Goal: Task Accomplishment & Management: Use online tool/utility

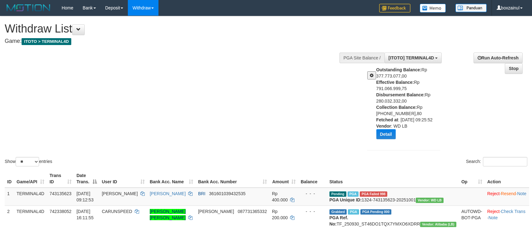
select select "**"
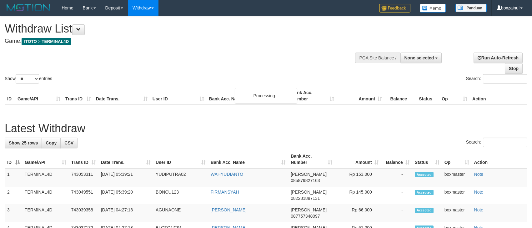
select select
select select "**"
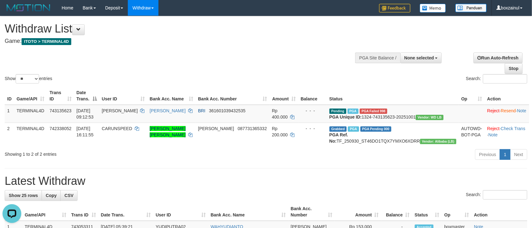
click at [295, 49] on div "Show ** ** ** *** entries Search:" at bounding box center [266, 50] width 532 height 68
click at [298, 43] on h4 "Game: ITOTO > TERMINAL4D" at bounding box center [177, 41] width 344 height 6
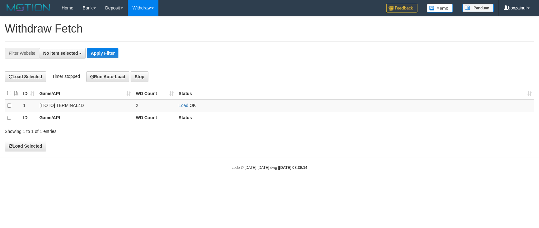
select select
click at [181, 106] on link "Load" at bounding box center [184, 105] width 10 height 5
click at [184, 105] on link "Load" at bounding box center [184, 105] width 10 height 5
click at [183, 110] on td "Load OK" at bounding box center [355, 105] width 358 height 12
click at [183, 107] on link "Load" at bounding box center [184, 105] width 10 height 5
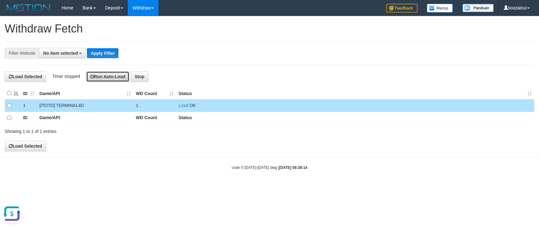
click at [116, 77] on button "Run Auto-Load" at bounding box center [107, 76] width 43 height 11
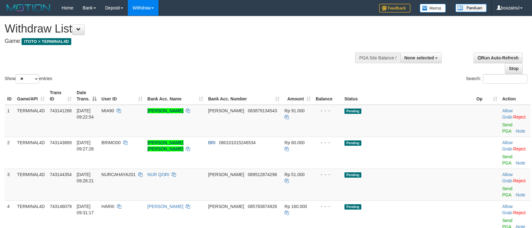
select select
select select "**"
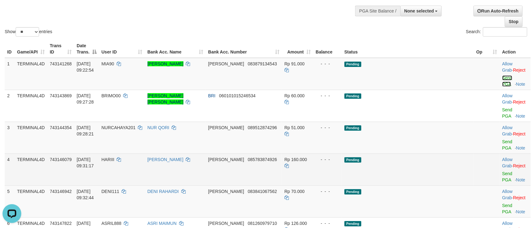
drag, startPoint x: 488, startPoint y: 71, endPoint x: 310, endPoint y: 132, distance: 187.6
click at [502, 75] on link "Send PGA" at bounding box center [507, 80] width 10 height 11
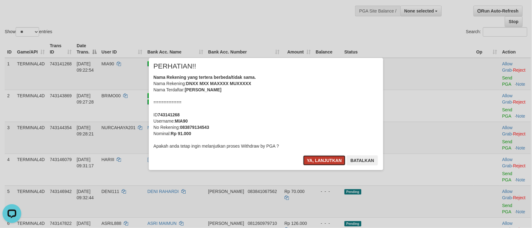
click at [325, 164] on button "Ya, lanjutkan" at bounding box center [324, 160] width 42 height 10
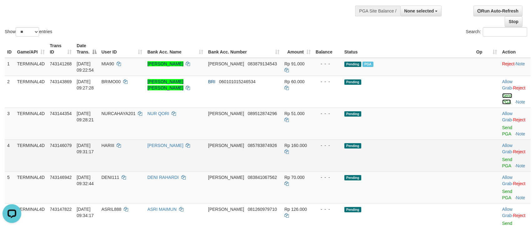
click at [502, 93] on link "Send PGA" at bounding box center [507, 98] width 10 height 11
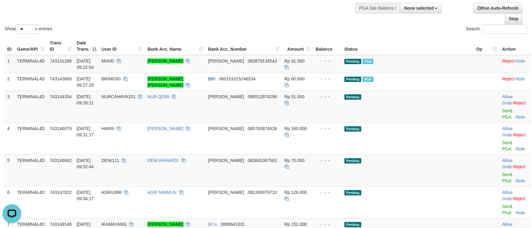
scroll to position [47, 0]
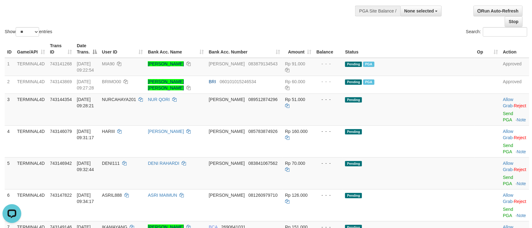
click at [206, 41] on th "Bank Acc. Name" at bounding box center [175, 49] width 61 height 18
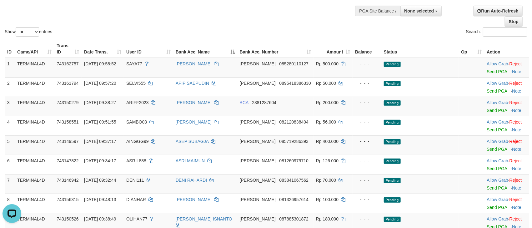
click at [285, 25] on div "Show ** ** ** *** entries Search:" at bounding box center [266, 3] width 532 height 68
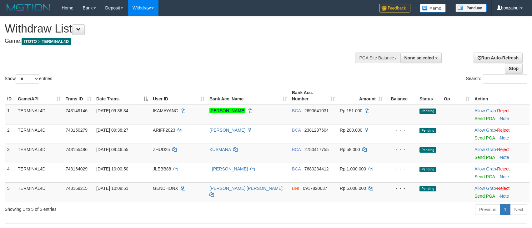
select select
select select "**"
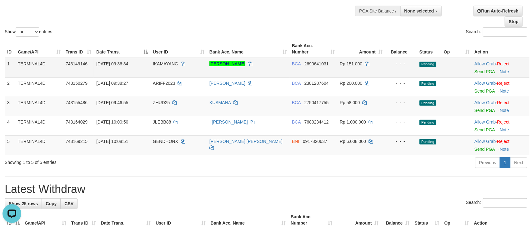
click at [479, 68] on div at bounding box center [500, 68] width 52 height 2
click at [479, 72] on link "Send PGA" at bounding box center [484, 71] width 20 height 5
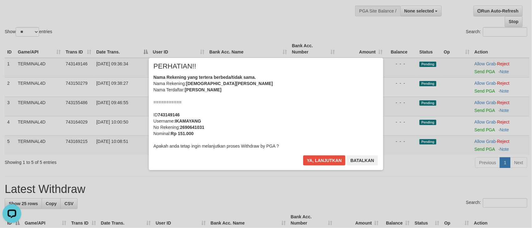
click at [310, 153] on div "× PERHATIAN!! Nama Rekening yang tertera berbeda/tidak sama. Nama Rekening: [PE…" at bounding box center [266, 114] width 234 height 112
click at [310, 161] on button "Ya, lanjutkan" at bounding box center [324, 160] width 42 height 10
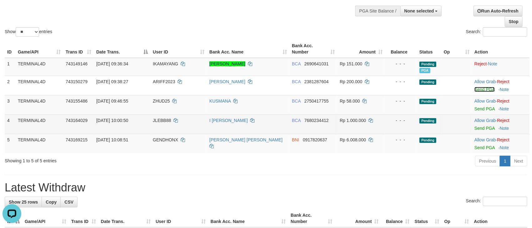
drag, startPoint x: 482, startPoint y: 91, endPoint x: 301, endPoint y: 124, distance: 184.1
click at [481, 91] on link "Send PGA" at bounding box center [484, 89] width 20 height 5
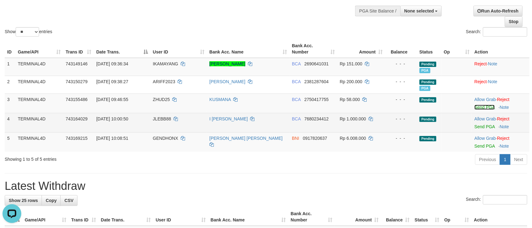
drag, startPoint x: 483, startPoint y: 105, endPoint x: 311, endPoint y: 128, distance: 173.6
click at [483, 105] on link "Send PGA" at bounding box center [484, 107] width 20 height 5
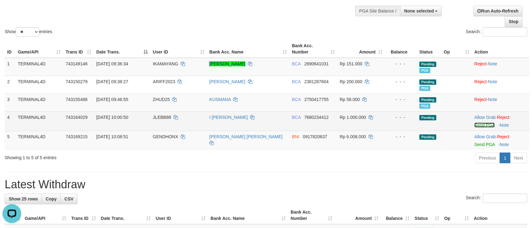
click at [484, 126] on link "Send PGA" at bounding box center [484, 124] width 20 height 5
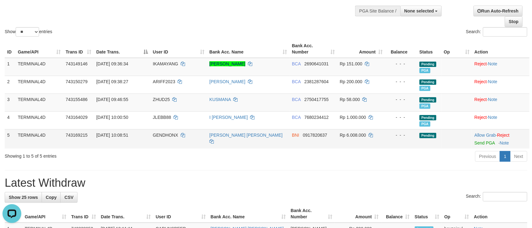
click at [161, 136] on span "GENDHONX" at bounding box center [165, 134] width 25 height 5
copy td "GENDHONX"
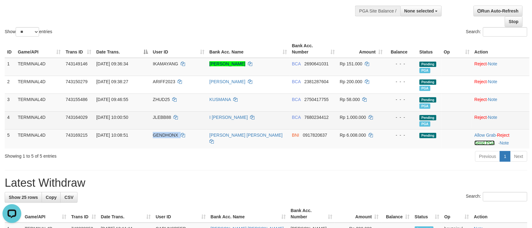
drag, startPoint x: 481, startPoint y: 142, endPoint x: 305, endPoint y: 126, distance: 176.9
click at [481, 142] on link "Send PGA" at bounding box center [484, 142] width 20 height 5
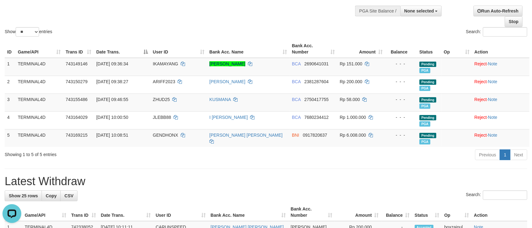
click at [283, 178] on h1 "Latest Withdraw" at bounding box center [266, 181] width 522 height 12
click at [88, 24] on div "Show ** ** ** *** entries Search:" at bounding box center [266, 3] width 532 height 68
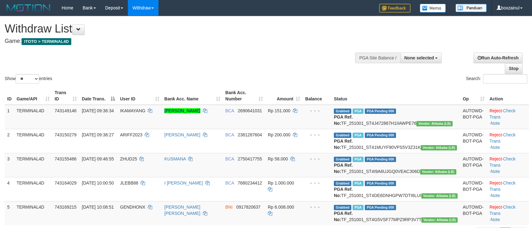
select select
select select "**"
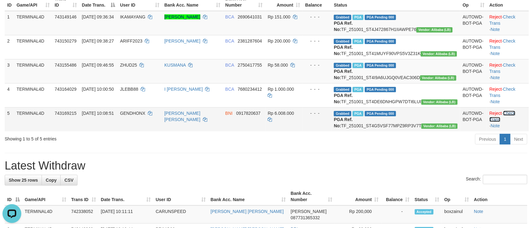
click at [512, 122] on link "Check Trans" at bounding box center [502, 116] width 26 height 11
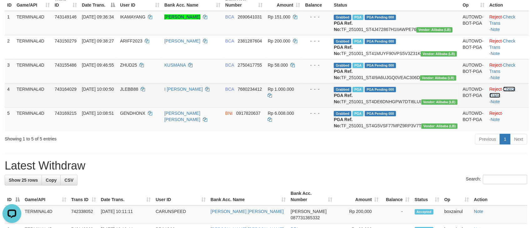
click at [513, 98] on link "Check Trans" at bounding box center [502, 92] width 26 height 11
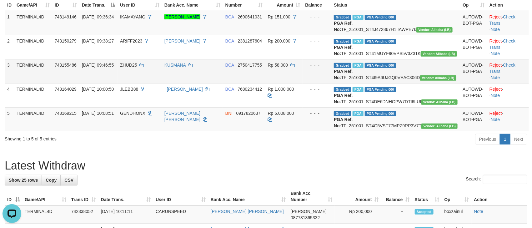
click at [516, 81] on td "Reject · Check Trans · Note" at bounding box center [508, 71] width 42 height 24
click at [515, 74] on link "Check Trans" at bounding box center [502, 67] width 26 height 11
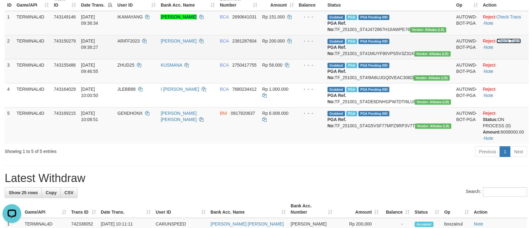
click at [516, 43] on link "Check Trans" at bounding box center [508, 40] width 25 height 5
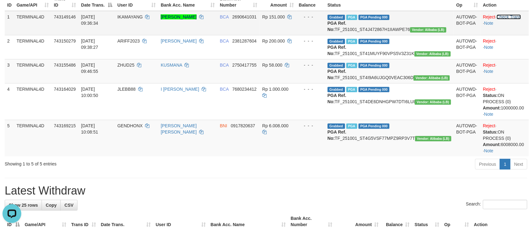
click at [512, 17] on link "Check Trans" at bounding box center [508, 16] width 25 height 5
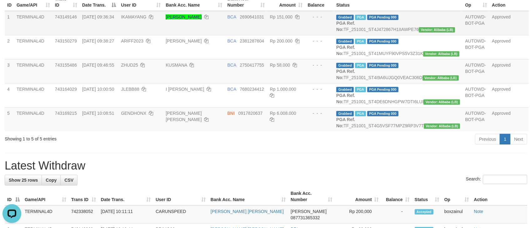
click at [273, 146] on div "Previous 1 Next" at bounding box center [376, 139] width 301 height 13
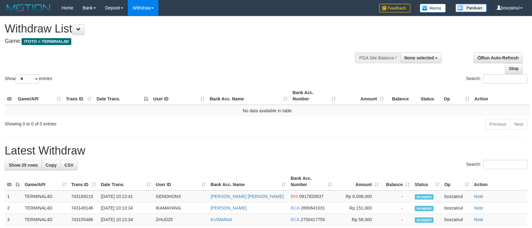
select select
select select "**"
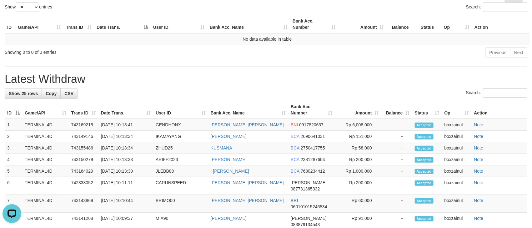
click at [321, 57] on div "Previous Next" at bounding box center [376, 53] width 301 height 13
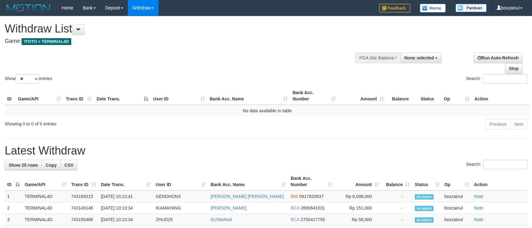
select select
select select "**"
click at [259, 70] on div "Show ** ** ** *** entries Search:" at bounding box center [266, 50] width 532 height 68
click at [289, 55] on div "Show ** ** ** *** entries Search:" at bounding box center [266, 50] width 532 height 68
click at [310, 42] on h4 "Game: ITOTO > TERMINAL4D" at bounding box center [177, 41] width 344 height 6
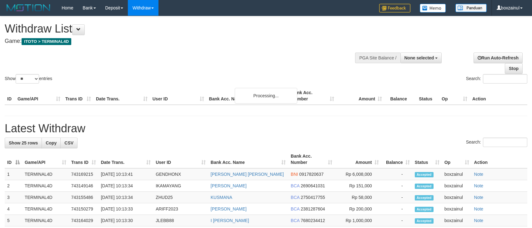
select select
select select "**"
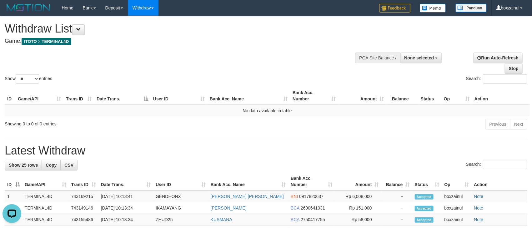
click at [318, 43] on h4 "Game: ITOTO > TERMINAL4D" at bounding box center [177, 41] width 344 height 6
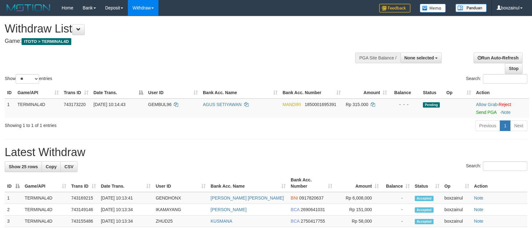
select select
select select "**"
click at [483, 111] on link "Send PGA" at bounding box center [486, 112] width 20 height 5
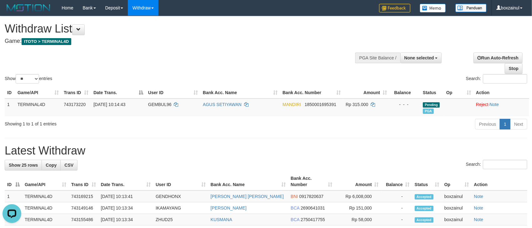
click at [170, 131] on div "Showing 1 to 1 of 1 entries Previous 1 Next" at bounding box center [266, 124] width 532 height 13
click at [239, 62] on div "Show ** ** ** *** entries Search:" at bounding box center [266, 50] width 532 height 68
click at [286, 56] on div "Show ** ** ** *** entries Search:" at bounding box center [266, 50] width 532 height 68
click at [285, 56] on div "Show ** ** ** *** entries Search:" at bounding box center [266, 50] width 532 height 68
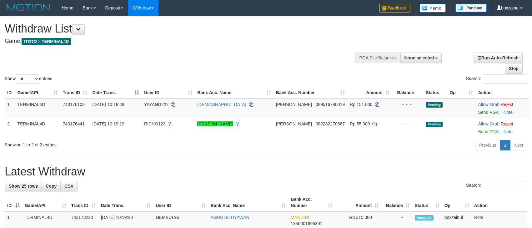
select select
select select "**"
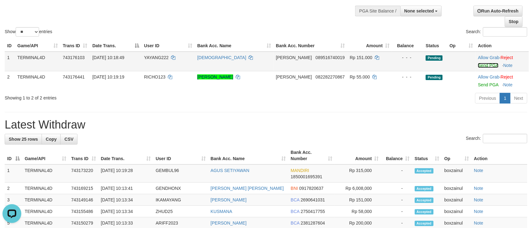
click at [486, 65] on link "Send PGA" at bounding box center [488, 65] width 20 height 5
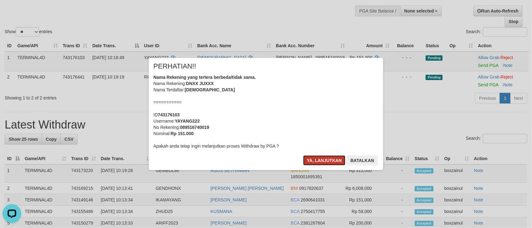
click at [325, 159] on button "Ya, lanjutkan" at bounding box center [324, 160] width 42 height 10
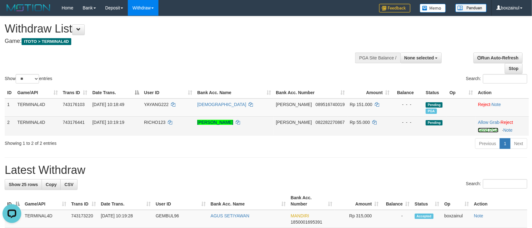
click at [481, 131] on link "Send PGA" at bounding box center [488, 129] width 20 height 5
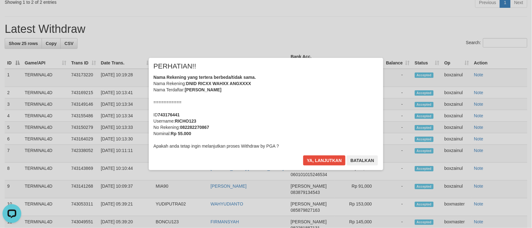
scroll to position [187, 0]
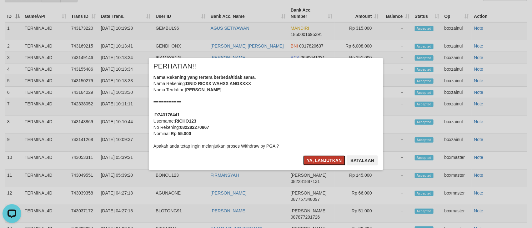
click at [318, 158] on button "Ya, lanjutkan" at bounding box center [324, 160] width 42 height 10
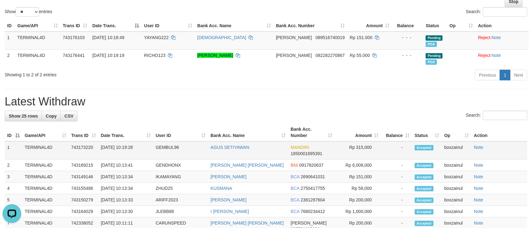
scroll to position [52, 0]
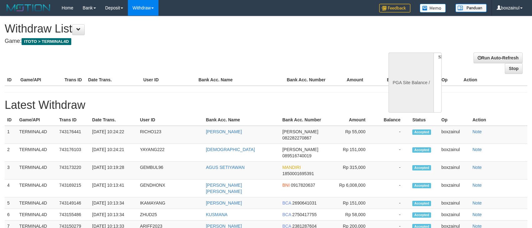
select select
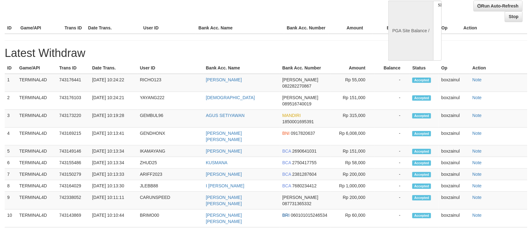
select select "**"
select select
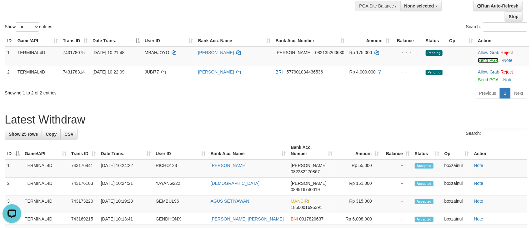
scroll to position [0, 0]
drag, startPoint x: 474, startPoint y: 60, endPoint x: 314, endPoint y: 130, distance: 175.0
click at [478, 60] on link "Send PGA" at bounding box center [488, 60] width 20 height 5
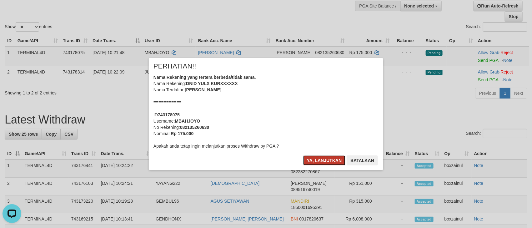
click at [319, 156] on button "Ya, lanjutkan" at bounding box center [324, 160] width 42 height 10
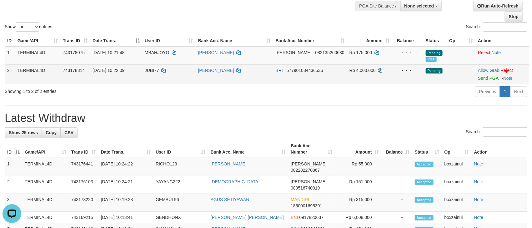
click at [154, 72] on span "JUBI77" at bounding box center [152, 70] width 14 height 5
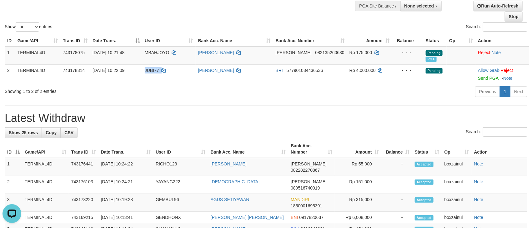
copy td "JUBI77"
drag, startPoint x: 478, startPoint y: 78, endPoint x: 308, endPoint y: 131, distance: 178.7
click at [478, 78] on link "Send PGA" at bounding box center [488, 78] width 20 height 5
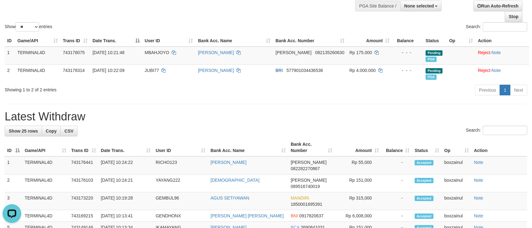
click at [273, 123] on h1 "Latest Withdraw" at bounding box center [266, 116] width 522 height 12
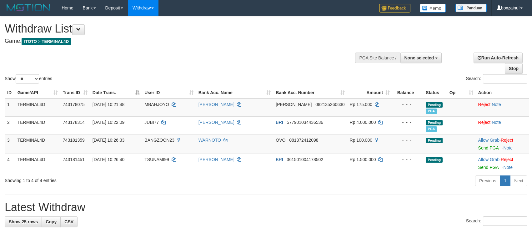
select select
select select "**"
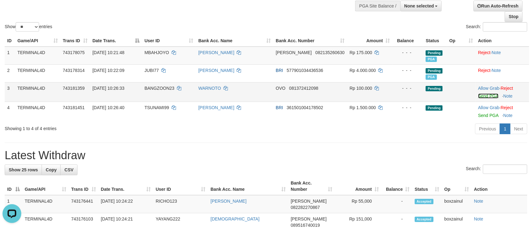
click at [480, 97] on link "Send PGA" at bounding box center [488, 95] width 20 height 5
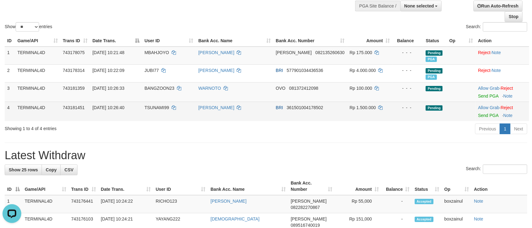
click at [152, 107] on span "TSUNAMI99" at bounding box center [156, 107] width 25 height 5
copy td "TSUNAMI99"
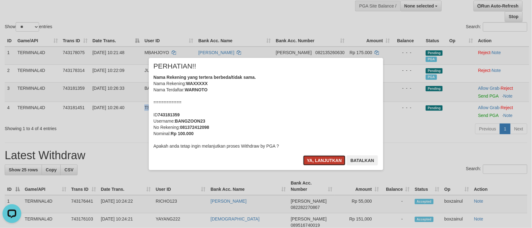
click at [321, 164] on button "Ya, lanjutkan" at bounding box center [324, 160] width 42 height 10
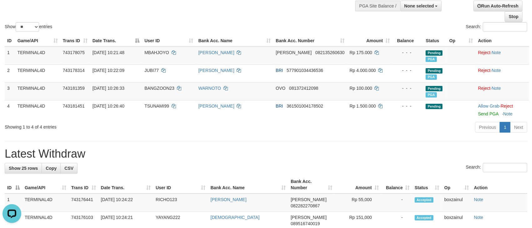
click at [349, 126] on div "Previous 1 Next" at bounding box center [376, 127] width 301 height 13
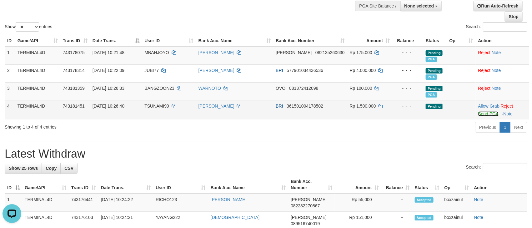
click at [486, 113] on link "Send PGA" at bounding box center [488, 113] width 20 height 5
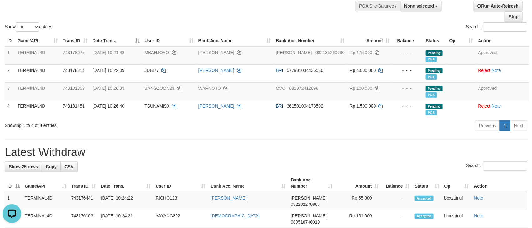
click at [353, 165] on div "Search:" at bounding box center [266, 166] width 522 height 11
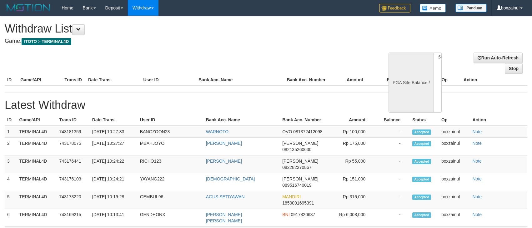
select select
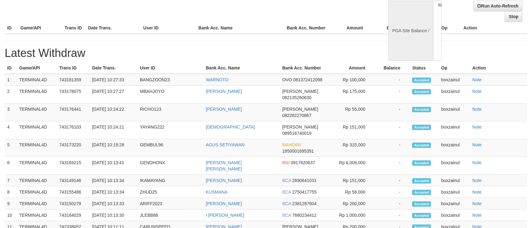
scroll to position [52, 0]
select select "**"
select select
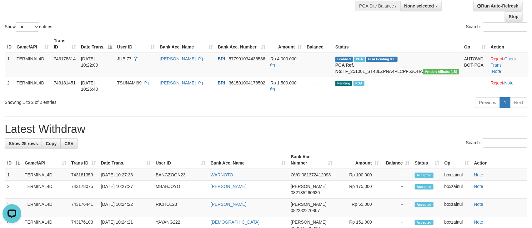
scroll to position [0, 0]
click at [347, 128] on h1 "Latest Withdraw" at bounding box center [266, 129] width 522 height 12
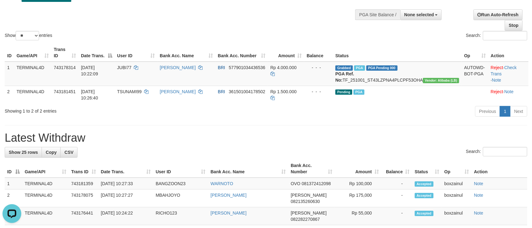
scroll to position [22, 0]
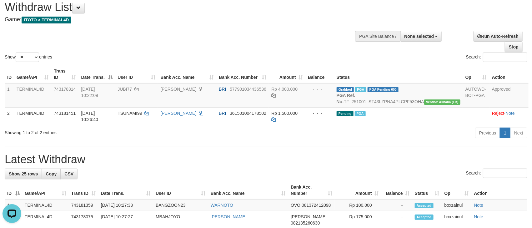
click at [228, 51] on div "Show ** ** ** *** entries Search:" at bounding box center [266, 29] width 532 height 68
click at [227, 51] on div "Show ** ** ** *** entries Search:" at bounding box center [266, 29] width 532 height 68
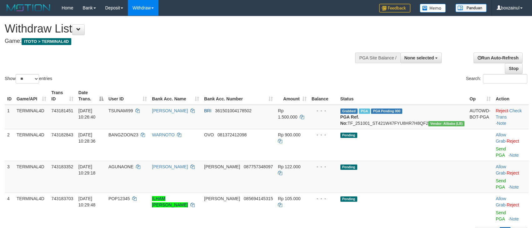
select select
select select "**"
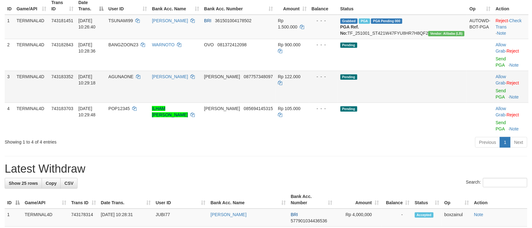
scroll to position [68, 0]
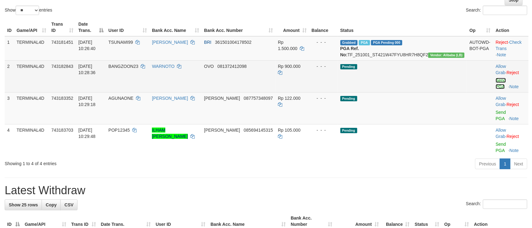
click at [495, 80] on link "Send PGA" at bounding box center [500, 83] width 10 height 11
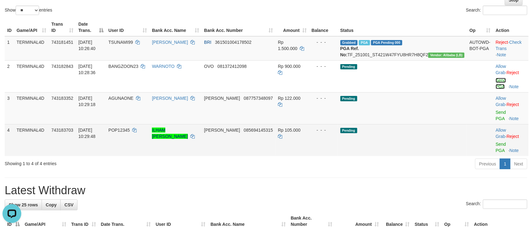
scroll to position [0, 0]
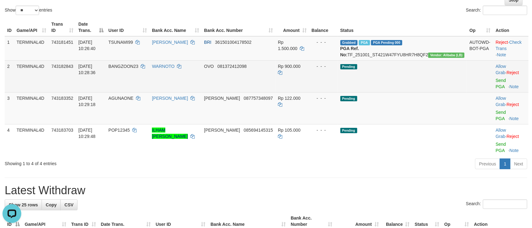
click at [142, 67] on td "BANGZOON23" at bounding box center [127, 76] width 43 height 32
copy td "BANGZOON23"
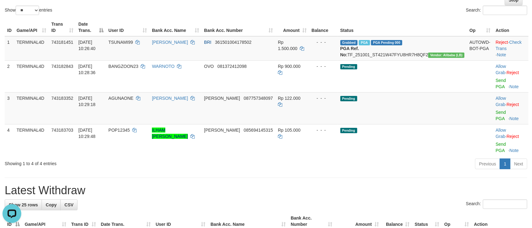
drag, startPoint x: 354, startPoint y: 156, endPoint x: 367, endPoint y: 152, distance: 13.2
click at [360, 184] on h1 "Latest Withdraw" at bounding box center [266, 190] width 522 height 12
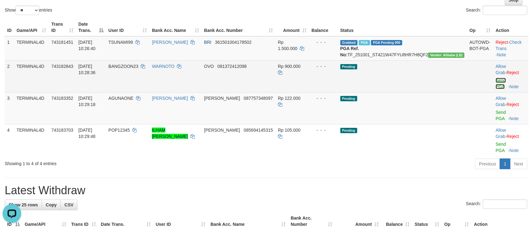
click at [495, 82] on link "Send PGA" at bounding box center [500, 83] width 10 height 11
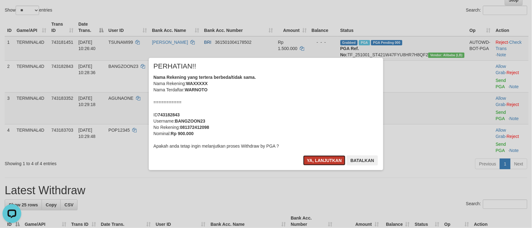
drag, startPoint x: 325, startPoint y: 156, endPoint x: 336, endPoint y: 157, distance: 11.0
click at [327, 156] on button "Ya, lanjutkan" at bounding box center [324, 160] width 42 height 10
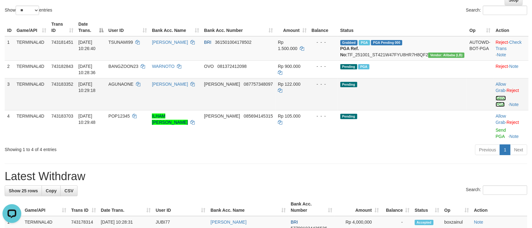
click at [495, 96] on link "Send PGA" at bounding box center [500, 101] width 10 height 11
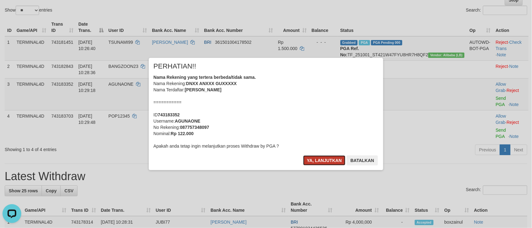
click at [330, 160] on button "Ya, lanjutkan" at bounding box center [324, 160] width 42 height 10
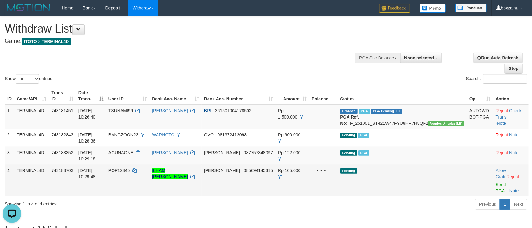
click at [493, 175] on td "Allow Grab · Reject Send PGA · Note" at bounding box center [510, 180] width 35 height 32
click at [495, 182] on link "Send PGA" at bounding box center [500, 187] width 10 height 11
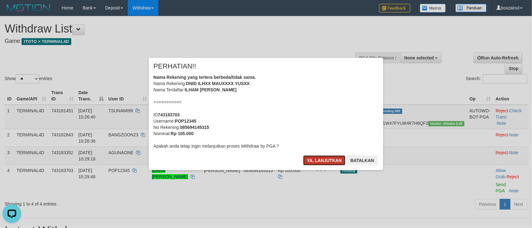
click at [325, 161] on button "Ya, lanjutkan" at bounding box center [324, 160] width 42 height 10
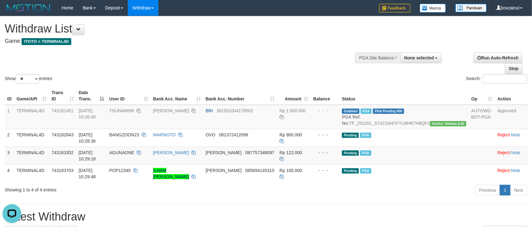
click at [299, 52] on div "Show ** ** ** *** entries Search:" at bounding box center [266, 50] width 532 height 68
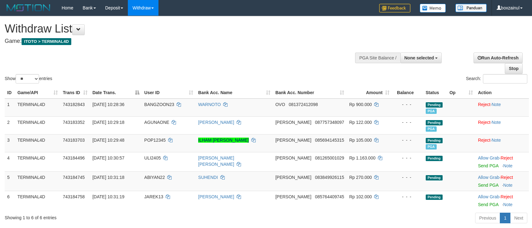
select select
select select "**"
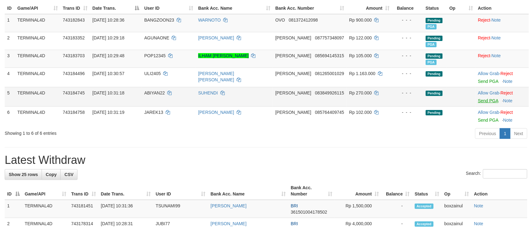
scroll to position [94, 0]
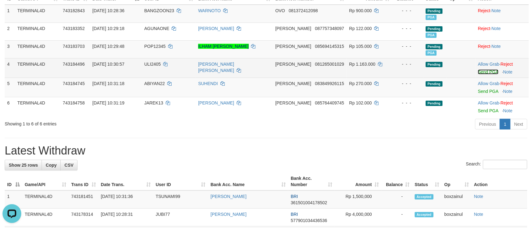
click at [479, 72] on link "Send PGA" at bounding box center [488, 71] width 20 height 5
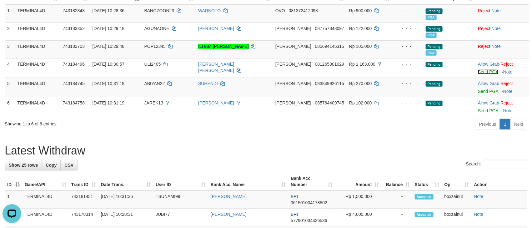
scroll to position [0, 0]
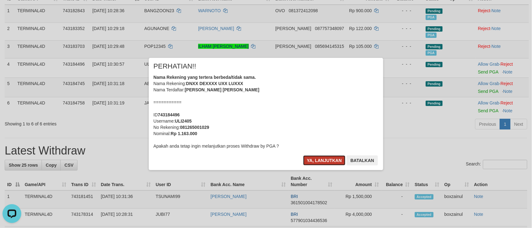
click at [321, 160] on button "Ya, lanjutkan" at bounding box center [324, 160] width 42 height 10
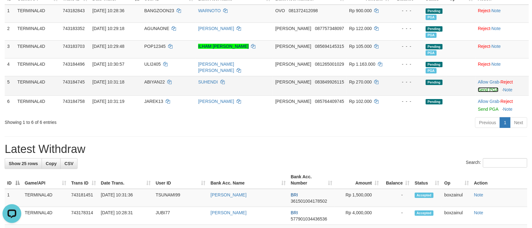
click at [478, 91] on link "Send PGA" at bounding box center [488, 89] width 20 height 5
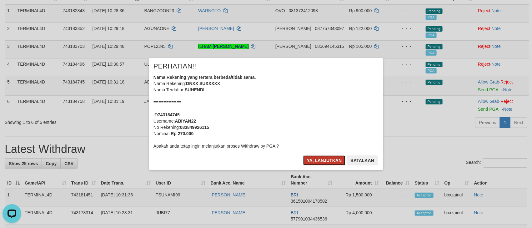
click at [313, 160] on button "Ya, lanjutkan" at bounding box center [324, 160] width 42 height 10
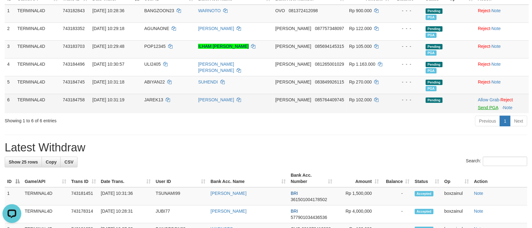
click at [483, 111] on td "Allow Grab · Reject Send PGA · Note" at bounding box center [501, 103] width 53 height 19
click at [483, 109] on link "Send PGA" at bounding box center [488, 107] width 20 height 5
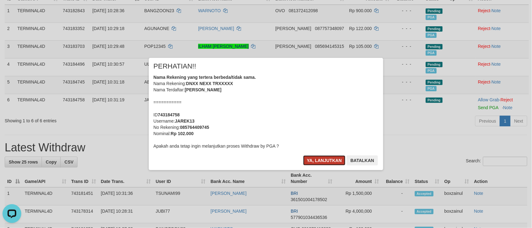
click at [323, 161] on button "Ya, lanjutkan" at bounding box center [324, 160] width 42 height 10
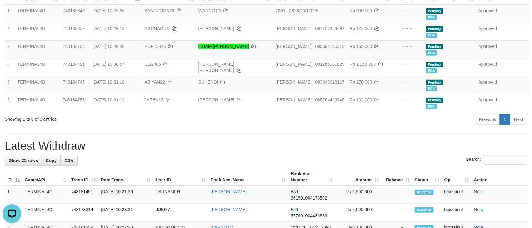
click at [218, 119] on div "Showing 1 to 6 of 6 entries" at bounding box center [110, 117] width 221 height 9
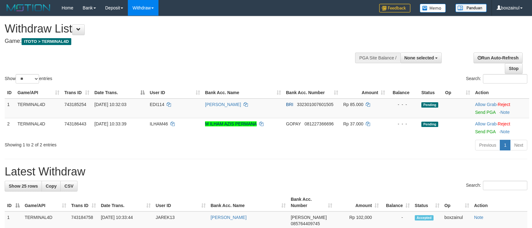
select select
select select "**"
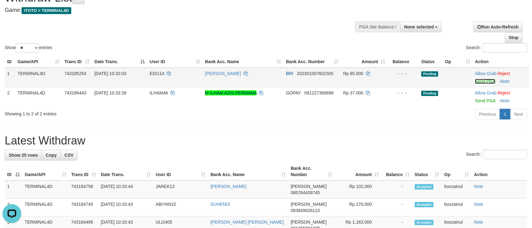
click at [480, 81] on link "Send PGA" at bounding box center [485, 81] width 20 height 5
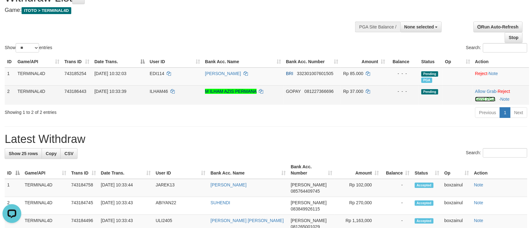
click at [488, 99] on link "Send PGA" at bounding box center [485, 99] width 20 height 5
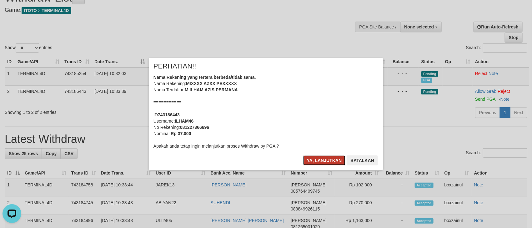
click at [313, 158] on button "Ya, lanjutkan" at bounding box center [324, 160] width 42 height 10
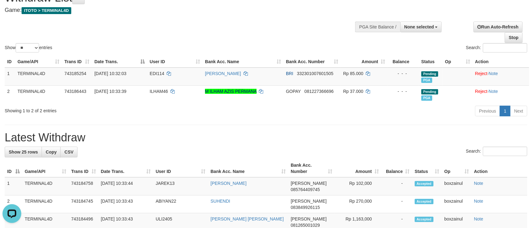
click at [219, 138] on h1 "Latest Withdraw" at bounding box center [266, 137] width 522 height 12
click at [354, 152] on div "Search:" at bounding box center [266, 151] width 522 height 11
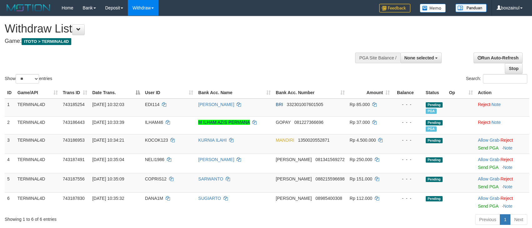
select select
select select "**"
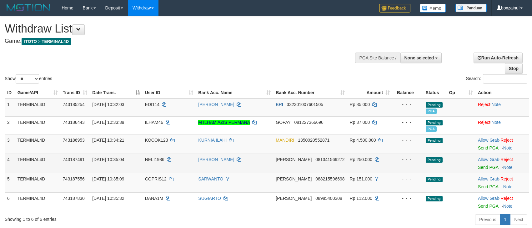
scroll to position [31, 0]
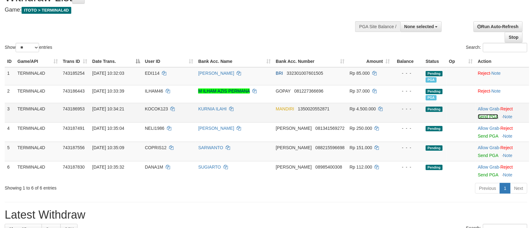
click at [487, 119] on link "Send PGA" at bounding box center [488, 116] width 20 height 5
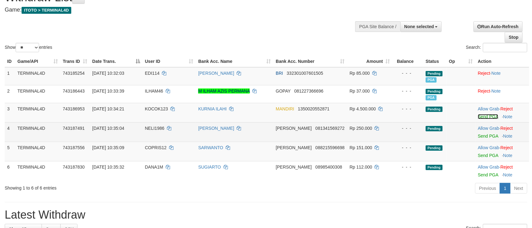
scroll to position [31, 0]
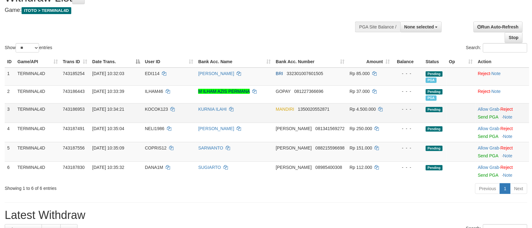
click at [152, 110] on span "KOCOK123" at bounding box center [156, 109] width 23 height 5
copy td "KOCOK123"
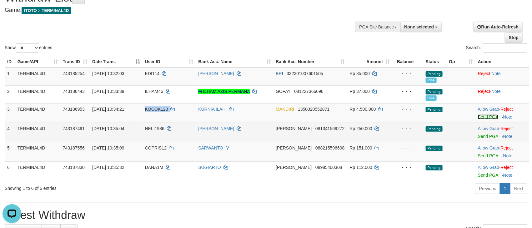
drag, startPoint x: 480, startPoint y: 117, endPoint x: 299, endPoint y: 128, distance: 180.8
click at [480, 117] on link "Send PGA" at bounding box center [488, 116] width 20 height 5
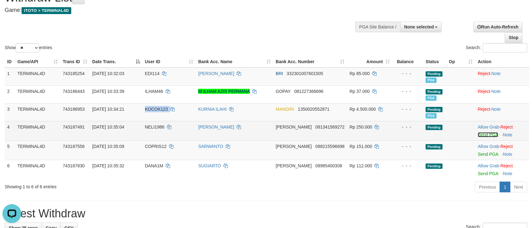
click at [483, 136] on link "Send PGA" at bounding box center [488, 134] width 20 height 5
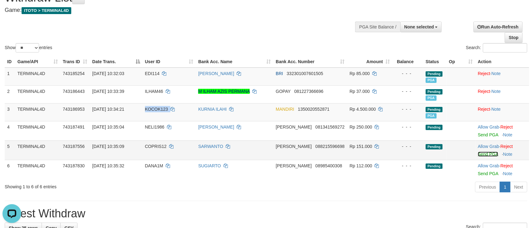
click at [483, 155] on link "Send PGA" at bounding box center [488, 153] width 20 height 5
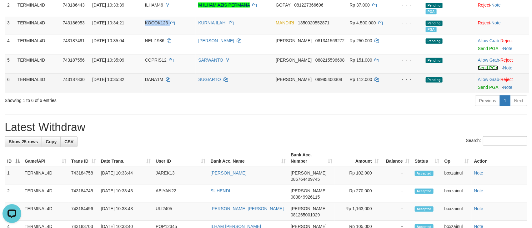
scroll to position [125, 0]
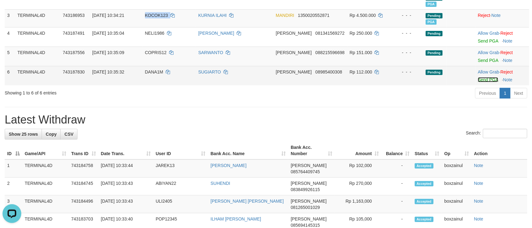
click at [486, 80] on link "Send PGA" at bounding box center [488, 79] width 20 height 5
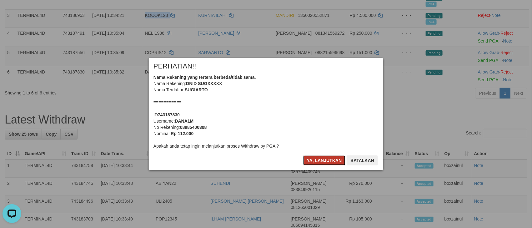
click at [319, 159] on button "Ya, lanjutkan" at bounding box center [324, 160] width 42 height 10
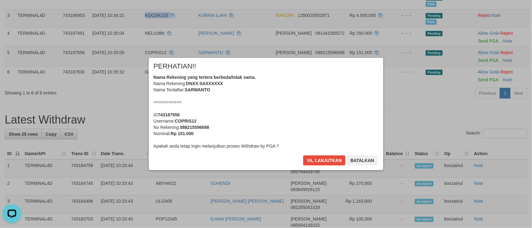
click at [319, 159] on div "× PERHATIAN!! Nama Rekening yang tertera berbeda/tidak sama. Nama Rekening: DNI…" at bounding box center [266, 114] width 244 height 112
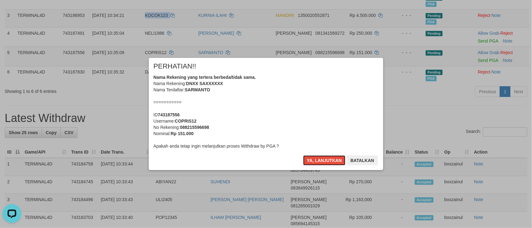
click at [319, 159] on button "Ya, lanjutkan" at bounding box center [324, 160] width 42 height 10
click at [319, 159] on div "Ya, lanjutkan Batalkan" at bounding box center [340, 162] width 76 height 15
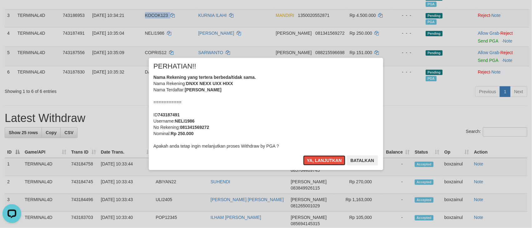
click at [319, 159] on button "Ya, lanjutkan" at bounding box center [324, 160] width 42 height 10
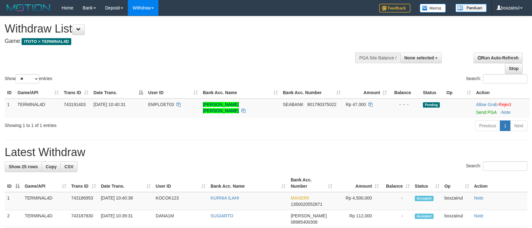
select select
select select "**"
click at [483, 114] on link "Send PGA" at bounding box center [486, 112] width 20 height 5
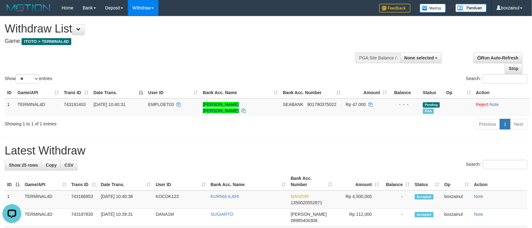
click at [257, 68] on div "Show ** ** ** *** entries Search:" at bounding box center [266, 50] width 532 height 68
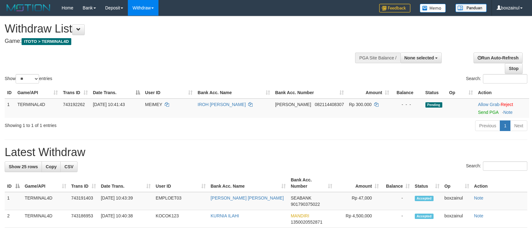
select select
select select "**"
click at [483, 113] on link "Send PGA" at bounding box center [488, 112] width 20 height 5
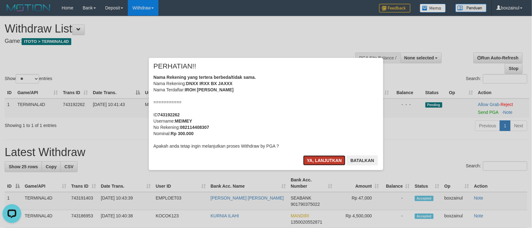
click at [308, 159] on button "Ya, lanjutkan" at bounding box center [324, 160] width 42 height 10
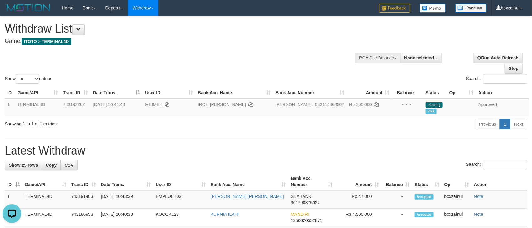
click at [325, 64] on div "Show ** ** ** *** entries Search:" at bounding box center [266, 50] width 532 height 68
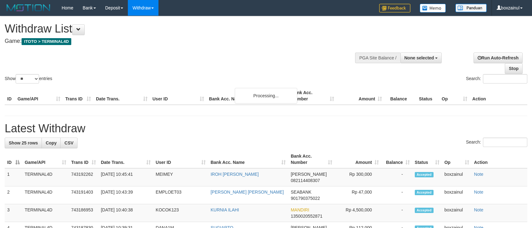
select select
select select "**"
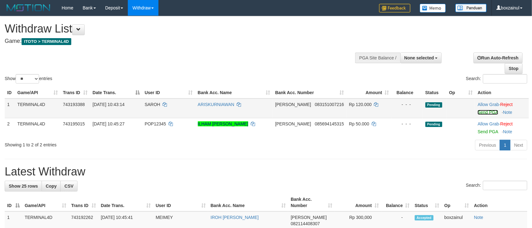
click at [483, 113] on link "Send PGA" at bounding box center [487, 112] width 20 height 5
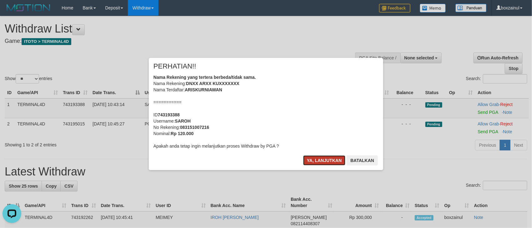
click at [325, 158] on button "Ya, lanjutkan" at bounding box center [324, 160] width 42 height 10
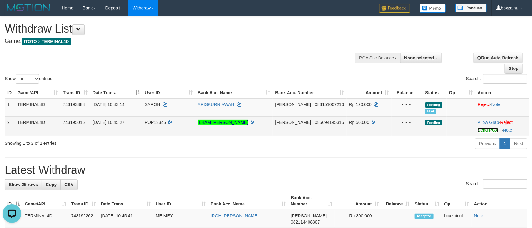
click at [477, 130] on link "Send PGA" at bounding box center [487, 129] width 20 height 5
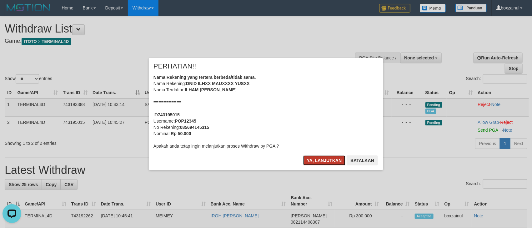
click at [325, 156] on button "Ya, lanjutkan" at bounding box center [324, 160] width 42 height 10
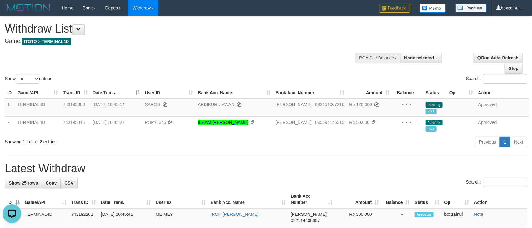
click at [334, 138] on div "Previous 1 Next" at bounding box center [376, 142] width 301 height 13
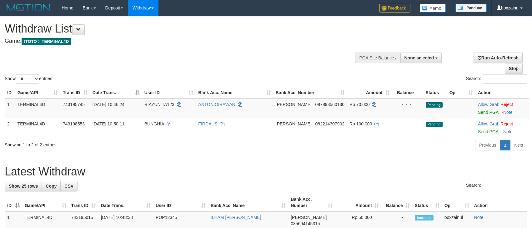
select select
select select "**"
click at [483, 112] on link "Send PGA" at bounding box center [488, 112] width 20 height 5
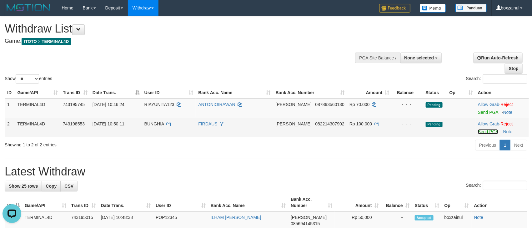
click at [478, 131] on link "Send PGA" at bounding box center [488, 131] width 20 height 5
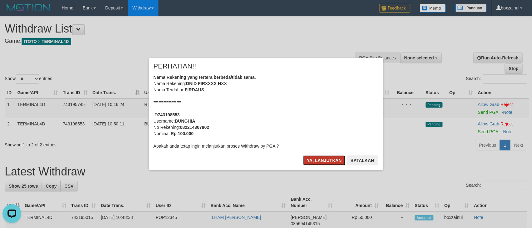
click at [311, 162] on button "Ya, lanjutkan" at bounding box center [324, 160] width 42 height 10
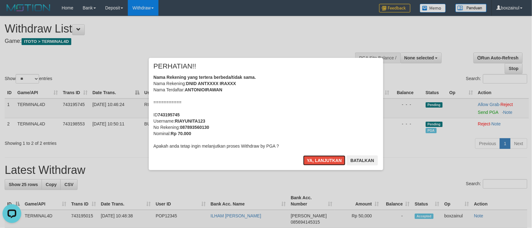
click at [311, 162] on button "Ya, lanjutkan" at bounding box center [324, 160] width 42 height 10
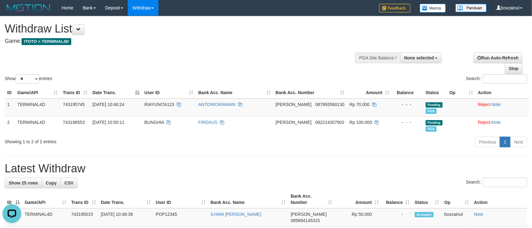
click at [271, 40] on h4 "Game: ITOTO > TERMINAL4D" at bounding box center [177, 41] width 344 height 6
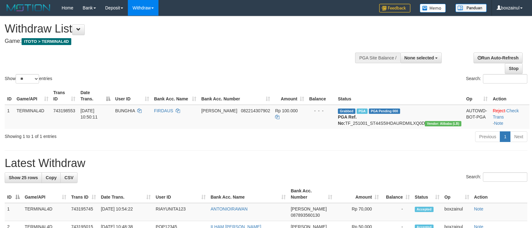
select select
select select "**"
click at [509, 110] on link "Check Trans" at bounding box center [505, 113] width 26 height 11
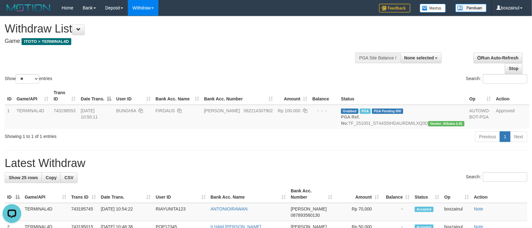
click at [302, 49] on div "Show ** ** ** *** entries Search:" at bounding box center [266, 50] width 532 height 68
click at [301, 49] on div "Show ** ** ** *** entries Search:" at bounding box center [266, 50] width 532 height 68
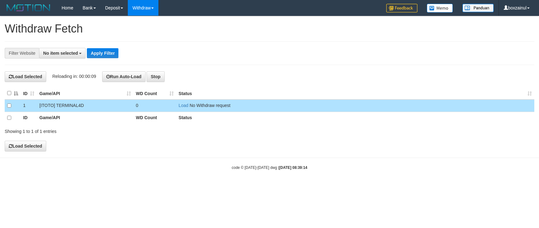
select select
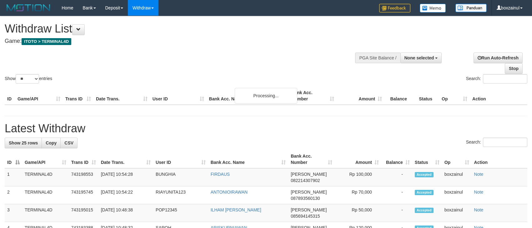
select select
select select "**"
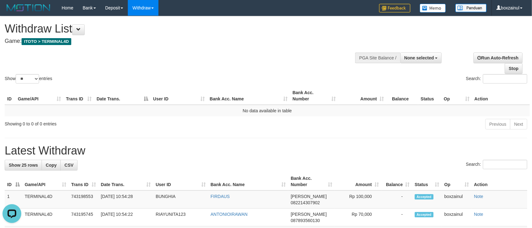
click at [282, 61] on div "Show ** ** ** *** entries Search:" at bounding box center [266, 50] width 532 height 68
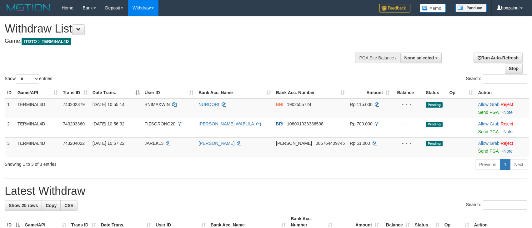
select select
select select "**"
click at [478, 113] on link "Send PGA" at bounding box center [488, 112] width 20 height 5
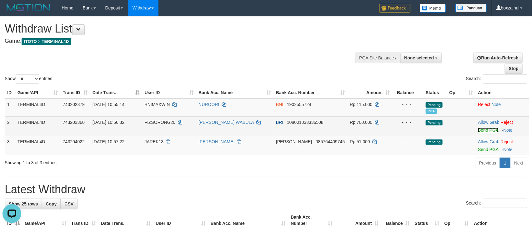
click at [483, 131] on link "Send PGA" at bounding box center [488, 129] width 20 height 5
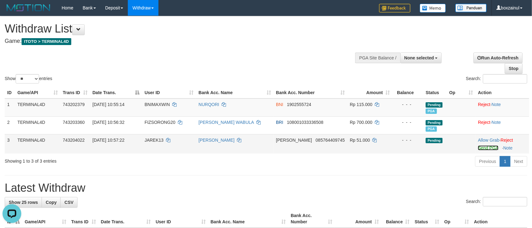
click at [488, 148] on link "Send PGA" at bounding box center [488, 147] width 20 height 5
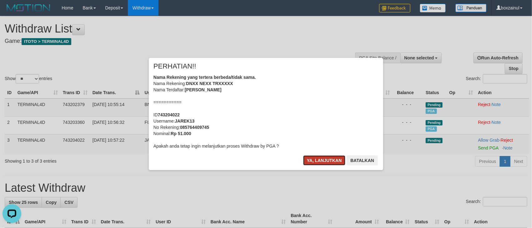
drag, startPoint x: 312, startPoint y: 160, endPoint x: 157, endPoint y: 150, distance: 155.8
click at [309, 159] on button "Ya, lanjutkan" at bounding box center [324, 160] width 42 height 10
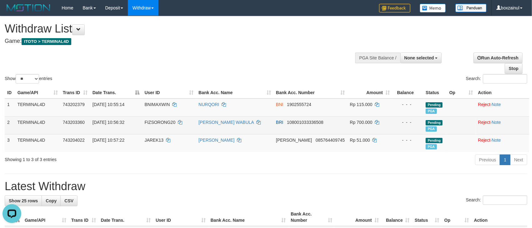
click at [160, 121] on span "FIZSORONG20" at bounding box center [160, 122] width 31 height 5
copy td "FIZSORONG20"
click at [160, 121] on span "FIZSORONG20" at bounding box center [160, 122] width 31 height 5
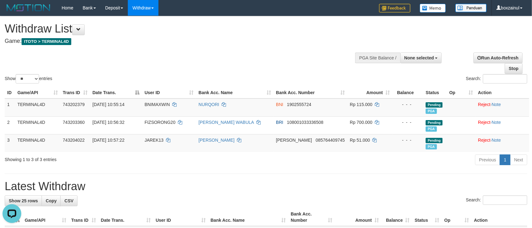
click at [254, 45] on div "**********" at bounding box center [179, 31] width 348 height 31
select select
select select "**"
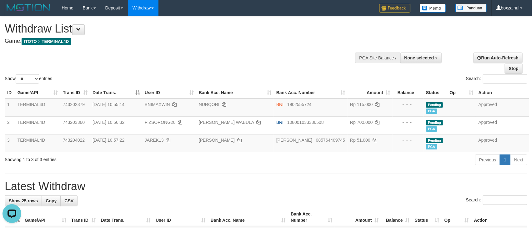
click at [309, 50] on div "Show ** ** ** *** entries Search:" at bounding box center [266, 50] width 532 height 68
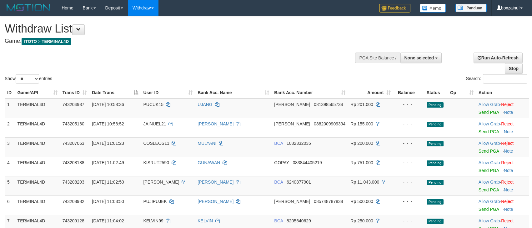
select select
select select "**"
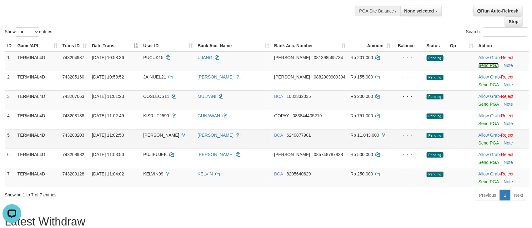
drag, startPoint x: 483, startPoint y: 66, endPoint x: 307, endPoint y: 131, distance: 187.7
click at [483, 66] on link "Send PGA" at bounding box center [488, 65] width 20 height 5
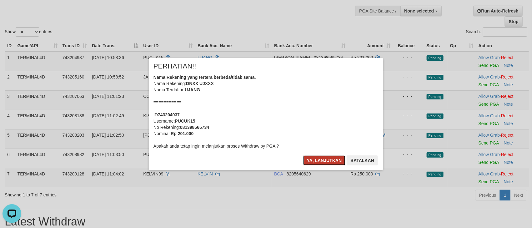
click at [319, 160] on button "Ya, lanjutkan" at bounding box center [324, 160] width 42 height 10
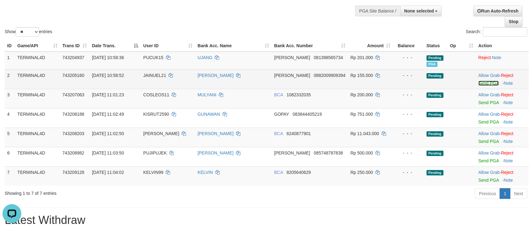
click at [478, 84] on link "Send PGA" at bounding box center [488, 83] width 20 height 5
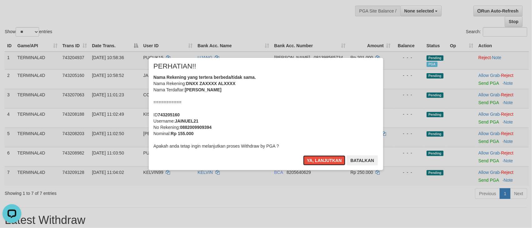
drag, startPoint x: 322, startPoint y: 163, endPoint x: 331, endPoint y: 161, distance: 8.6
click at [322, 162] on button "Ya, lanjutkan" at bounding box center [324, 160] width 42 height 10
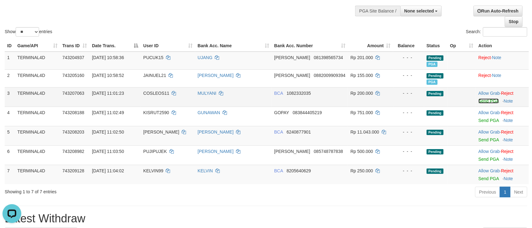
click at [481, 102] on link "Send PGA" at bounding box center [488, 100] width 20 height 5
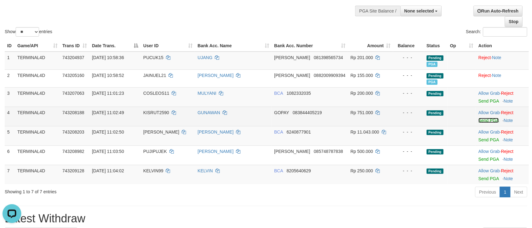
click at [483, 121] on link "Send PGA" at bounding box center [488, 120] width 20 height 5
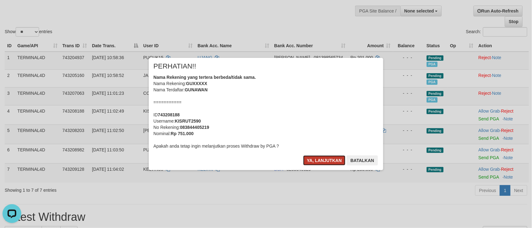
click at [321, 160] on button "Ya, lanjutkan" at bounding box center [324, 160] width 42 height 10
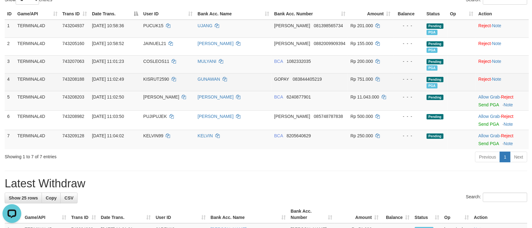
scroll to position [94, 0]
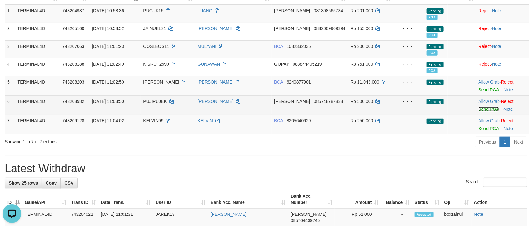
click at [478, 110] on link "Send PGA" at bounding box center [488, 109] width 20 height 5
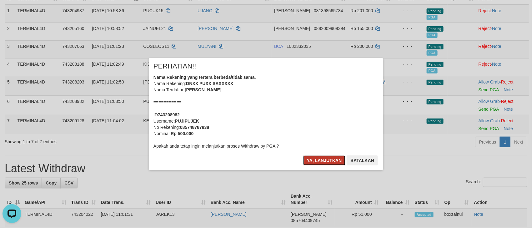
click at [321, 160] on button "Ya, lanjutkan" at bounding box center [324, 160] width 42 height 10
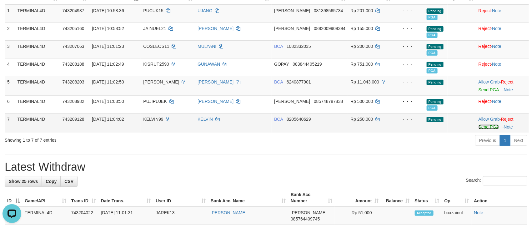
click at [485, 128] on link "Send PGA" at bounding box center [488, 126] width 20 height 5
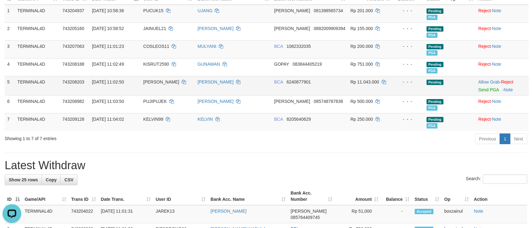
click at [156, 83] on span "ZASUKE" at bounding box center [161, 81] width 36 height 5
copy td "ZASUKE"
click at [275, 138] on div "Previous 1 Next" at bounding box center [376, 139] width 301 height 13
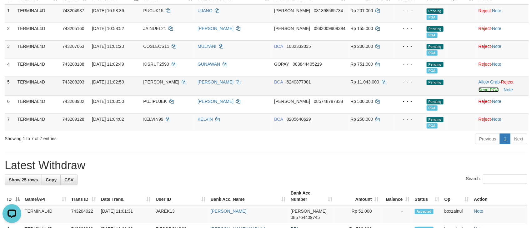
click at [479, 88] on link "Send PGA" at bounding box center [488, 89] width 20 height 5
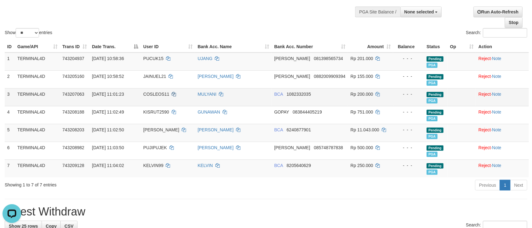
scroll to position [0, 0]
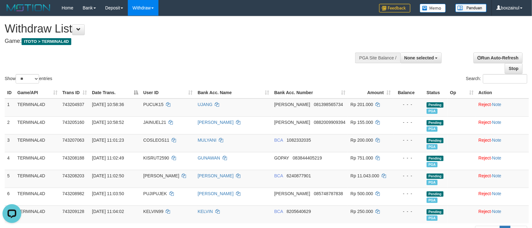
click at [177, 73] on div "Show ** ** ** *** entries Search:" at bounding box center [266, 50] width 532 height 68
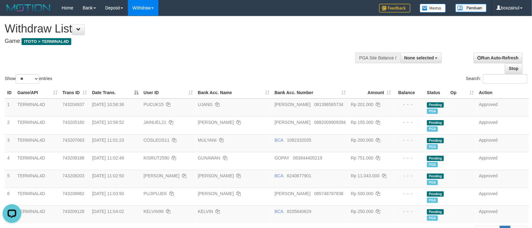
click at [255, 71] on div "Show ** ** ** *** entries Search:" at bounding box center [266, 50] width 532 height 68
click at [254, 70] on div "Show ** ** ** *** entries Search:" at bounding box center [266, 50] width 532 height 68
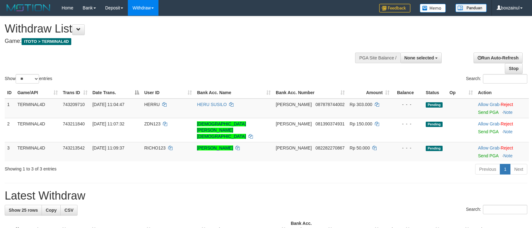
select select
select select "**"
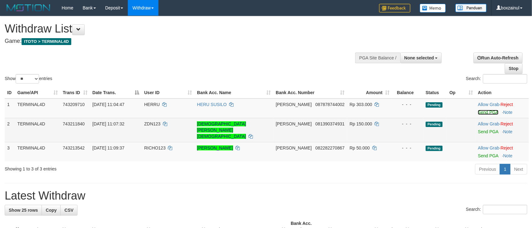
drag, startPoint x: 478, startPoint y: 112, endPoint x: 313, endPoint y: 127, distance: 165.9
click at [478, 112] on link "Send PGA" at bounding box center [488, 112] width 20 height 5
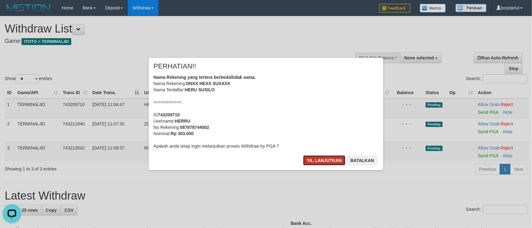
click at [333, 158] on button "Ya, lanjutkan" at bounding box center [324, 160] width 42 height 10
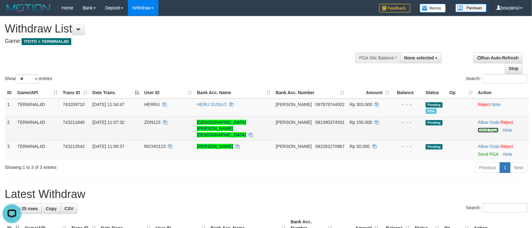
click at [481, 129] on link "Send PGA" at bounding box center [488, 129] width 20 height 5
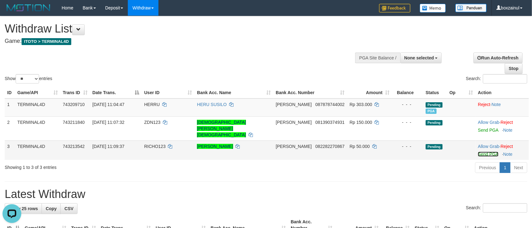
click at [481, 151] on link "Send PGA" at bounding box center [488, 153] width 20 height 5
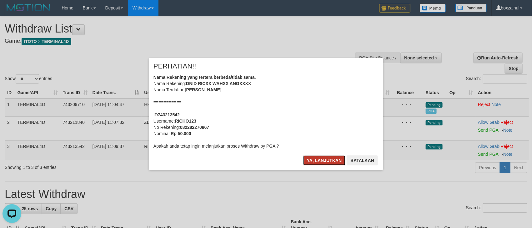
click at [322, 161] on button "Ya, lanjutkan" at bounding box center [324, 160] width 42 height 10
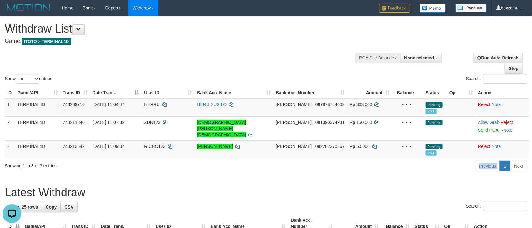
click at [323, 160] on div "Previous 1 Next" at bounding box center [376, 166] width 301 height 13
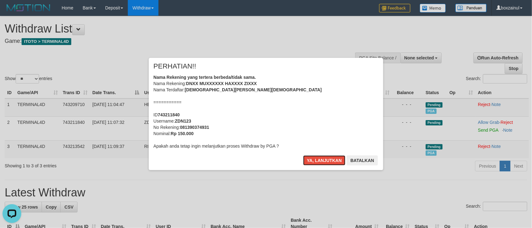
click at [323, 160] on button "Ya, lanjutkan" at bounding box center [324, 160] width 42 height 10
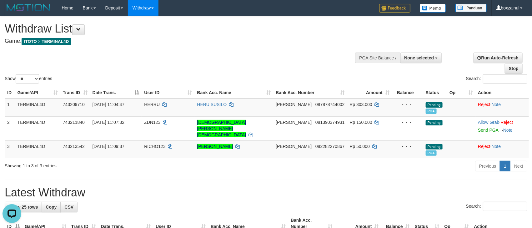
click at [323, 160] on button "Ya, lanjutkan" at bounding box center [324, 160] width 42 height 10
click at [323, 160] on div "Previous 1 Next" at bounding box center [376, 166] width 301 height 13
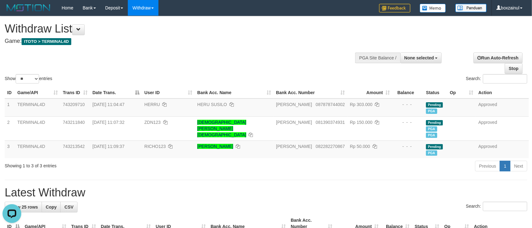
click at [292, 69] on div "Show ** ** ** *** entries Search:" at bounding box center [266, 50] width 532 height 68
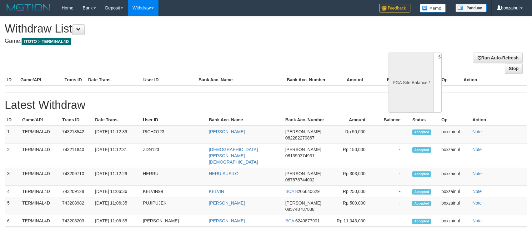
select select
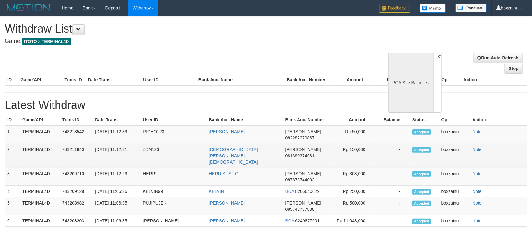
select select "**"
select select
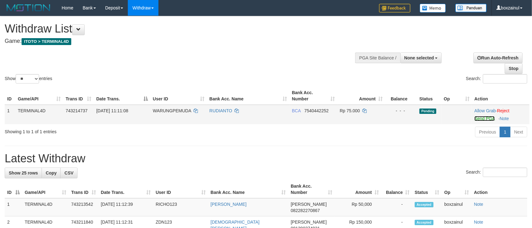
click at [474, 120] on link "Send PGA" at bounding box center [484, 118] width 20 height 5
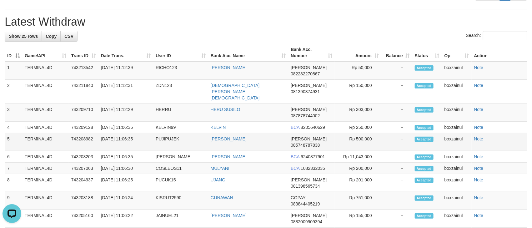
scroll to position [141, 0]
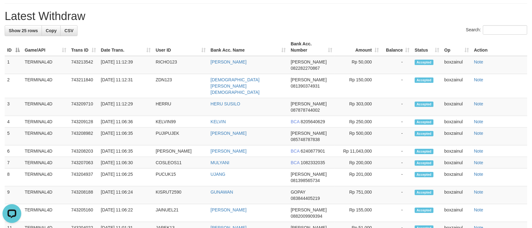
click at [257, 29] on div "Search:" at bounding box center [266, 30] width 522 height 11
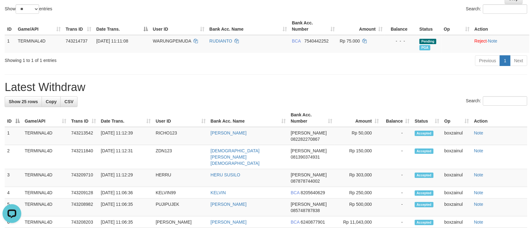
scroll to position [0, 0]
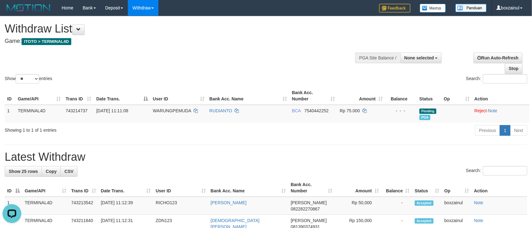
click at [249, 30] on h1 "Withdraw List" at bounding box center [177, 28] width 344 height 12
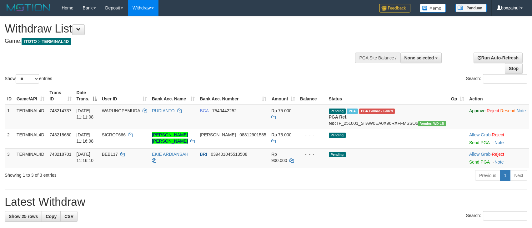
select select
select select "**"
click at [236, 70] on div "Show ** ** ** *** entries Search:" at bounding box center [266, 50] width 532 height 68
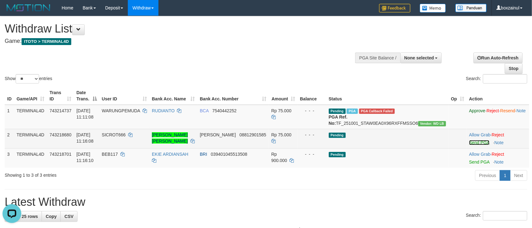
click at [469, 145] on link "Send PGA" at bounding box center [479, 142] width 20 height 5
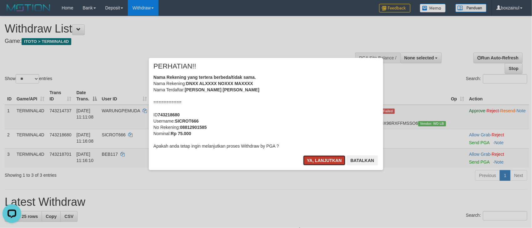
click at [314, 157] on button "Ya, lanjutkan" at bounding box center [324, 160] width 42 height 10
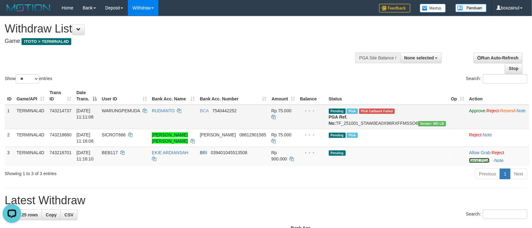
click at [469, 163] on link "Send PGA" at bounding box center [479, 160] width 20 height 5
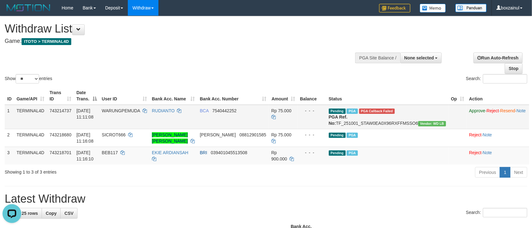
click at [132, 111] on span "WARUNGPEMUDA" at bounding box center [121, 110] width 38 height 5
copy td "WARUNGPEMUDA"
click at [281, 66] on div "Show ** ** ** *** entries Search:" at bounding box center [266, 50] width 532 height 68
click at [210, 57] on div "Show ** ** ** *** entries Search:" at bounding box center [266, 50] width 532 height 68
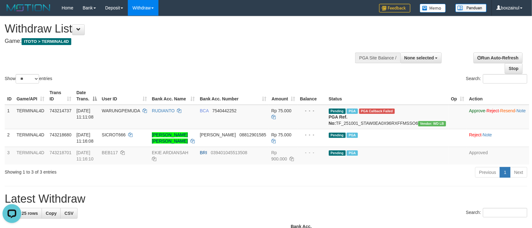
click at [260, 29] on h1 "Withdraw List" at bounding box center [177, 28] width 344 height 12
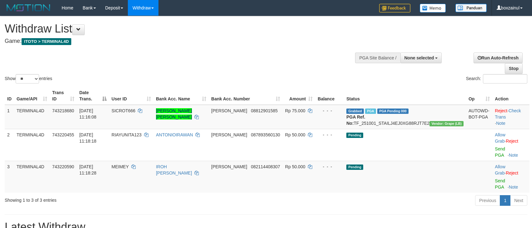
select select
select select "**"
click at [511, 110] on link "Check Trans" at bounding box center [507, 113] width 26 height 11
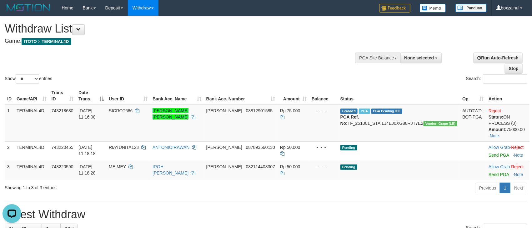
click at [276, 44] on div "**********" at bounding box center [179, 31] width 348 height 31
click at [301, 53] on div "Show ** ** ** *** entries Search:" at bounding box center [266, 50] width 532 height 68
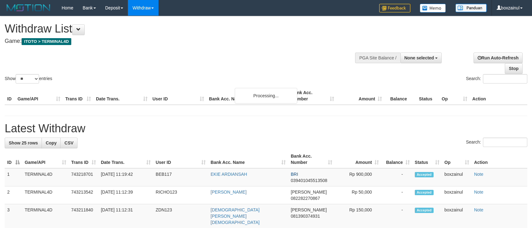
select select
select select "**"
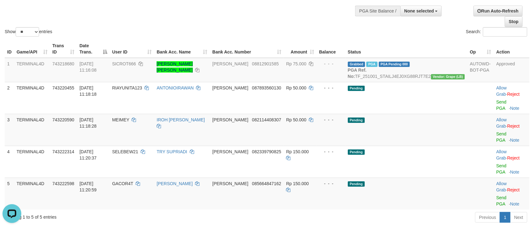
click at [308, 211] on div "Previous 1 Next" at bounding box center [376, 217] width 301 height 13
click at [136, 65] on span "SICROT666" at bounding box center [124, 63] width 24 height 5
copy td "SICROT666"
click at [251, 82] on td "DANA 08812901585" at bounding box center [247, 70] width 74 height 24
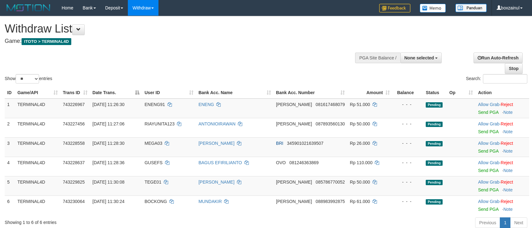
select select
select select "**"
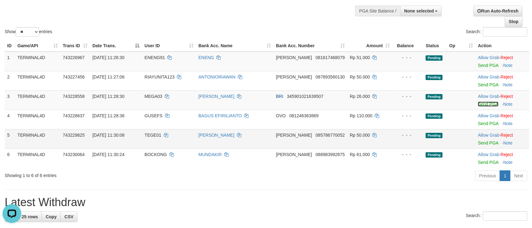
click at [481, 103] on link "Send PGA" at bounding box center [488, 104] width 20 height 5
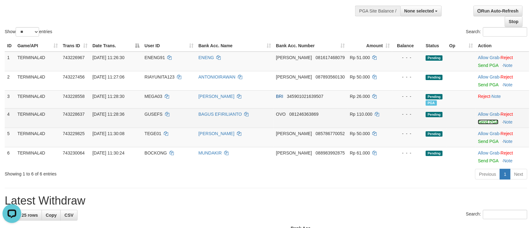
click at [482, 122] on link "Send PGA" at bounding box center [488, 121] width 20 height 5
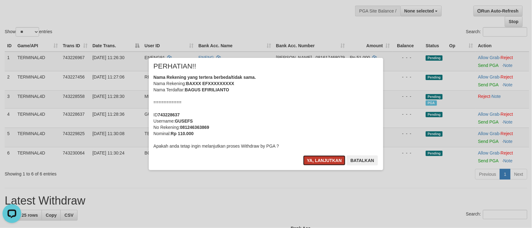
click at [323, 157] on button "Ya, lanjutkan" at bounding box center [324, 160] width 42 height 10
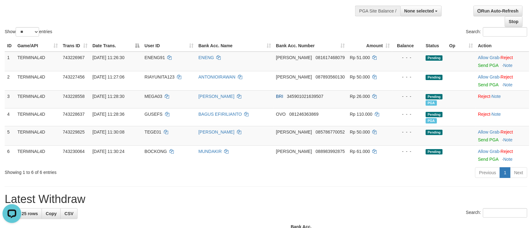
drag, startPoint x: 234, startPoint y: 217, endPoint x: 216, endPoint y: 190, distance: 32.0
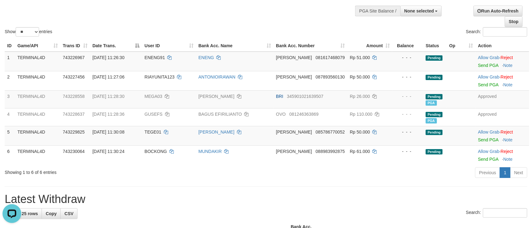
click at [212, 26] on div "Show ** ** ** *** entries Search:" at bounding box center [266, 3] width 532 height 68
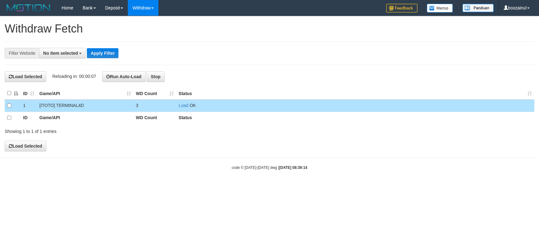
select select
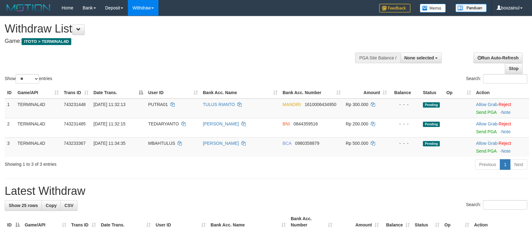
select select
select select "**"
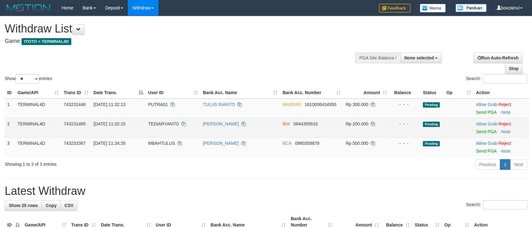
scroll to position [47, 0]
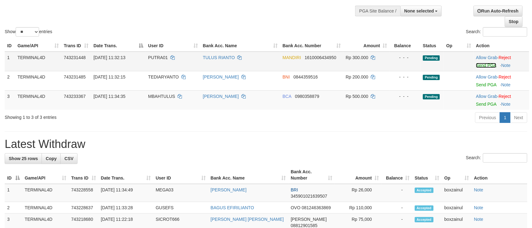
click at [477, 64] on link "Send PGA" at bounding box center [486, 65] width 20 height 5
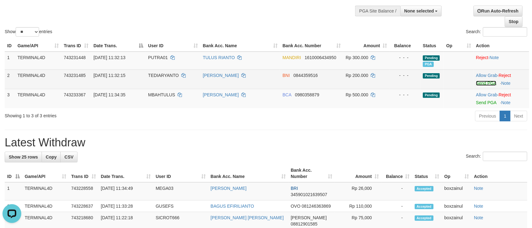
click at [485, 84] on link "Send PGA" at bounding box center [486, 83] width 20 height 5
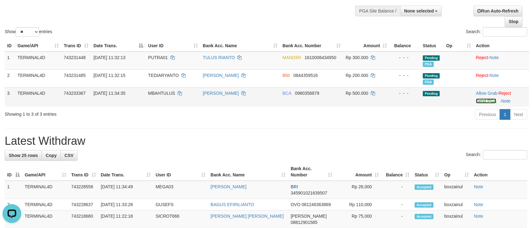
click at [484, 102] on link "Send PGA" at bounding box center [486, 100] width 20 height 5
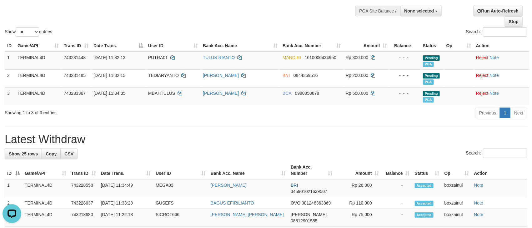
click at [345, 119] on div "Previous 1 Next" at bounding box center [376, 113] width 301 height 13
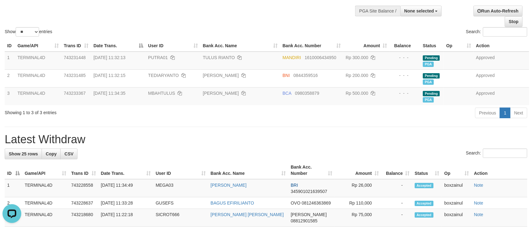
drag, startPoint x: 279, startPoint y: 147, endPoint x: 281, endPoint y: 127, distance: 20.1
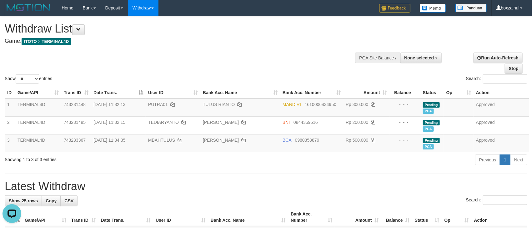
click at [278, 59] on div "Show ** ** ** *** entries Search:" at bounding box center [266, 50] width 532 height 68
click at [270, 61] on div "Show ** ** ** *** entries Search:" at bounding box center [266, 50] width 532 height 68
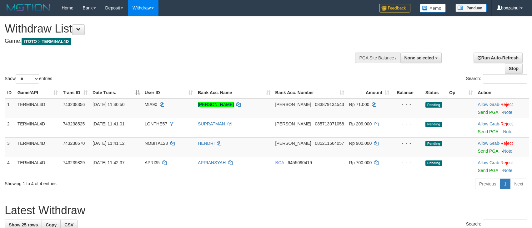
select select
select select "**"
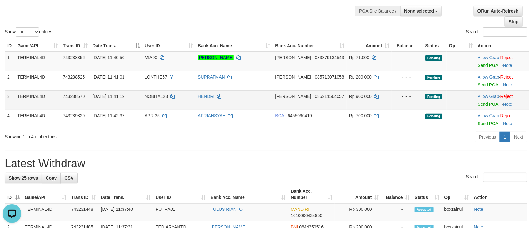
click at [149, 95] on td "NOBITA123" at bounding box center [168, 99] width 53 height 19
copy td "NOBITA123"
click at [149, 95] on td "NOBITA123" at bounding box center [168, 99] width 53 height 19
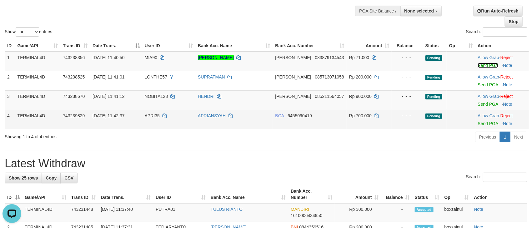
drag, startPoint x: 481, startPoint y: 66, endPoint x: 310, endPoint y: 130, distance: 181.8
click at [481, 66] on link "Send PGA" at bounding box center [488, 65] width 20 height 5
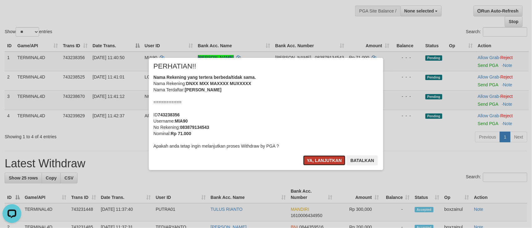
click at [333, 157] on button "Ya, lanjutkan" at bounding box center [324, 160] width 42 height 10
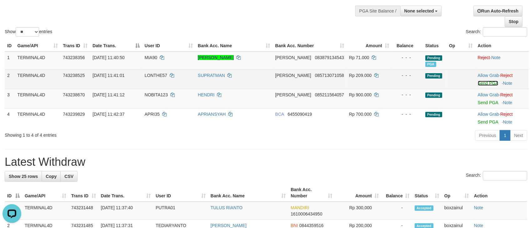
click at [481, 85] on link "Send PGA" at bounding box center [488, 83] width 20 height 5
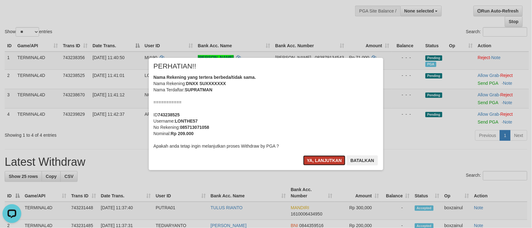
click at [319, 161] on button "Ya, lanjutkan" at bounding box center [324, 160] width 42 height 10
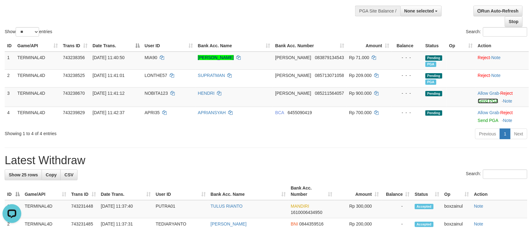
drag, startPoint x: 483, startPoint y: 102, endPoint x: 311, endPoint y: 135, distance: 174.6
click at [483, 102] on link "Send PGA" at bounding box center [488, 100] width 20 height 5
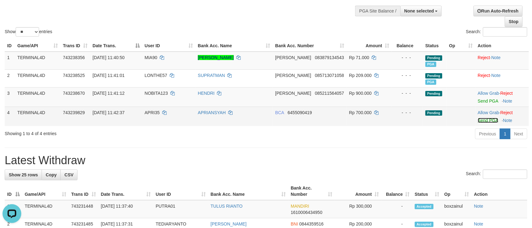
click at [479, 121] on link "Send PGA" at bounding box center [488, 120] width 20 height 5
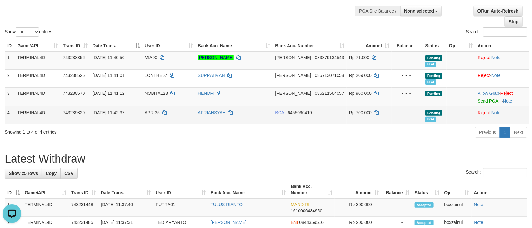
click at [159, 113] on span "APRI35" at bounding box center [152, 112] width 15 height 5
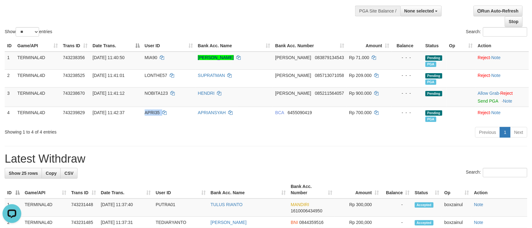
copy td "APRI35"
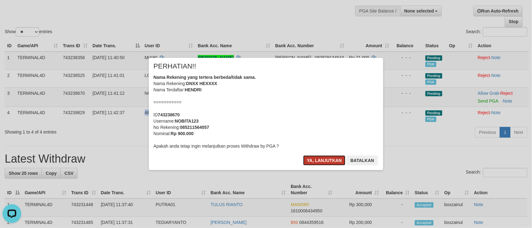
click at [321, 163] on button "Ya, lanjutkan" at bounding box center [324, 160] width 42 height 10
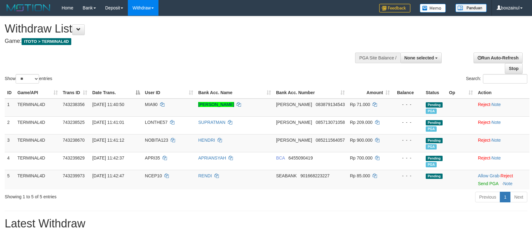
select select
select select "**"
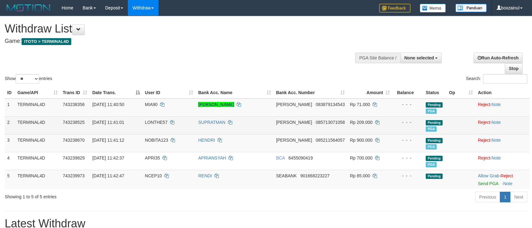
scroll to position [47, 0]
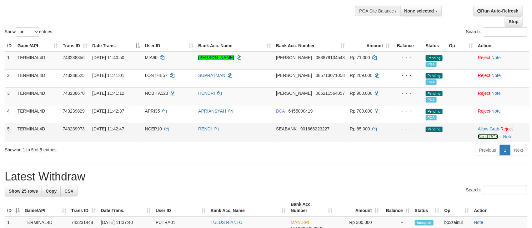
click at [484, 138] on link "Send PGA" at bounding box center [488, 136] width 20 height 5
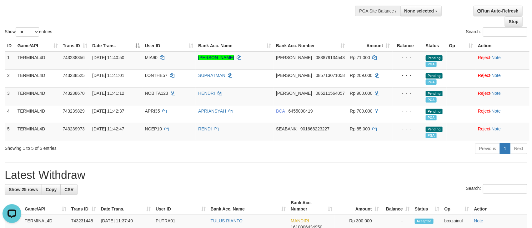
click at [259, 192] on div "Search:" at bounding box center [266, 189] width 522 height 11
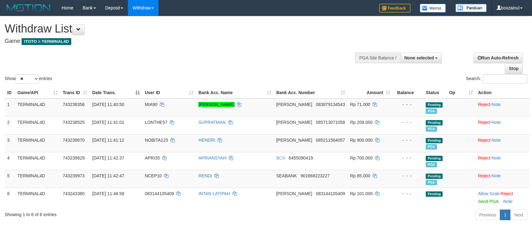
select select
select select "**"
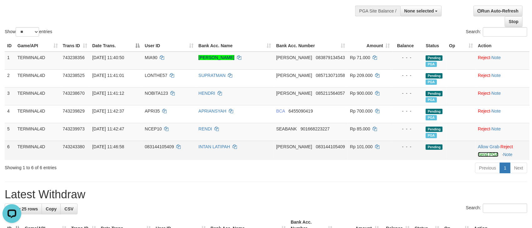
click at [483, 156] on link "Send PGA" at bounding box center [488, 154] width 20 height 5
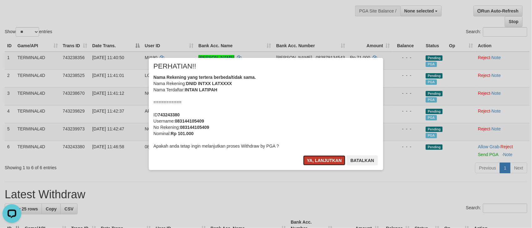
click at [326, 161] on button "Ya, lanjutkan" at bounding box center [324, 160] width 42 height 10
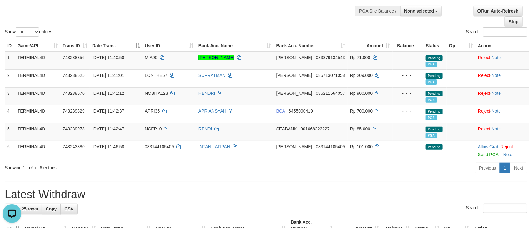
click at [305, 167] on div "Previous 1 Next" at bounding box center [376, 168] width 301 height 13
click at [257, 165] on div "Previous 1 Next" at bounding box center [376, 168] width 301 height 13
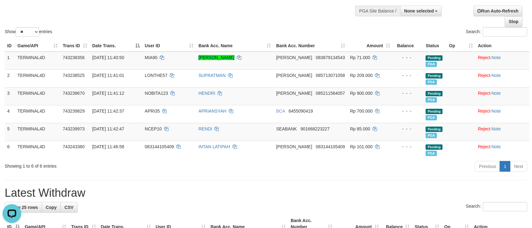
click at [207, 169] on div "Showing 1 to 6 of 6 entries" at bounding box center [111, 164] width 212 height 9
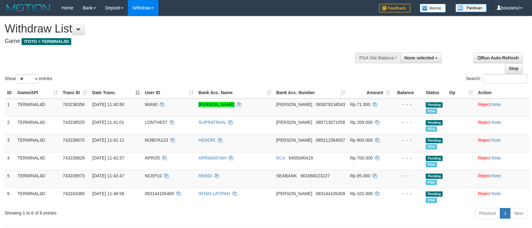
select select
select select "**"
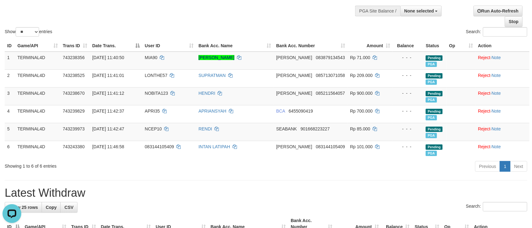
click at [250, 180] on hr at bounding box center [266, 180] width 522 height 0
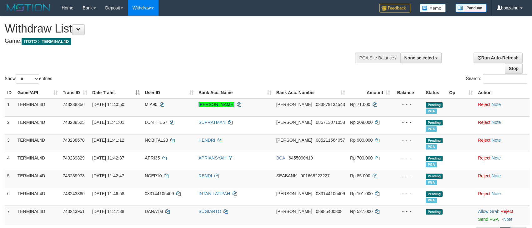
select select
select select "**"
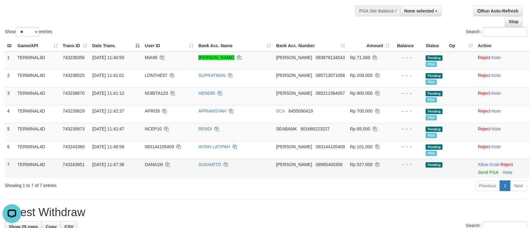
click at [483, 176] on td "Allow Grab · Reject Send PGA · Note" at bounding box center [502, 167] width 54 height 19
click at [481, 172] on link "Send PGA" at bounding box center [488, 172] width 20 height 5
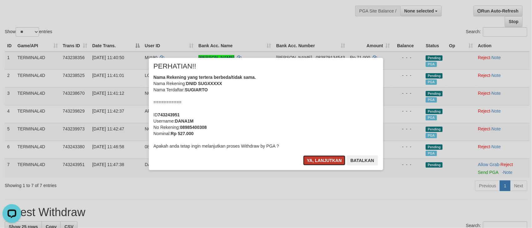
click at [318, 161] on button "Ya, lanjutkan" at bounding box center [324, 160] width 42 height 10
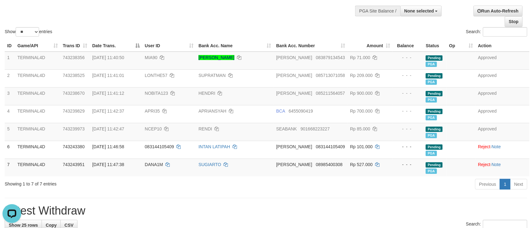
click at [262, 31] on div "Show ** ** ** *** entries" at bounding box center [133, 32] width 266 height 11
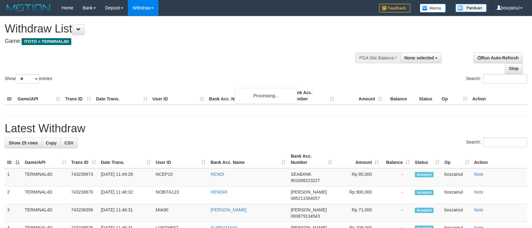
select select
select select "**"
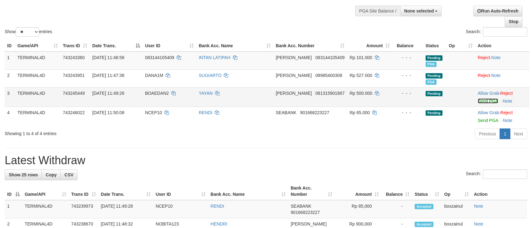
click at [483, 101] on link "Send PGA" at bounding box center [488, 100] width 20 height 5
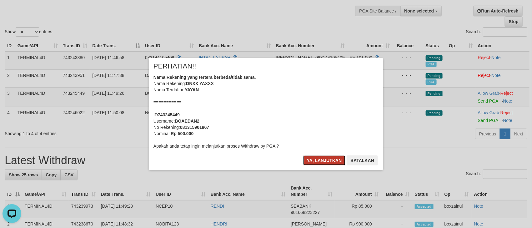
drag, startPoint x: 328, startPoint y: 160, endPoint x: 396, endPoint y: 156, distance: 68.5
click at [328, 160] on button "Ya, lanjutkan" at bounding box center [324, 160] width 42 height 10
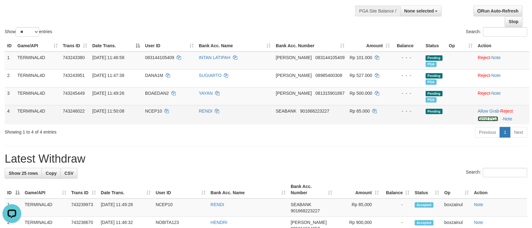
click at [486, 117] on link "Send PGA" at bounding box center [488, 118] width 20 height 5
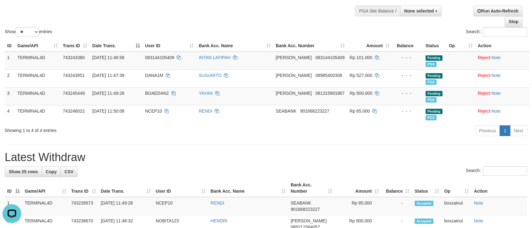
click at [206, 137] on div "Showing 1 to 4 of 4 entries Previous 1 Next" at bounding box center [266, 131] width 532 height 13
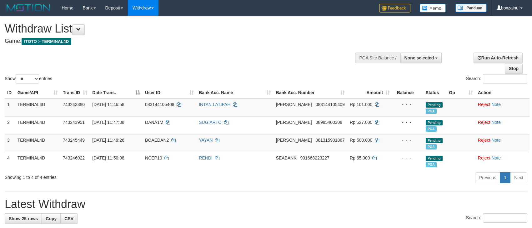
select select
select select "**"
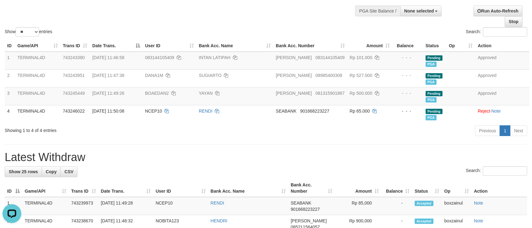
click at [278, 160] on h1 "Latest Withdraw" at bounding box center [266, 157] width 522 height 12
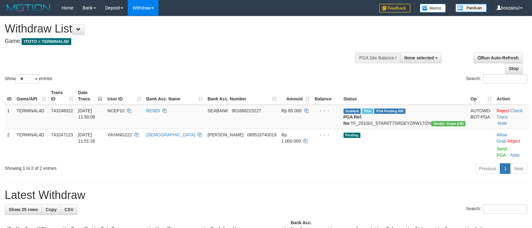
select select
select select "**"
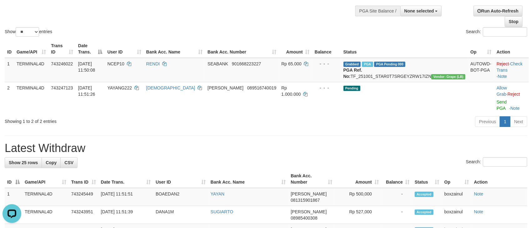
click at [275, 116] on div "Previous 1 Next" at bounding box center [376, 122] width 301 height 13
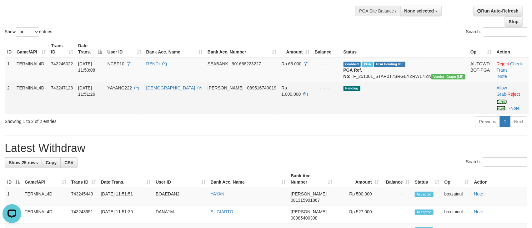
click at [496, 102] on link "Send PGA" at bounding box center [501, 104] width 10 height 11
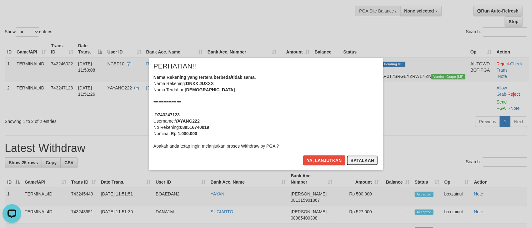
click at [369, 160] on button "Batalkan" at bounding box center [361, 160] width 31 height 10
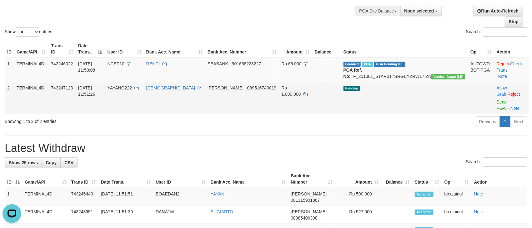
click at [132, 90] on span "YAYANG222" at bounding box center [119, 87] width 25 height 5
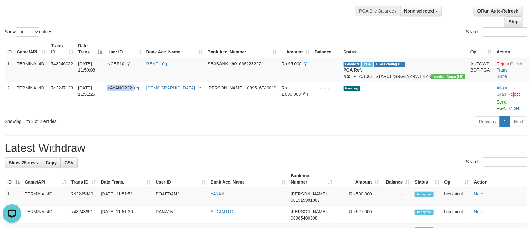
copy td "YAYANG222"
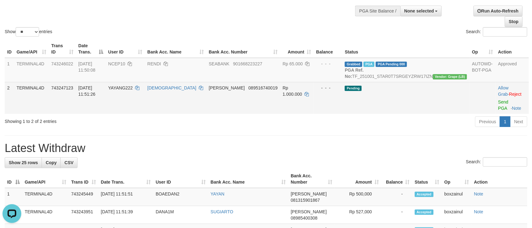
click at [492, 109] on div "ID Game/API Trans ID Date Trans. User ID Bank Acc. Name Bank Acc. Number Amount…" at bounding box center [266, 76] width 532 height 77
click at [498, 103] on link "Send PGA" at bounding box center [503, 104] width 10 height 11
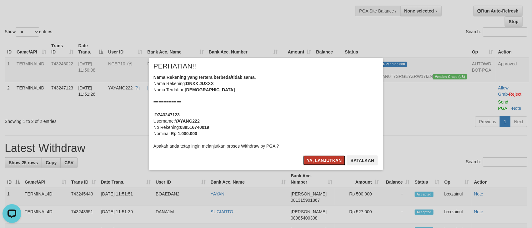
click at [315, 156] on button "Ya, lanjutkan" at bounding box center [324, 160] width 42 height 10
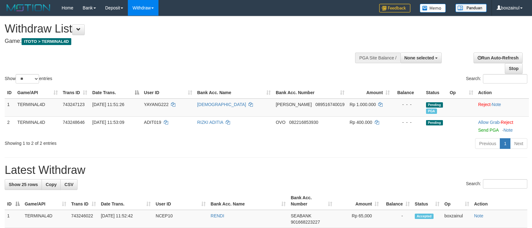
select select
select select "**"
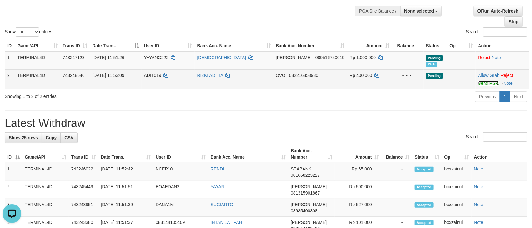
click at [481, 82] on link "Send PGA" at bounding box center [488, 83] width 20 height 5
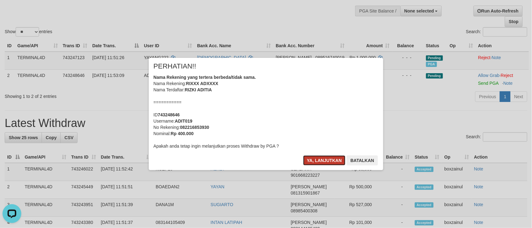
click at [328, 164] on button "Ya, lanjutkan" at bounding box center [324, 160] width 42 height 10
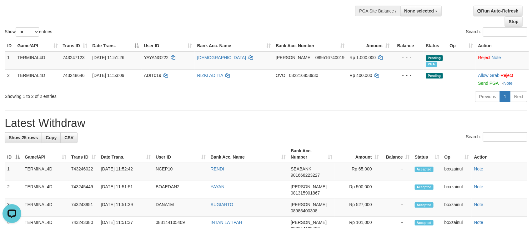
click at [326, 111] on hr at bounding box center [266, 110] width 522 height 0
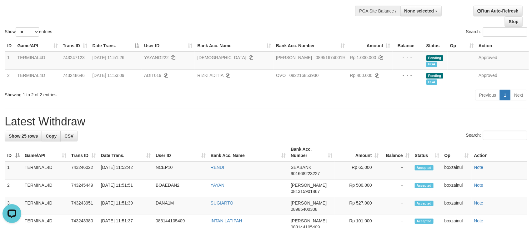
click at [408, 128] on h1 "Latest Withdraw" at bounding box center [266, 121] width 522 height 12
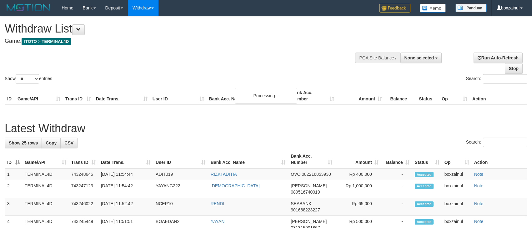
select select
select select "**"
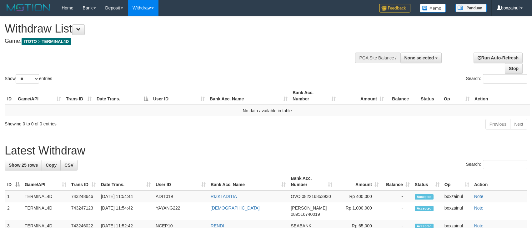
select select
select select "**"
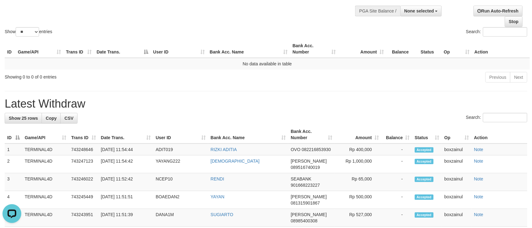
click at [348, 110] on h1 "Latest Withdraw" at bounding box center [266, 103] width 522 height 12
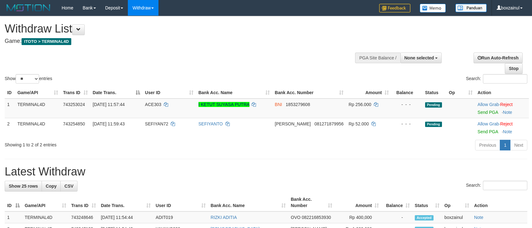
select select
select select "**"
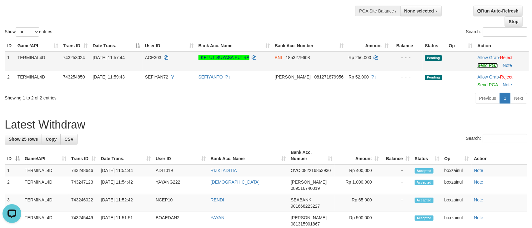
click at [482, 67] on link "Send PGA" at bounding box center [487, 65] width 20 height 5
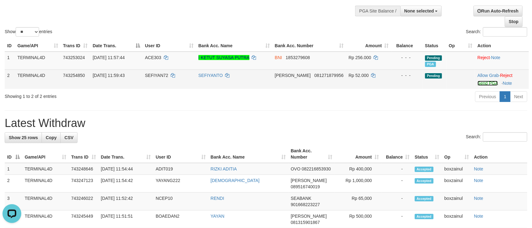
click at [481, 85] on link "Send PGA" at bounding box center [487, 83] width 20 height 5
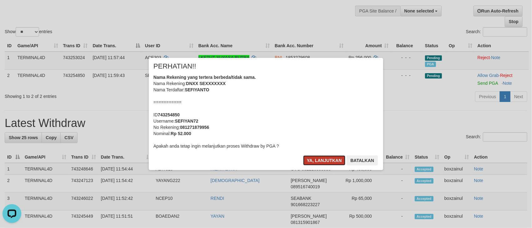
click at [328, 160] on button "Ya, lanjutkan" at bounding box center [324, 160] width 42 height 10
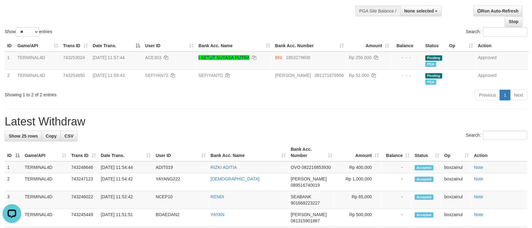
drag, startPoint x: 297, startPoint y: 126, endPoint x: 319, endPoint y: 100, distance: 33.9
click at [297, 126] on h1 "Latest Withdraw" at bounding box center [266, 121] width 522 height 12
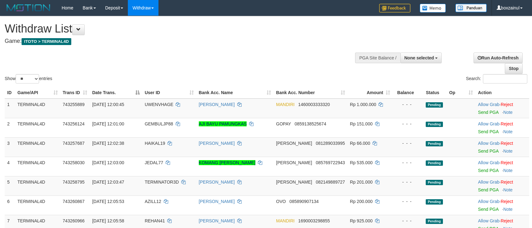
select select
select select "**"
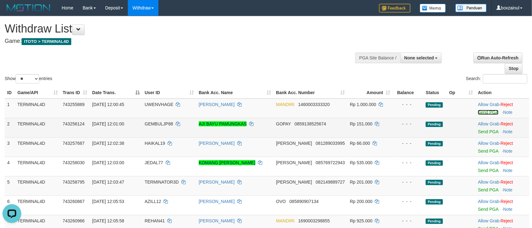
drag, startPoint x: 484, startPoint y: 113, endPoint x: 306, endPoint y: 131, distance: 178.3
click at [484, 113] on link "Send PGA" at bounding box center [488, 112] width 20 height 5
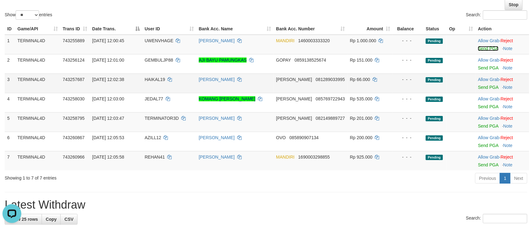
scroll to position [47, 0]
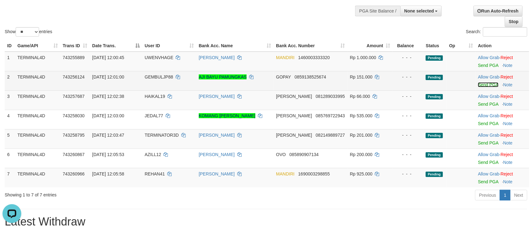
click at [486, 85] on link "Send PGA" at bounding box center [488, 84] width 20 height 5
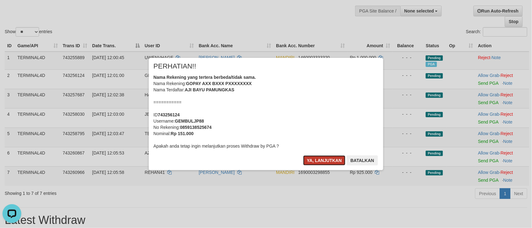
click at [316, 162] on button "Ya, lanjutkan" at bounding box center [324, 160] width 42 height 10
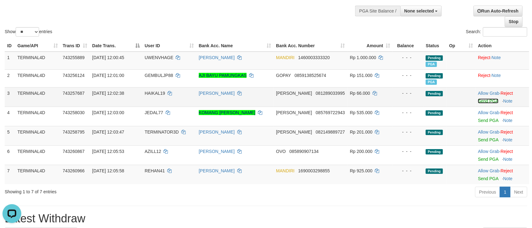
click at [478, 101] on link "Send PGA" at bounding box center [488, 100] width 20 height 5
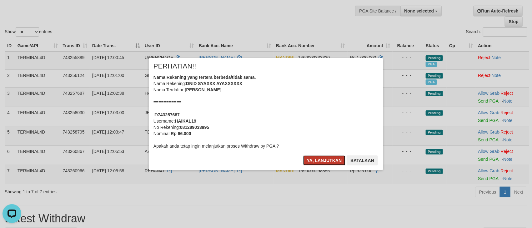
drag, startPoint x: 323, startPoint y: 157, endPoint x: 437, endPoint y: 140, distance: 115.7
click at [323, 157] on button "Ya, lanjutkan" at bounding box center [324, 160] width 42 height 10
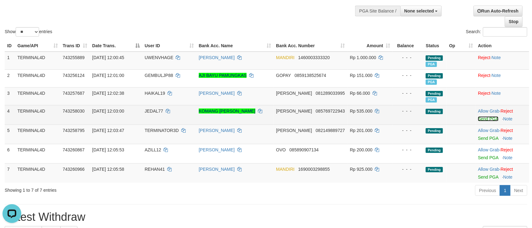
click at [485, 118] on link "Send PGA" at bounding box center [488, 118] width 20 height 5
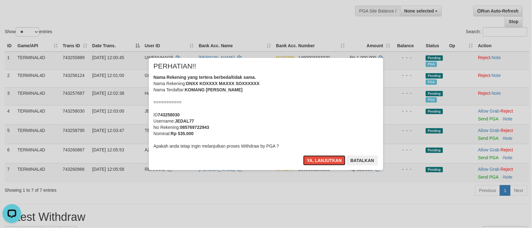
drag, startPoint x: 326, startPoint y: 161, endPoint x: 440, endPoint y: 158, distance: 113.4
click at [329, 160] on button "Ya, lanjutkan" at bounding box center [324, 160] width 42 height 10
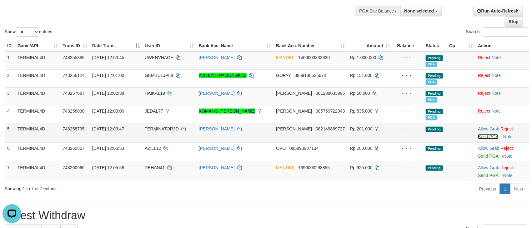
click at [482, 136] on link "Send PGA" at bounding box center [488, 136] width 20 height 5
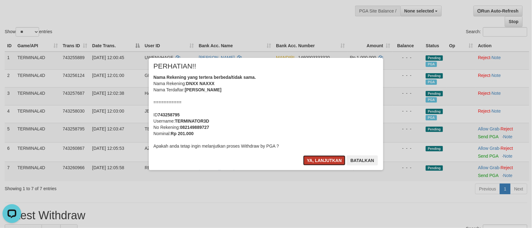
click at [312, 161] on button "Ya, lanjutkan" at bounding box center [324, 160] width 42 height 10
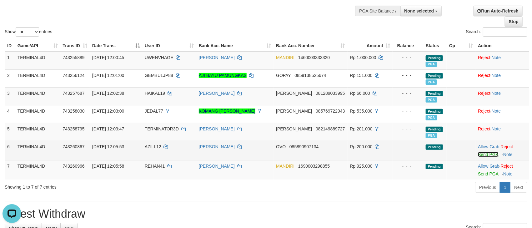
drag, startPoint x: 485, startPoint y: 156, endPoint x: 306, endPoint y: 133, distance: 181.1
click at [484, 156] on link "Send PGA" at bounding box center [488, 154] width 20 height 5
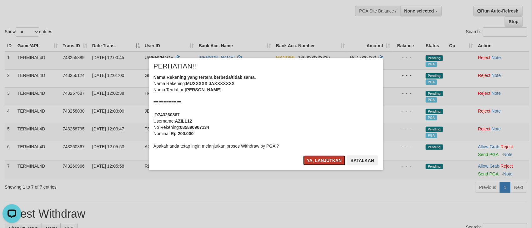
click at [324, 164] on button "Ya, lanjutkan" at bounding box center [324, 160] width 42 height 10
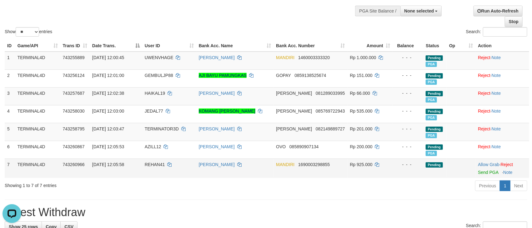
click at [150, 162] on td "REHAN41" at bounding box center [169, 167] width 54 height 19
copy td "REHAN41"
click at [484, 173] on link "Send PGA" at bounding box center [488, 172] width 20 height 5
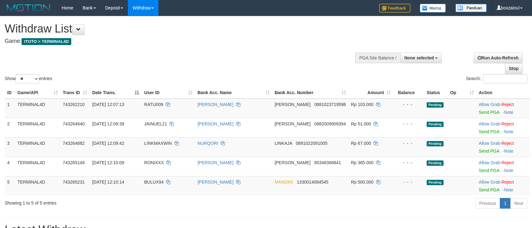
select select
select select "**"
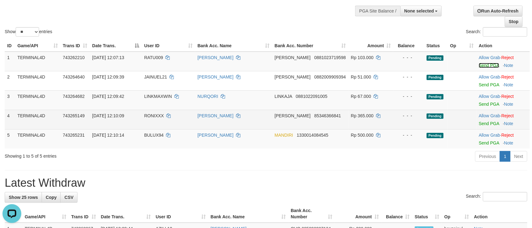
drag, startPoint x: 478, startPoint y: 66, endPoint x: 308, endPoint y: 125, distance: 180.5
click at [478, 66] on link "Send PGA" at bounding box center [488, 65] width 20 height 5
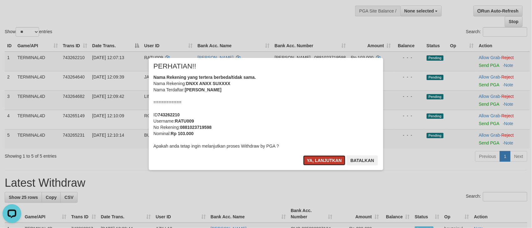
click at [326, 161] on button "Ya, lanjutkan" at bounding box center [324, 160] width 42 height 10
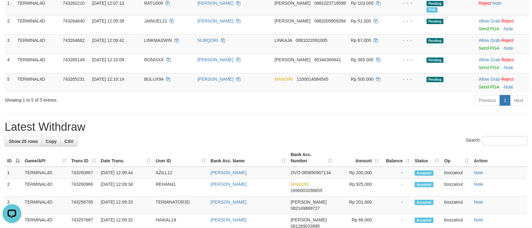
scroll to position [47, 0]
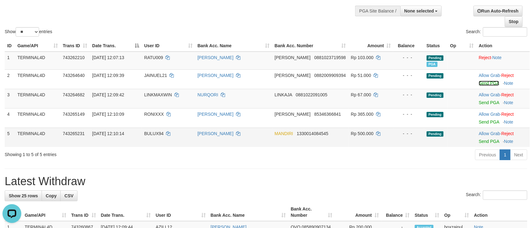
click at [480, 82] on link "Send PGA" at bounding box center [488, 83] width 20 height 5
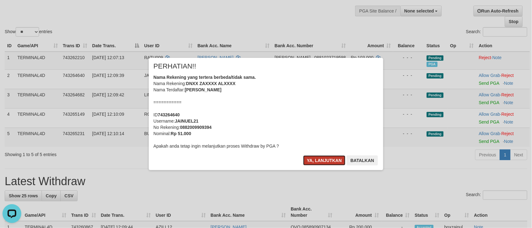
click at [315, 161] on button "Ya, lanjutkan" at bounding box center [324, 160] width 42 height 10
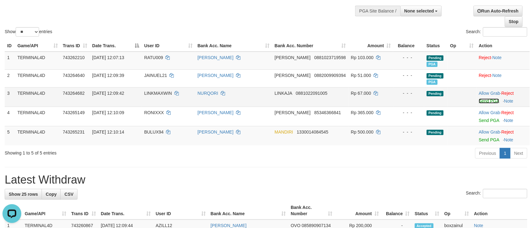
click at [486, 100] on link "Send PGA" at bounding box center [488, 100] width 20 height 5
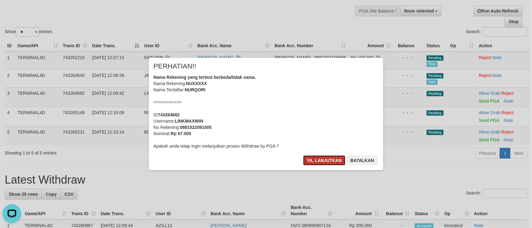
click at [326, 164] on button "Ya, lanjutkan" at bounding box center [324, 160] width 42 height 10
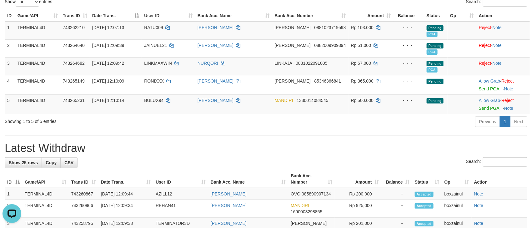
scroll to position [94, 0]
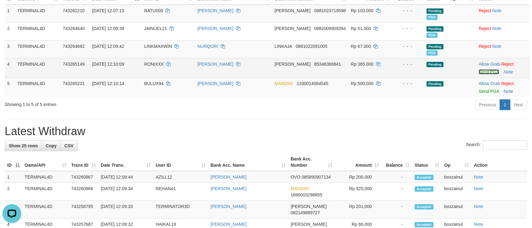
click at [486, 74] on link "Send PGA" at bounding box center [488, 71] width 20 height 5
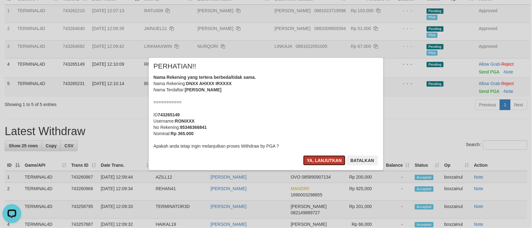
click at [314, 159] on button "Ya, lanjutkan" at bounding box center [324, 160] width 42 height 10
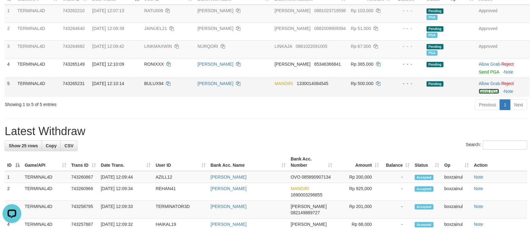
click at [483, 89] on link "Send PGA" at bounding box center [488, 91] width 20 height 5
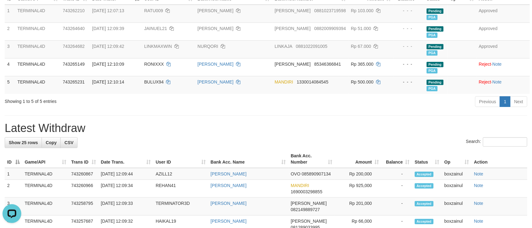
click at [266, 132] on h1 "Latest Withdraw" at bounding box center [266, 128] width 522 height 12
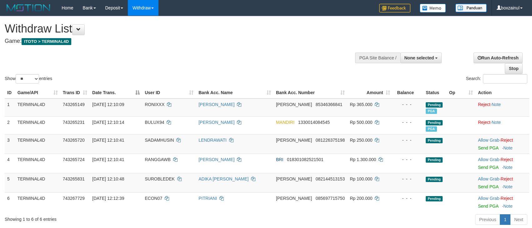
select select
select select "**"
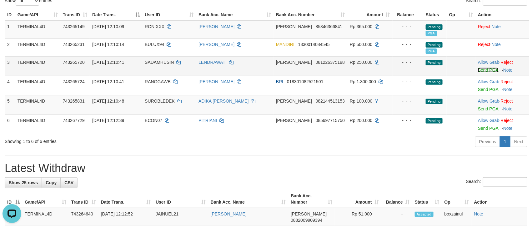
click at [486, 70] on link "Send PGA" at bounding box center [488, 69] width 20 height 5
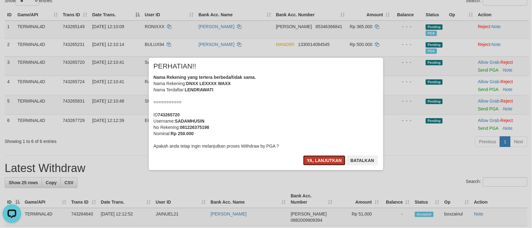
click at [327, 159] on button "Ya, lanjutkan" at bounding box center [324, 160] width 42 height 10
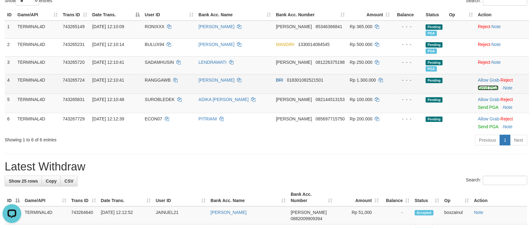
click at [483, 88] on link "Send PGA" at bounding box center [488, 87] width 20 height 5
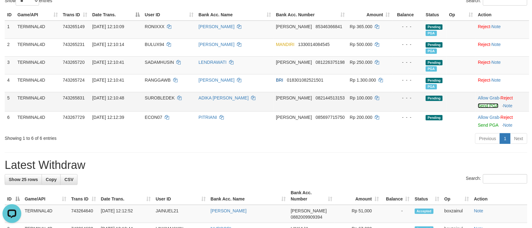
click at [483, 105] on link "Send PGA" at bounding box center [488, 105] width 20 height 5
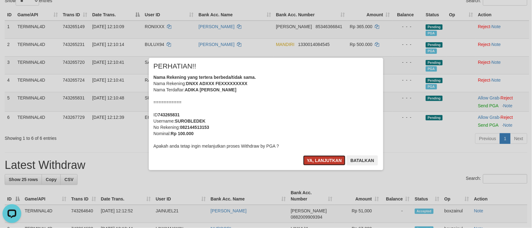
click at [317, 160] on button "Ya, lanjutkan" at bounding box center [324, 160] width 42 height 10
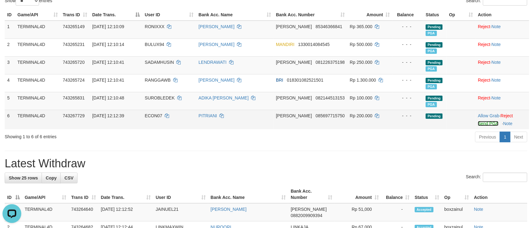
click at [481, 125] on link "Send PGA" at bounding box center [488, 123] width 20 height 5
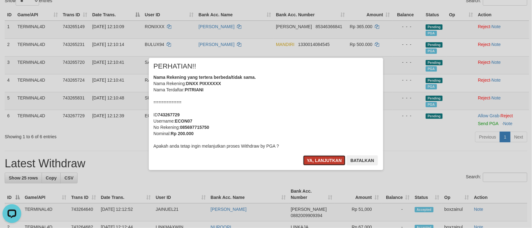
click at [324, 157] on button "Ya, lanjutkan" at bounding box center [324, 160] width 42 height 10
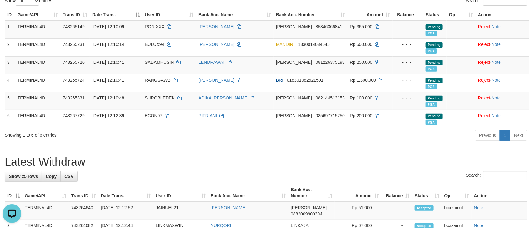
click at [323, 157] on h1 "Latest Withdraw" at bounding box center [266, 162] width 522 height 12
click at [351, 160] on h1 "Latest Withdraw" at bounding box center [266, 162] width 522 height 12
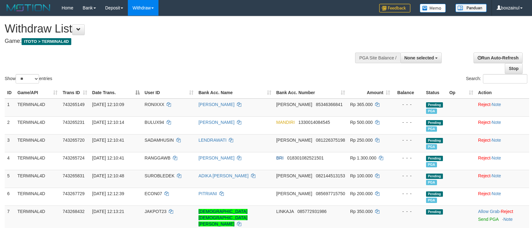
select select
select select "**"
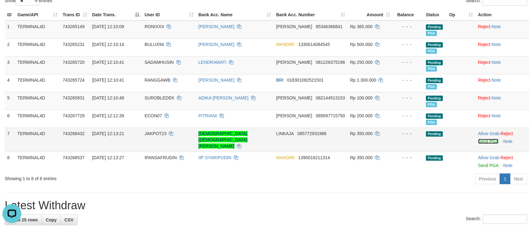
click at [482, 141] on link "Send PGA" at bounding box center [488, 141] width 20 height 5
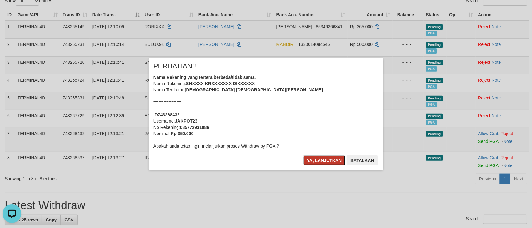
click at [319, 159] on button "Ya, lanjutkan" at bounding box center [324, 160] width 42 height 10
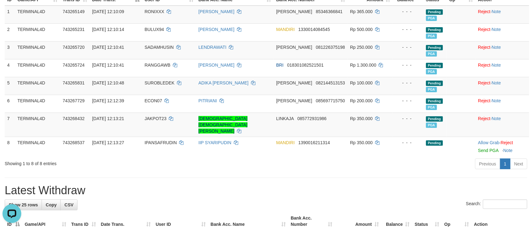
scroll to position [96, 0]
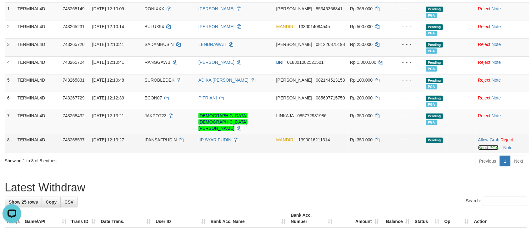
click at [484, 145] on link "Send PGA" at bounding box center [488, 147] width 20 height 5
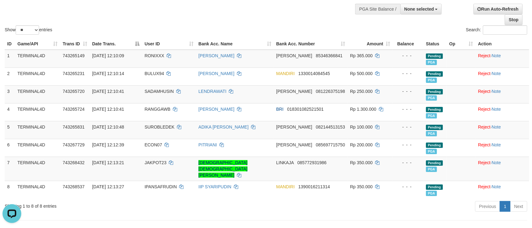
scroll to position [0, 0]
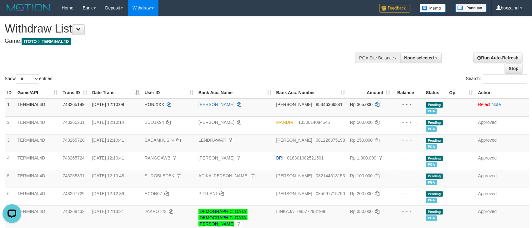
click at [199, 59] on div "Show ** ** ** *** entries Search:" at bounding box center [266, 50] width 532 height 68
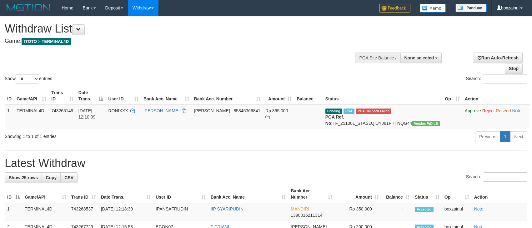
select select
select select "**"
drag, startPoint x: 233, startPoint y: 136, endPoint x: 237, endPoint y: 135, distance: 4.5
click at [234, 131] on div "ID Game/API Trans ID Date Trans. User ID Bank Acc. Name Bank Acc. Number Amount…" at bounding box center [266, 108] width 532 height 46
click at [128, 110] on span "RONIXXX" at bounding box center [118, 110] width 20 height 5
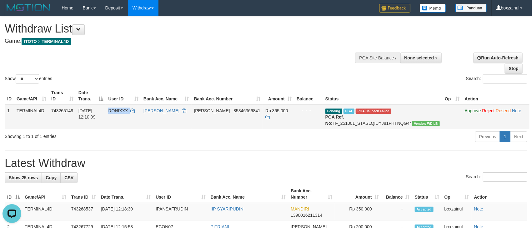
click at [128, 110] on span "RONIXXX" at bounding box center [118, 110] width 20 height 5
copy td "RONIXXX"
click at [261, 151] on hr at bounding box center [266, 150] width 522 height 0
click at [260, 53] on div "Show ** ** ** *** entries Search:" at bounding box center [266, 50] width 532 height 68
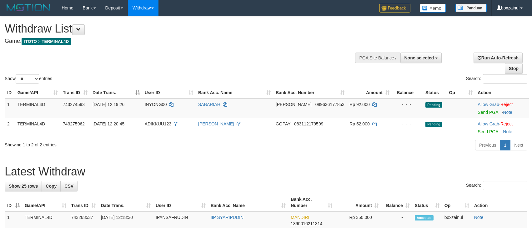
select select
select select "**"
click at [483, 113] on link "Send PGA" at bounding box center [487, 112] width 20 height 5
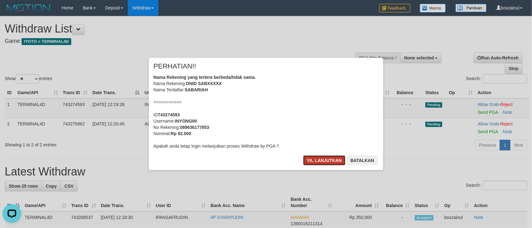
click at [328, 158] on button "Ya, lanjutkan" at bounding box center [324, 160] width 42 height 10
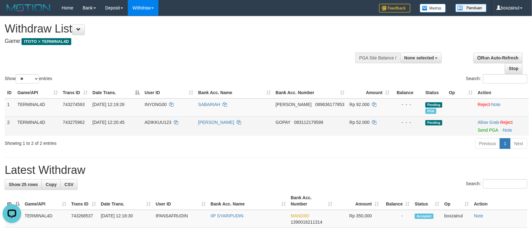
drag, startPoint x: 487, startPoint y: 132, endPoint x: 390, endPoint y: 132, distance: 96.5
click at [487, 132] on td "Allow Grab · Reject Send PGA · Note" at bounding box center [502, 125] width 54 height 19
drag, startPoint x: 476, startPoint y: 131, endPoint x: 316, endPoint y: 134, distance: 160.3
click at [477, 130] on link "Send PGA" at bounding box center [487, 129] width 20 height 5
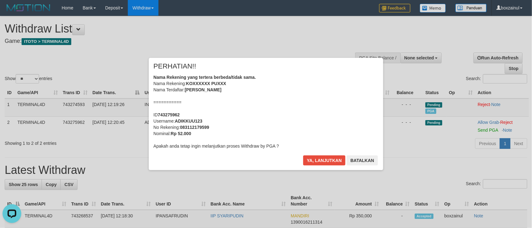
click at [311, 155] on div "× PERHATIAN!! Nama Rekening yang tertera berbeda/tidak sama. Nama Rekening: KOX…" at bounding box center [266, 114] width 234 height 112
click at [315, 165] on button "Ya, lanjutkan" at bounding box center [324, 160] width 42 height 10
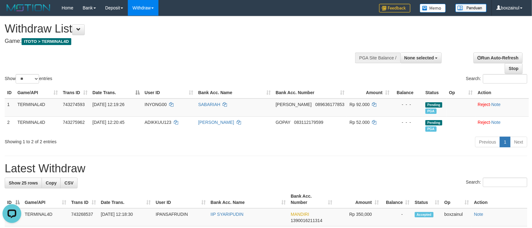
click at [281, 53] on div "Show ** ** ** *** entries Search:" at bounding box center [266, 50] width 532 height 68
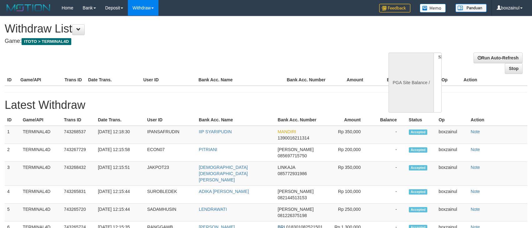
select select
select select "**"
select select
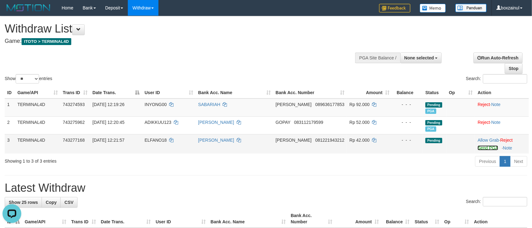
click at [477, 148] on link "Send PGA" at bounding box center [487, 147] width 20 height 5
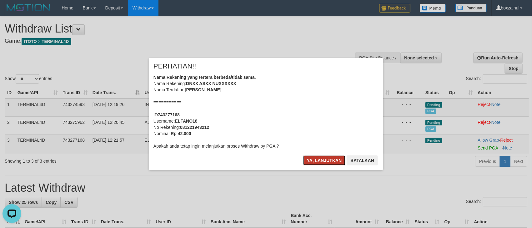
click at [326, 162] on button "Ya, lanjutkan" at bounding box center [324, 160] width 42 height 10
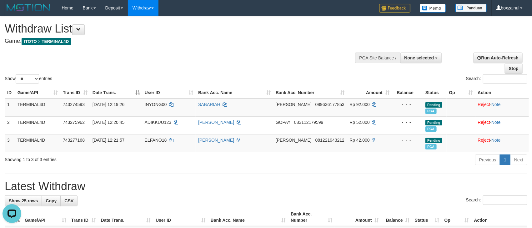
click at [246, 182] on h1 "Latest Withdraw" at bounding box center [266, 186] width 522 height 12
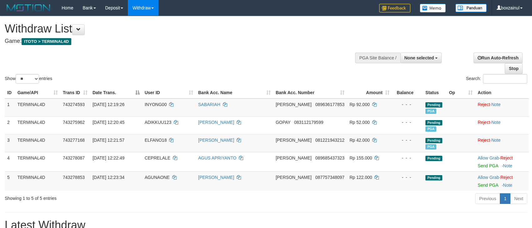
select select
select select "**"
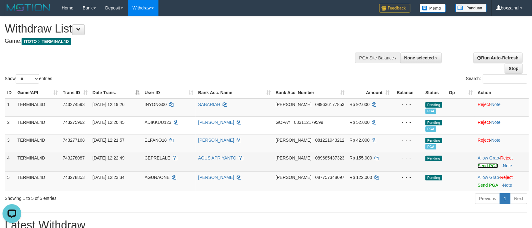
click at [488, 166] on link "Send PGA" at bounding box center [487, 165] width 20 height 5
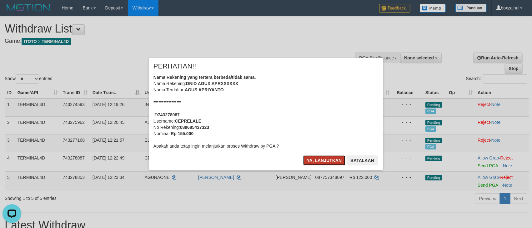
click at [317, 161] on button "Ya, lanjutkan" at bounding box center [324, 160] width 42 height 10
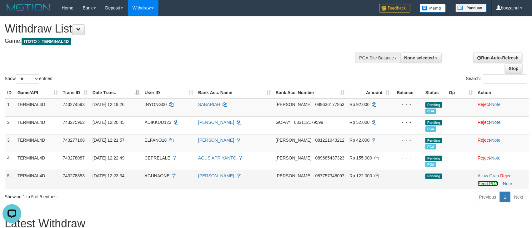
click at [486, 185] on link "Send PGA" at bounding box center [487, 183] width 20 height 5
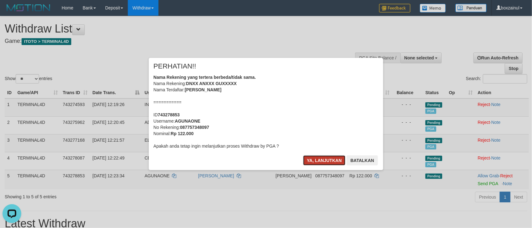
click at [324, 161] on button "Ya, lanjutkan" at bounding box center [324, 160] width 42 height 10
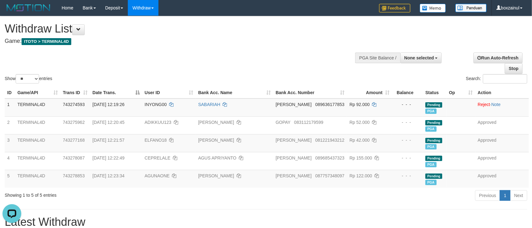
click at [285, 63] on div "Show ** ** ** *** entries Search:" at bounding box center [266, 50] width 532 height 68
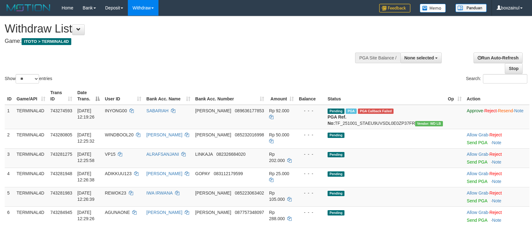
select select
select select "**"
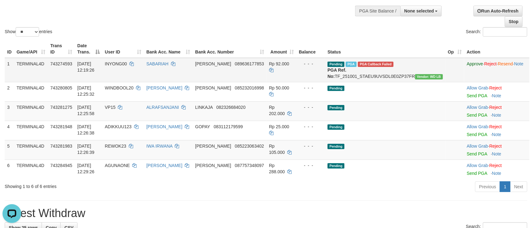
click at [127, 65] on span "INYONG00" at bounding box center [116, 63] width 22 height 5
copy span "INYONG00"
drag, startPoint x: 137, startPoint y: 65, endPoint x: 122, endPoint y: 53, distance: 18.9
click at [127, 65] on span "INYONG00" at bounding box center [116, 63] width 22 height 5
drag, startPoint x: 233, startPoint y: 84, endPoint x: 295, endPoint y: 83, distance: 61.8
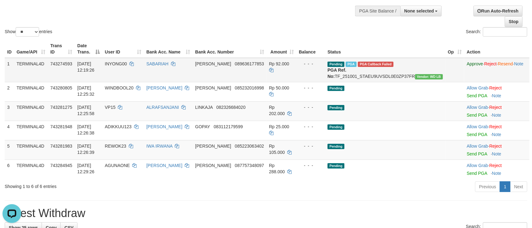
click at [237, 82] on td "DANA 089636177853" at bounding box center [230, 70] width 74 height 24
click at [276, 82] on td "Rp 92.000" at bounding box center [281, 70] width 30 height 24
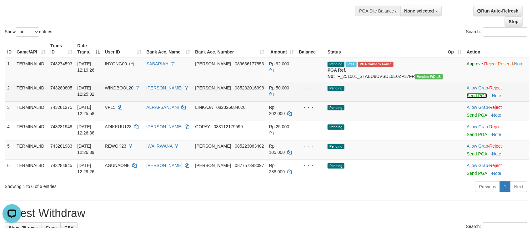
click at [466, 98] on link "Send PGA" at bounding box center [476, 95] width 20 height 5
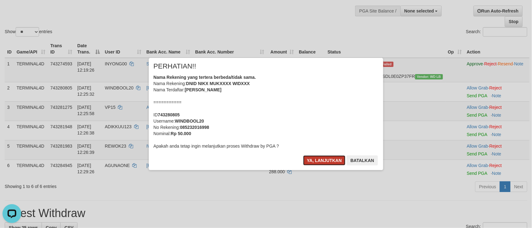
click at [313, 161] on button "Ya, lanjutkan" at bounding box center [324, 160] width 42 height 10
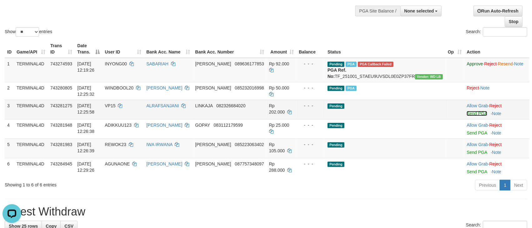
click at [466, 116] on link "Send PGA" at bounding box center [476, 113] width 20 height 5
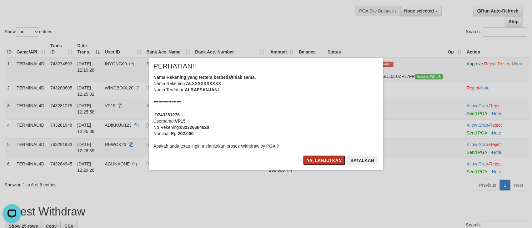
click at [313, 157] on button "Ya, lanjutkan" at bounding box center [324, 160] width 42 height 10
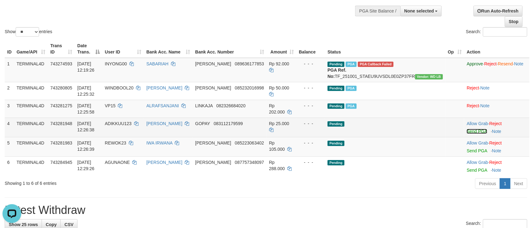
click at [466, 134] on link "Send PGA" at bounding box center [476, 131] width 20 height 5
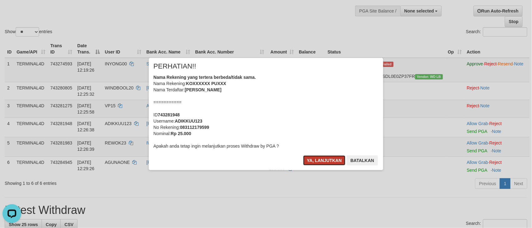
click at [312, 161] on button "Ya, lanjutkan" at bounding box center [324, 160] width 42 height 10
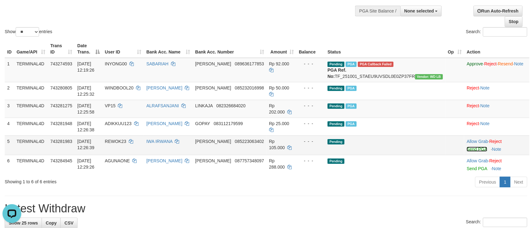
click at [466, 151] on link "Send PGA" at bounding box center [476, 148] width 20 height 5
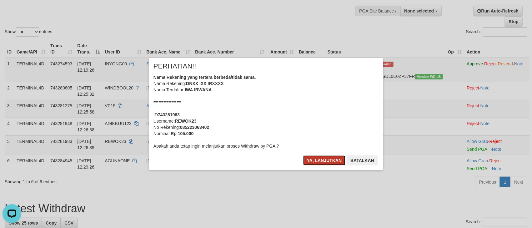
click at [311, 159] on button "Ya, lanjutkan" at bounding box center [324, 160] width 42 height 10
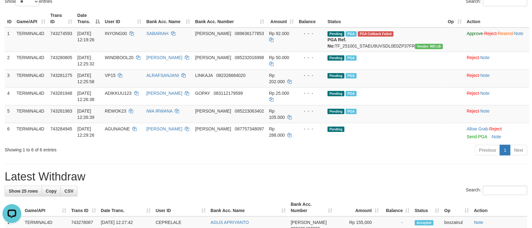
scroll to position [94, 0]
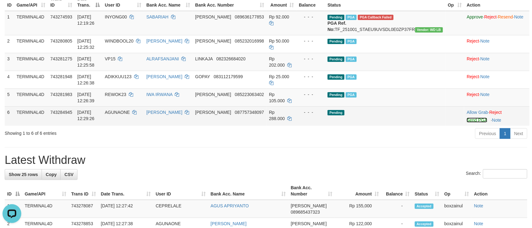
click at [466, 122] on link "Send PGA" at bounding box center [476, 119] width 20 height 5
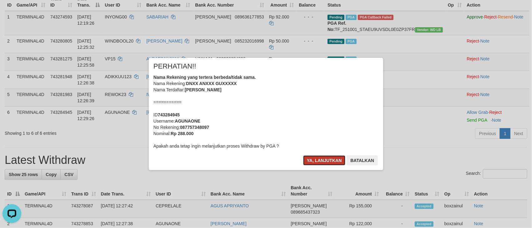
click at [323, 158] on button "Ya, lanjutkan" at bounding box center [324, 160] width 42 height 10
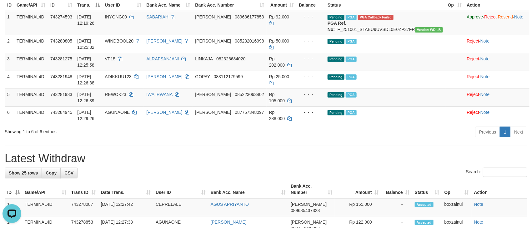
click at [146, 135] on div "Showing 1 to 6 of 6 entries" at bounding box center [111, 130] width 212 height 9
click at [315, 139] on div "Previous 1 Next" at bounding box center [376, 132] width 301 height 13
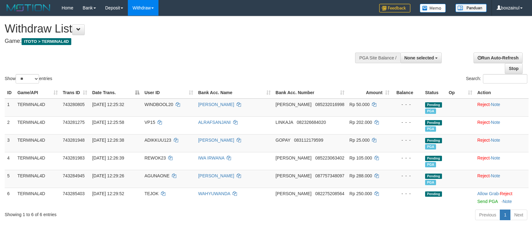
select select
select select "**"
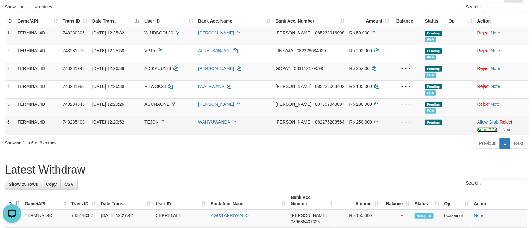
click at [479, 131] on link "Send PGA" at bounding box center [487, 129] width 20 height 5
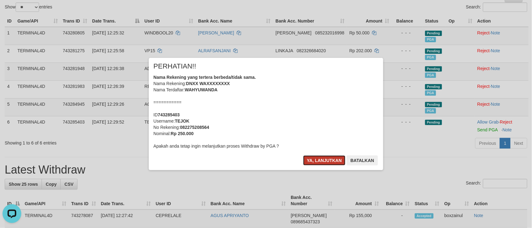
click at [327, 160] on button "Ya, lanjutkan" at bounding box center [324, 160] width 42 height 10
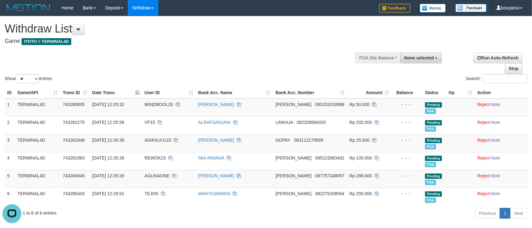
click at [420, 59] on span "None selected" at bounding box center [419, 57] width 30 height 5
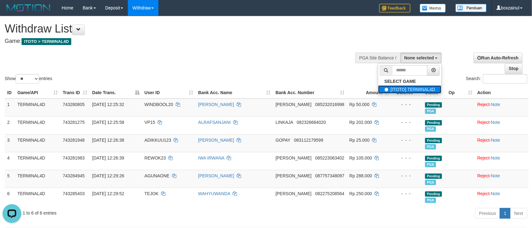
click at [398, 93] on label "[ITOTO] TERMINAL4D" at bounding box center [409, 89] width 63 height 8
select select "****"
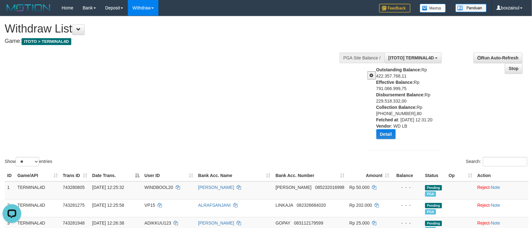
click at [196, 134] on div "Show ** ** ** *** entries Search:" at bounding box center [266, 91] width 532 height 151
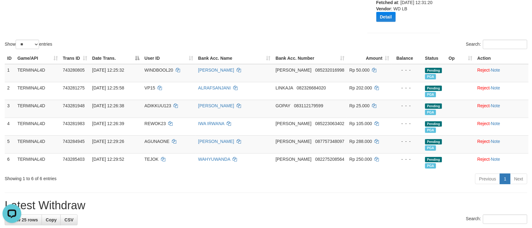
scroll to position [141, 0]
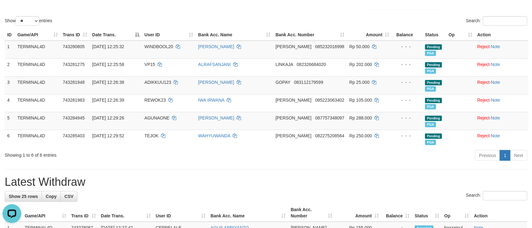
click at [245, 177] on h1 "Latest Withdraw" at bounding box center [266, 182] width 522 height 12
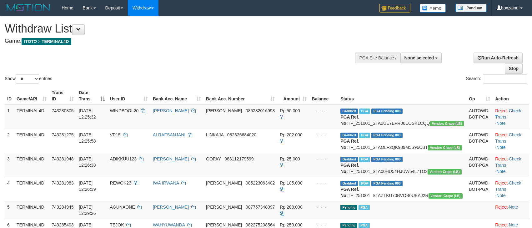
select select
select select "**"
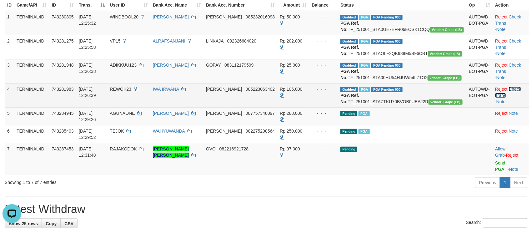
click at [521, 98] on link "Check Trans" at bounding box center [508, 92] width 26 height 11
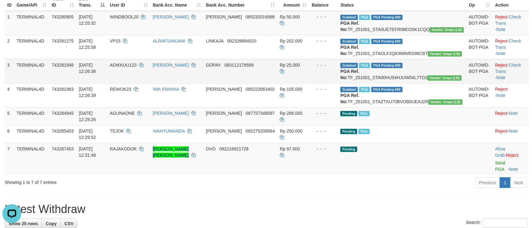
drag, startPoint x: 517, startPoint y: 82, endPoint x: 517, endPoint y: 73, distance: 8.1
click at [517, 82] on td "Reject · Check Trans · Note" at bounding box center [510, 71] width 36 height 24
click at [517, 74] on link "Check Trans" at bounding box center [508, 67] width 26 height 11
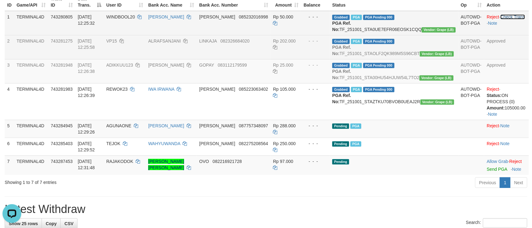
click at [516, 16] on link "Check Trans" at bounding box center [512, 16] width 25 height 5
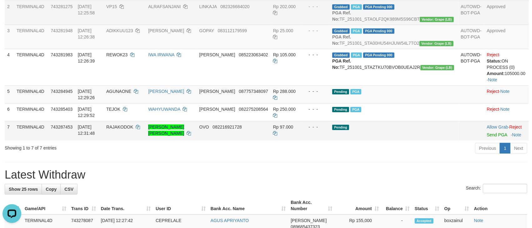
scroll to position [147, 0]
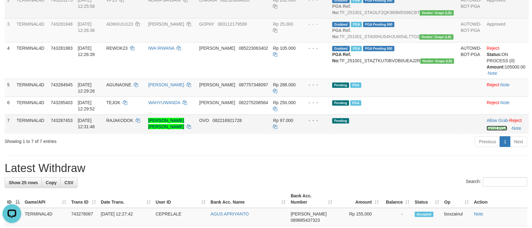
click at [498, 128] on link "Send PGA" at bounding box center [496, 128] width 20 height 5
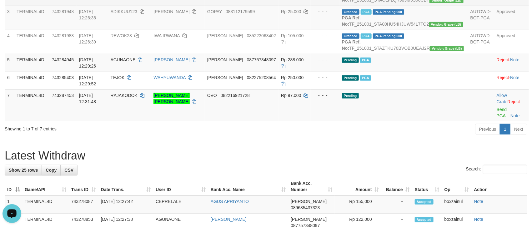
scroll to position [141, 0]
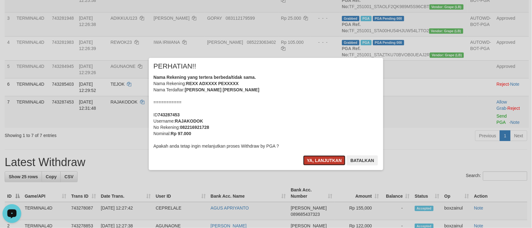
click at [319, 161] on button "Ya, lanjutkan" at bounding box center [324, 160] width 42 height 10
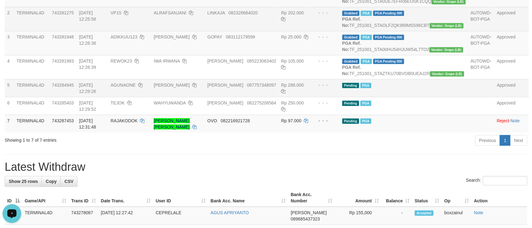
scroll to position [94, 0]
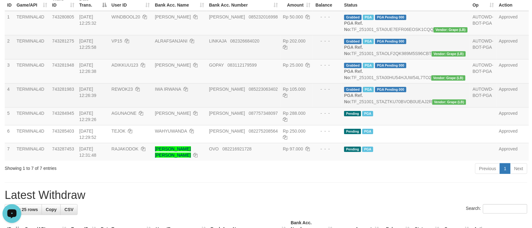
click at [152, 107] on td "REWOK23" at bounding box center [130, 95] width 43 height 24
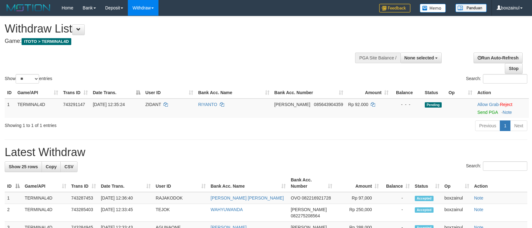
select select
select select "**"
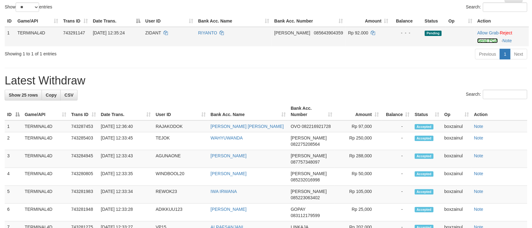
click at [480, 39] on link "Send PGA" at bounding box center [487, 40] width 20 height 5
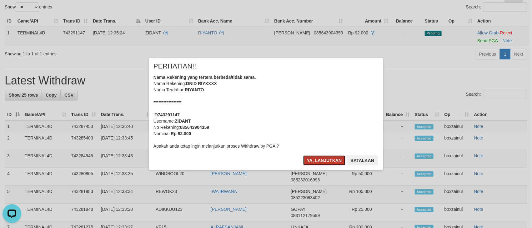
click at [327, 162] on button "Ya, lanjutkan" at bounding box center [324, 160] width 42 height 10
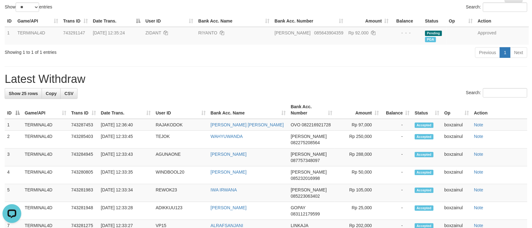
click at [259, 73] on h1 "Latest Withdraw" at bounding box center [266, 79] width 522 height 12
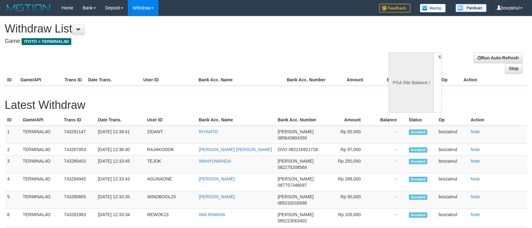
select select
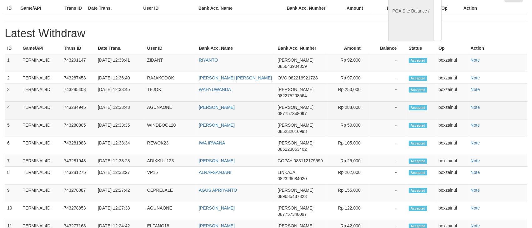
select select "**"
select select
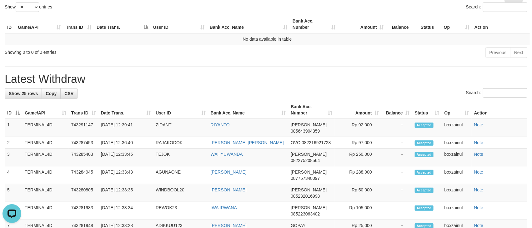
scroll to position [0, 0]
drag, startPoint x: 260, startPoint y: 61, endPoint x: 260, endPoint y: 94, distance: 32.5
click at [259, 75] on h1 "Latest Withdraw" at bounding box center [266, 79] width 522 height 12
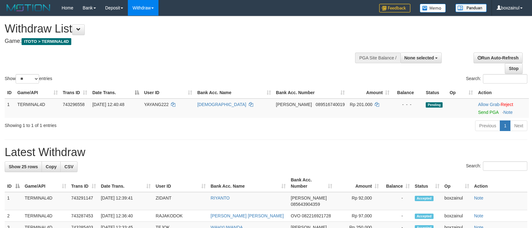
select select
select select "**"
click at [478, 112] on link "Send PGA" at bounding box center [488, 112] width 20 height 5
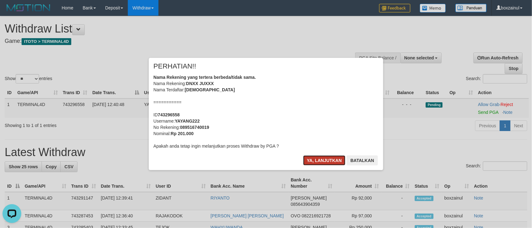
click at [325, 158] on button "Ya, lanjutkan" at bounding box center [324, 160] width 42 height 10
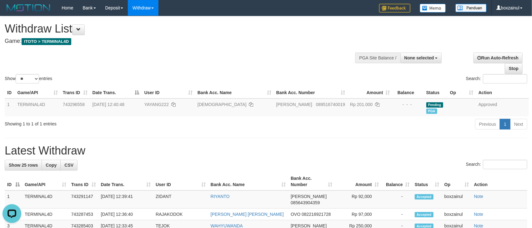
click at [208, 46] on div "**********" at bounding box center [179, 31] width 348 height 31
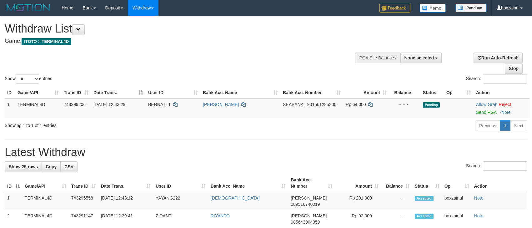
select select
select select "**"
drag, startPoint x: 478, startPoint y: 110, endPoint x: 313, endPoint y: 125, distance: 165.3
click at [478, 110] on link "Send PGA" at bounding box center [486, 112] width 20 height 5
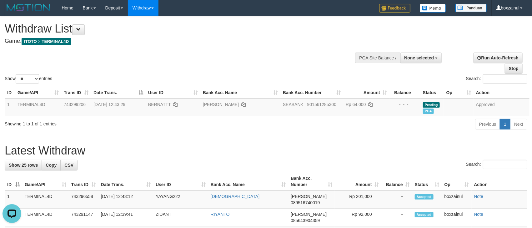
click at [342, 147] on h1 "Latest Withdraw" at bounding box center [266, 150] width 522 height 12
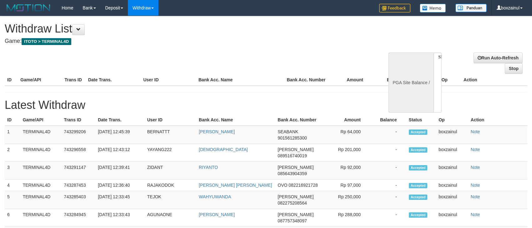
select select
select select "**"
select select
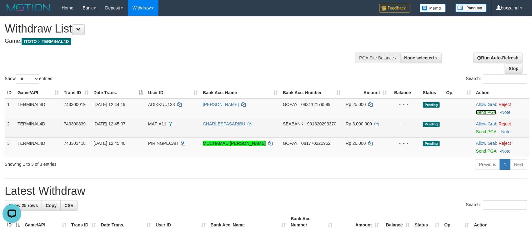
drag, startPoint x: 492, startPoint y: 112, endPoint x: 305, endPoint y: 132, distance: 188.8
click at [492, 112] on link "Send PGA" at bounding box center [486, 112] width 20 height 5
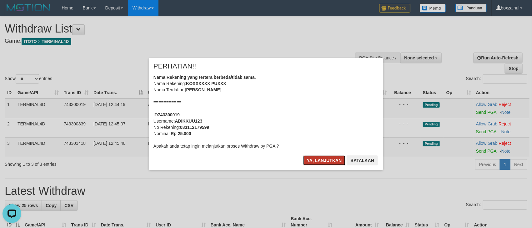
click at [322, 157] on button "Ya, lanjutkan" at bounding box center [324, 160] width 42 height 10
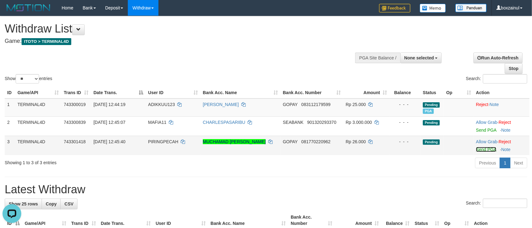
click at [486, 151] on link "Send PGA" at bounding box center [486, 149] width 20 height 5
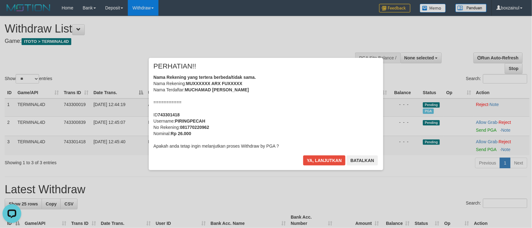
click at [315, 155] on div "× PERHATIAN!! Nama Rekening yang tertera berbeda/tidak sama. Nama Rekening: MUX…" at bounding box center [266, 114] width 234 height 112
click at [319, 161] on button "Ya, lanjutkan" at bounding box center [324, 160] width 42 height 10
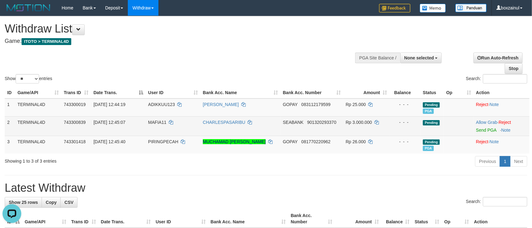
click at [148, 120] on span "MAFIA11" at bounding box center [157, 122] width 18 height 5
copy td "MAFIA11"
drag, startPoint x: 481, startPoint y: 129, endPoint x: 303, endPoint y: 125, distance: 178.1
click at [481, 129] on link "Send PGA" at bounding box center [486, 129] width 20 height 5
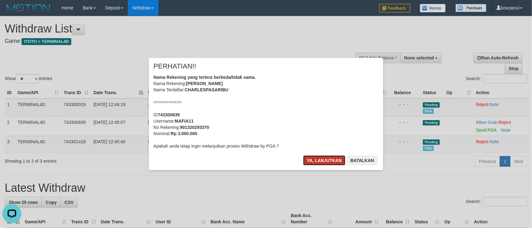
click at [315, 160] on button "Ya, lanjutkan" at bounding box center [324, 160] width 42 height 10
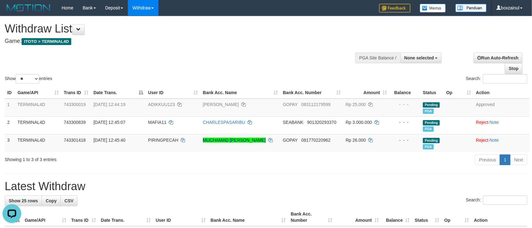
click at [290, 59] on div "Show ** ** ** *** entries Search:" at bounding box center [266, 50] width 532 height 68
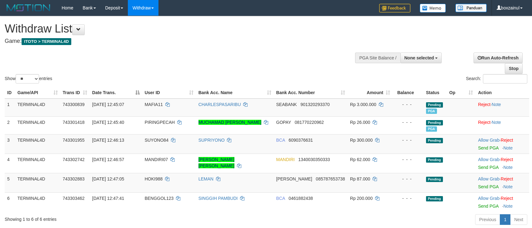
select select
select select "**"
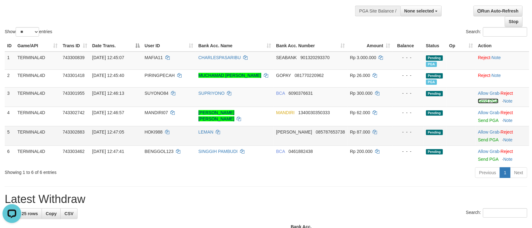
drag, startPoint x: 489, startPoint y: 101, endPoint x: 310, endPoint y: 134, distance: 182.1
click at [489, 101] on link "Send PGA" at bounding box center [488, 100] width 20 height 5
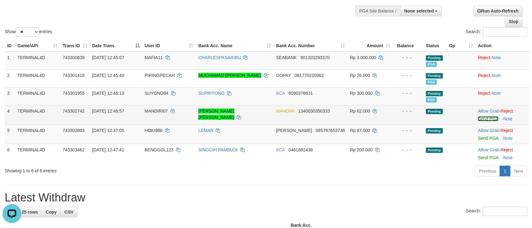
click at [478, 121] on link "Send PGA" at bounding box center [488, 118] width 20 height 5
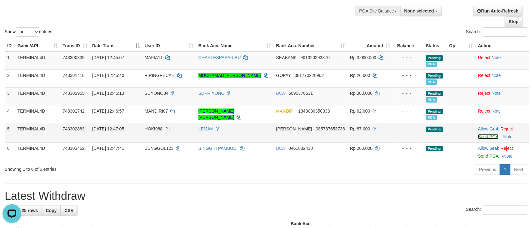
click at [481, 137] on link "Send PGA" at bounding box center [488, 136] width 20 height 5
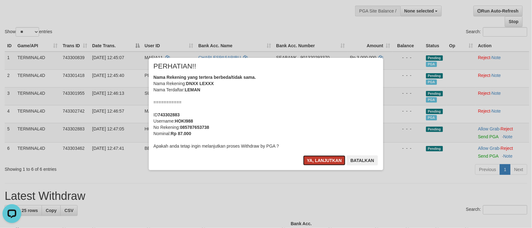
click at [305, 160] on button "Ya, lanjutkan" at bounding box center [324, 160] width 42 height 10
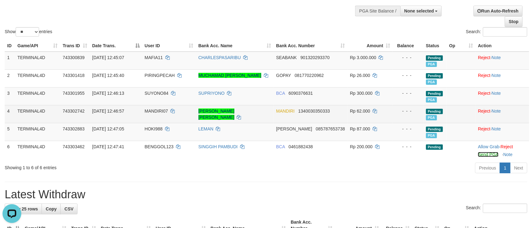
drag, startPoint x: 488, startPoint y: 155, endPoint x: 310, endPoint y: 121, distance: 180.6
click at [488, 155] on link "Send PGA" at bounding box center [488, 154] width 20 height 5
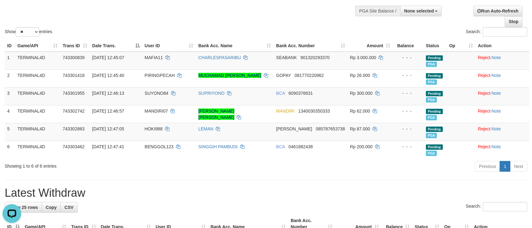
click at [230, 166] on div "Previous 1 Next" at bounding box center [376, 166] width 301 height 13
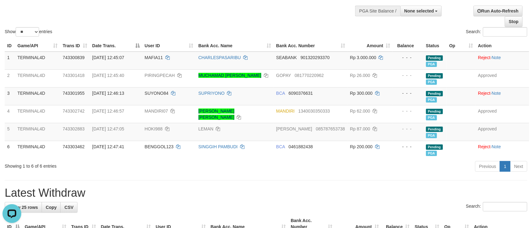
click at [248, 18] on div "Show ** ** ** *** entries Search:" at bounding box center [266, 3] width 532 height 68
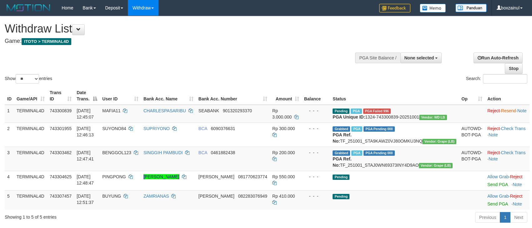
select select
select select "**"
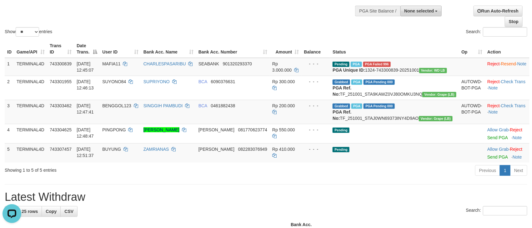
click at [425, 13] on button "None selected" at bounding box center [421, 11] width 42 height 11
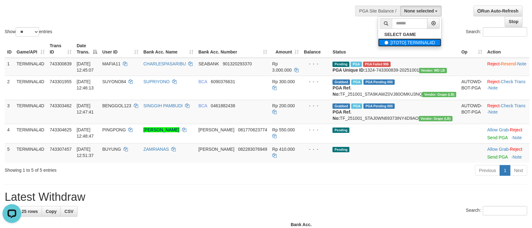
click at [413, 41] on label "[ITOTO] TERMINAL4D" at bounding box center [409, 42] width 63 height 8
select select "****"
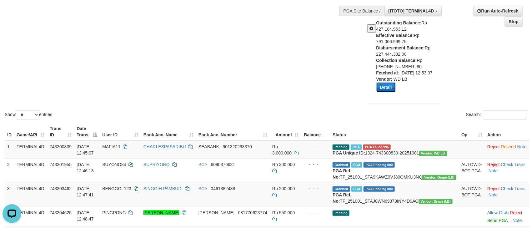
click at [390, 89] on button "Detail" at bounding box center [385, 87] width 19 height 10
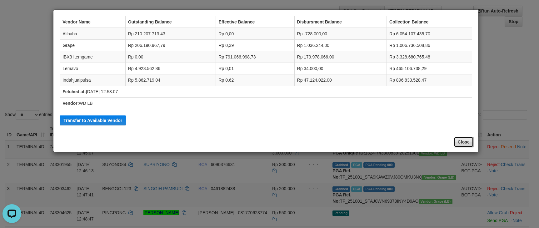
click at [473, 141] on button "Close" at bounding box center [464, 141] width 20 height 11
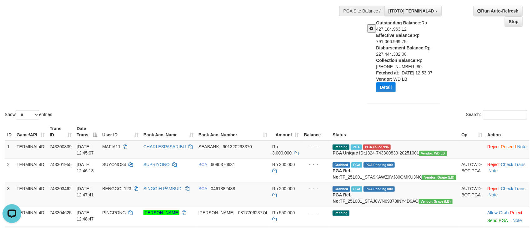
click at [371, 28] on span at bounding box center [371, 28] width 4 height 4
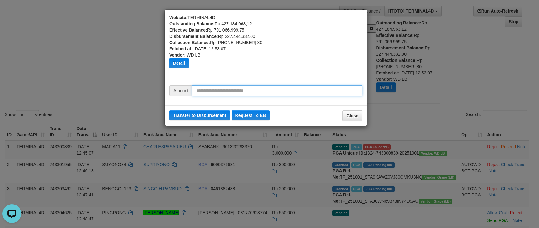
click at [237, 93] on input "text" at bounding box center [277, 90] width 170 height 11
type input "********"
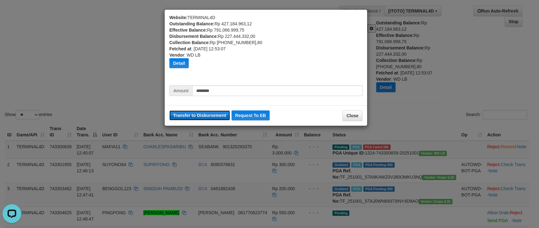
click at [209, 114] on button "Transfer to Disbursement" at bounding box center [199, 115] width 61 height 10
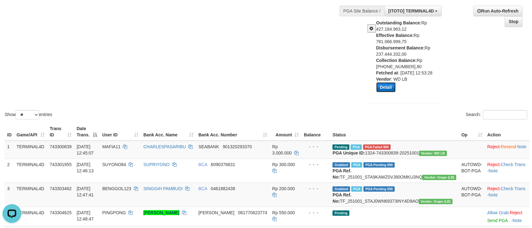
click at [391, 90] on button "Detail" at bounding box center [385, 87] width 19 height 10
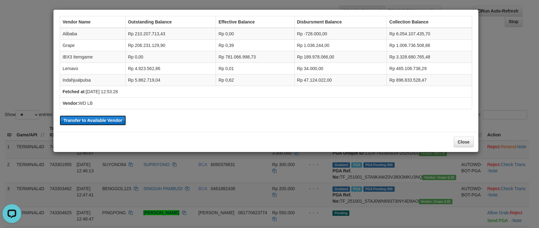
click at [102, 122] on button "Transfer to Available Vendor" at bounding box center [93, 120] width 66 height 10
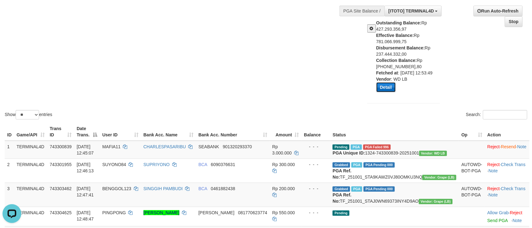
click at [389, 86] on button "Detail" at bounding box center [385, 87] width 19 height 10
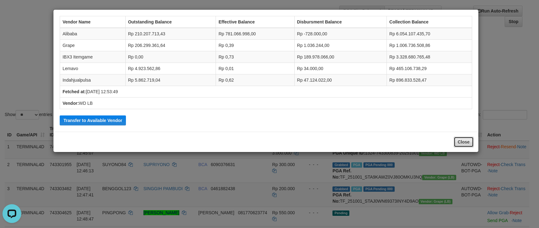
click at [468, 144] on button "Close" at bounding box center [464, 141] width 20 height 11
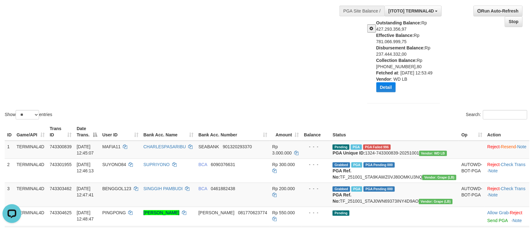
click at [370, 28] on span at bounding box center [371, 28] width 4 height 4
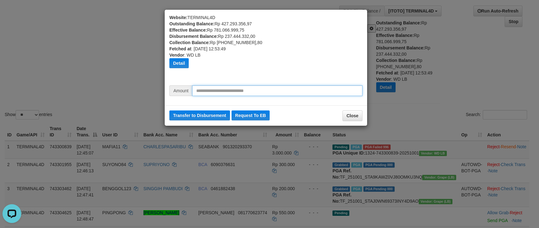
click at [244, 91] on input "text" at bounding box center [277, 90] width 170 height 11
type input "********"
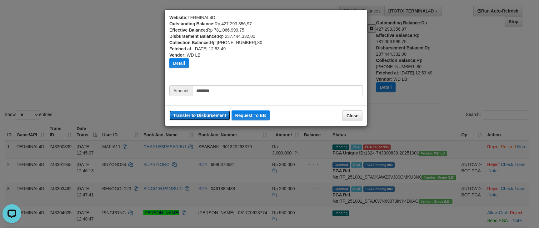
click at [205, 117] on button "Transfer to Disbursement" at bounding box center [199, 115] width 61 height 10
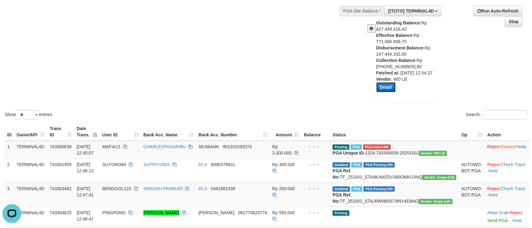
click at [392, 90] on button "Detail" at bounding box center [385, 87] width 19 height 10
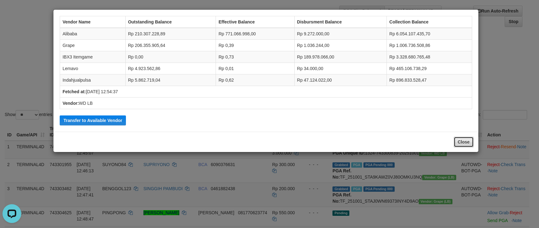
click at [468, 142] on button "Close" at bounding box center [464, 141] width 20 height 11
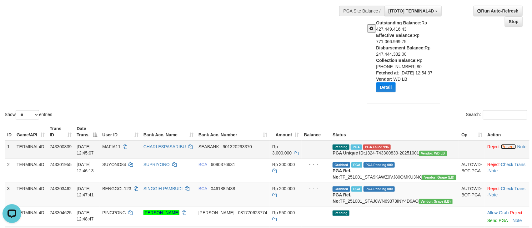
click at [501, 146] on link "Resend" at bounding box center [508, 146] width 15 height 5
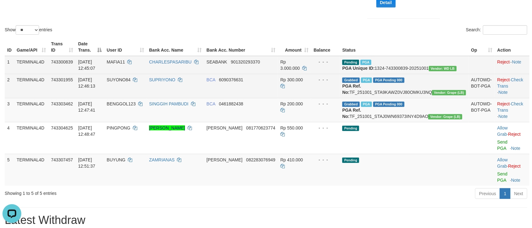
scroll to position [141, 0]
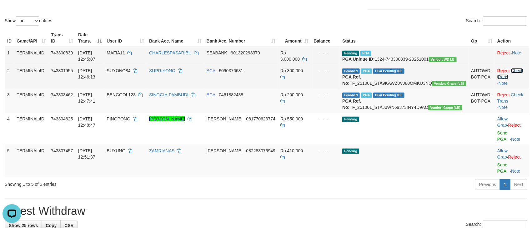
click at [518, 74] on link "Check Trans" at bounding box center [510, 73] width 26 height 11
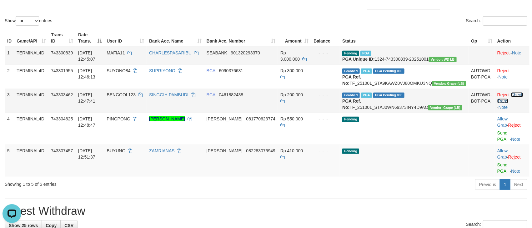
click at [518, 103] on link "Check Trans" at bounding box center [510, 97] width 26 height 11
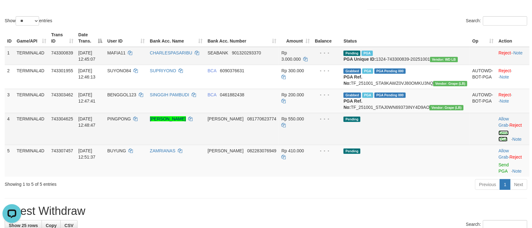
drag, startPoint x: 488, startPoint y: 144, endPoint x: 301, endPoint y: 128, distance: 188.1
click at [498, 141] on link "Send PGA" at bounding box center [503, 135] width 10 height 11
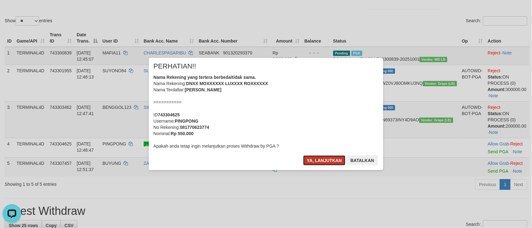
click at [319, 161] on button "Ya, lanjutkan" at bounding box center [324, 160] width 42 height 10
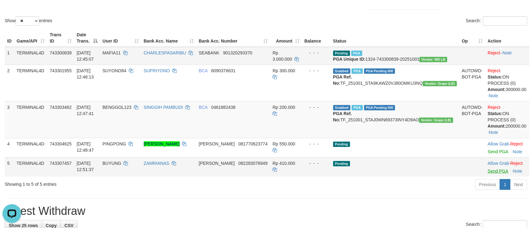
click at [488, 176] on td "Allow Grab · Reject Send PGA · Note" at bounding box center [507, 166] width 44 height 19
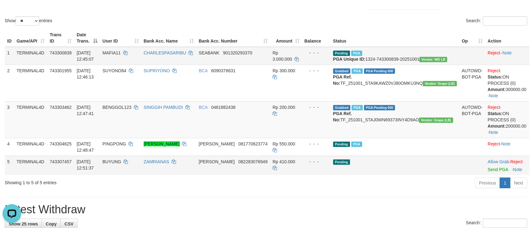
click at [488, 175] on td "Allow Grab · Reject Send PGA · Note" at bounding box center [507, 165] width 44 height 19
click at [490, 172] on link "Send PGA" at bounding box center [498, 169] width 20 height 5
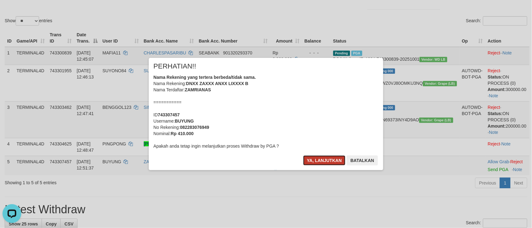
click at [320, 158] on button "Ya, lanjutkan" at bounding box center [324, 160] width 42 height 10
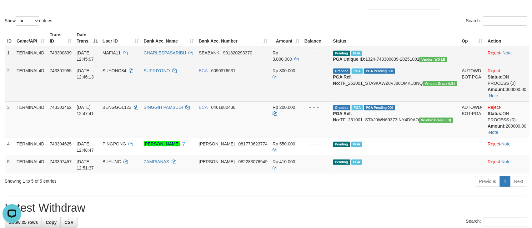
click at [242, 101] on td "BCA 6090376631" at bounding box center [233, 83] width 74 height 37
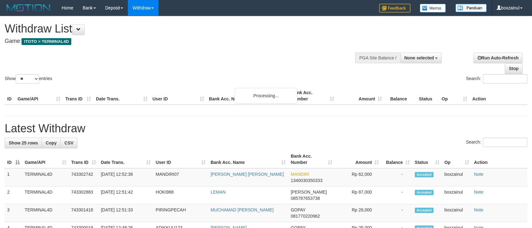
select select
select select "**"
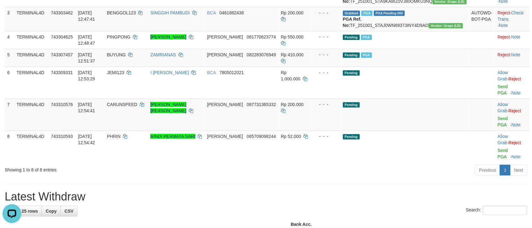
scroll to position [141, 0]
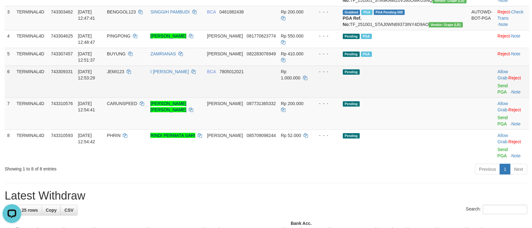
click at [124, 74] on span "JEMI123" at bounding box center [115, 71] width 17 height 5
copy td "JEMI123"
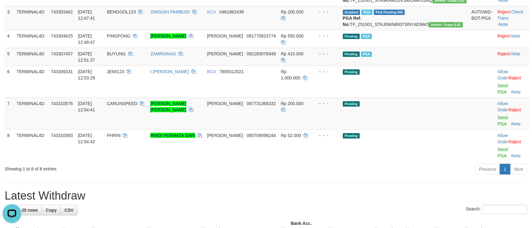
click at [234, 189] on h1 "Latest Withdraw" at bounding box center [266, 195] width 522 height 12
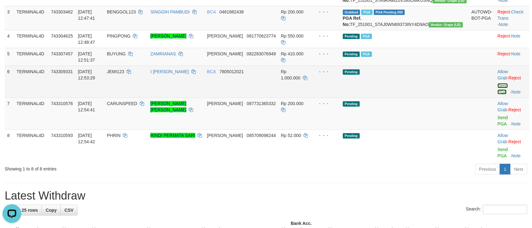
click at [497, 94] on link "Send PGA" at bounding box center [502, 88] width 10 height 11
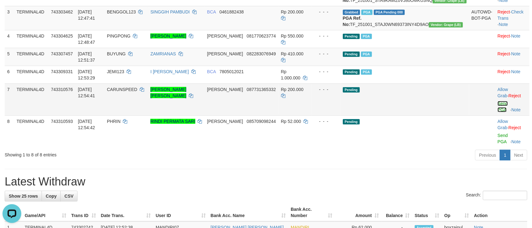
click at [497, 112] on link "Send PGA" at bounding box center [502, 106] width 10 height 11
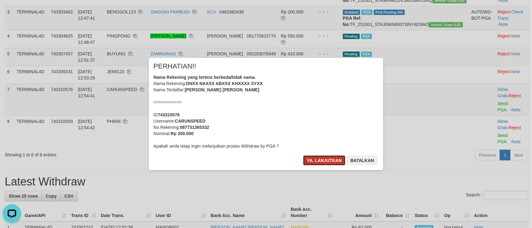
click at [330, 165] on button "Ya, lanjutkan" at bounding box center [324, 160] width 42 height 10
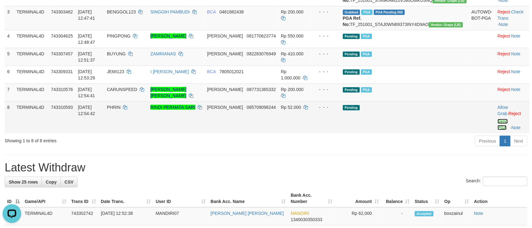
click at [497, 130] on link "Send PGA" at bounding box center [502, 124] width 10 height 11
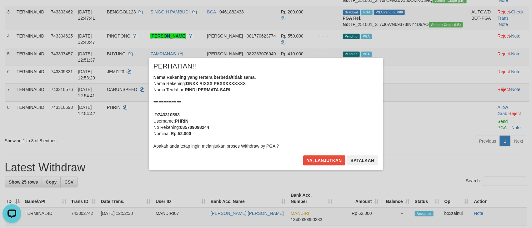
click at [329, 165] on div "Ya, lanjutkan Batalkan" at bounding box center [340, 162] width 76 height 15
click at [326, 164] on button "Ya, lanjutkan" at bounding box center [324, 160] width 42 height 10
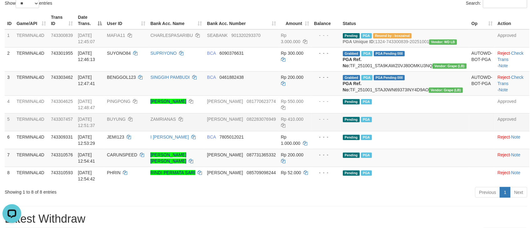
scroll to position [0, 0]
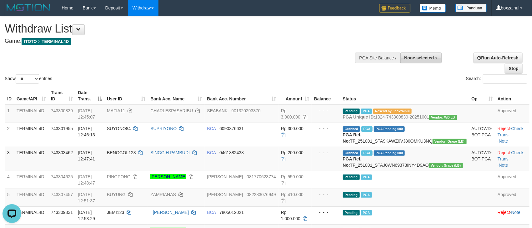
click at [410, 59] on span "None selected" at bounding box center [419, 57] width 30 height 5
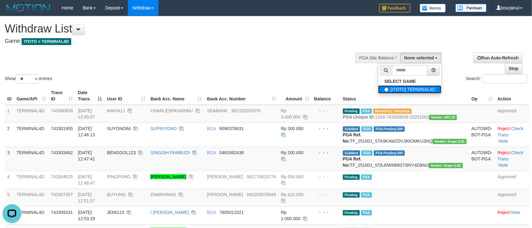
click at [386, 87] on label "[ITOTO] TERMINAL4D" at bounding box center [409, 89] width 63 height 8
select select "****"
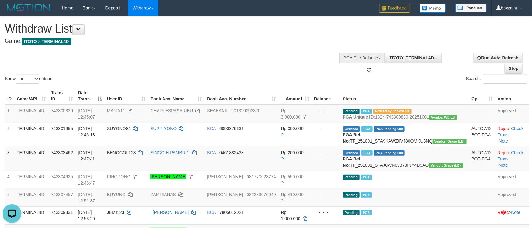
scroll to position [6, 0]
click at [249, 60] on div "Show ** ** ** *** entries Search:" at bounding box center [266, 50] width 532 height 68
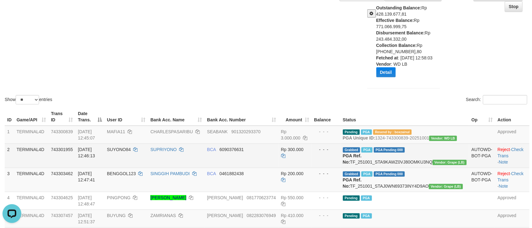
scroll to position [0, 0]
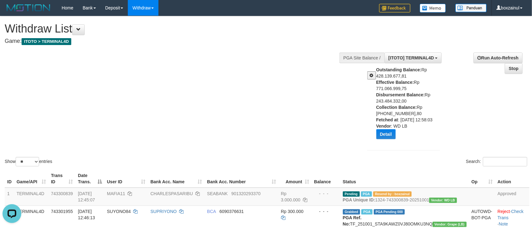
click at [280, 90] on div "Show ** ** ** *** entries Search:" at bounding box center [266, 91] width 532 height 151
click at [382, 135] on button "Detail" at bounding box center [385, 134] width 19 height 10
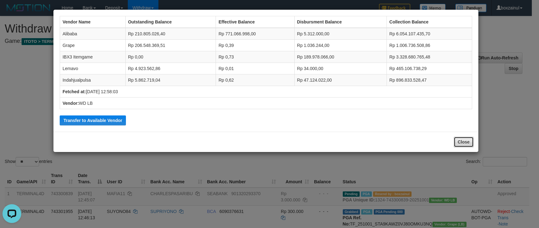
click at [465, 141] on button "Close" at bounding box center [464, 141] width 20 height 11
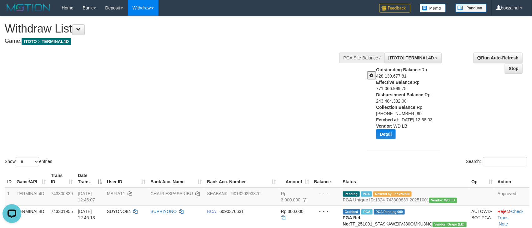
click at [369, 74] on span at bounding box center [371, 75] width 4 height 4
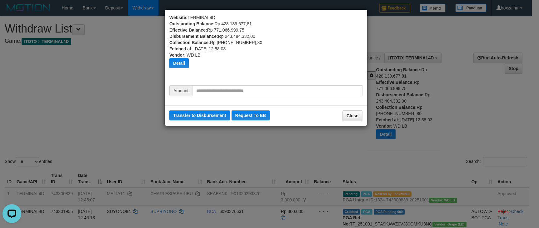
click at [234, 97] on div "Amount" at bounding box center [266, 92] width 202 height 15
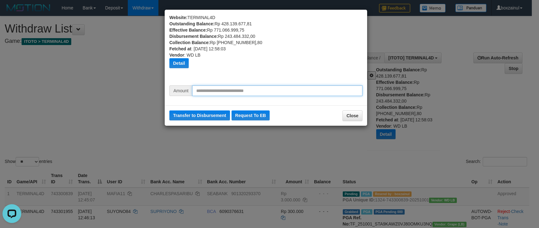
click at [235, 91] on input "text" at bounding box center [277, 90] width 170 height 11
type input "********"
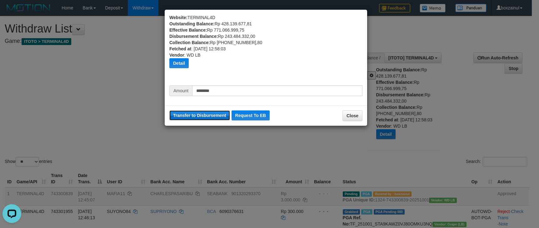
click at [212, 116] on button "Transfer to Disbursement" at bounding box center [199, 115] width 61 height 10
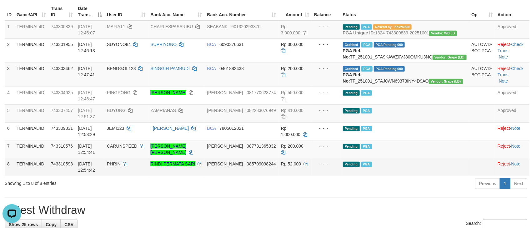
scroll to position [223, 0]
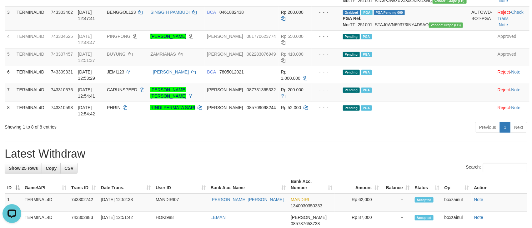
click at [274, 141] on hr at bounding box center [266, 141] width 522 height 0
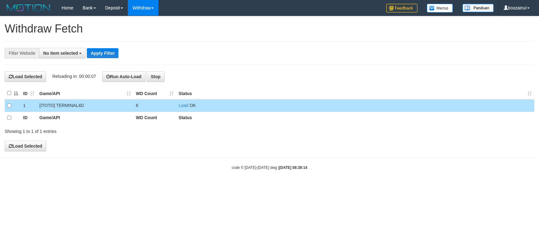
select select
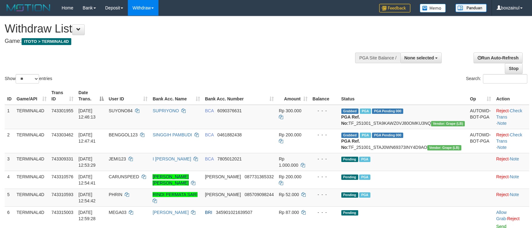
select select
select select "**"
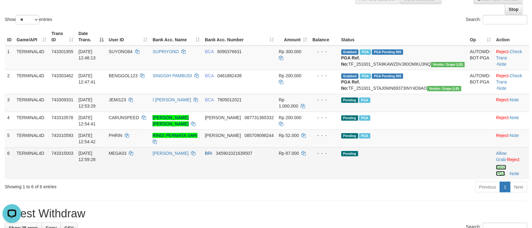
click at [496, 165] on link "Send PGA" at bounding box center [501, 170] width 10 height 11
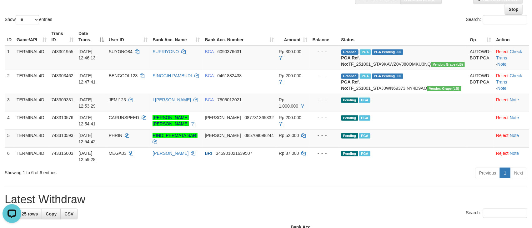
click at [304, 193] on h1 "Latest Withdraw" at bounding box center [266, 199] width 522 height 12
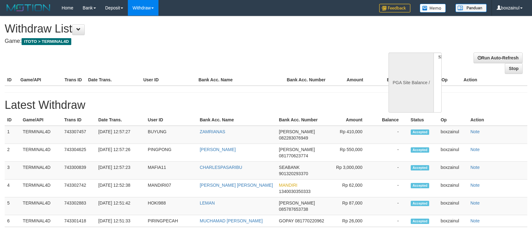
select select
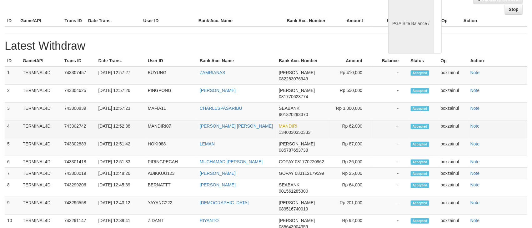
select select "**"
select select
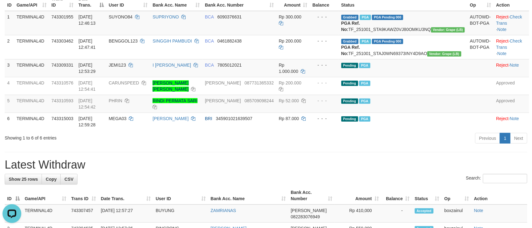
click at [224, 158] on h1 "Latest Withdraw" at bounding box center [266, 164] width 522 height 12
click at [265, 132] on div "Previous 1 Next" at bounding box center [376, 138] width 301 height 13
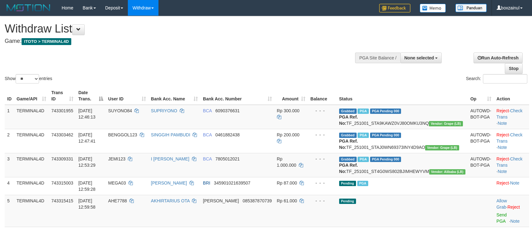
select select
select select "**"
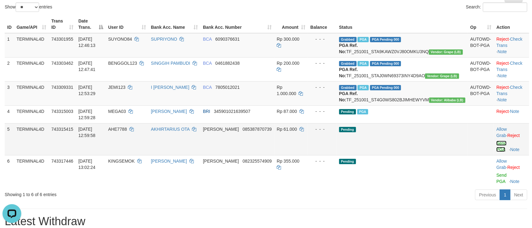
click at [496, 151] on link "Send PGA" at bounding box center [501, 146] width 10 height 11
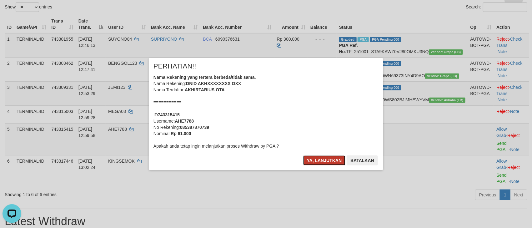
drag, startPoint x: 321, startPoint y: 160, endPoint x: 383, endPoint y: 166, distance: 62.2
click at [320, 160] on button "Ya, lanjutkan" at bounding box center [324, 160] width 42 height 10
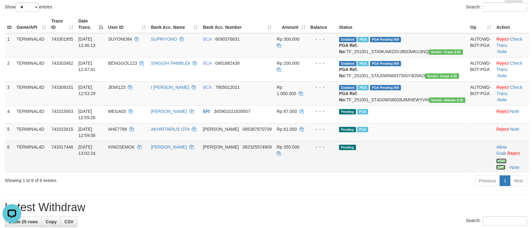
click at [496, 161] on link "Send PGA" at bounding box center [501, 163] width 10 height 11
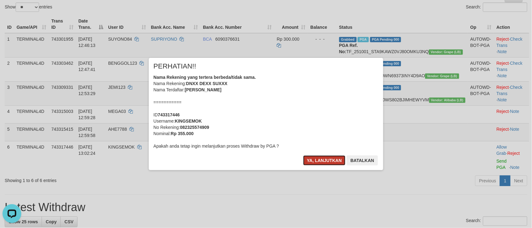
click at [328, 159] on button "Ya, lanjutkan" at bounding box center [324, 160] width 42 height 10
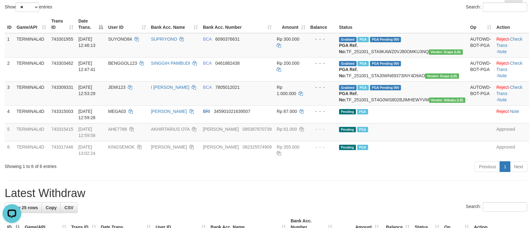
click at [280, 168] on div "Previous 1 Next" at bounding box center [376, 167] width 301 height 13
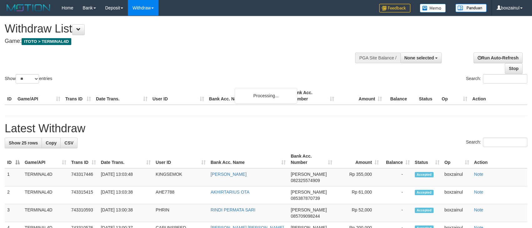
select select
select select "**"
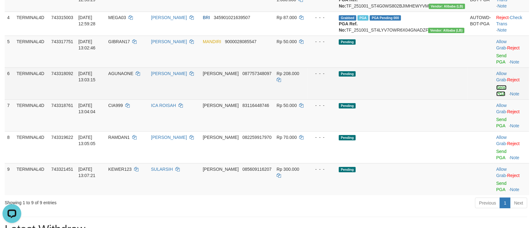
click at [496, 95] on link "Send PGA" at bounding box center [501, 90] width 10 height 11
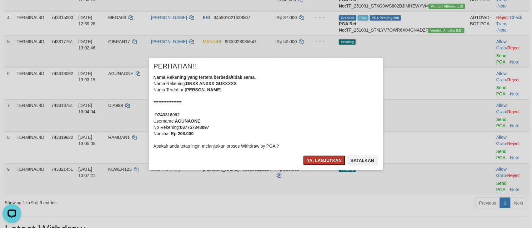
click at [313, 162] on button "Ya, lanjutkan" at bounding box center [324, 160] width 42 height 10
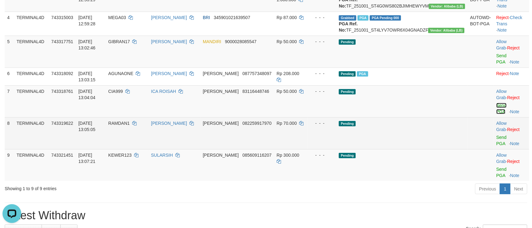
drag, startPoint x: 494, startPoint y: 111, endPoint x: 312, endPoint y: 132, distance: 183.4
click at [496, 111] on link "Send PGA" at bounding box center [501, 108] width 10 height 11
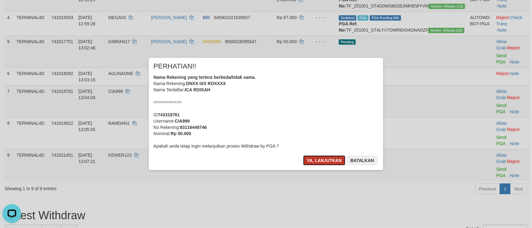
click at [317, 157] on button "Ya, lanjutkan" at bounding box center [324, 160] width 42 height 10
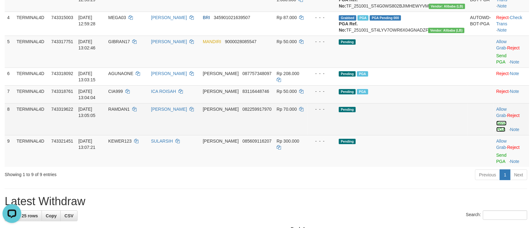
click at [496, 130] on link "Send PGA" at bounding box center [501, 126] width 10 height 11
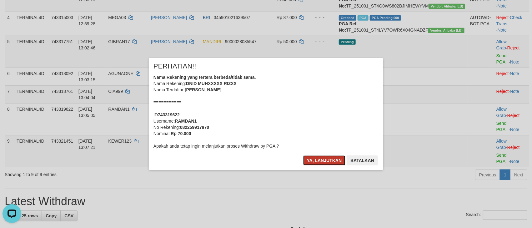
click at [320, 161] on button "Ya, lanjutkan" at bounding box center [324, 160] width 42 height 10
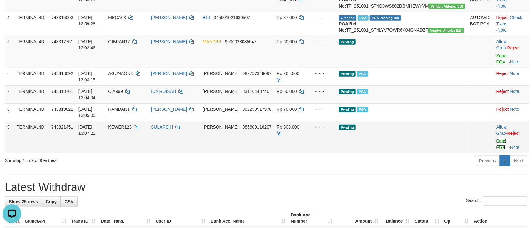
click at [496, 146] on link "Send PGA" at bounding box center [501, 143] width 10 height 11
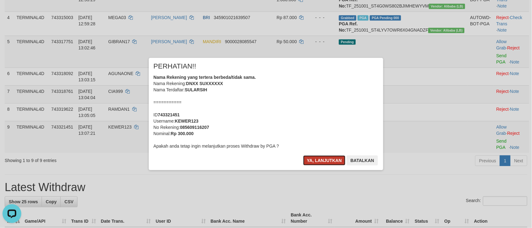
click at [328, 162] on button "Ya, lanjutkan" at bounding box center [324, 160] width 42 height 10
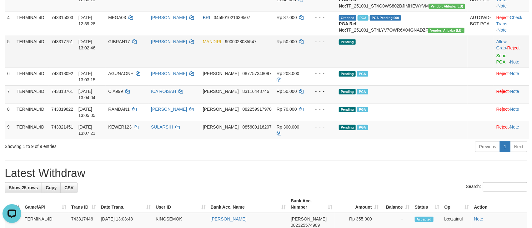
click at [130, 44] on span "GIBRAN17" at bounding box center [119, 41] width 22 height 5
copy td "GIBRAN17"
click at [206, 149] on div "Showing 1 to 9 of 9 entries" at bounding box center [111, 145] width 212 height 9
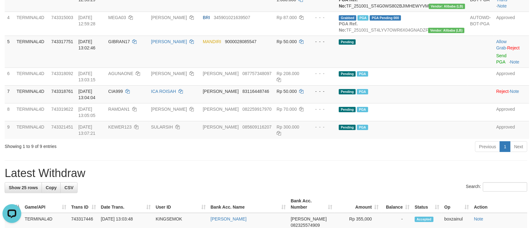
click at [341, 154] on div "Previous 1 Next" at bounding box center [376, 147] width 301 height 13
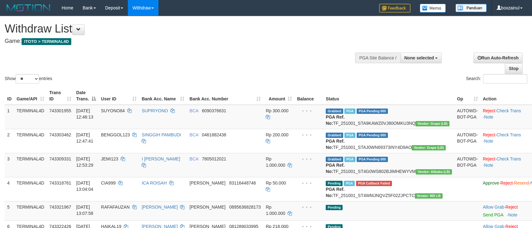
select select
select select "**"
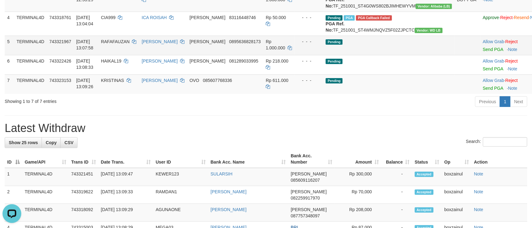
scroll to position [118, 0]
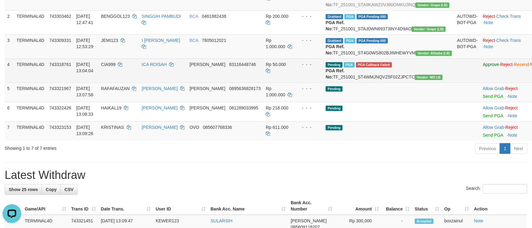
click at [116, 67] on span "CIA999" at bounding box center [108, 64] width 15 height 5
copy td "CIA999"
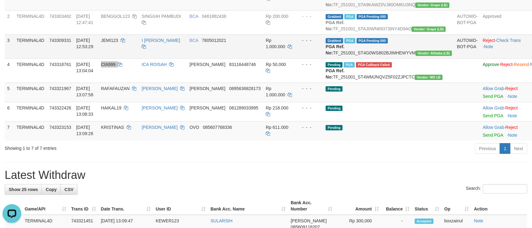
scroll to position [25, 0]
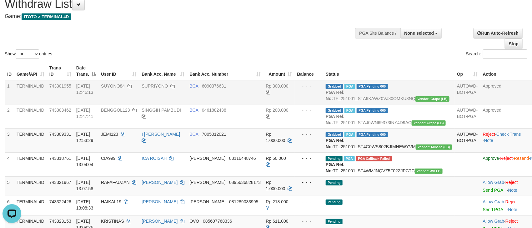
click at [244, 98] on td "BCA 6090376631" at bounding box center [225, 92] width 76 height 24
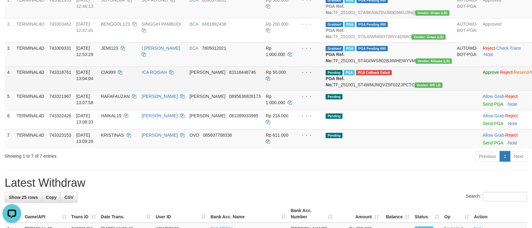
scroll to position [118, 0]
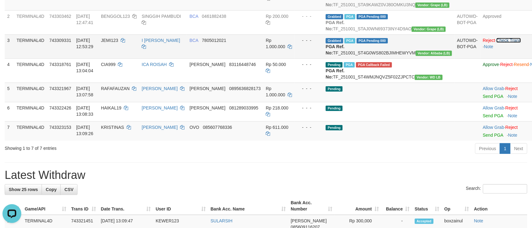
click at [496, 43] on link "Check Trans" at bounding box center [508, 40] width 25 height 5
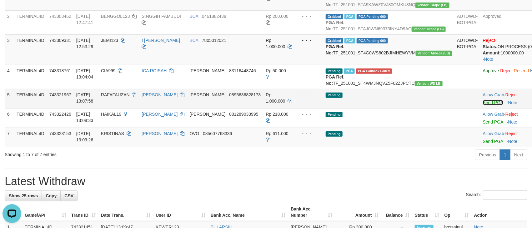
click at [483, 105] on link "Send PGA" at bounding box center [493, 102] width 20 height 5
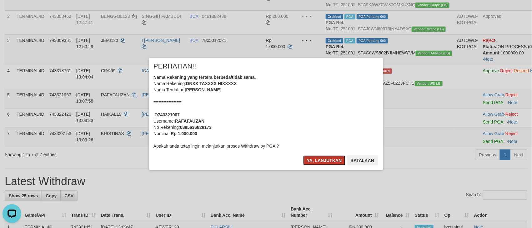
click at [306, 162] on button "Ya, lanjutkan" at bounding box center [324, 160] width 42 height 10
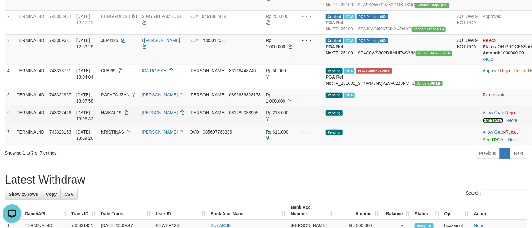
click at [483, 123] on link "Send PGA" at bounding box center [493, 120] width 20 height 5
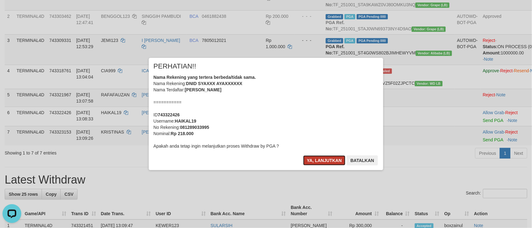
click at [322, 161] on button "Ya, lanjutkan" at bounding box center [324, 160] width 42 height 10
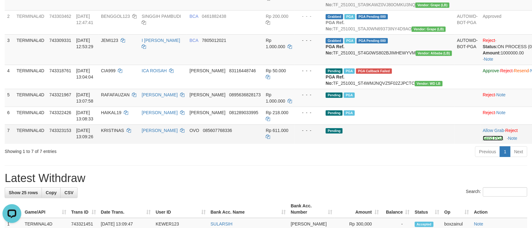
click at [483, 141] on link "Send PGA" at bounding box center [493, 138] width 20 height 5
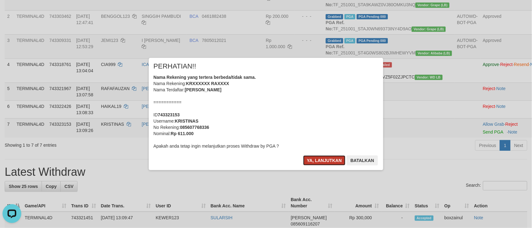
click at [317, 159] on button "Ya, lanjutkan" at bounding box center [324, 160] width 42 height 10
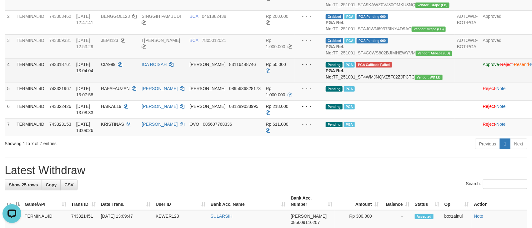
click at [116, 67] on span "CIA999" at bounding box center [108, 64] width 15 height 5
copy td "CIA999"
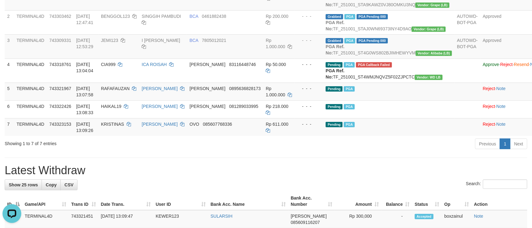
drag, startPoint x: 276, startPoint y: 194, endPoint x: 254, endPoint y: 191, distance: 21.7
click at [276, 176] on h1 "Latest Withdraw" at bounding box center [266, 170] width 522 height 12
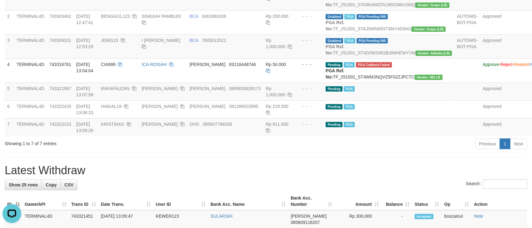
click at [283, 151] on div "Previous 1 Next" at bounding box center [376, 144] width 301 height 13
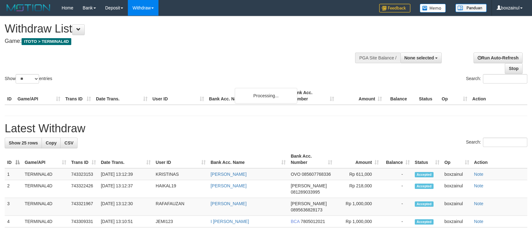
select select
select select "**"
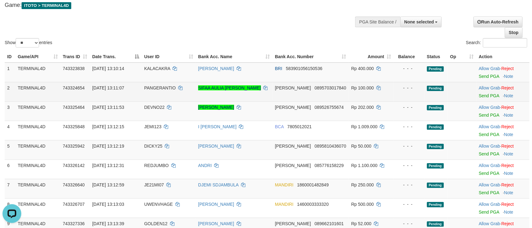
scroll to position [47, 0]
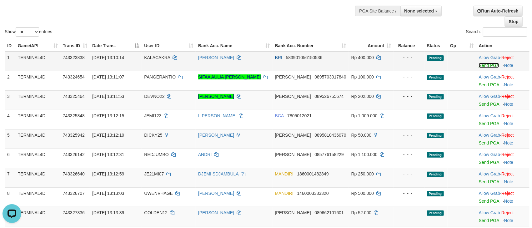
click at [486, 65] on link "Send PGA" at bounding box center [488, 65] width 20 height 5
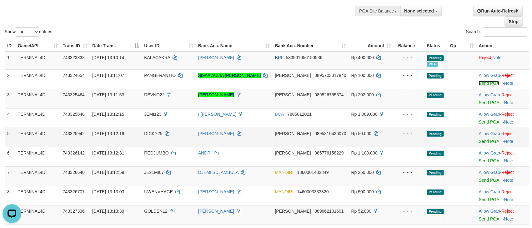
click at [487, 85] on link "Send PGA" at bounding box center [488, 83] width 20 height 5
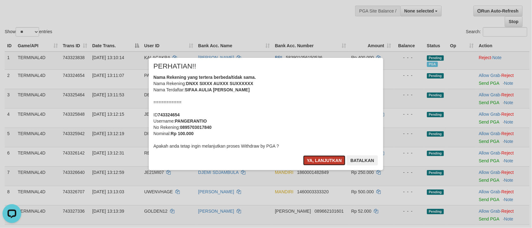
click at [321, 163] on button "Ya, lanjutkan" at bounding box center [324, 160] width 42 height 10
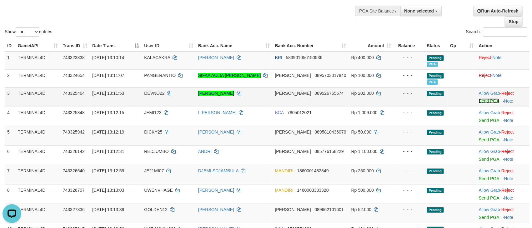
click at [482, 101] on link "Send PGA" at bounding box center [488, 100] width 20 height 5
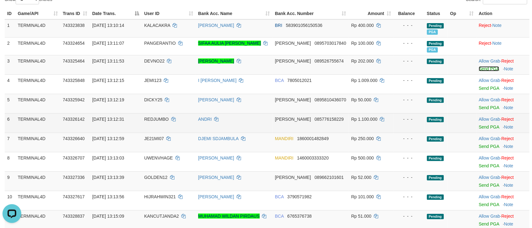
scroll to position [94, 0]
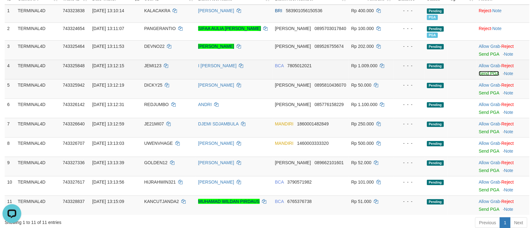
click at [481, 74] on link "Send PGA" at bounding box center [488, 73] width 20 height 5
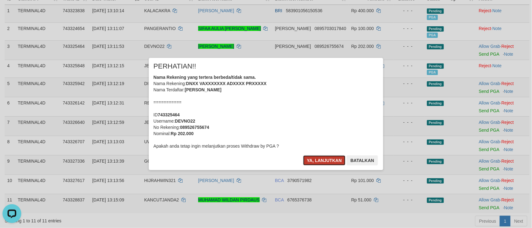
click at [322, 161] on button "Ya, lanjutkan" at bounding box center [324, 160] width 42 height 10
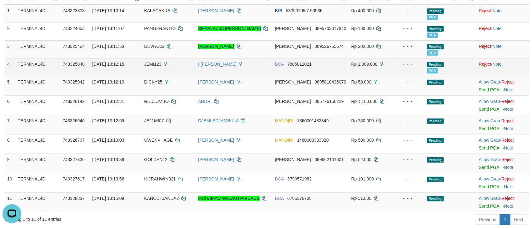
click at [141, 63] on td "[DATE] 13:12:15" at bounding box center [116, 67] width 52 height 18
click at [146, 63] on td "JEMI123" at bounding box center [168, 67] width 54 height 18
copy td "JEMI123"
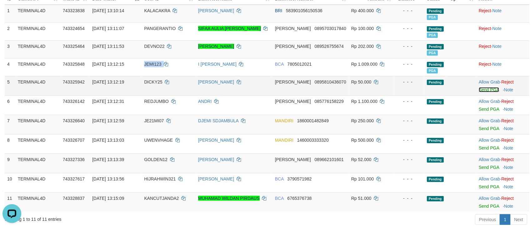
click at [485, 90] on link "Send PGA" at bounding box center [488, 89] width 20 height 5
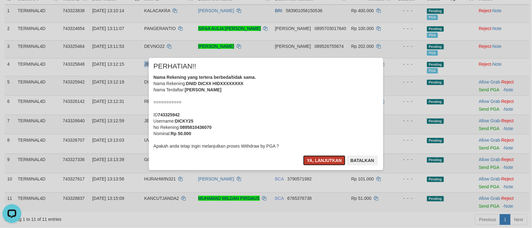
click at [334, 159] on button "Ya, lanjutkan" at bounding box center [324, 160] width 42 height 10
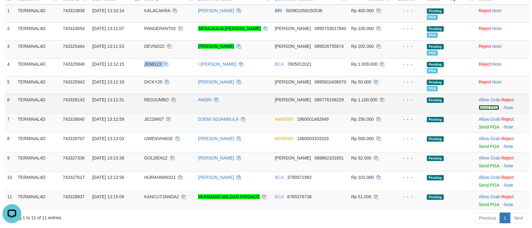
click at [483, 110] on link "Send PGA" at bounding box center [488, 107] width 20 height 5
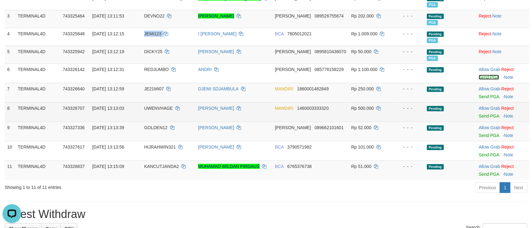
scroll to position [141, 0]
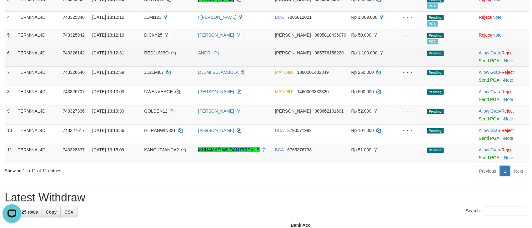
click at [165, 53] on span "REDJUMBO" at bounding box center [156, 52] width 25 height 5
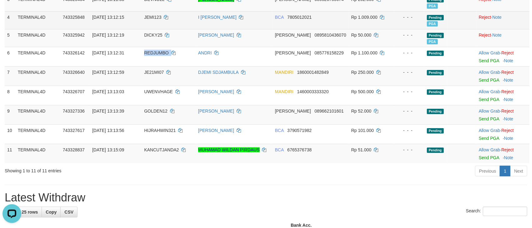
copy td "REDJUMBO"
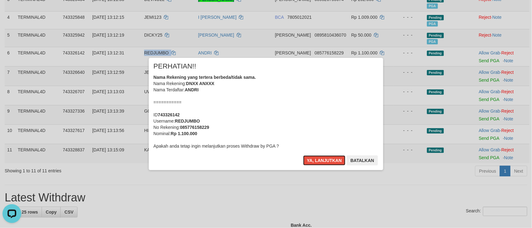
drag, startPoint x: 317, startPoint y: 158, endPoint x: 322, endPoint y: 149, distance: 10.1
click at [317, 157] on button "Ya, lanjutkan" at bounding box center [324, 160] width 42 height 10
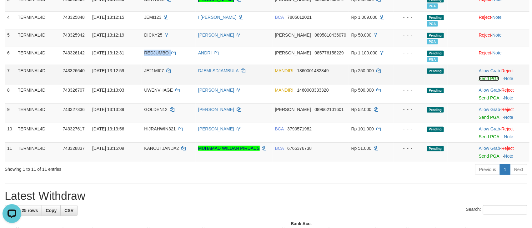
click at [486, 81] on link "Send PGA" at bounding box center [488, 78] width 20 height 5
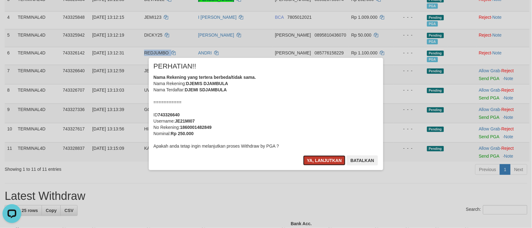
drag, startPoint x: 316, startPoint y: 161, endPoint x: 328, endPoint y: 161, distance: 12.2
click at [316, 161] on button "Ya, lanjutkan" at bounding box center [324, 160] width 42 height 10
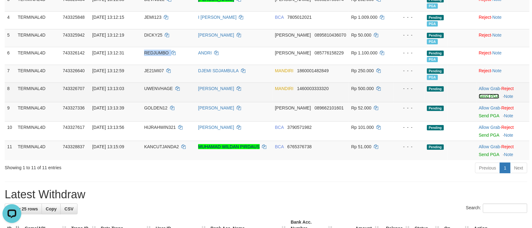
click at [488, 98] on link "Send PGA" at bounding box center [488, 96] width 20 height 5
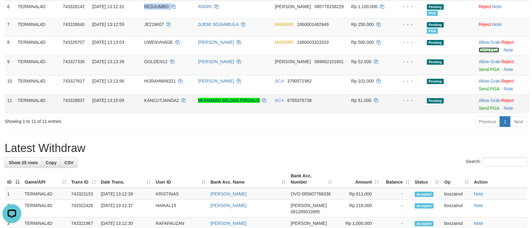
scroll to position [187, 0]
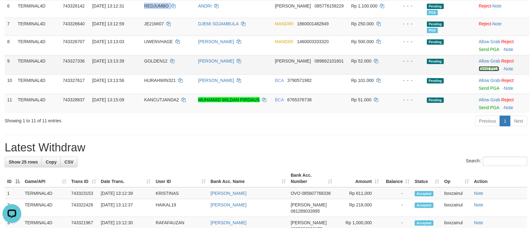
click at [490, 69] on link "Send PGA" at bounding box center [488, 68] width 20 height 5
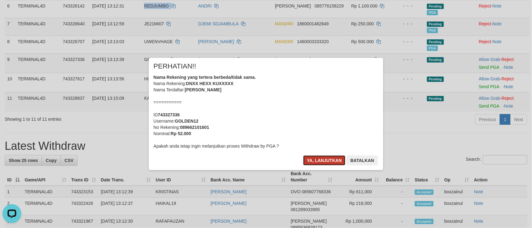
click at [321, 160] on button "Ya, lanjutkan" at bounding box center [324, 160] width 42 height 10
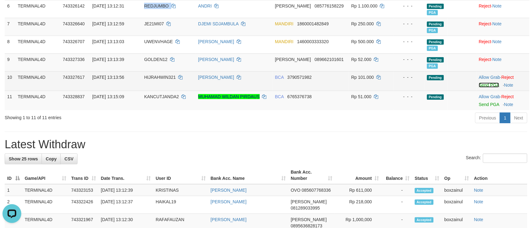
click at [491, 87] on link "Send PGA" at bounding box center [488, 84] width 20 height 5
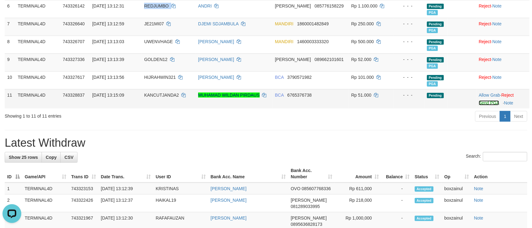
click at [482, 105] on link "Send PGA" at bounding box center [488, 102] width 20 height 5
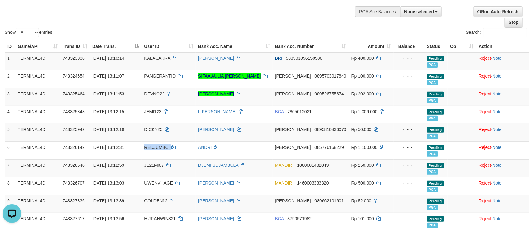
scroll to position [0, 0]
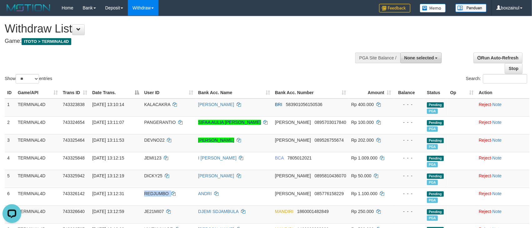
click at [429, 60] on span "None selected" at bounding box center [419, 57] width 30 height 5
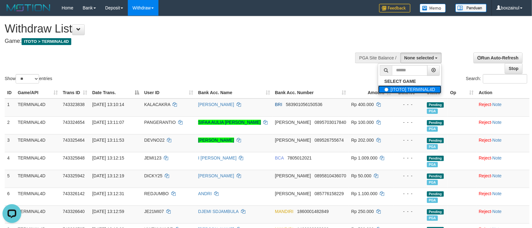
click at [394, 91] on label "[ITOTO] TERMINAL4D" at bounding box center [409, 89] width 63 height 8
select select "****"
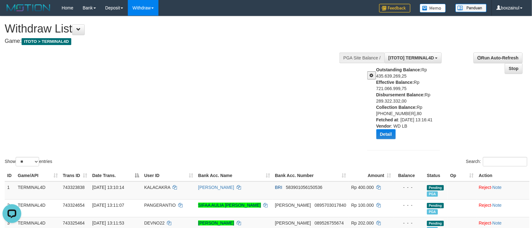
click at [295, 148] on div "Show ** ** ** *** entries Search:" at bounding box center [266, 91] width 532 height 151
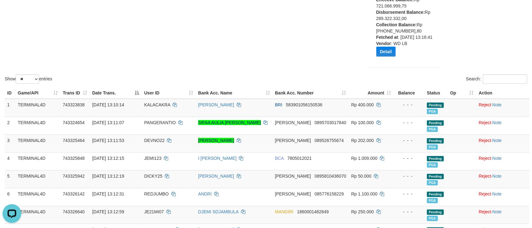
scroll to position [0, 0]
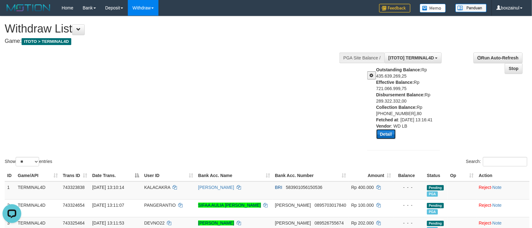
click at [381, 134] on button "Detail" at bounding box center [385, 134] width 19 height 10
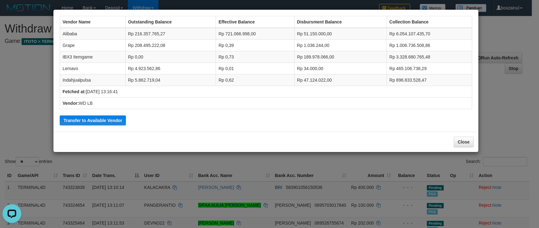
click at [325, 38] on td "Rp 51.150.000,00" at bounding box center [340, 34] width 92 height 12
click at [322, 59] on td "Rp 189.978.066,00" at bounding box center [340, 57] width 92 height 12
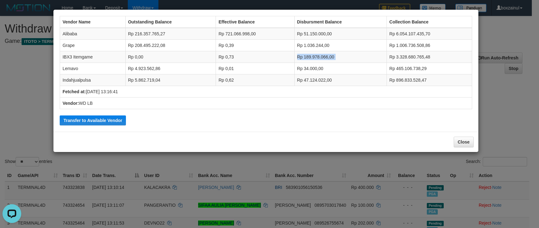
click at [322, 59] on td "Rp 189.978.066,00" at bounding box center [340, 57] width 92 height 12
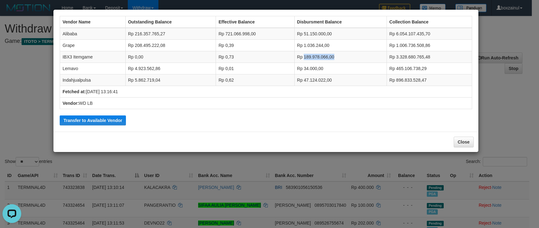
click at [322, 59] on td "Rp 189.978.066,00" at bounding box center [340, 57] width 92 height 12
click at [322, 58] on td "Rp 189.978.066,00" at bounding box center [340, 57] width 92 height 12
click at [311, 70] on td "Rp 34.000,00" at bounding box center [340, 69] width 92 height 12
click at [310, 70] on td "Rp 34.000,00" at bounding box center [340, 69] width 92 height 12
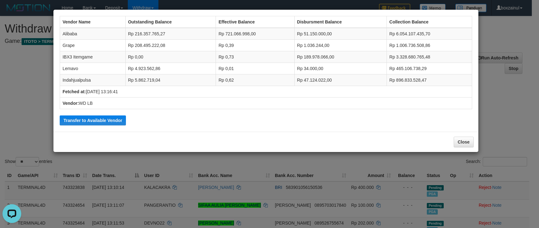
click at [316, 81] on td "Rp 47.124.022,00" at bounding box center [340, 80] width 92 height 12
click at [316, 80] on td "Rp 47.124.022,00" at bounding box center [340, 80] width 92 height 12
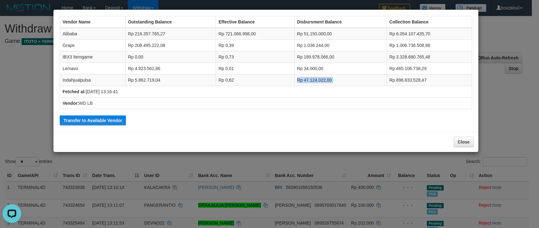
click at [316, 80] on td "Rp 47.124.022,00" at bounding box center [340, 80] width 92 height 12
click at [460, 139] on button "Close" at bounding box center [464, 141] width 20 height 11
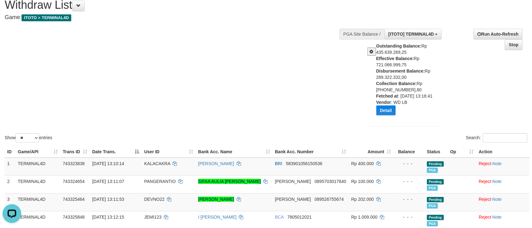
scroll to position [47, 0]
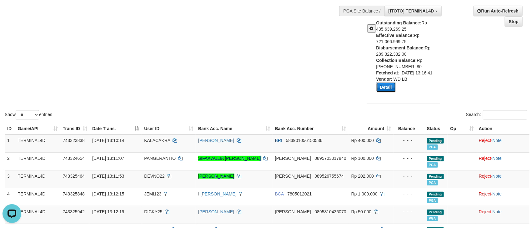
click at [382, 86] on button "Detail" at bounding box center [385, 87] width 19 height 10
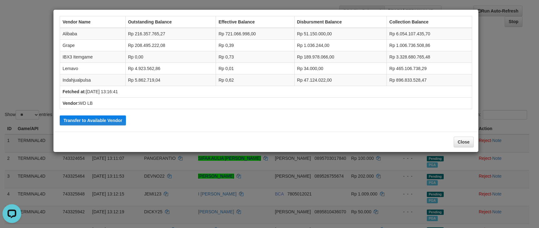
click at [332, 56] on td "Rp 189.978.066,00" at bounding box center [340, 57] width 92 height 12
click at [331, 53] on td "Rp 189.978.066,00" at bounding box center [340, 57] width 92 height 12
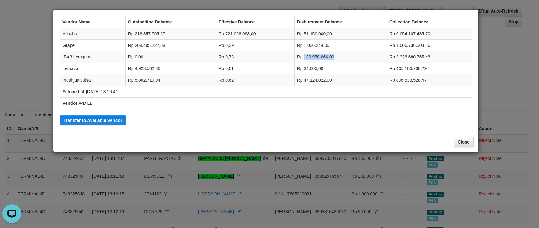
click at [331, 53] on td "Rp 189.978.066,00" at bounding box center [340, 57] width 92 height 12
click at [462, 145] on button "Close" at bounding box center [464, 141] width 20 height 11
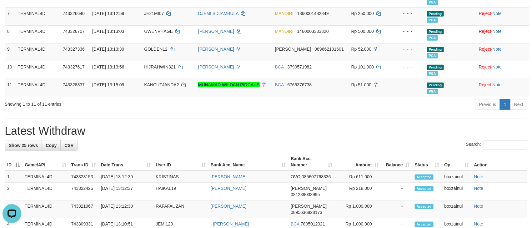
scroll to position [281, 0]
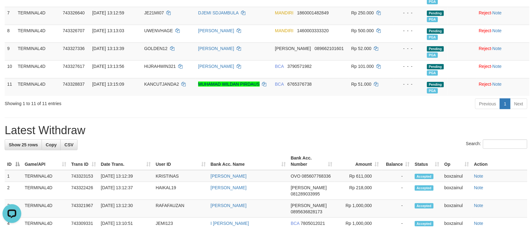
click at [379, 150] on div "Search:" at bounding box center [266, 144] width 522 height 11
click at [379, 149] on div "Search:" at bounding box center [266, 144] width 522 height 11
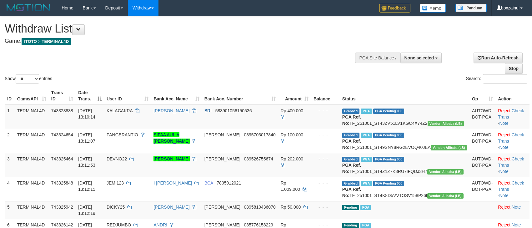
select select
select select "**"
select select
select select "**"
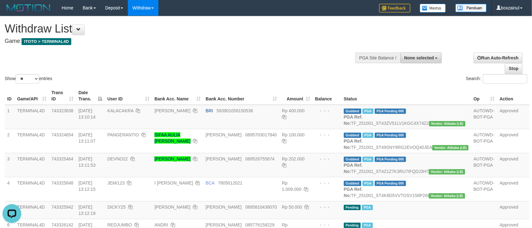
click at [431, 59] on span "None selected" at bounding box center [419, 57] width 30 height 5
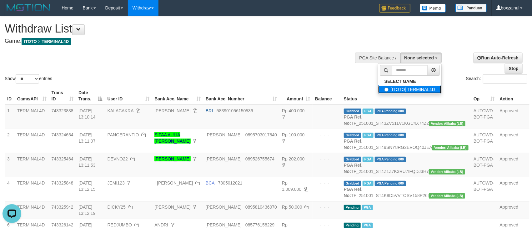
click at [409, 93] on label "[ITOTO] TERMINAL4D" at bounding box center [409, 89] width 63 height 8
select select "****"
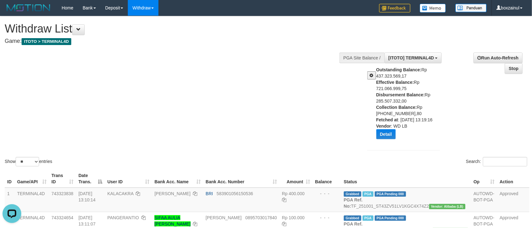
drag, startPoint x: 206, startPoint y: 100, endPoint x: 205, endPoint y: 89, distance: 10.6
click at [205, 96] on div "Show ** ** ** *** entries Search:" at bounding box center [266, 91] width 532 height 151
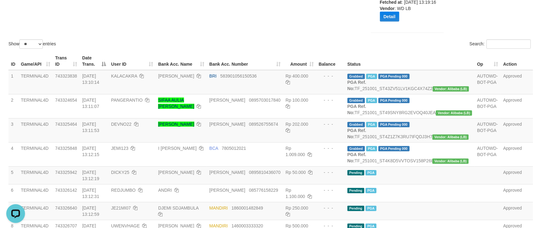
scroll to position [0, 0]
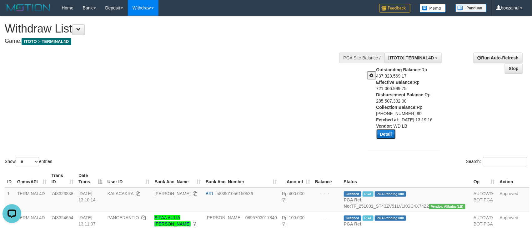
click at [383, 134] on button "Detail" at bounding box center [385, 134] width 19 height 10
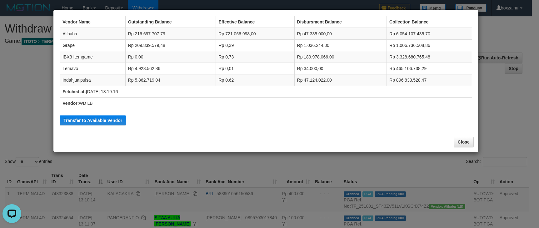
click at [465, 136] on div "Close" at bounding box center [265, 141] width 425 height 20
click at [465, 140] on button "Close" at bounding box center [464, 141] width 20 height 11
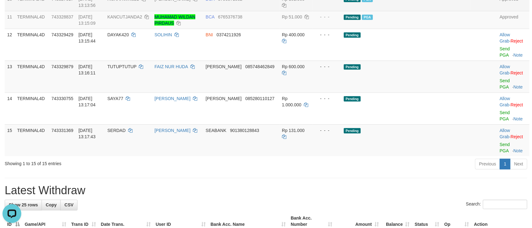
scroll to position [328, 0]
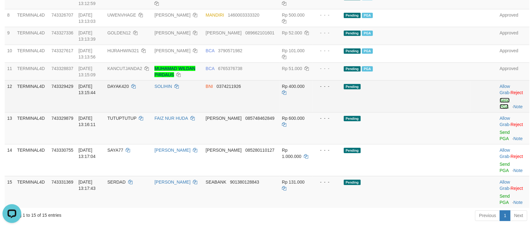
click at [499, 109] on link "Send PGA" at bounding box center [504, 103] width 10 height 11
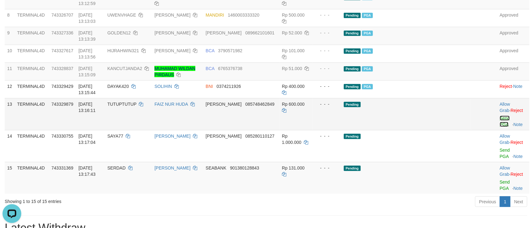
click at [499, 127] on link "Send PGA" at bounding box center [504, 121] width 10 height 11
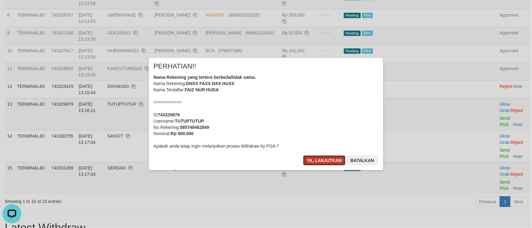
click at [313, 159] on button "Ya, lanjutkan" at bounding box center [324, 160] width 42 height 10
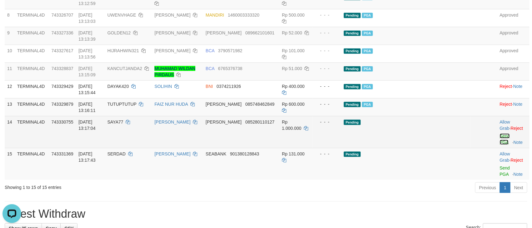
click at [499, 145] on link "Send PGA" at bounding box center [504, 138] width 10 height 11
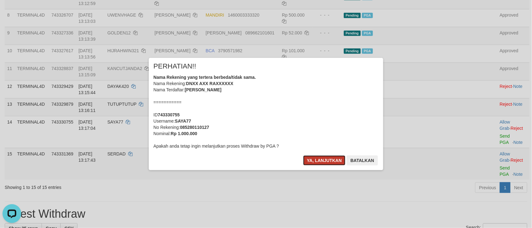
click at [310, 158] on button "Ya, lanjutkan" at bounding box center [324, 160] width 42 height 10
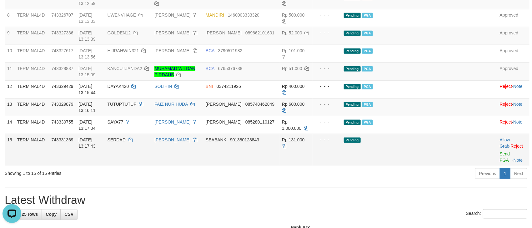
click at [497, 166] on td "Allow Grab · Reject Send PGA · Note" at bounding box center [513, 150] width 32 height 32
click at [499, 162] on link "Send PGA" at bounding box center [504, 156] width 10 height 11
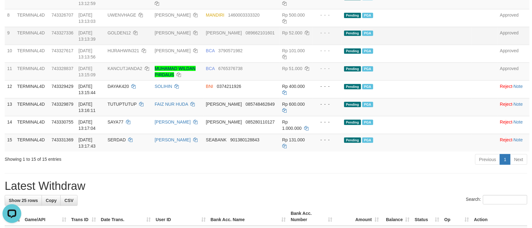
click at [341, 45] on td "- - -" at bounding box center [327, 36] width 29 height 18
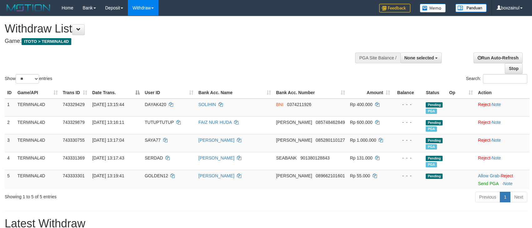
select select
select select "**"
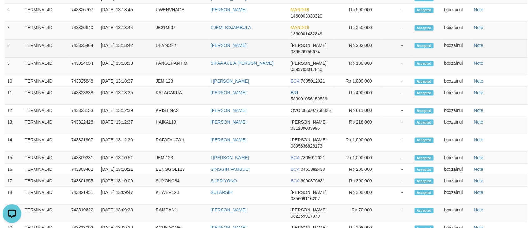
scroll to position [320, 0]
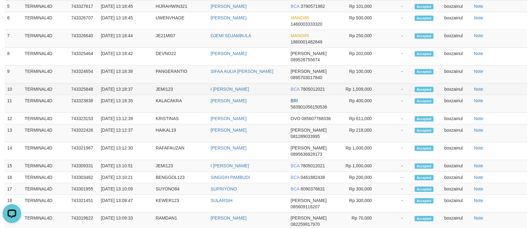
click at [313, 88] on td "BCA 7805012021" at bounding box center [311, 89] width 47 height 12
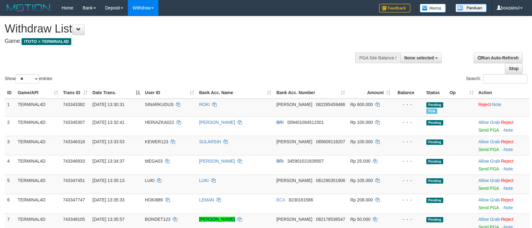
select select
select select "**"
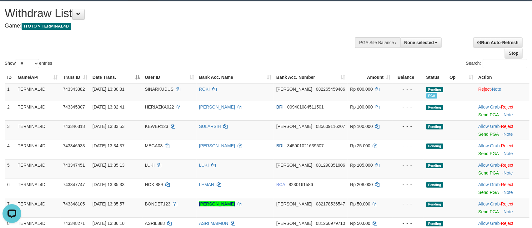
click at [313, 42] on div "Show ** ** ** *** entries Search:" at bounding box center [266, 35] width 532 height 68
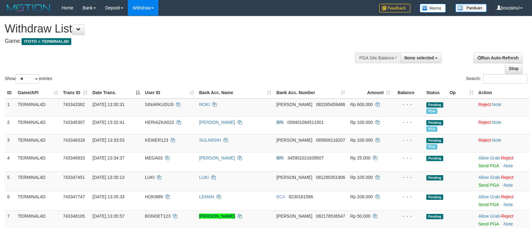
select select
select select "**"
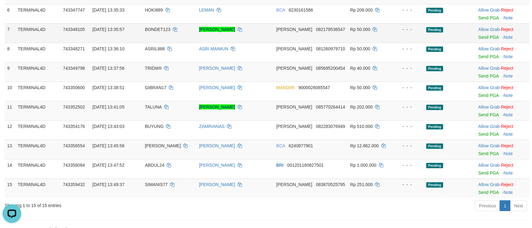
scroll to position [203, 0]
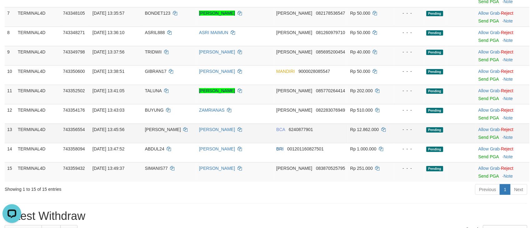
click at [151, 129] on span "[PERSON_NAME]" at bounding box center [163, 129] width 36 height 5
click at [151, 128] on td "[PERSON_NAME]" at bounding box center [169, 132] width 54 height 19
click at [152, 126] on td "[PERSON_NAME]" at bounding box center [169, 132] width 54 height 19
copy span "[PERSON_NAME]"
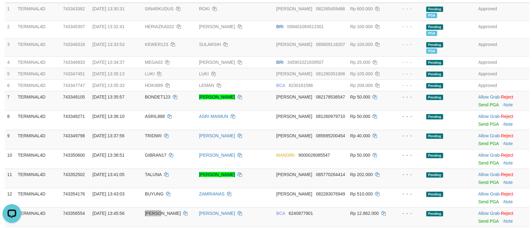
scroll to position [0, 0]
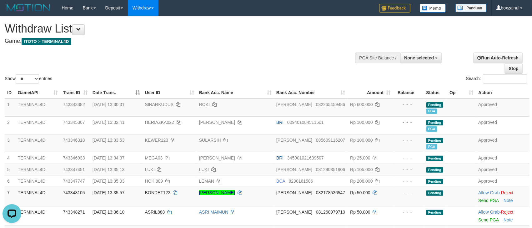
click at [278, 67] on div "Show ** ** ** *** entries Search:" at bounding box center [266, 50] width 532 height 68
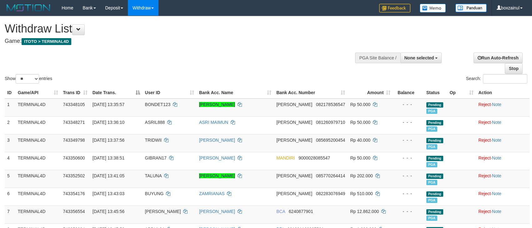
select select
select select "**"
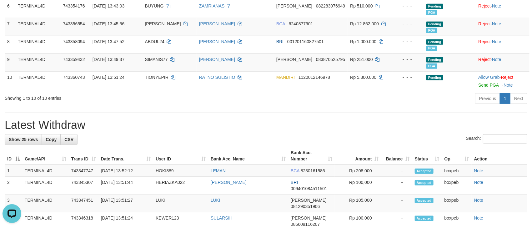
click at [340, 124] on h1 "Latest Withdraw" at bounding box center [266, 125] width 522 height 12
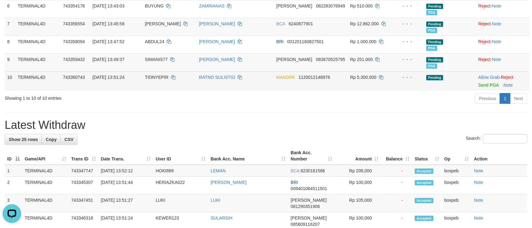
click at [155, 79] on span "TIONYEPIR" at bounding box center [156, 77] width 23 height 5
copy td "TIONYEPIR"
click at [155, 79] on span "TIONYEPIR" at bounding box center [156, 77] width 23 height 5
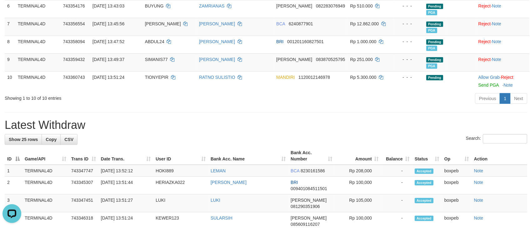
drag, startPoint x: 414, startPoint y: 141, endPoint x: 454, endPoint y: 126, distance: 42.4
click at [416, 141] on div "Search:" at bounding box center [266, 139] width 522 height 11
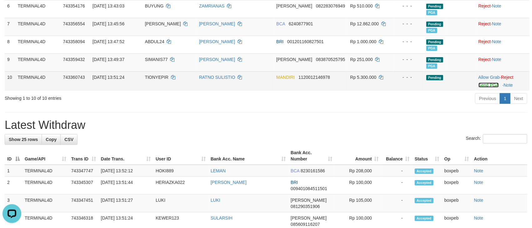
click at [483, 87] on link "Send PGA" at bounding box center [488, 84] width 20 height 5
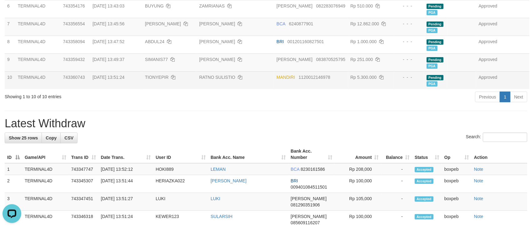
click at [263, 134] on div "**********" at bounding box center [266, 217] width 532 height 777
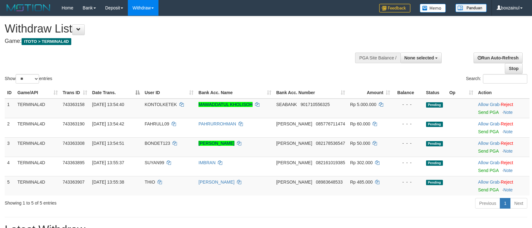
select select
select select "**"
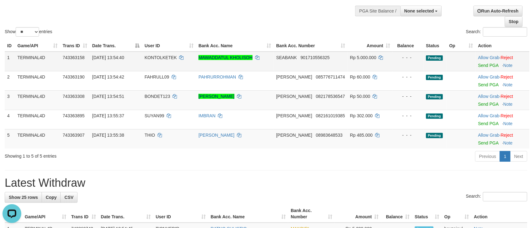
click at [152, 60] on span "KONTOLKETEK" at bounding box center [161, 57] width 32 height 5
copy td "KONTOLKETEK"
click at [480, 67] on link "Send PGA" at bounding box center [488, 65] width 20 height 5
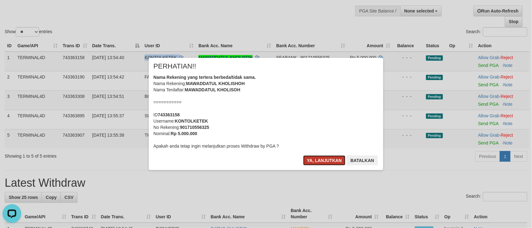
click at [321, 156] on button "Ya, lanjutkan" at bounding box center [324, 160] width 42 height 10
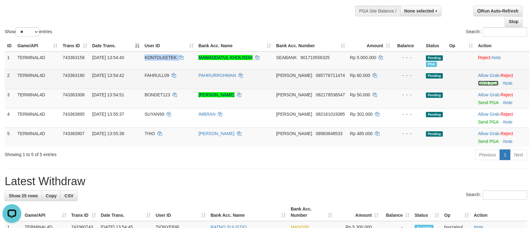
click at [486, 83] on link "Send PGA" at bounding box center [488, 83] width 20 height 5
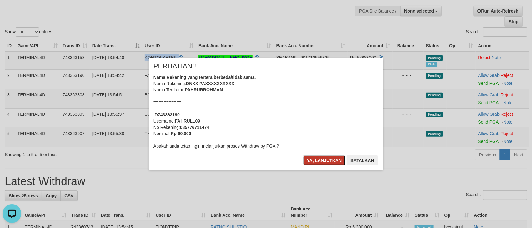
click at [336, 163] on button "Ya, lanjutkan" at bounding box center [324, 160] width 42 height 10
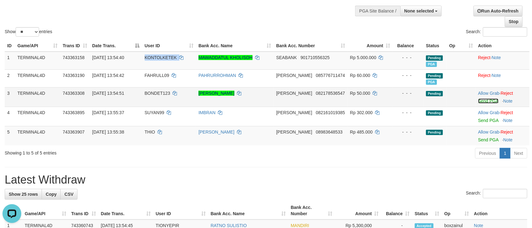
click at [490, 103] on link "Send PGA" at bounding box center [488, 100] width 20 height 5
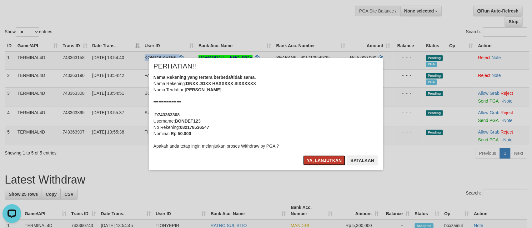
click at [308, 156] on button "Ya, lanjutkan" at bounding box center [324, 160] width 42 height 10
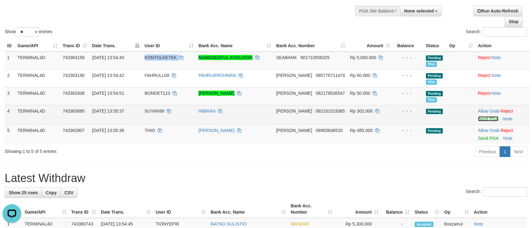
click at [478, 120] on link "Send PGA" at bounding box center [488, 118] width 20 height 5
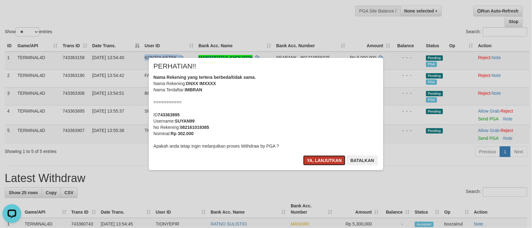
click at [325, 162] on button "Ya, lanjutkan" at bounding box center [324, 160] width 42 height 10
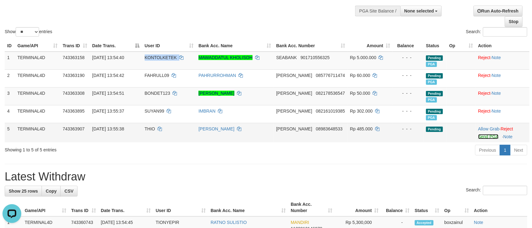
click at [492, 139] on link "Send PGA" at bounding box center [488, 136] width 20 height 5
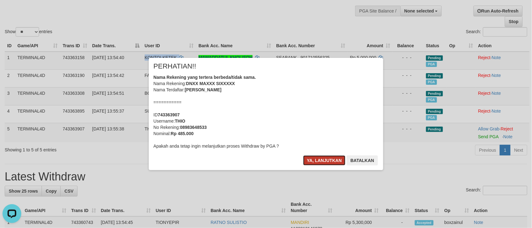
click at [321, 161] on button "Ya, lanjutkan" at bounding box center [324, 160] width 42 height 10
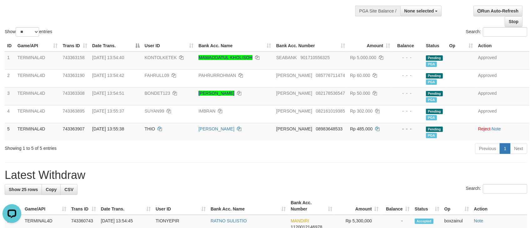
click at [232, 162] on hr at bounding box center [266, 162] width 522 height 0
click at [268, 155] on div "Previous 1 Next" at bounding box center [376, 148] width 301 height 13
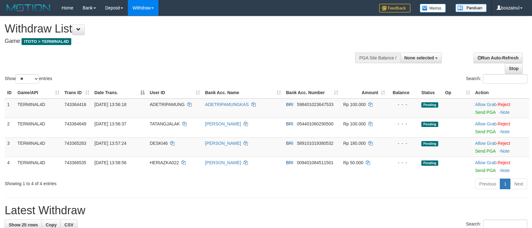
select select
select select "**"
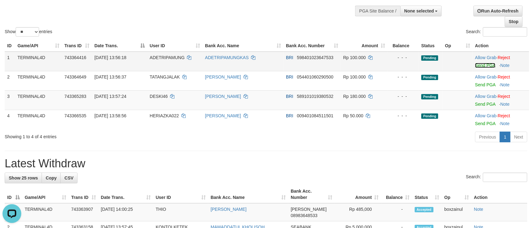
click at [480, 64] on link "Send PGA" at bounding box center [485, 65] width 20 height 5
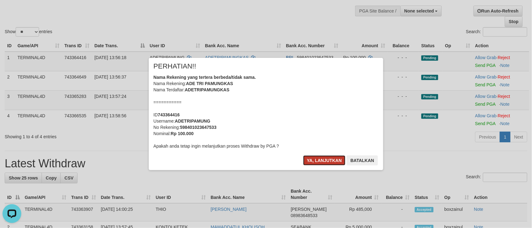
click at [312, 161] on button "Ya, lanjutkan" at bounding box center [324, 160] width 42 height 10
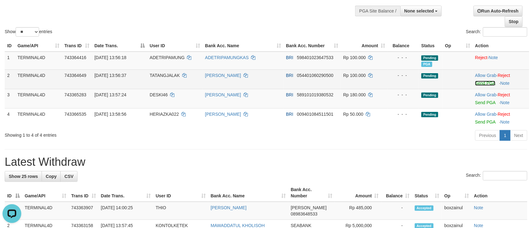
click at [480, 85] on link "Send PGA" at bounding box center [485, 83] width 20 height 5
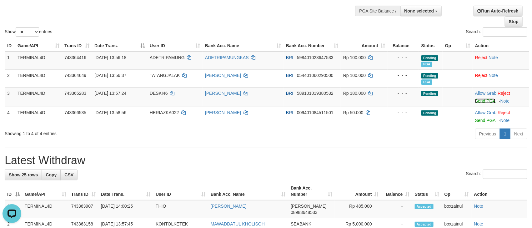
click at [477, 102] on link "Send PGA" at bounding box center [485, 100] width 20 height 5
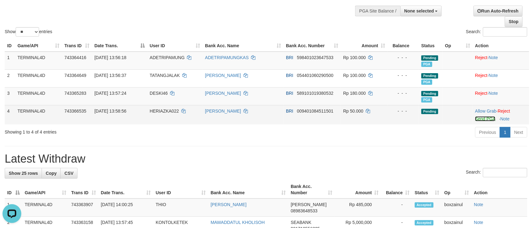
click at [484, 119] on link "Send PGA" at bounding box center [485, 118] width 20 height 5
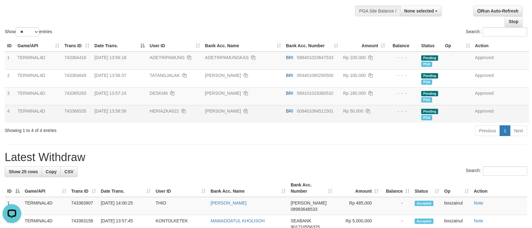
click at [368, 156] on h1 "Latest Withdraw" at bounding box center [266, 157] width 522 height 12
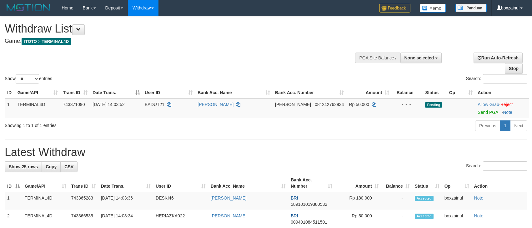
select select
select select "**"
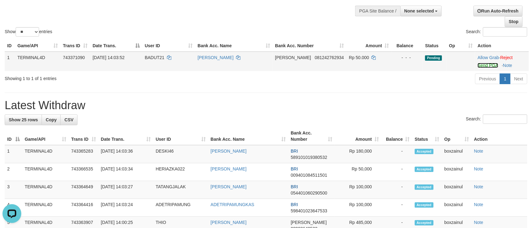
click at [485, 67] on link "Send PGA" at bounding box center [487, 65] width 20 height 5
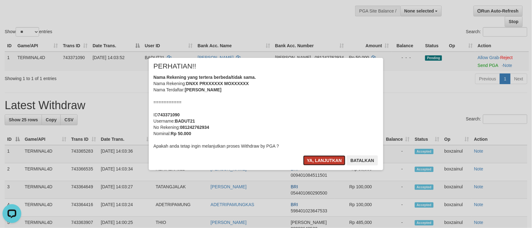
click at [316, 159] on button "Ya, lanjutkan" at bounding box center [324, 160] width 42 height 10
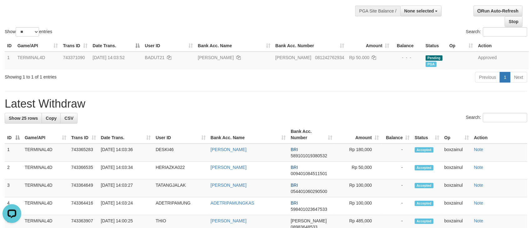
click at [298, 118] on div "Search:" at bounding box center [266, 118] width 522 height 11
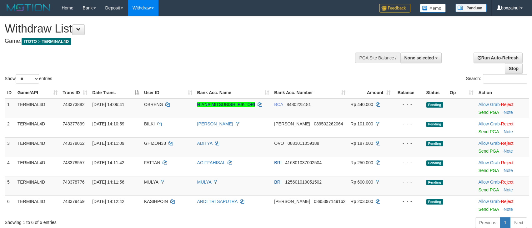
select select
select select "**"
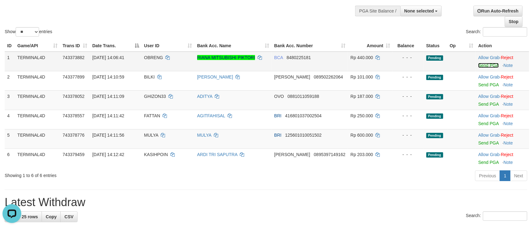
click at [482, 65] on link "Send PGA" at bounding box center [488, 65] width 20 height 5
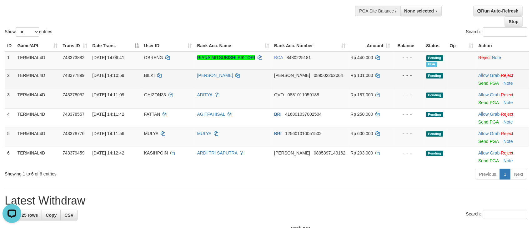
click at [480, 80] on td "Allow Grab · Reject Send PGA · Note" at bounding box center [501, 78] width 53 height 19
click at [478, 82] on link "Send PGA" at bounding box center [488, 83] width 20 height 5
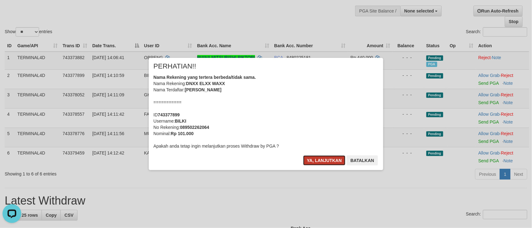
click at [322, 160] on button "Ya, lanjutkan" at bounding box center [324, 160] width 42 height 10
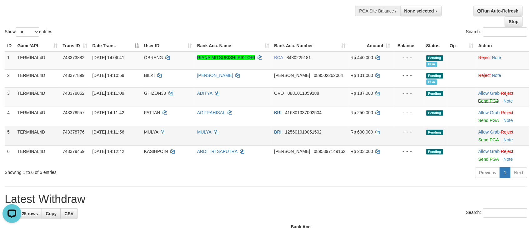
click at [485, 99] on link "Send PGA" at bounding box center [488, 100] width 20 height 5
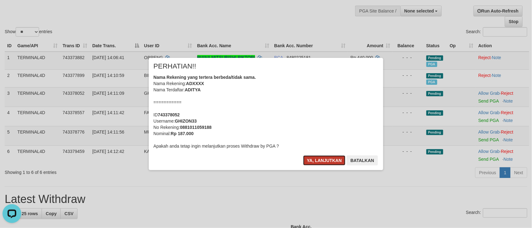
click at [324, 162] on button "Ya, lanjutkan" at bounding box center [324, 160] width 42 height 10
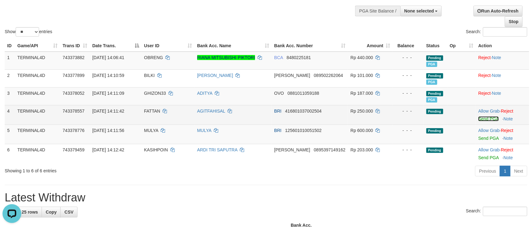
click at [480, 119] on link "Send PGA" at bounding box center [488, 118] width 20 height 5
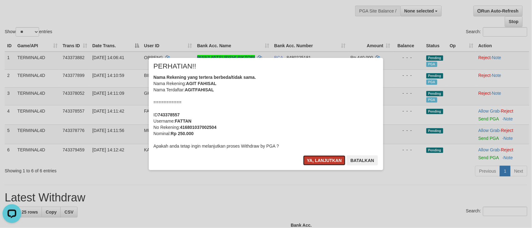
click at [329, 161] on button "Ya, lanjutkan" at bounding box center [324, 160] width 42 height 10
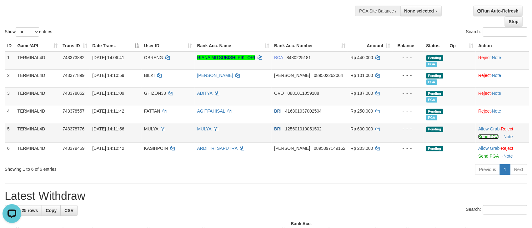
click at [481, 136] on link "Send PGA" at bounding box center [488, 136] width 20 height 5
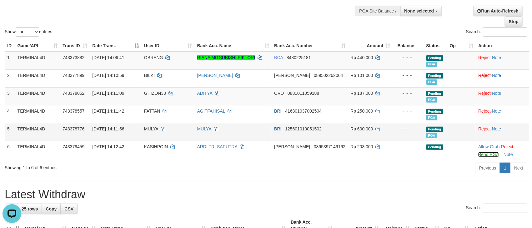
drag, startPoint x: 483, startPoint y: 155, endPoint x: 297, endPoint y: 129, distance: 187.4
click at [483, 155] on link "Send PGA" at bounding box center [488, 154] width 20 height 5
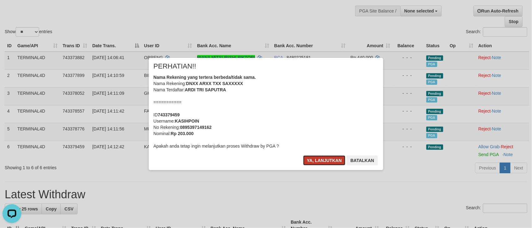
click at [306, 157] on button "Ya, lanjutkan" at bounding box center [324, 160] width 42 height 10
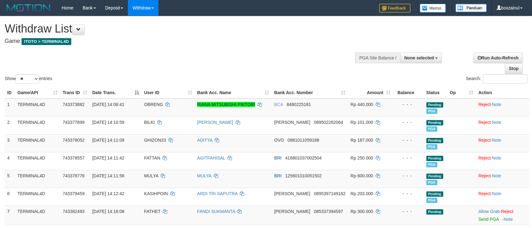
select select
select select "**"
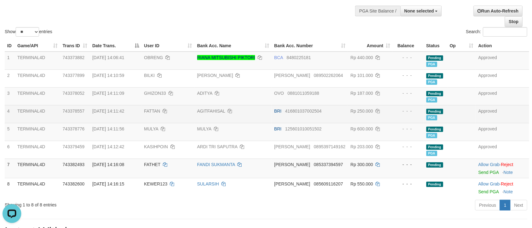
click at [195, 122] on td "FATTAN" at bounding box center [167, 114] width 53 height 18
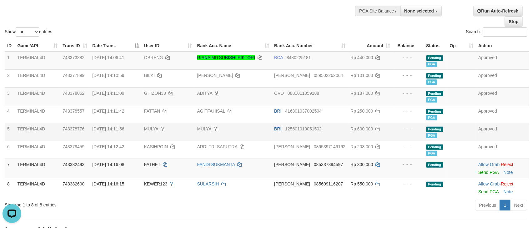
click at [272, 133] on td "MULYA" at bounding box center [233, 132] width 77 height 18
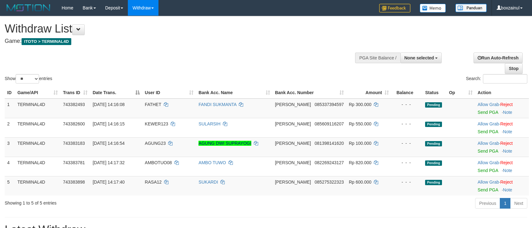
select select
select select "**"
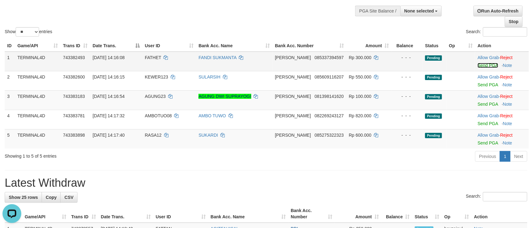
click at [478, 66] on link "Send PGA" at bounding box center [487, 65] width 20 height 5
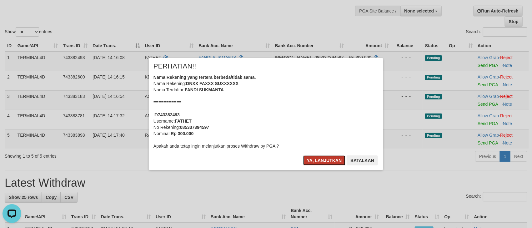
click at [323, 158] on button "Ya, lanjutkan" at bounding box center [324, 160] width 42 height 10
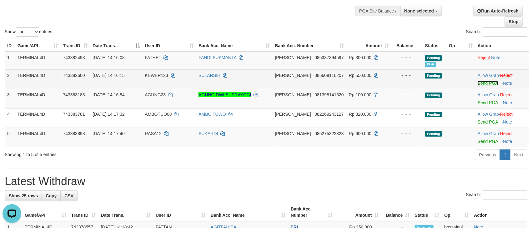
click at [484, 81] on link "Send PGA" at bounding box center [487, 83] width 20 height 5
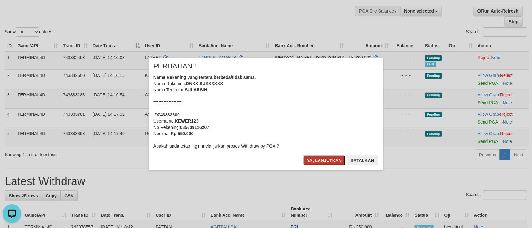
click at [315, 162] on button "Ya, lanjutkan" at bounding box center [324, 160] width 42 height 10
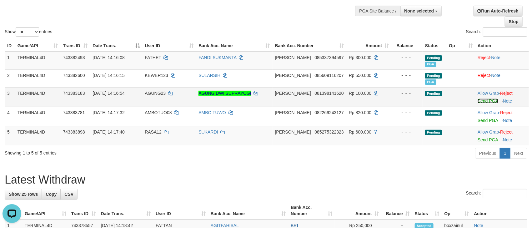
click at [481, 101] on link "Send PGA" at bounding box center [487, 100] width 20 height 5
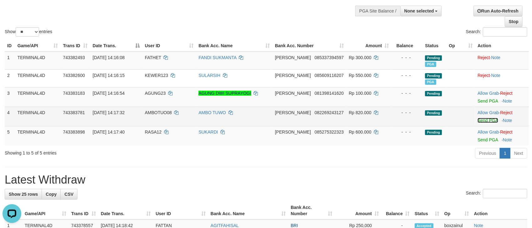
click at [479, 120] on link "Send PGA" at bounding box center [487, 120] width 20 height 5
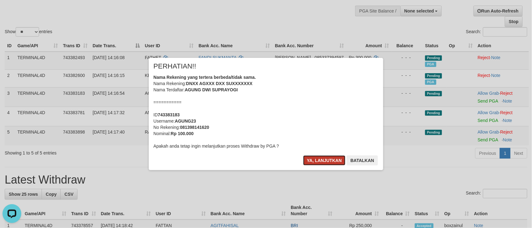
click at [334, 159] on button "Ya, lanjutkan" at bounding box center [324, 160] width 42 height 10
click at [312, 157] on button "Ya, lanjutkan" at bounding box center [324, 160] width 42 height 10
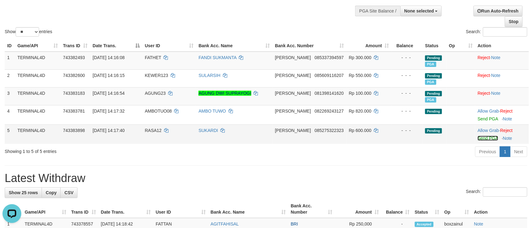
click at [483, 139] on link "Send PGA" at bounding box center [487, 138] width 20 height 5
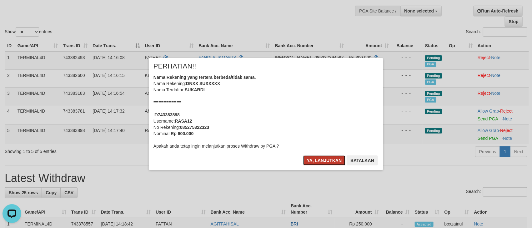
click at [320, 155] on button "Ya, lanjutkan" at bounding box center [324, 160] width 42 height 10
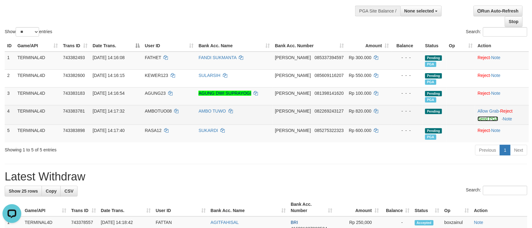
click at [485, 118] on link "Send PGA" at bounding box center [487, 118] width 20 height 5
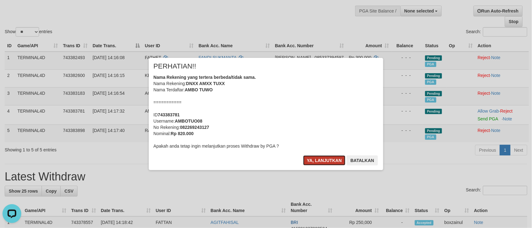
click at [315, 161] on button "Ya, lanjutkan" at bounding box center [324, 160] width 42 height 10
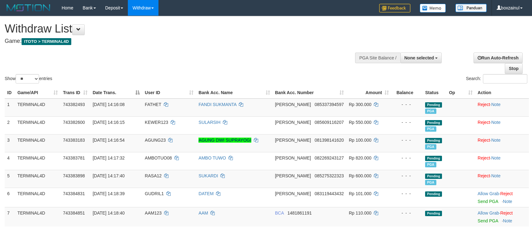
select select
select select "**"
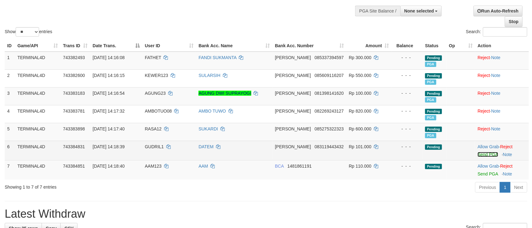
click at [478, 157] on link "Send PGA" at bounding box center [487, 154] width 20 height 5
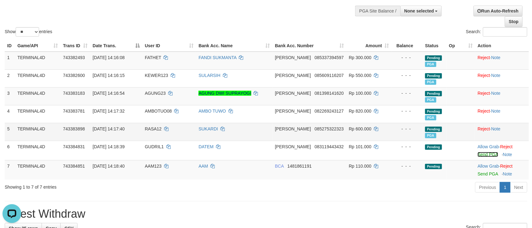
scroll to position [0, 0]
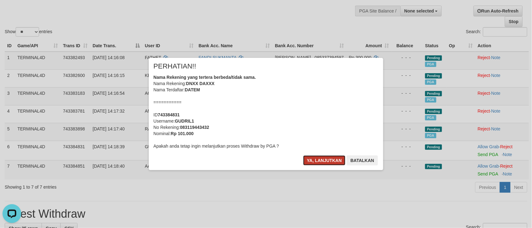
click at [328, 161] on button "Ya, lanjutkan" at bounding box center [324, 160] width 42 height 10
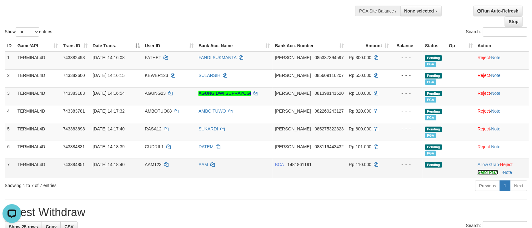
click at [488, 172] on link "Send PGA" at bounding box center [487, 172] width 20 height 5
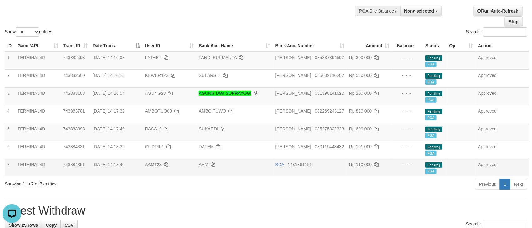
click at [128, 27] on div "Show ** ** ** *** entries" at bounding box center [133, 32] width 256 height 11
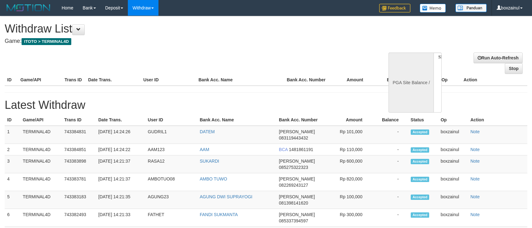
select select
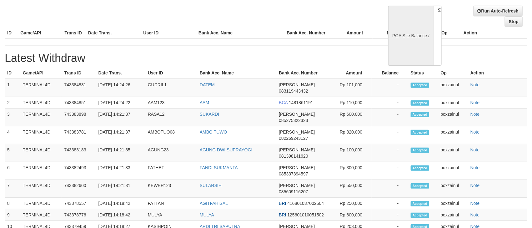
select select "**"
select select
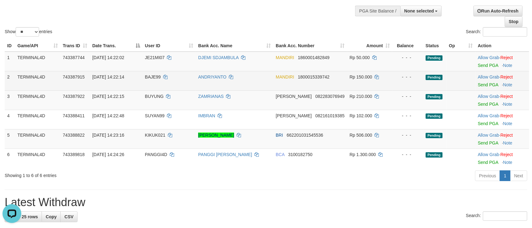
click at [387, 82] on td "Rp 150.000" at bounding box center [369, 80] width 45 height 19
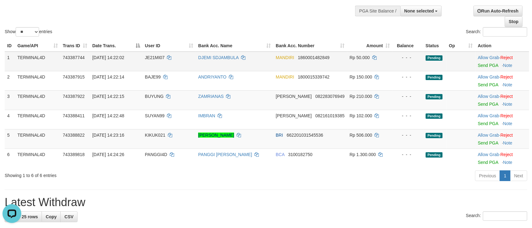
click at [475, 65] on td "Allow Grab · Reject Send PGA · Note" at bounding box center [502, 62] width 54 height 20
click at [483, 64] on link "Send PGA" at bounding box center [488, 65] width 20 height 5
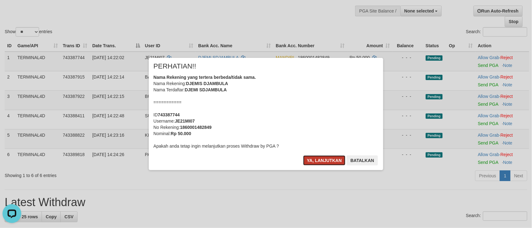
click at [329, 161] on button "Ya, lanjutkan" at bounding box center [324, 160] width 42 height 10
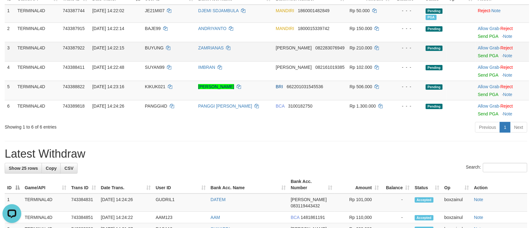
scroll to position [47, 0]
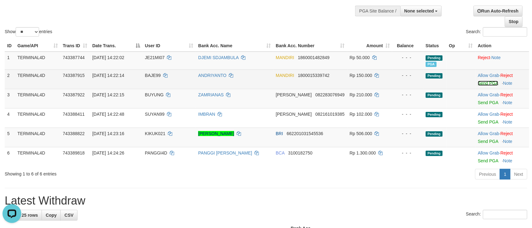
click at [486, 83] on link "Send PGA" at bounding box center [488, 83] width 20 height 5
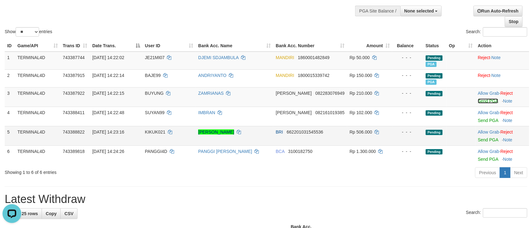
drag, startPoint x: 483, startPoint y: 101, endPoint x: 313, endPoint y: 128, distance: 171.8
click at [483, 101] on link "Send PGA" at bounding box center [488, 100] width 20 height 5
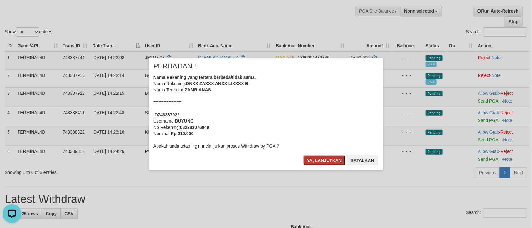
click at [320, 160] on button "Ya, lanjutkan" at bounding box center [324, 160] width 42 height 10
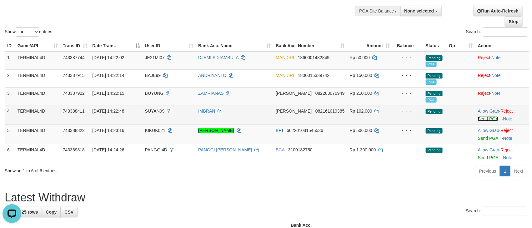
click at [487, 121] on link "Send PGA" at bounding box center [488, 118] width 20 height 5
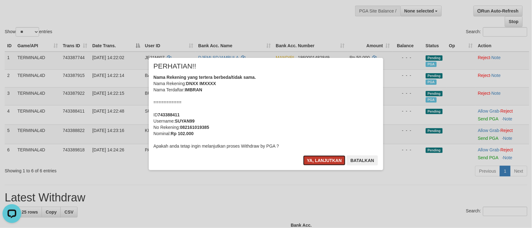
click at [314, 160] on button "Ya, lanjutkan" at bounding box center [324, 160] width 42 height 10
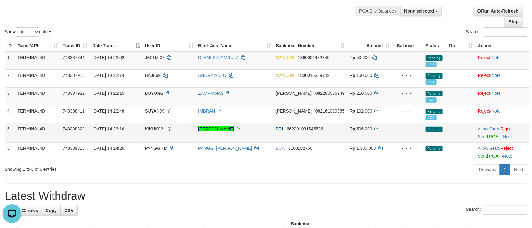
click at [480, 140] on td "Allow Grab · Reject Send PGA · Note" at bounding box center [502, 132] width 54 height 19
click at [482, 139] on link "Send PGA" at bounding box center [488, 136] width 20 height 5
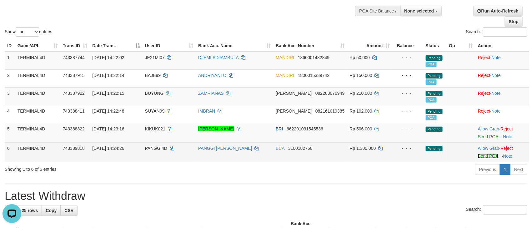
click at [483, 156] on link "Send PGA" at bounding box center [488, 155] width 20 height 5
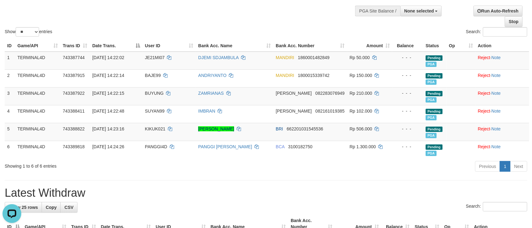
click at [239, 164] on div "Previous 1 Next" at bounding box center [376, 166] width 301 height 13
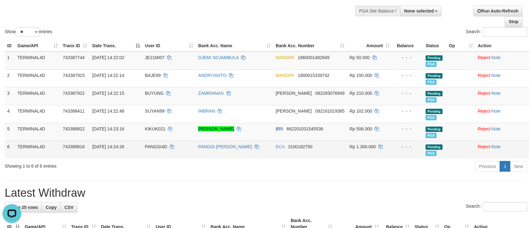
click at [162, 148] on span "PANGGI4D" at bounding box center [156, 146] width 22 height 5
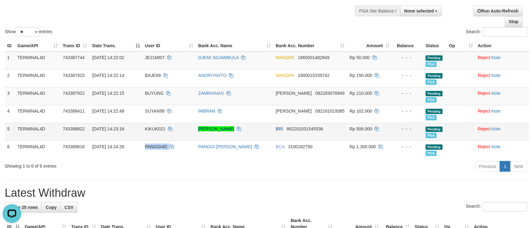
drag, startPoint x: 162, startPoint y: 148, endPoint x: 129, endPoint y: 137, distance: 34.6
click at [162, 148] on span "PANGGI4D" at bounding box center [156, 146] width 22 height 5
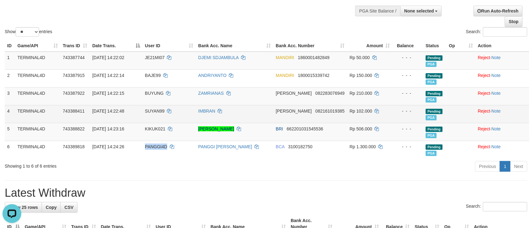
copy span "PANGGI4D"
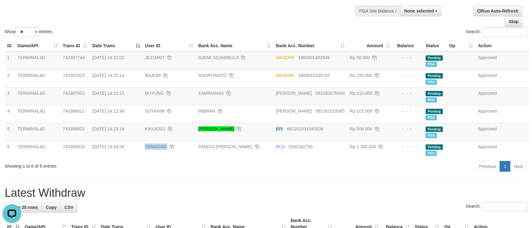
scroll to position [69, 0]
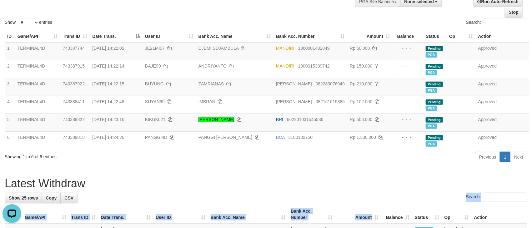
drag, startPoint x: 370, startPoint y: 215, endPoint x: 376, endPoint y: 237, distance: 23.3
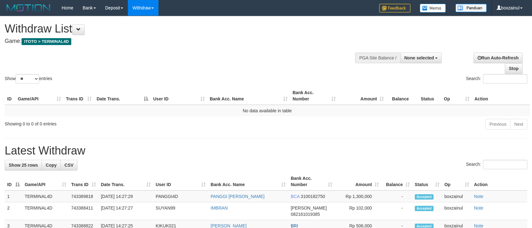
select select
select select "**"
click at [304, 148] on h1 "Latest Withdraw" at bounding box center [266, 150] width 522 height 12
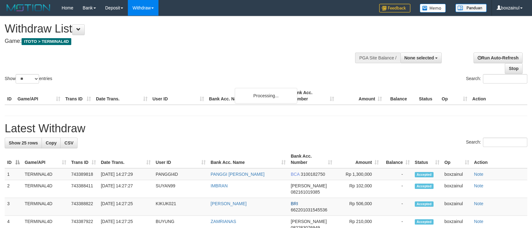
select select
select select "**"
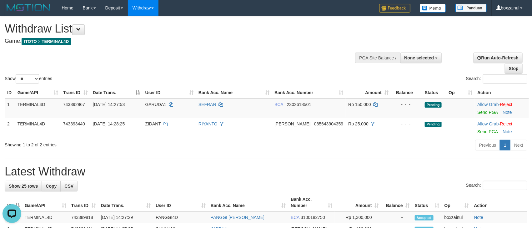
click at [245, 184] on div "Search:" at bounding box center [266, 186] width 522 height 11
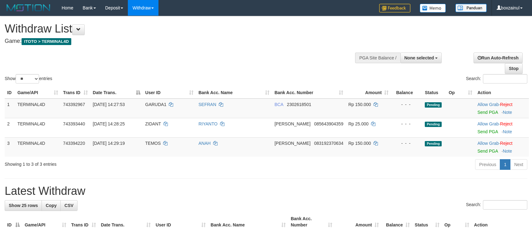
select select
select select "**"
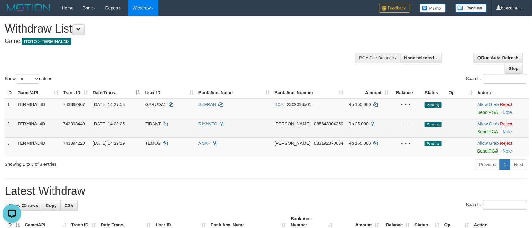
drag, startPoint x: 483, startPoint y: 150, endPoint x: 309, endPoint y: 123, distance: 177.0
click at [483, 150] on link "Send PGA" at bounding box center [487, 150] width 20 height 5
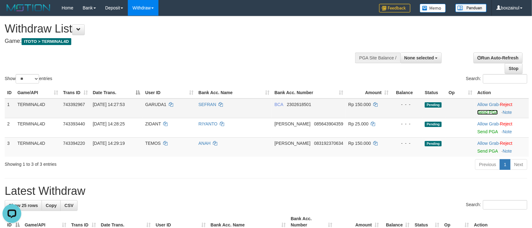
click at [477, 112] on link "Send PGA" at bounding box center [487, 112] width 20 height 5
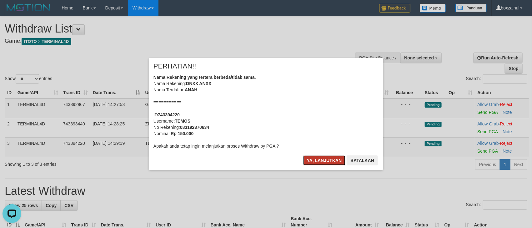
click at [323, 161] on button "Ya, lanjutkan" at bounding box center [324, 160] width 42 height 10
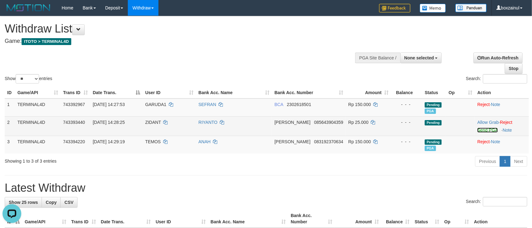
click at [478, 129] on link "Send PGA" at bounding box center [487, 129] width 20 height 5
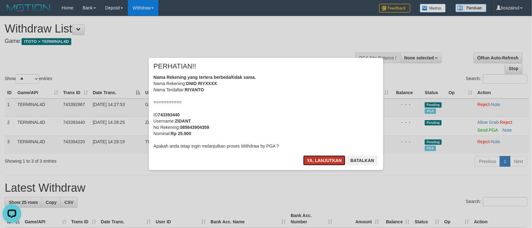
click at [318, 157] on button "Ya, lanjutkan" at bounding box center [324, 160] width 42 height 10
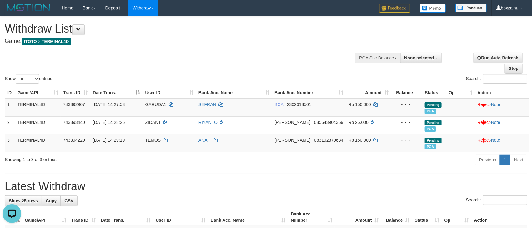
click at [196, 183] on h1 "Latest Withdraw" at bounding box center [266, 186] width 522 height 12
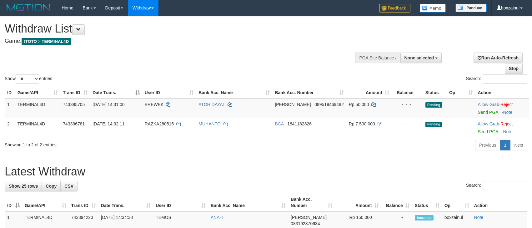
select select
select select "**"
click at [477, 113] on link "Send PGA" at bounding box center [487, 112] width 20 height 5
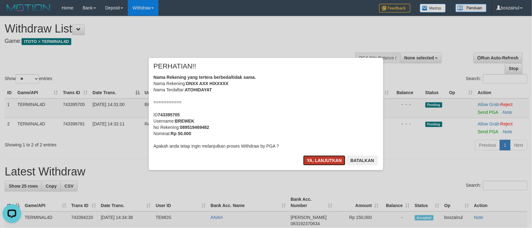
click at [322, 160] on button "Ya, lanjutkan" at bounding box center [324, 160] width 42 height 10
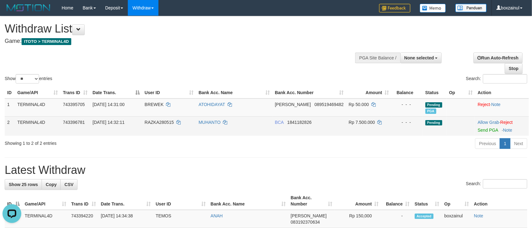
click at [486, 132] on td "Allow Grab · Reject Send PGA · Note" at bounding box center [502, 125] width 54 height 19
click at [479, 130] on link "Send PGA" at bounding box center [487, 129] width 20 height 5
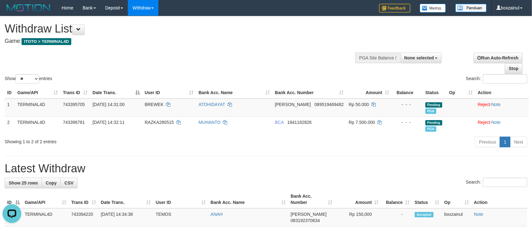
click at [246, 64] on div "Show ** ** ** *** entries Search:" at bounding box center [266, 50] width 532 height 68
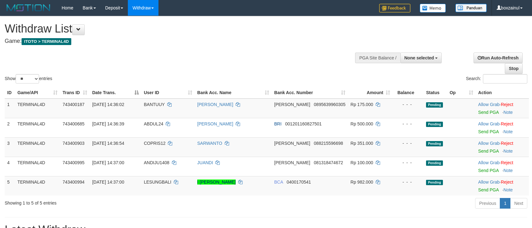
select select
select select "**"
click at [488, 112] on link "Send PGA" at bounding box center [488, 112] width 20 height 5
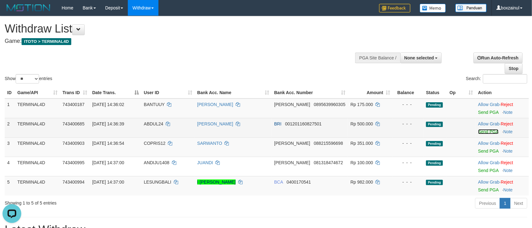
click at [483, 131] on link "Send PGA" at bounding box center [488, 131] width 20 height 5
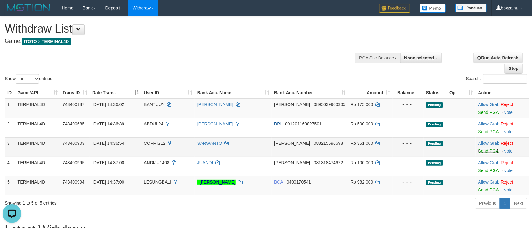
click at [481, 150] on link "Send PGA" at bounding box center [488, 150] width 20 height 5
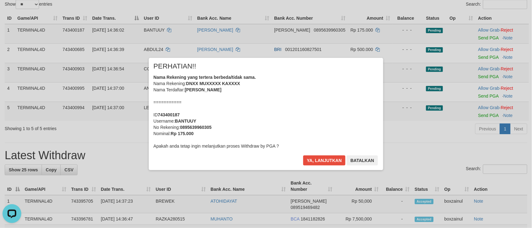
scroll to position [94, 0]
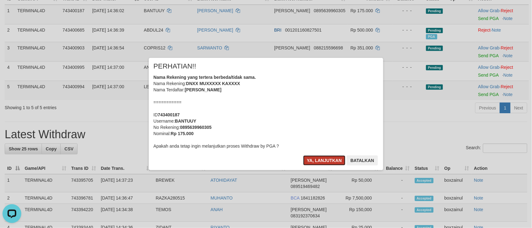
click at [314, 165] on button "Ya, lanjutkan" at bounding box center [324, 160] width 42 height 10
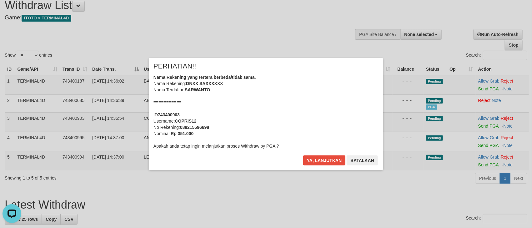
scroll to position [0, 0]
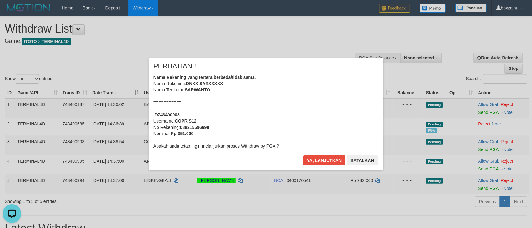
click at [319, 171] on div "× PERHATIAN!! Nama Rekening yang tertera berbeda/tidak sama. Nama Rekening: DNX…" at bounding box center [266, 113] width 532 height 137
click at [321, 165] on div "Ya, lanjutkan Batalkan" at bounding box center [340, 162] width 76 height 15
click at [325, 152] on div "× PERHATIAN!! Nama Rekening yang tertera berbeda/tidak sama. Nama Rekening: DNX…" at bounding box center [266, 114] width 234 height 112
click at [324, 161] on button "Ya, lanjutkan" at bounding box center [324, 160] width 42 height 10
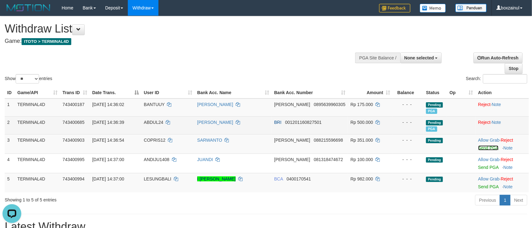
scroll to position [47, 0]
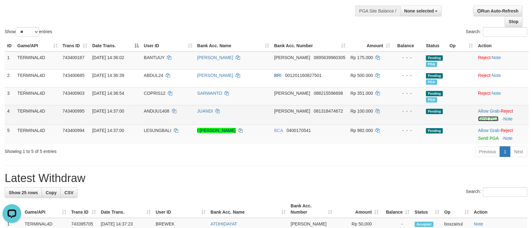
click at [484, 120] on link "Send PGA" at bounding box center [488, 118] width 20 height 5
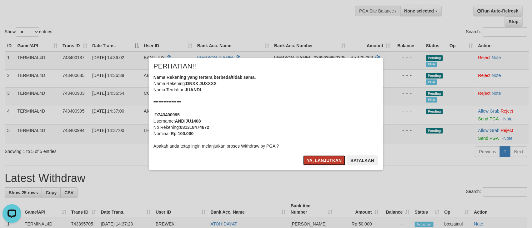
click at [320, 157] on button "Ya, lanjutkan" at bounding box center [324, 160] width 42 height 10
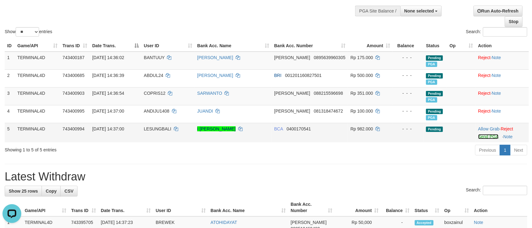
click at [482, 135] on link "Send PGA" at bounding box center [488, 136] width 20 height 5
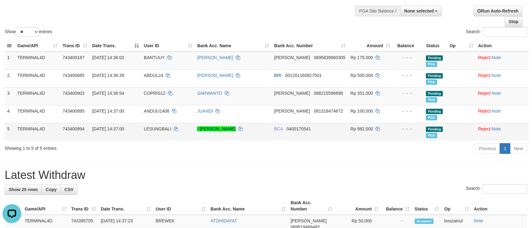
click at [162, 127] on span "LESUNGBALI" at bounding box center [157, 128] width 27 height 5
copy td "LESUNGBALI"
drag, startPoint x: 162, startPoint y: 127, endPoint x: 4, endPoint y: 75, distance: 166.9
click at [162, 126] on td "LESUNGBALI" at bounding box center [167, 132] width 53 height 18
copy span "LESUNGBALI"
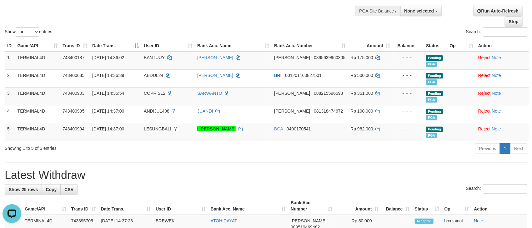
click at [259, 176] on h1 "Latest Withdraw" at bounding box center [266, 175] width 522 height 12
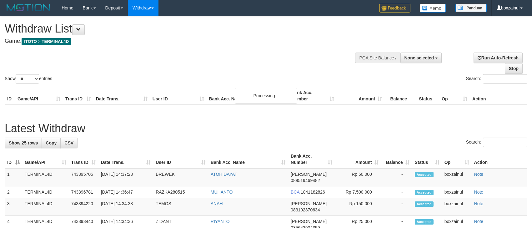
select select
select select "**"
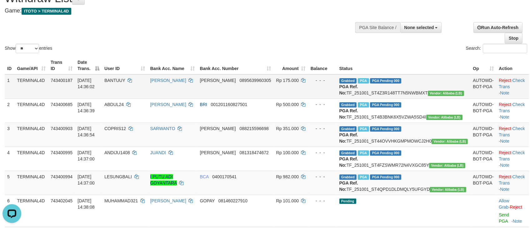
scroll to position [47, 0]
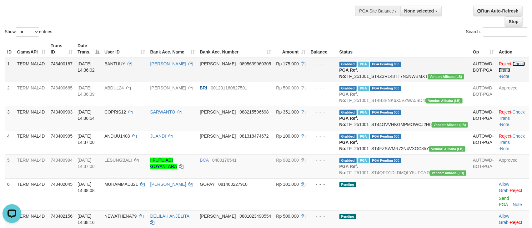
click at [515, 64] on link "Check Trans" at bounding box center [511, 66] width 26 height 11
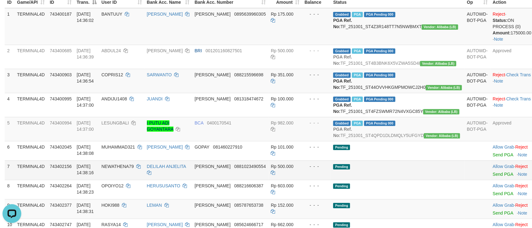
scroll to position [94, 0]
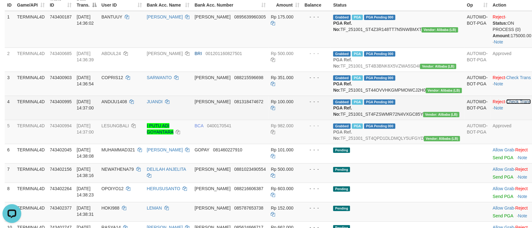
click at [517, 104] on link "Check Trans" at bounding box center [518, 101] width 25 height 5
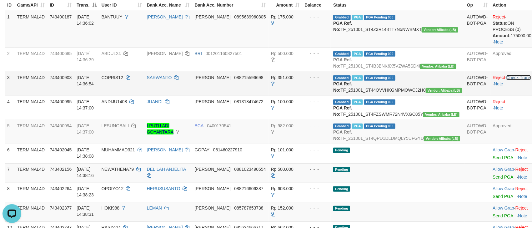
click at [513, 80] on link "Check Trans" at bounding box center [518, 77] width 25 height 5
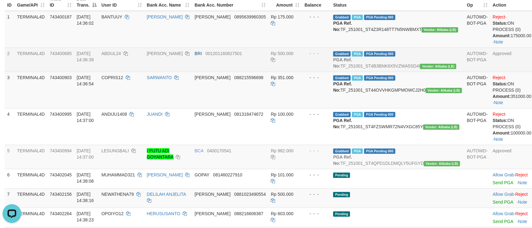
click at [267, 66] on td "BRI 001201160827501" at bounding box center [230, 59] width 76 height 24
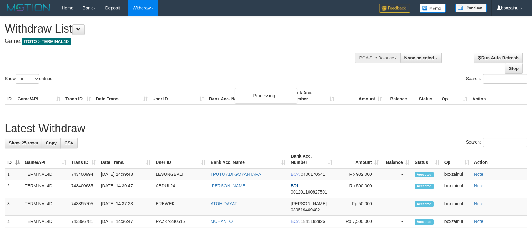
select select
select select "**"
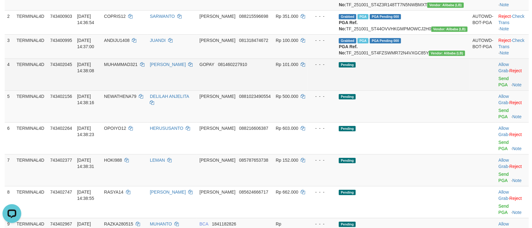
click at [137, 67] on span "MUHAMMAD321" at bounding box center [120, 64] width 33 height 5
copy td "MUHAMMAD321"
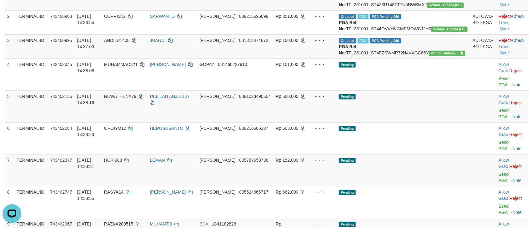
drag, startPoint x: 242, startPoint y: 213, endPoint x: 241, endPoint y: 208, distance: 4.5
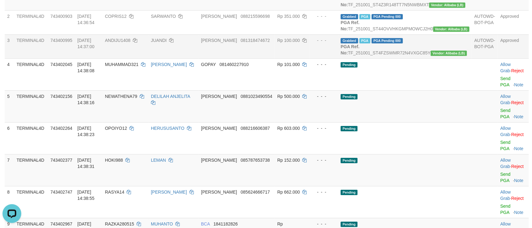
click at [305, 58] on td "Rp 100.000" at bounding box center [292, 46] width 35 height 24
click at [260, 55] on td "[PERSON_NAME] 081318474672" at bounding box center [236, 46] width 76 height 24
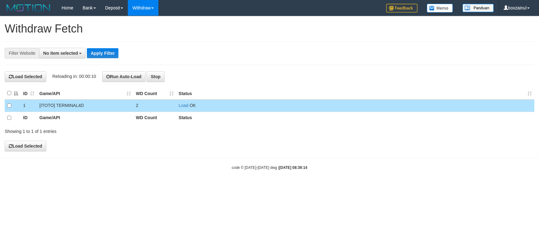
select select
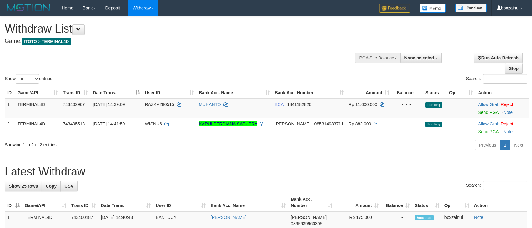
select select
select select "**"
click at [478, 112] on link "Send PGA" at bounding box center [488, 112] width 20 height 5
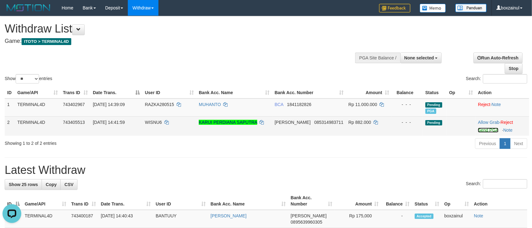
click at [482, 131] on link "Send PGA" at bounding box center [488, 129] width 20 height 5
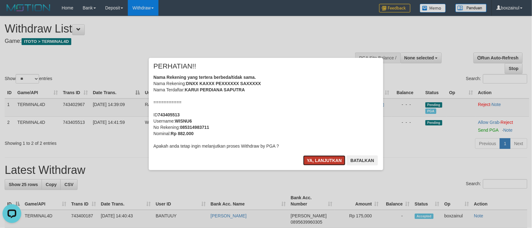
click at [311, 155] on button "Ya, lanjutkan" at bounding box center [324, 160] width 42 height 10
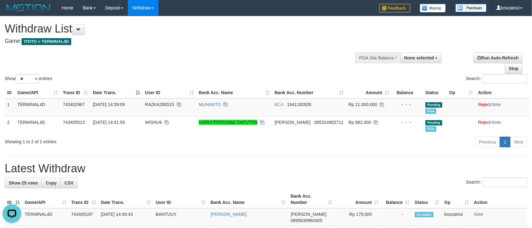
click at [166, 104] on span "RAZKA280515" at bounding box center [159, 104] width 29 height 5
copy td "RAZKA280515"
click at [166, 104] on span "RAZKA280515" at bounding box center [159, 104] width 29 height 5
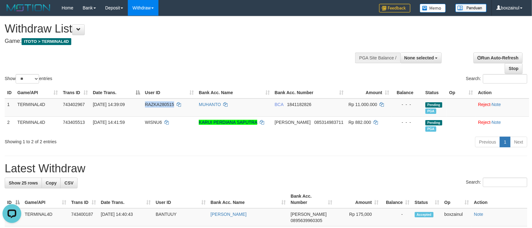
copy span "RAZKA280515"
click at [423, 56] on span "None selected" at bounding box center [419, 57] width 30 height 5
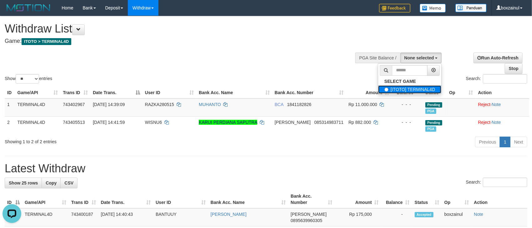
click at [396, 90] on label "[ITOTO] TERMINAL4D" at bounding box center [409, 89] width 63 height 8
select select "****"
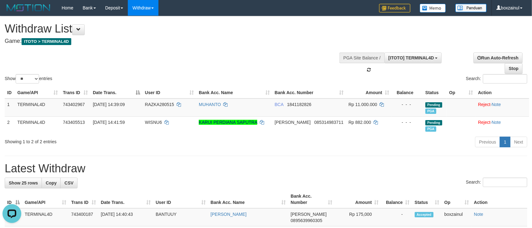
scroll to position [6, 0]
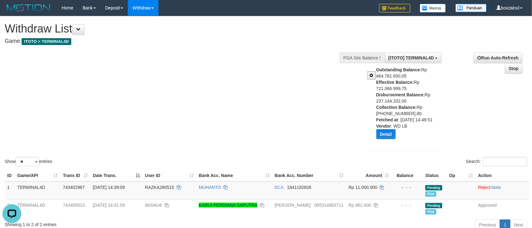
click at [235, 123] on div "Show ** ** ** *** entries Search:" at bounding box center [266, 91] width 532 height 151
click at [371, 74] on span at bounding box center [371, 75] width 4 height 4
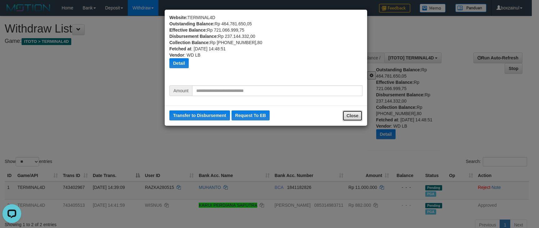
click at [359, 121] on button "Close" at bounding box center [352, 115] width 20 height 11
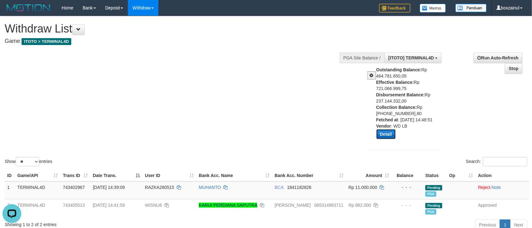
click at [391, 135] on button "Detail" at bounding box center [385, 134] width 19 height 10
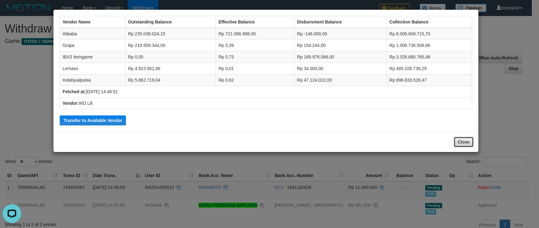
click at [457, 145] on button "Close" at bounding box center [464, 141] width 20 height 11
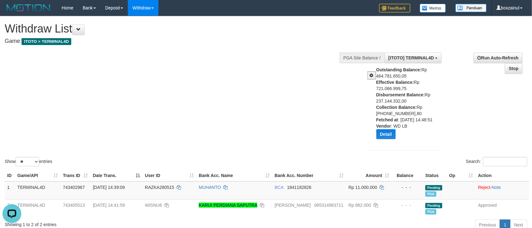
click at [372, 73] on span at bounding box center [371, 75] width 4 height 4
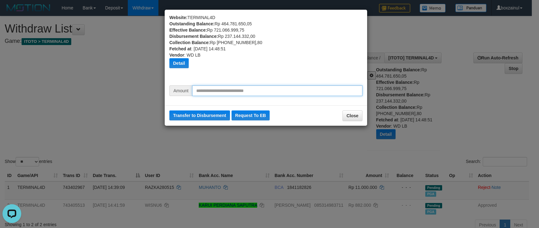
click at [260, 95] on input "text" at bounding box center [277, 90] width 170 height 11
click at [259, 95] on input "*********" at bounding box center [277, 90] width 170 height 11
type input "********"
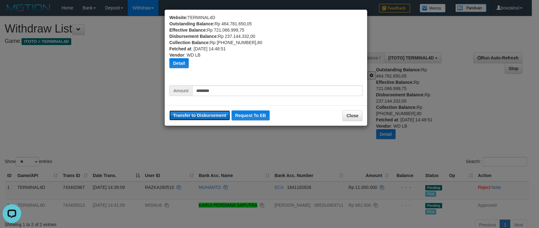
click at [204, 117] on button "Transfer to Disbursement" at bounding box center [199, 115] width 61 height 10
click at [242, 116] on button "Request To EB" at bounding box center [250, 115] width 38 height 10
click at [349, 118] on button "Close" at bounding box center [352, 115] width 20 height 11
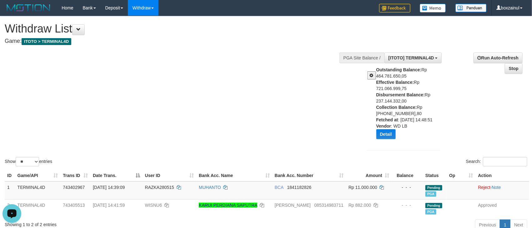
click at [256, 103] on div "Show ** ** ** *** entries Search:" at bounding box center [266, 91] width 532 height 151
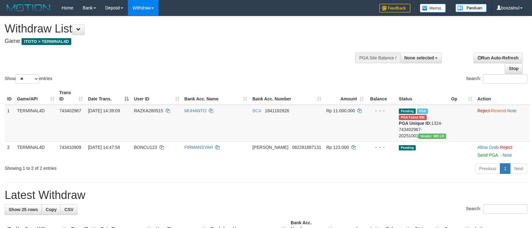
select select
select select "**"
click at [430, 60] on span "None selected" at bounding box center [419, 57] width 30 height 5
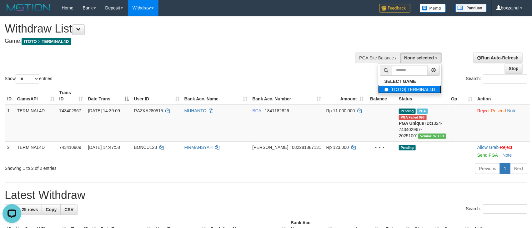
click at [412, 90] on label "[ITOTO] TERMINAL4D" at bounding box center [409, 89] width 63 height 8
select select "****"
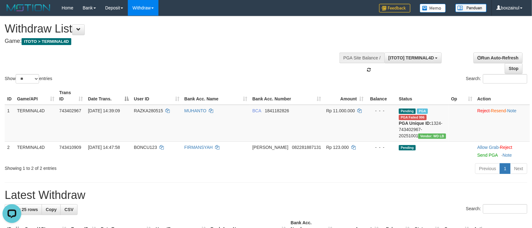
scroll to position [6, 0]
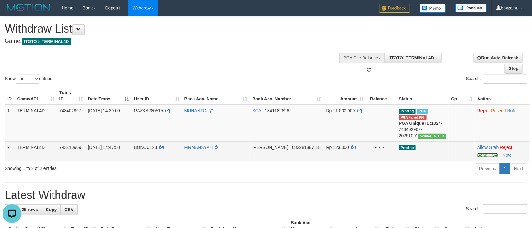
click at [480, 157] on link "Send PGA" at bounding box center [487, 154] width 20 height 5
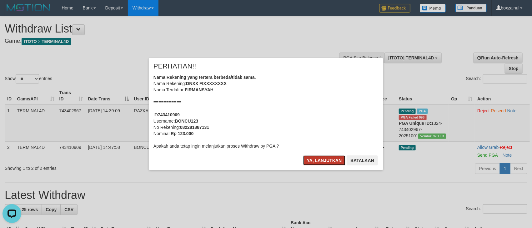
drag, startPoint x: 321, startPoint y: 161, endPoint x: 320, endPoint y: 158, distance: 3.9
click at [321, 161] on button "Ya, lanjutkan" at bounding box center [324, 160] width 42 height 10
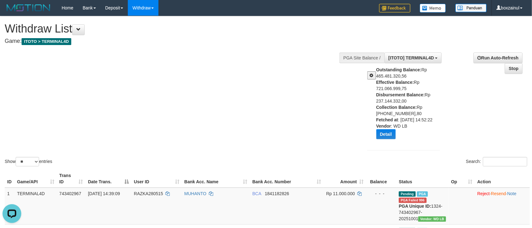
click at [372, 75] on span at bounding box center [371, 75] width 4 height 4
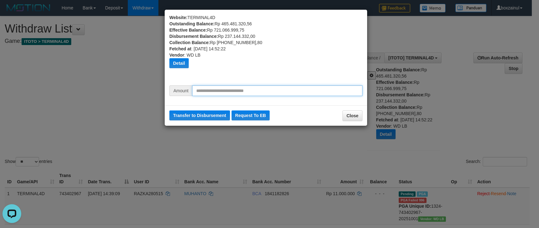
click at [262, 87] on input "text" at bounding box center [277, 90] width 170 height 11
click at [262, 87] on input "********" at bounding box center [277, 90] width 170 height 11
type input "********"
click at [240, 88] on input "********" at bounding box center [277, 90] width 170 height 11
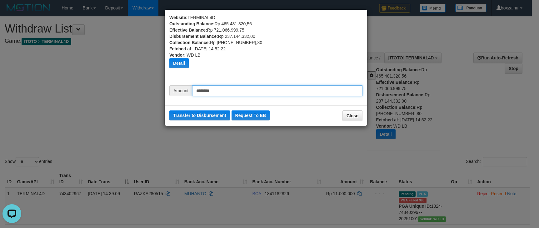
click at [240, 88] on input "********" at bounding box center [277, 90] width 170 height 11
type input "********"
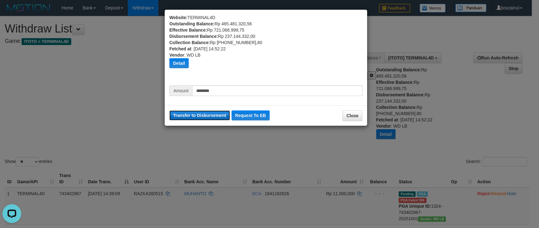
click at [206, 112] on button "Transfer to Disbursement" at bounding box center [199, 115] width 61 height 10
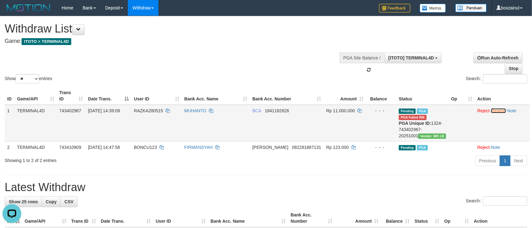
click at [502, 108] on link "Resend" at bounding box center [498, 110] width 15 height 5
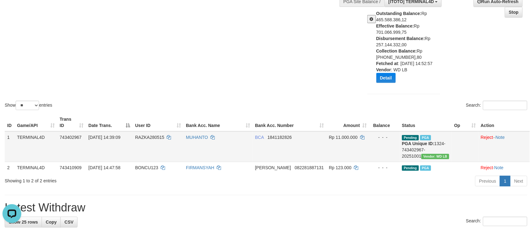
scroll to position [0, 0]
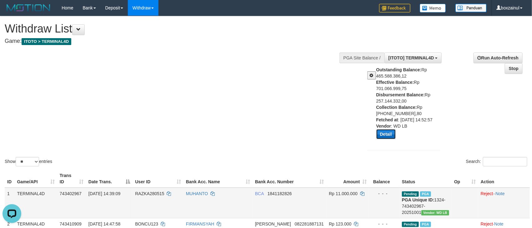
click at [384, 137] on button "Detail" at bounding box center [385, 134] width 19 height 10
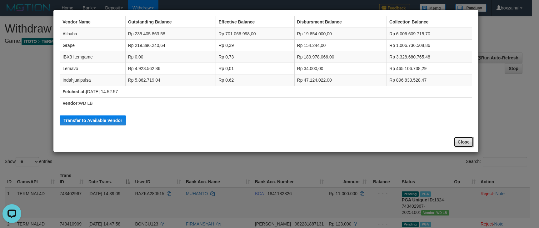
click at [465, 139] on button "Close" at bounding box center [464, 141] width 20 height 11
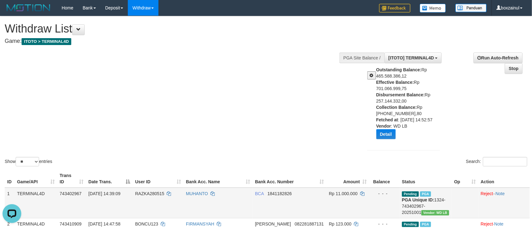
click at [370, 73] on span at bounding box center [371, 75] width 4 height 4
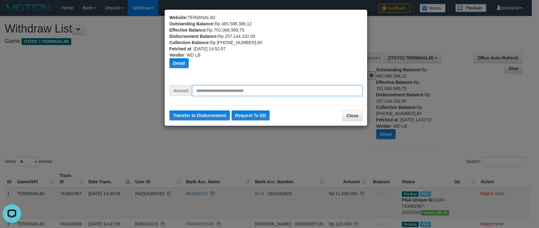
click at [240, 89] on input "text" at bounding box center [277, 90] width 170 height 11
type input "********"
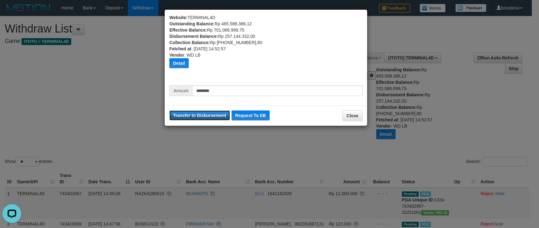
click at [210, 113] on button "Transfer to Disbursement" at bounding box center [199, 115] width 61 height 10
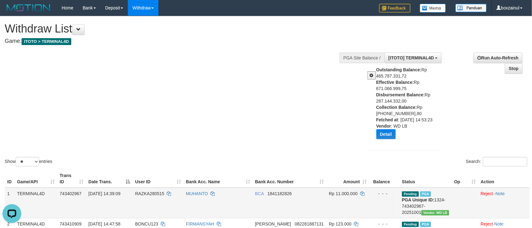
click at [171, 57] on div "Show ** ** ** *** entries Search:" at bounding box center [266, 91] width 532 height 151
click at [170, 56] on div "Show ** ** ** *** entries Search:" at bounding box center [266, 91] width 532 height 151
click at [169, 56] on div "Show ** ** ** *** entries Search:" at bounding box center [266, 91] width 532 height 151
click at [144, 58] on div "Show ** ** ** *** entries Search:" at bounding box center [266, 91] width 532 height 151
click at [259, 90] on div "Show ** ** ** *** entries Search:" at bounding box center [266, 91] width 532 height 151
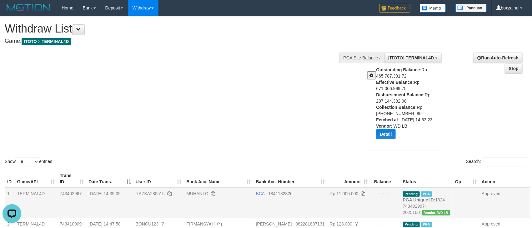
click at [207, 122] on div "Show ** ** ** *** entries Search:" at bounding box center [266, 91] width 532 height 151
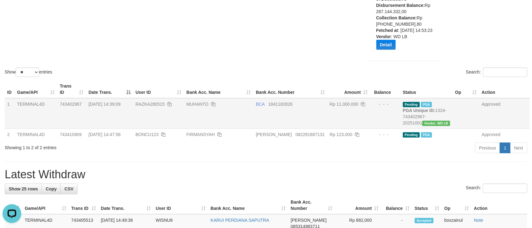
scroll to position [141, 0]
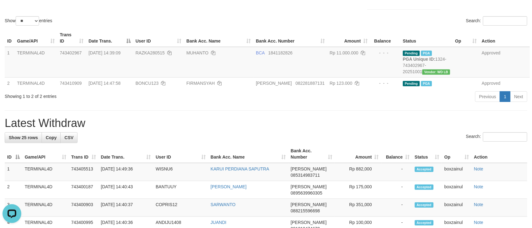
click at [338, 127] on h1 "Latest Withdraw" at bounding box center [266, 123] width 522 height 12
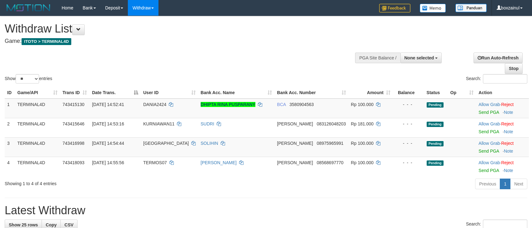
select select
select select "**"
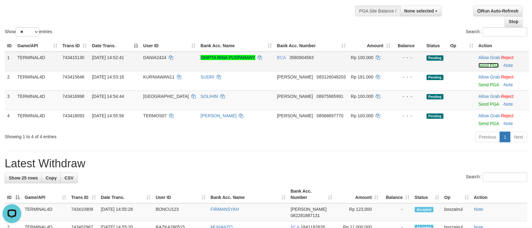
click at [480, 65] on link "Send PGA" at bounding box center [488, 65] width 20 height 5
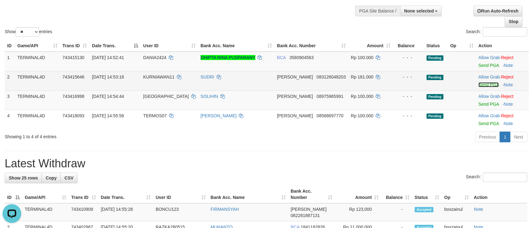
click at [483, 83] on link "Send PGA" at bounding box center [488, 84] width 20 height 5
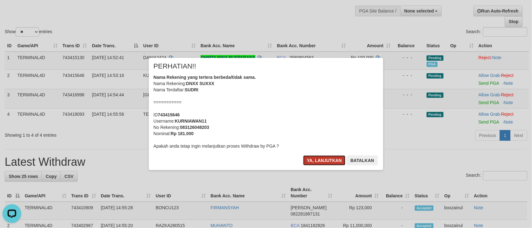
click at [325, 160] on button "Ya, lanjutkan" at bounding box center [324, 160] width 42 height 10
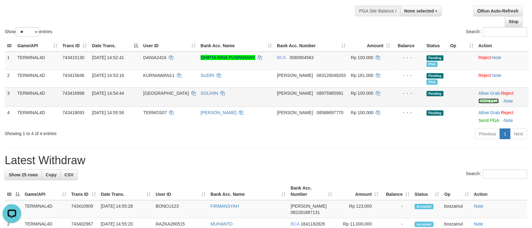
click at [483, 101] on link "Send PGA" at bounding box center [488, 100] width 20 height 5
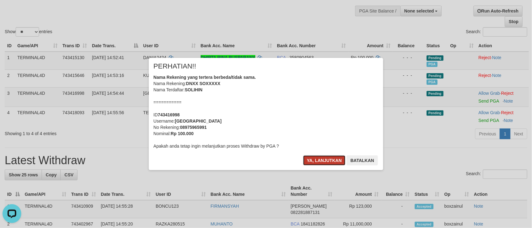
click at [311, 161] on button "Ya, lanjutkan" at bounding box center [324, 160] width 42 height 10
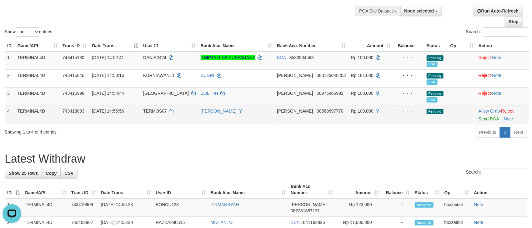
click at [478, 116] on div at bounding box center [502, 115] width 48 height 2
click at [478, 121] on link "Send PGA" at bounding box center [488, 118] width 20 height 5
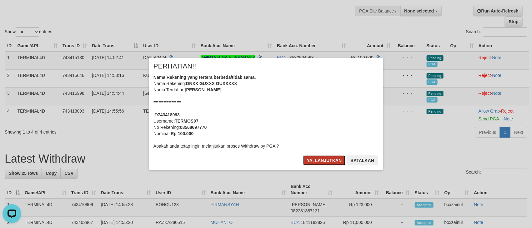
click at [323, 157] on button "Ya, lanjutkan" at bounding box center [324, 160] width 42 height 10
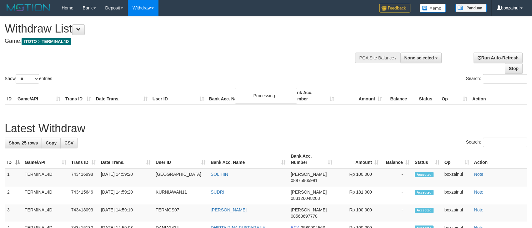
select select
select select "**"
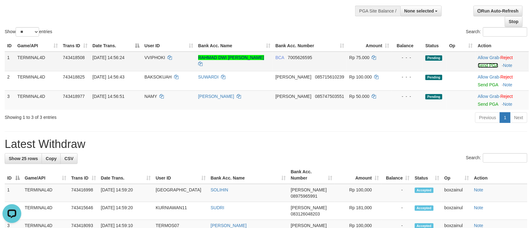
click at [479, 64] on link "Send PGA" at bounding box center [488, 65] width 20 height 5
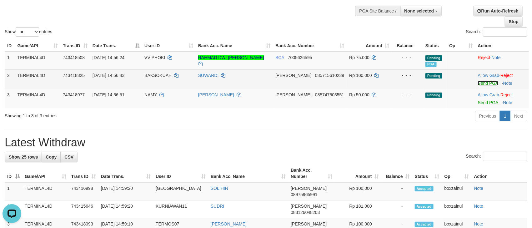
click at [485, 85] on link "Send PGA" at bounding box center [488, 83] width 20 height 5
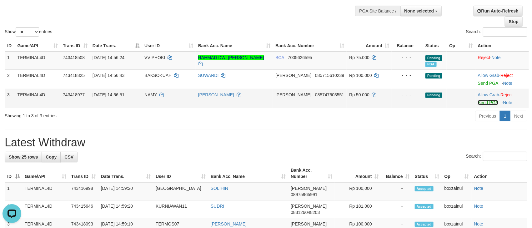
click at [478, 104] on link "Send PGA" at bounding box center [488, 102] width 20 height 5
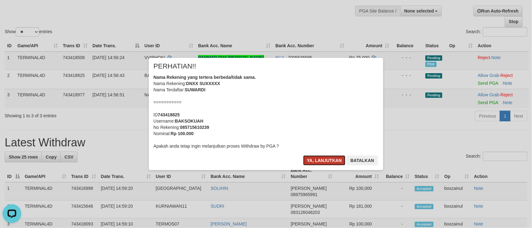
click at [325, 161] on button "Ya, lanjutkan" at bounding box center [324, 160] width 42 height 10
click at [320, 161] on button "Ya, lanjutkan" at bounding box center [324, 160] width 42 height 10
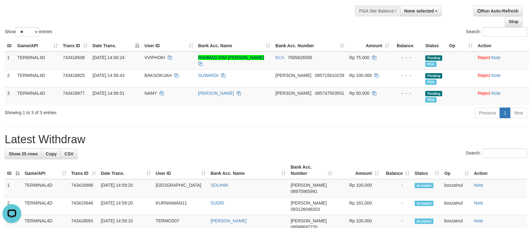
click at [342, 176] on th "Amount" at bounding box center [358, 170] width 47 height 18
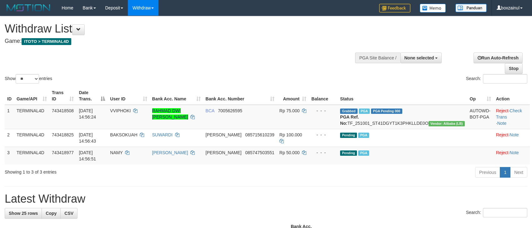
select select
select select "**"
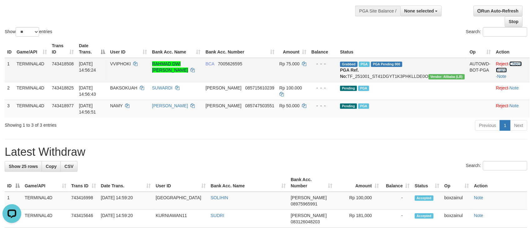
click at [515, 63] on link "Check Trans" at bounding box center [509, 66] width 26 height 11
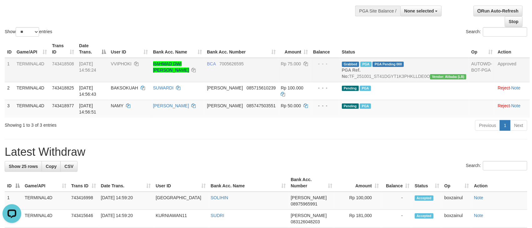
click at [111, 24] on div "Show ** ** ** *** entries Search:" at bounding box center [266, 3] width 532 height 68
click at [324, 149] on h1 "Latest Withdraw" at bounding box center [266, 152] width 522 height 12
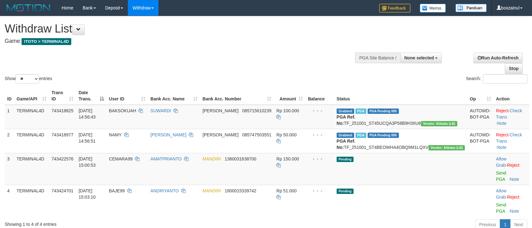
select select
select select "**"
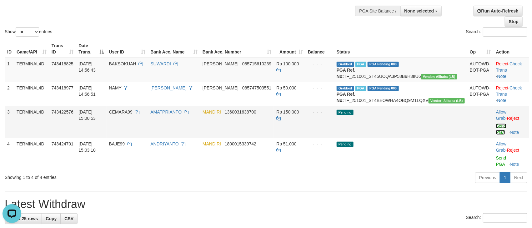
click at [496, 132] on link "Send PGA" at bounding box center [501, 128] width 10 height 11
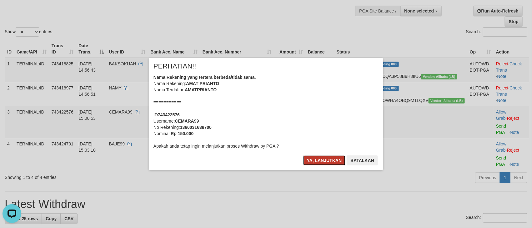
click at [313, 156] on button "Ya, lanjutkan" at bounding box center [324, 160] width 42 height 10
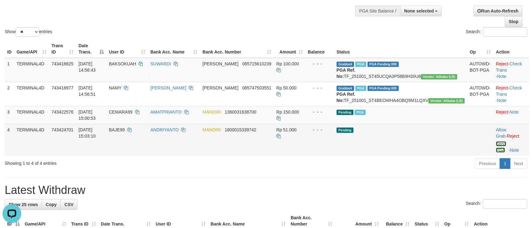
click at [496, 150] on link "Send PGA" at bounding box center [501, 146] width 10 height 11
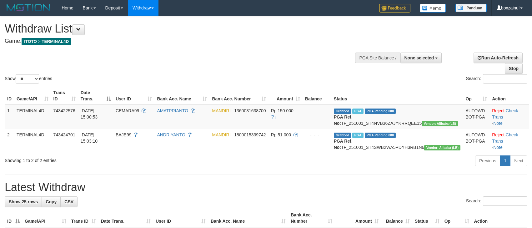
select select
select select "**"
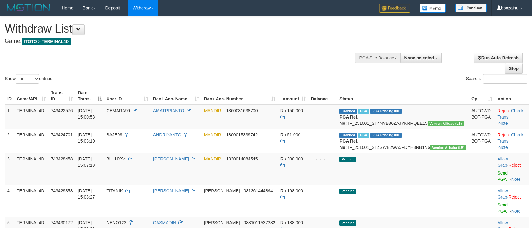
select select
select select "**"
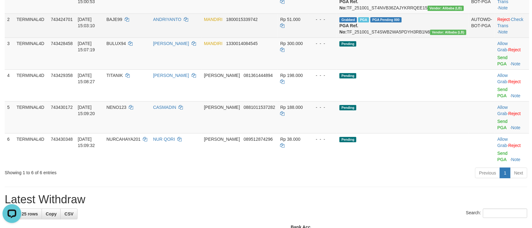
scroll to position [94, 0]
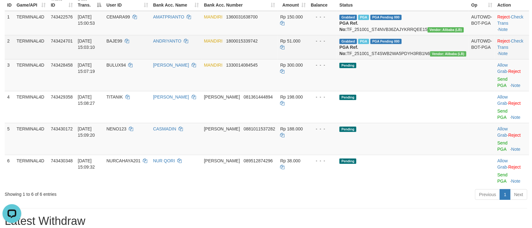
click at [122, 43] on span "BAJE99" at bounding box center [115, 40] width 16 height 5
copy td "BAJE99"
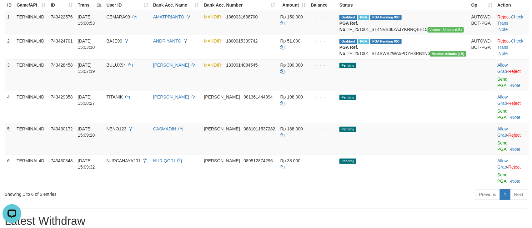
click at [276, 188] on div "Previous 1 Next" at bounding box center [376, 194] width 301 height 13
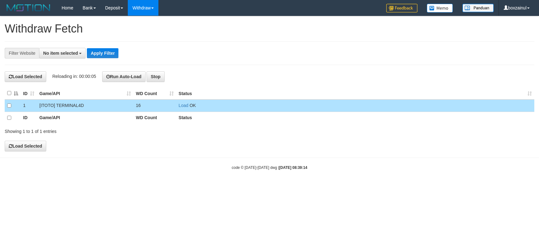
select select
click at [167, 161] on body "Toggle navigation Home Bank Account List Load By Website Group [ITOTO] TERMINAL…" at bounding box center [269, 93] width 539 height 186
click at [155, 78] on button "Stop" at bounding box center [155, 76] width 18 height 11
click at [185, 104] on link "Load" at bounding box center [184, 105] width 10 height 5
click at [220, 178] on body "Toggle navigation Home Bank Account List Load By Website Group [ITOTO] TERMINAL…" at bounding box center [269, 93] width 539 height 186
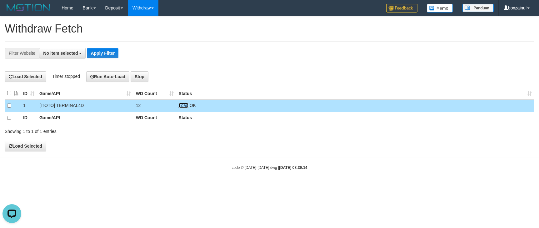
click at [180, 108] on link "Load" at bounding box center [184, 105] width 10 height 5
click at [184, 107] on link "Load" at bounding box center [184, 105] width 10 height 5
click at [186, 110] on td "Load OK" at bounding box center [355, 105] width 358 height 12
click at [184, 106] on link "Load" at bounding box center [184, 105] width 10 height 5
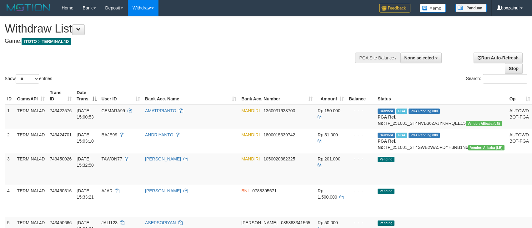
select select
select select "**"
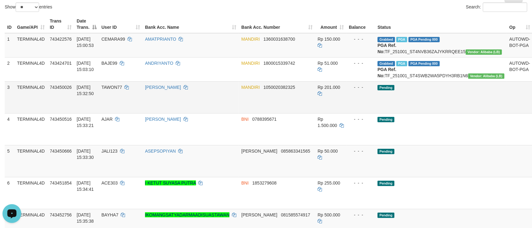
click at [531, 110] on link "Send PGA" at bounding box center [540, 104] width 10 height 11
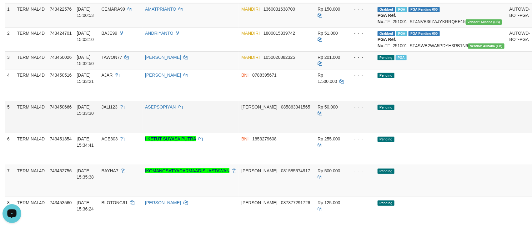
scroll to position [118, 0]
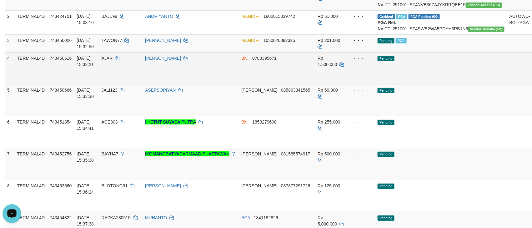
click at [531, 81] on link "Send PGA" at bounding box center [540, 75] width 10 height 11
click at [113, 61] on span "AJAR" at bounding box center [107, 58] width 11 height 5
copy td "AJAR"
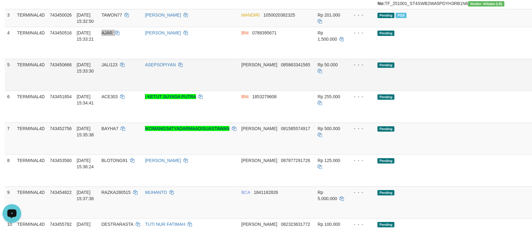
scroll to position [165, 0]
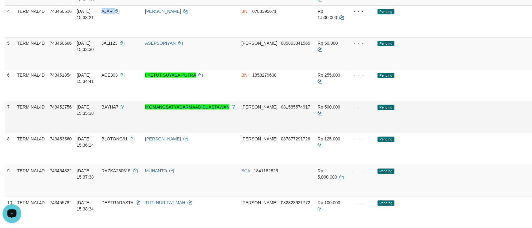
drag, startPoint x: 499, startPoint y: 36, endPoint x: 310, endPoint y: 136, distance: 213.6
click at [531, 34] on link "Send PGA" at bounding box center [540, 28] width 10 height 11
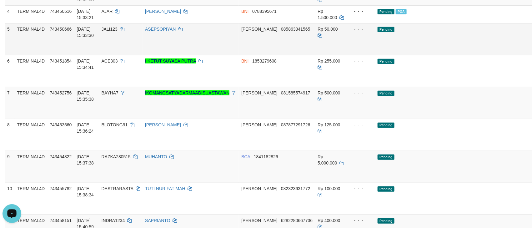
click at [531, 52] on link "Send PGA" at bounding box center [540, 46] width 10 height 11
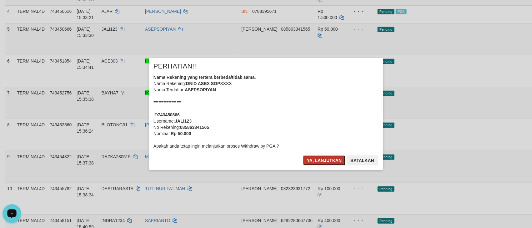
click at [319, 161] on button "Ya, lanjutkan" at bounding box center [324, 160] width 42 height 10
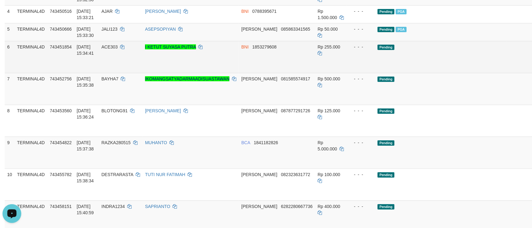
click at [531, 70] on link "Send PGA" at bounding box center [540, 63] width 10 height 11
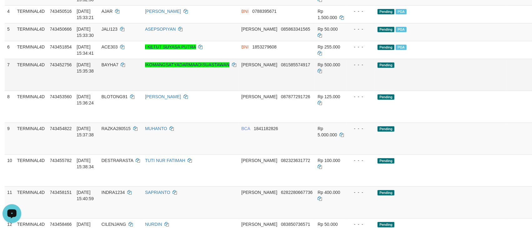
click at [531, 87] on link "Send PGA" at bounding box center [540, 81] width 10 height 11
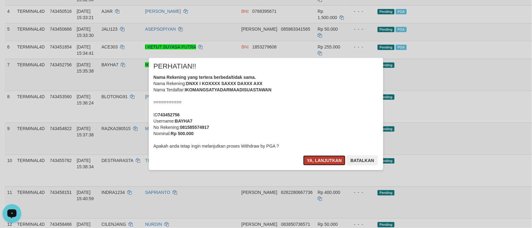
click at [329, 163] on button "Ya, lanjutkan" at bounding box center [324, 160] width 42 height 10
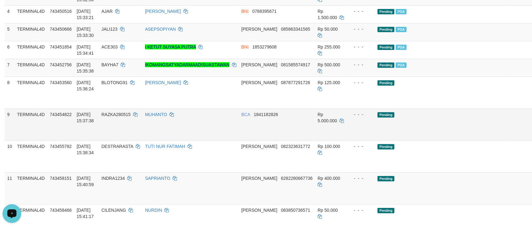
scroll to position [212, 0]
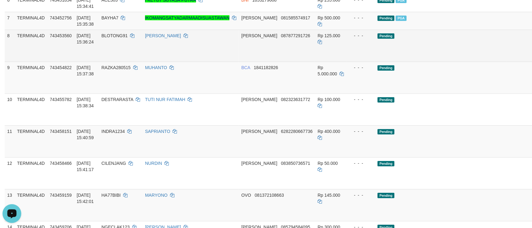
click at [531, 58] on link "Send PGA" at bounding box center [540, 52] width 10 height 11
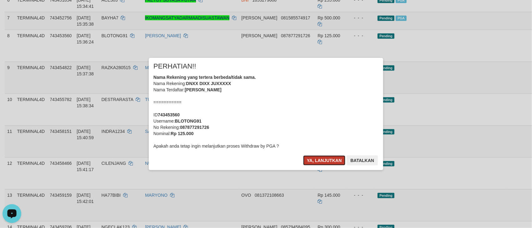
click at [325, 161] on button "Ya, lanjutkan" at bounding box center [324, 160] width 42 height 10
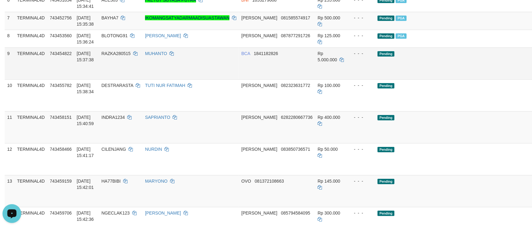
click at [123, 56] on span "RAZKA280515" at bounding box center [116, 53] width 29 height 5
copy td "RAZKA280515"
click at [123, 56] on span "RAZKA280515" at bounding box center [116, 53] width 29 height 5
click at [531, 76] on link "Send PGA" at bounding box center [540, 70] width 10 height 11
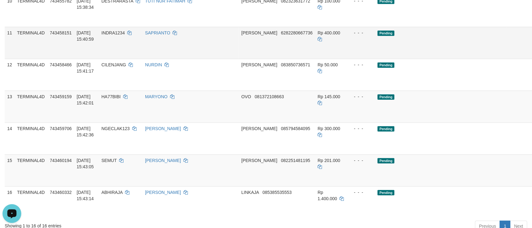
scroll to position [259, 0]
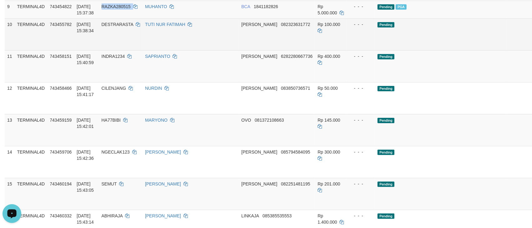
click at [531, 47] on link "Send PGA" at bounding box center [540, 41] width 10 height 11
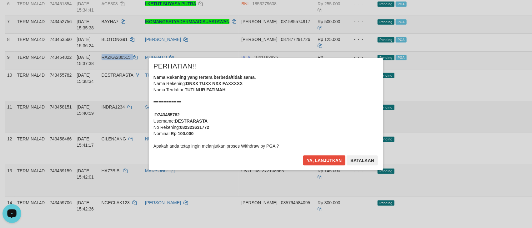
scroll to position [165, 0]
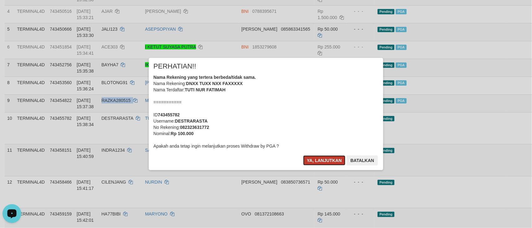
click at [306, 164] on button "Ya, lanjutkan" at bounding box center [324, 160] width 42 height 10
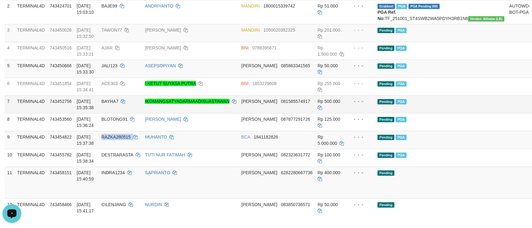
scroll to position [212, 0]
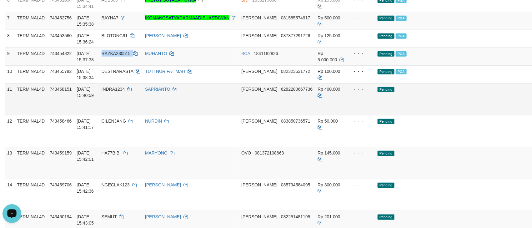
click at [531, 112] on link "Send PGA" at bounding box center [540, 106] width 10 height 11
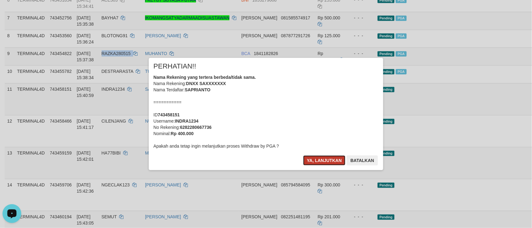
click at [322, 158] on button "Ya, lanjutkan" at bounding box center [324, 160] width 42 height 10
click at [325, 162] on button "Ya, lanjutkan" at bounding box center [324, 160] width 42 height 10
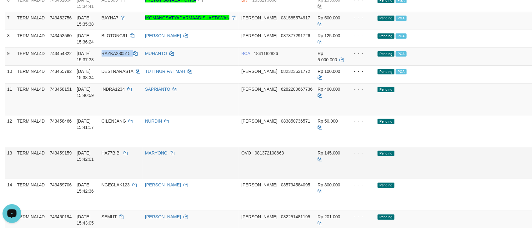
scroll to position [259, 0]
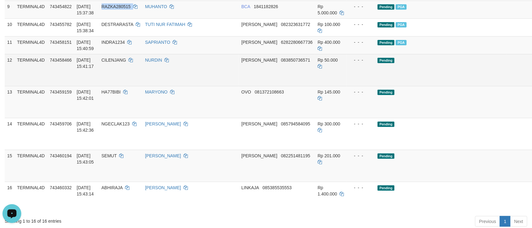
click at [531, 83] on link "Send PGA" at bounding box center [540, 77] width 10 height 11
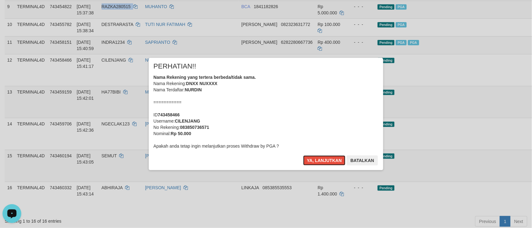
click at [320, 158] on button "Ya, lanjutkan" at bounding box center [324, 160] width 42 height 10
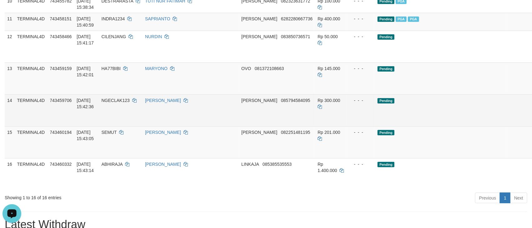
scroll to position [306, 0]
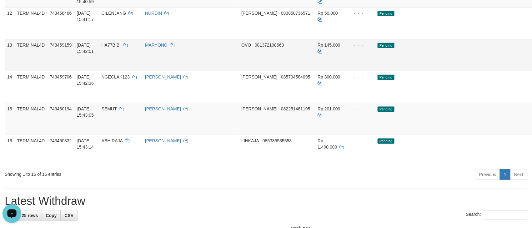
click at [531, 68] on link "Send PGA" at bounding box center [540, 62] width 10 height 11
click at [531, 131] on link "Send PGA" at bounding box center [540, 125] width 10 height 11
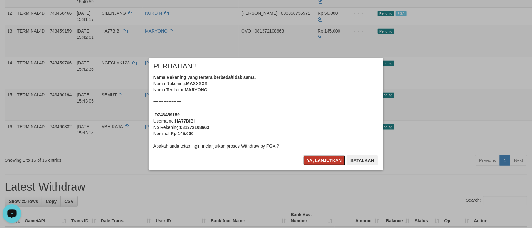
click at [319, 156] on button "Ya, lanjutkan" at bounding box center [324, 160] width 42 height 10
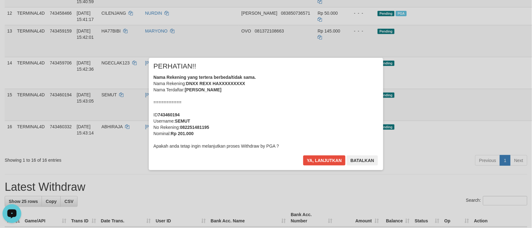
click at [319, 156] on div "× PERHATIAN!! Nama Rekening yang tertera berbeda/tidak sama. Nama Rekening: MAX…" at bounding box center [266, 114] width 244 height 112
click at [319, 156] on button "Ya, lanjutkan" at bounding box center [324, 160] width 42 height 10
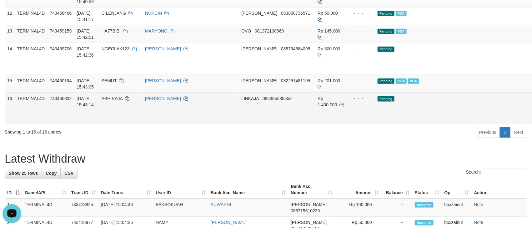
click at [531, 121] on link "Send PGA" at bounding box center [540, 115] width 10 height 11
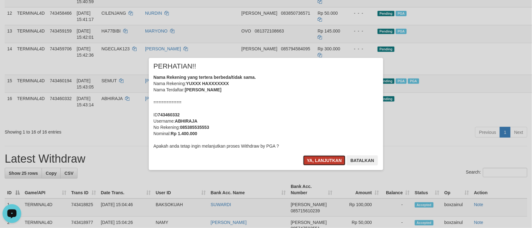
click at [318, 162] on button "Ya, lanjutkan" at bounding box center [324, 160] width 42 height 10
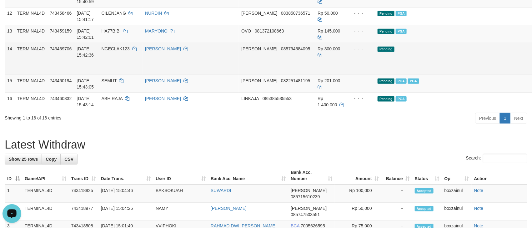
click at [531, 72] on link "Send PGA" at bounding box center [540, 65] width 10 height 11
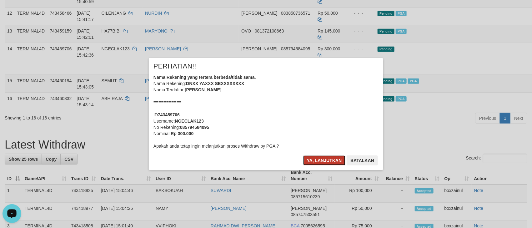
click at [330, 157] on button "Ya, lanjutkan" at bounding box center [324, 160] width 42 height 10
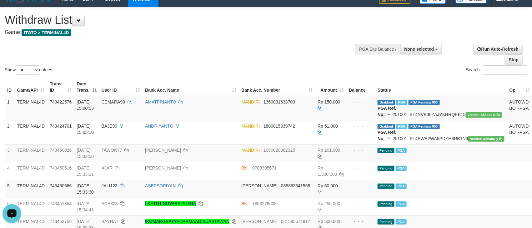
scroll to position [0, 0]
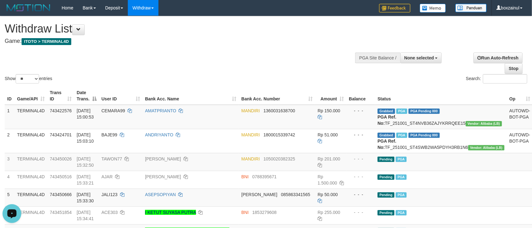
click at [266, 73] on div "Show ** ** ** *** entries Search:" at bounding box center [266, 50] width 532 height 68
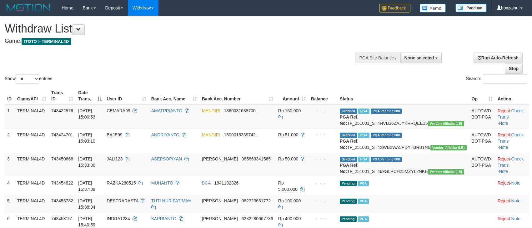
select select
select select "**"
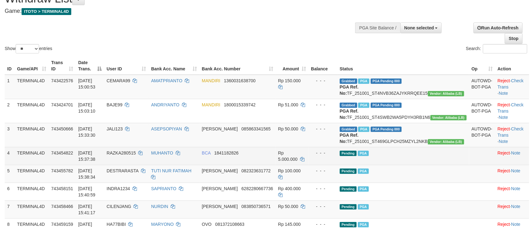
scroll to position [47, 0]
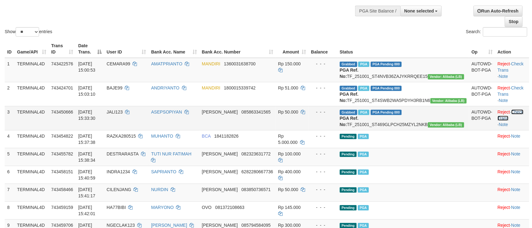
click at [518, 121] on link "Check Trans" at bounding box center [510, 114] width 26 height 11
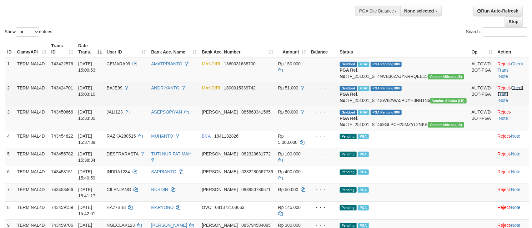
click at [518, 96] on link "Check Trans" at bounding box center [510, 90] width 26 height 11
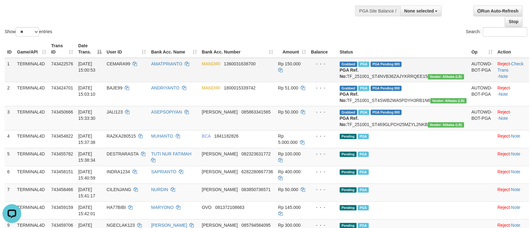
scroll to position [0, 0]
click at [518, 65] on link "Check Trans" at bounding box center [510, 66] width 26 height 11
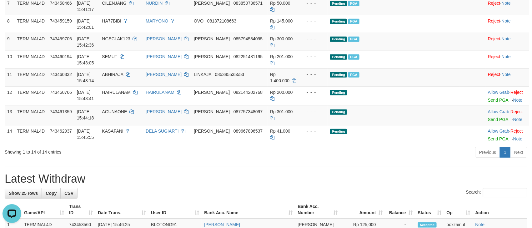
scroll to position [281, 0]
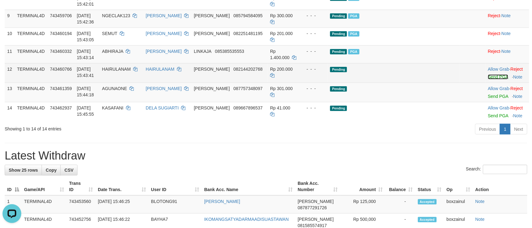
click at [492, 79] on link "Send PGA" at bounding box center [498, 76] width 20 height 5
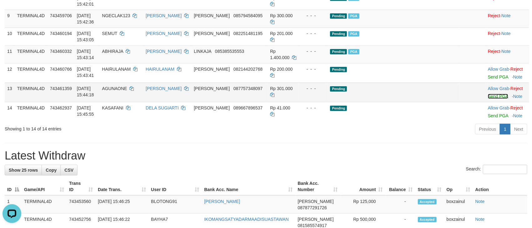
click at [488, 99] on link "Send PGA" at bounding box center [498, 96] width 20 height 5
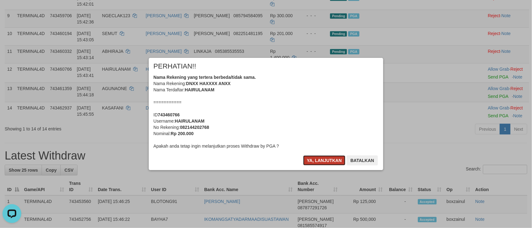
click at [320, 160] on button "Ya, lanjutkan" at bounding box center [324, 160] width 42 height 10
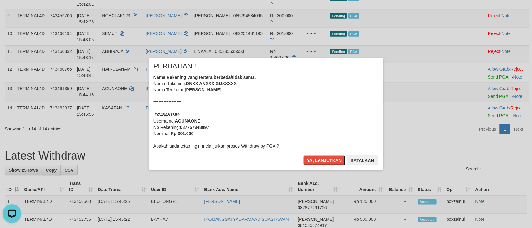
click at [320, 160] on button "Ya, lanjutkan" at bounding box center [324, 160] width 42 height 10
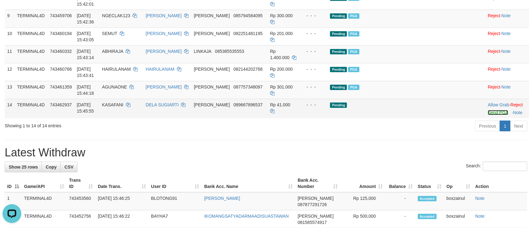
click at [489, 115] on link "Send PGA" at bounding box center [498, 112] width 20 height 5
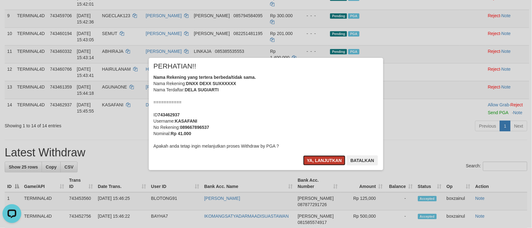
click at [312, 162] on button "Ya, lanjutkan" at bounding box center [324, 160] width 42 height 10
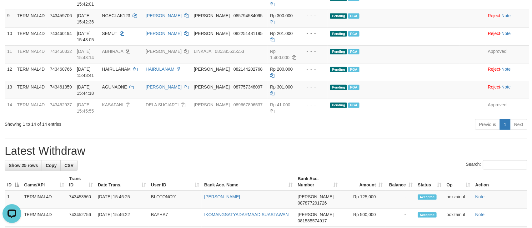
click at [327, 171] on div "Search:" at bounding box center [266, 165] width 522 height 11
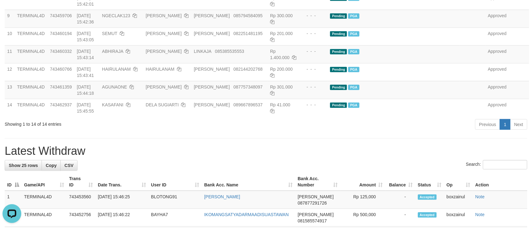
click at [303, 152] on div "**********" at bounding box center [266, 178] width 532 height 886
click at [302, 151] on div "**********" at bounding box center [266, 178] width 532 height 886
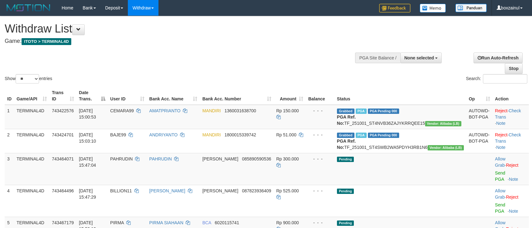
select select
select select "**"
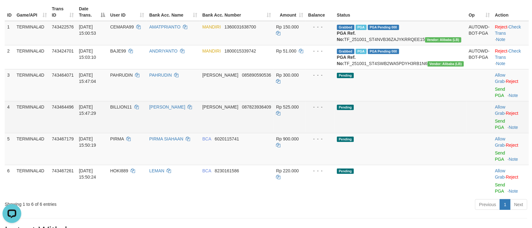
scroll to position [94, 0]
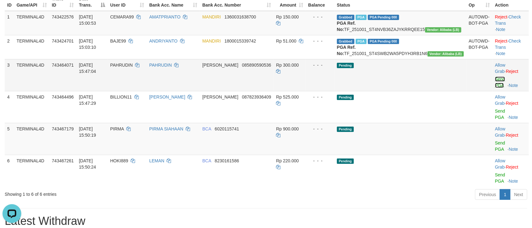
click at [495, 86] on link "Send PGA" at bounding box center [500, 82] width 10 height 11
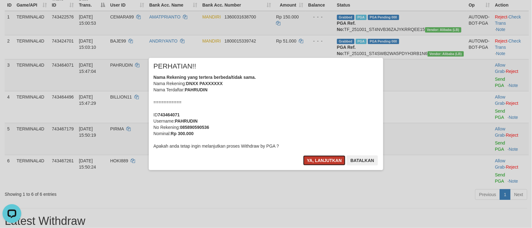
click at [330, 162] on button "Ya, lanjutkan" at bounding box center [324, 160] width 42 height 10
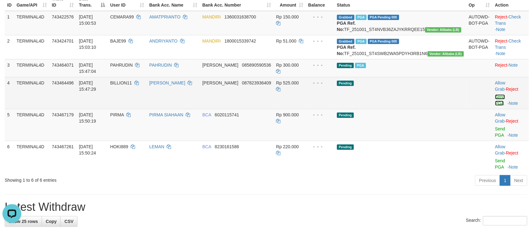
click at [495, 99] on link "Send PGA" at bounding box center [500, 99] width 10 height 11
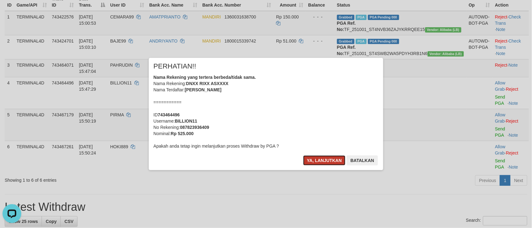
click at [328, 160] on button "Ya, lanjutkan" at bounding box center [324, 160] width 42 height 10
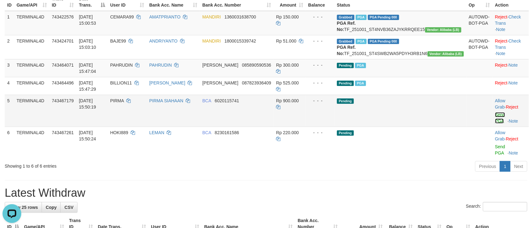
click at [495, 112] on link "Send PGA" at bounding box center [500, 117] width 10 height 11
click at [124, 102] on span "PIRMA" at bounding box center [117, 100] width 14 height 5
copy td "PIRMA"
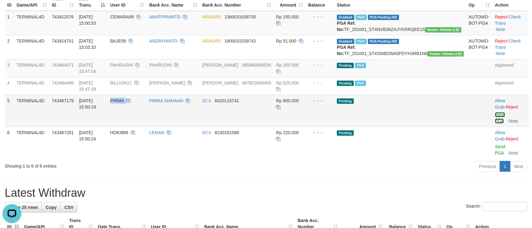
click at [495, 112] on link "Send PGA" at bounding box center [500, 117] width 10 height 11
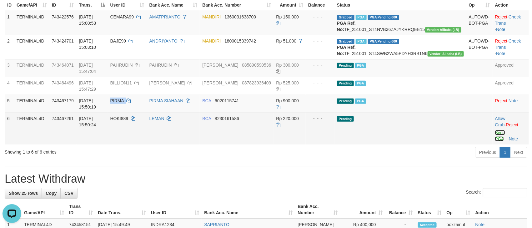
click at [495, 130] on link "Send PGA" at bounding box center [500, 135] width 10 height 11
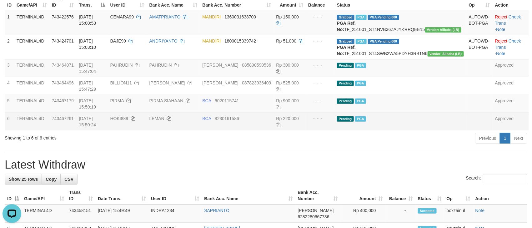
click at [252, 158] on h1 "Latest Withdraw" at bounding box center [266, 164] width 522 height 12
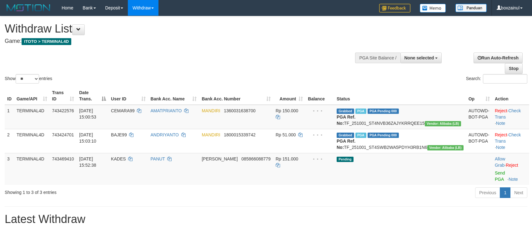
select select
select select "**"
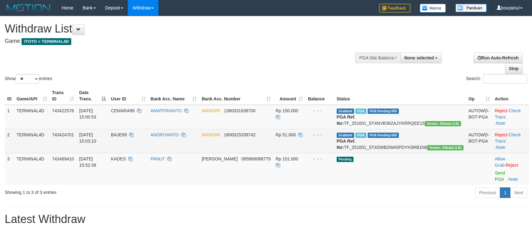
scroll to position [72, 0]
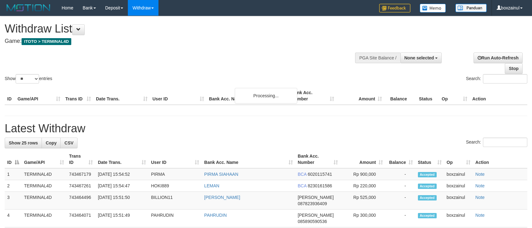
select select
select select "**"
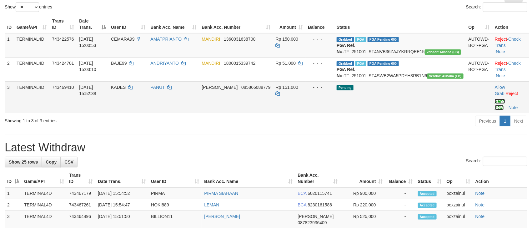
click at [494, 107] on link "Send PGA" at bounding box center [499, 104] width 10 height 11
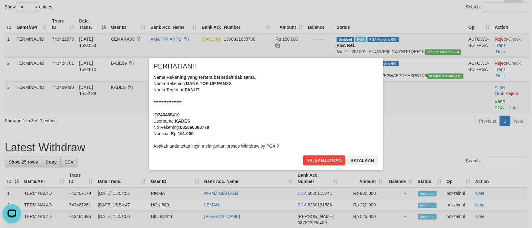
click at [320, 153] on div "× PERHATIAN!! Nama Rekening yang tertera berbeda/tidak sama. Nama Rekening: DAN…" at bounding box center [266, 114] width 234 height 112
click at [320, 158] on button "Ya, lanjutkan" at bounding box center [324, 160] width 42 height 10
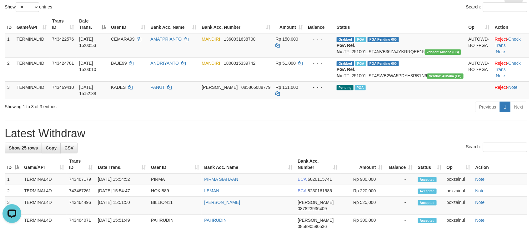
click at [263, 153] on div "Search:" at bounding box center [266, 147] width 522 height 11
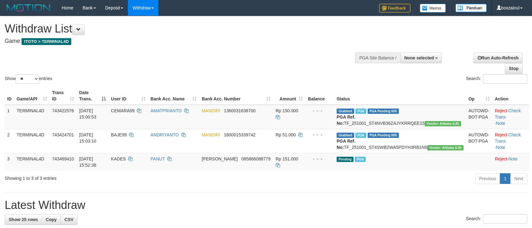
select select
select select "**"
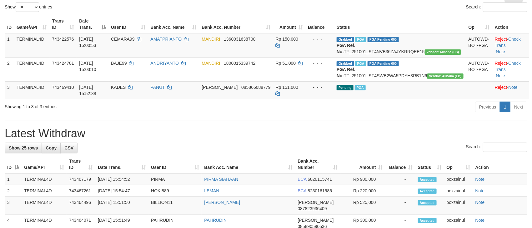
click at [375, 121] on hr at bounding box center [266, 121] width 522 height 0
click at [305, 153] on div "Search:" at bounding box center [266, 147] width 522 height 11
click at [333, 140] on h1 "Latest Withdraw" at bounding box center [266, 133] width 522 height 12
click at [335, 140] on h1 "Latest Withdraw" at bounding box center [266, 133] width 522 height 12
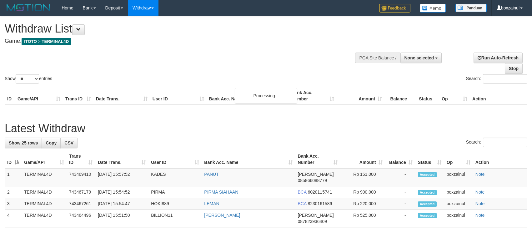
select select
select select "**"
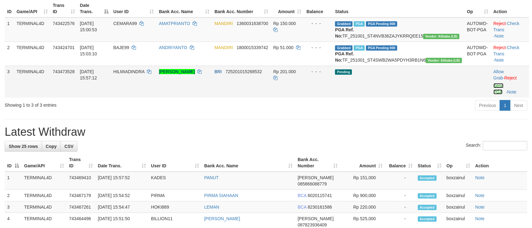
click at [497, 90] on link "Send PGA" at bounding box center [498, 88] width 10 height 11
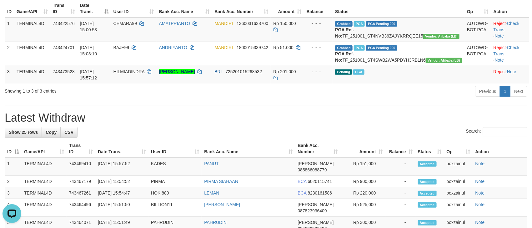
click at [251, 99] on div "Previous 1 Next" at bounding box center [376, 91] width 301 height 13
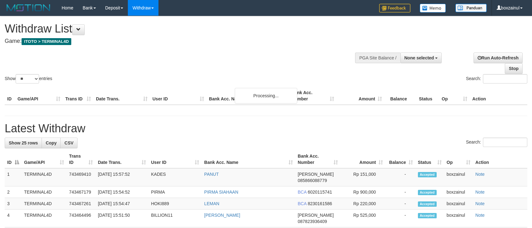
select select
select select "**"
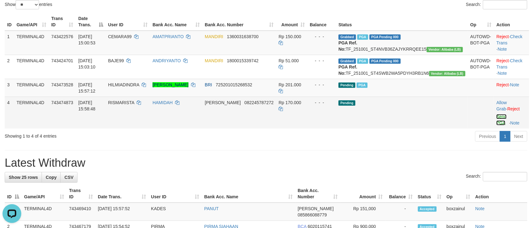
click at [496, 121] on link "Send PGA" at bounding box center [501, 119] width 10 height 11
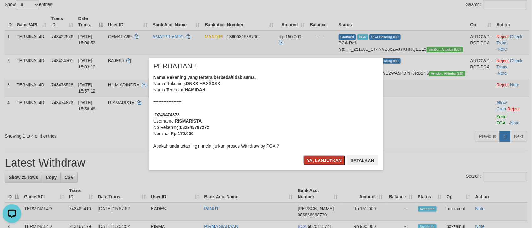
click at [320, 155] on button "Ya, lanjutkan" at bounding box center [324, 160] width 42 height 10
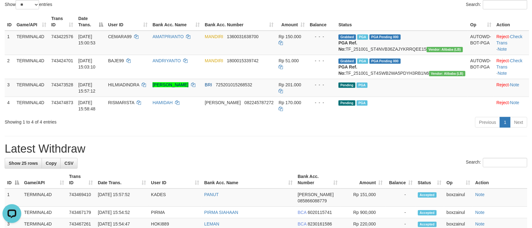
drag, startPoint x: 225, startPoint y: 153, endPoint x: 207, endPoint y: 139, distance: 22.4
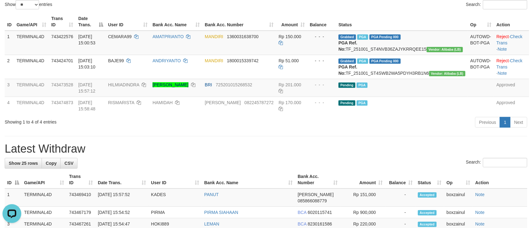
click at [279, 130] on div "Previous 1 Next" at bounding box center [376, 122] width 301 height 13
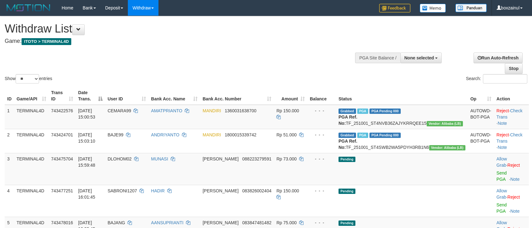
select select
select select "**"
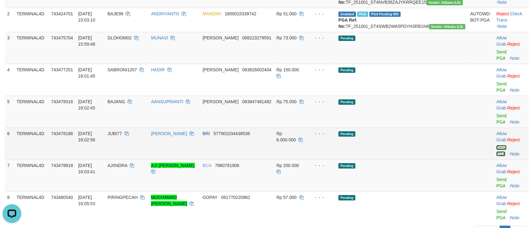
click at [496, 145] on link "Send PGA" at bounding box center [501, 150] width 10 height 11
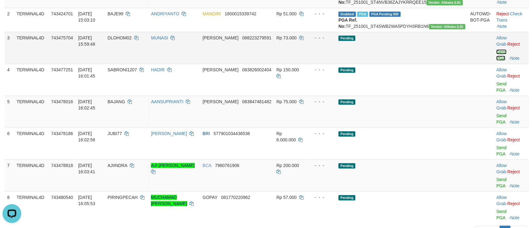
click at [496, 57] on link "Send PGA" at bounding box center [501, 54] width 10 height 11
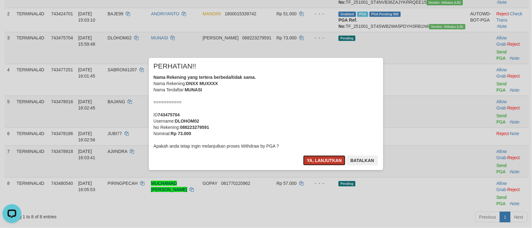
click at [320, 159] on button "Ya, lanjutkan" at bounding box center [324, 160] width 42 height 10
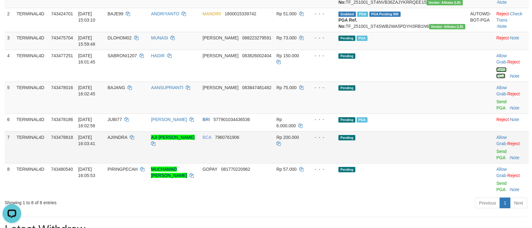
drag, startPoint x: 493, startPoint y: 78, endPoint x: 311, endPoint y: 137, distance: 191.0
click at [496, 78] on link "Send PGA" at bounding box center [501, 72] width 10 height 11
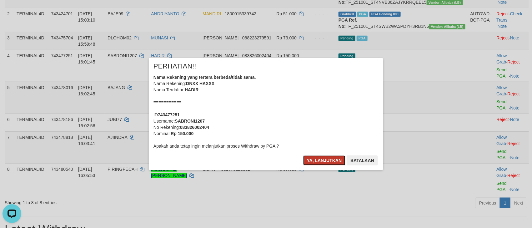
click at [320, 162] on button "Ya, lanjutkan" at bounding box center [324, 160] width 42 height 10
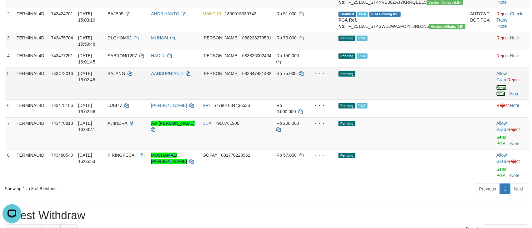
click at [499, 94] on link "Send PGA" at bounding box center [501, 90] width 10 height 11
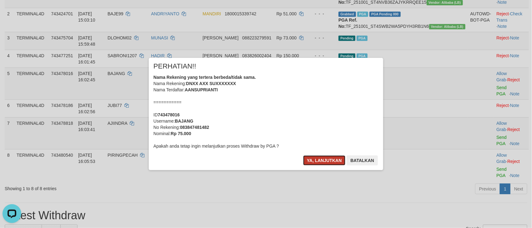
click at [323, 158] on button "Ya, lanjutkan" at bounding box center [324, 160] width 42 height 10
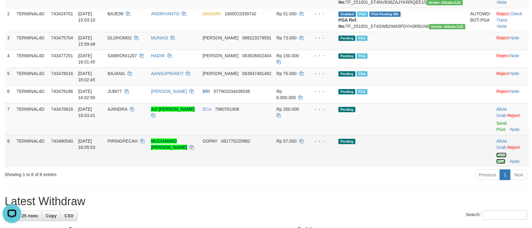
click at [496, 152] on link "Send PGA" at bounding box center [501, 157] width 10 height 11
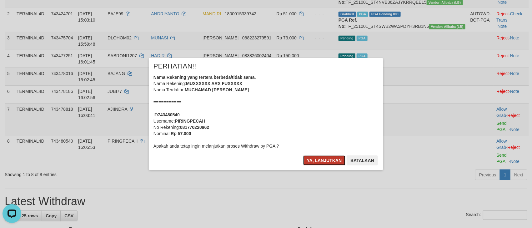
click at [322, 158] on button "Ya, lanjutkan" at bounding box center [324, 160] width 42 height 10
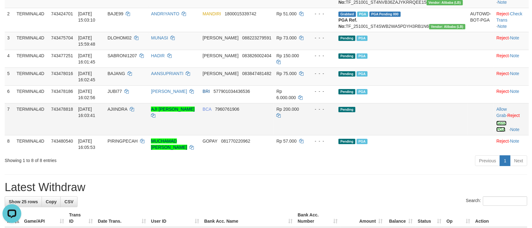
click at [496, 131] on link "Send PGA" at bounding box center [501, 126] width 10 height 11
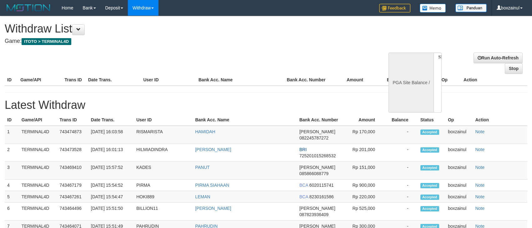
select select
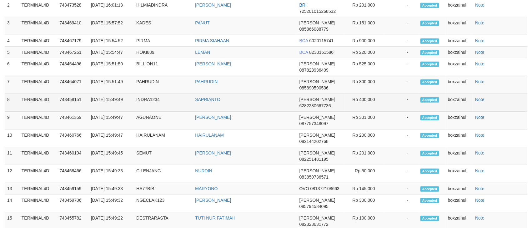
select select "**"
select select
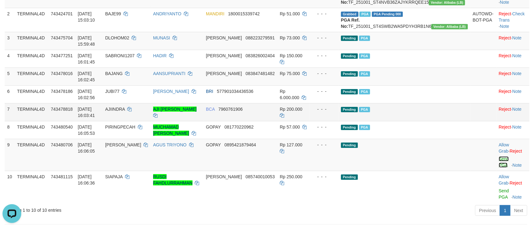
drag, startPoint x: 489, startPoint y: 166, endPoint x: 316, endPoint y: 132, distance: 176.9
click at [498, 166] on link "Send PGA" at bounding box center [503, 161] width 10 height 11
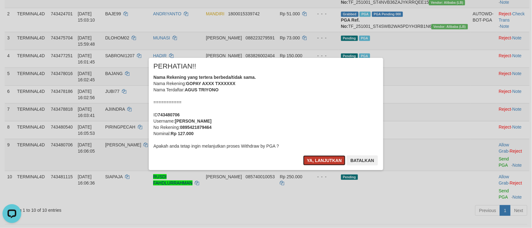
click at [321, 158] on button "Ya, lanjutkan" at bounding box center [324, 160] width 42 height 10
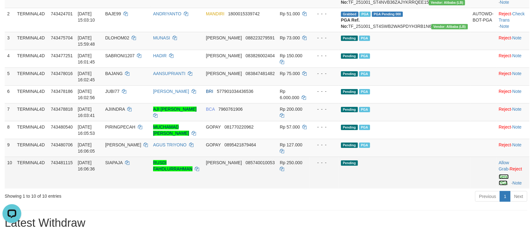
click at [498, 184] on link "Send PGA" at bounding box center [503, 179] width 10 height 11
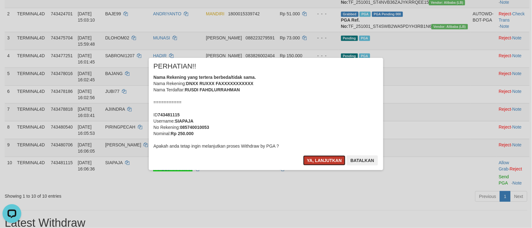
click at [323, 157] on button "Ya, lanjutkan" at bounding box center [324, 160] width 42 height 10
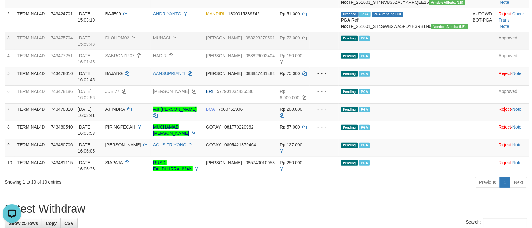
click at [277, 50] on td "DANA 088223279591" at bounding box center [240, 41] width 74 height 18
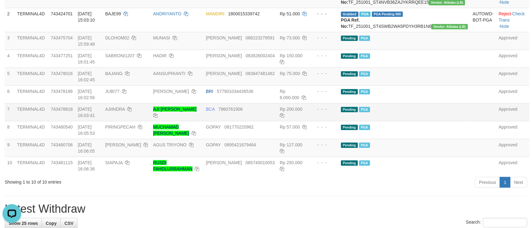
click at [338, 118] on td "- - -" at bounding box center [324, 112] width 29 height 18
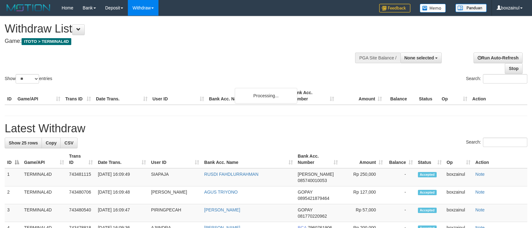
select select
select select "**"
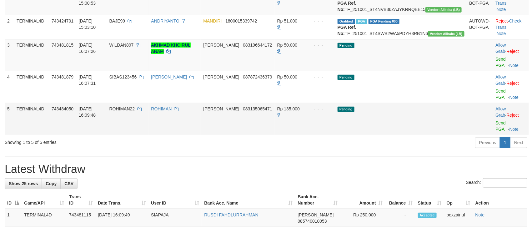
scroll to position [97, 0]
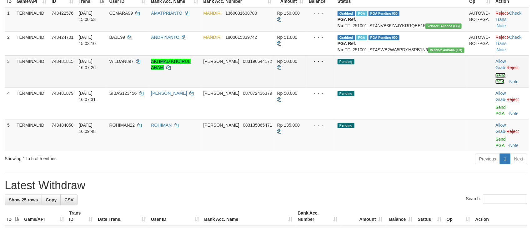
click at [495, 82] on link "Send PGA" at bounding box center [500, 78] width 10 height 11
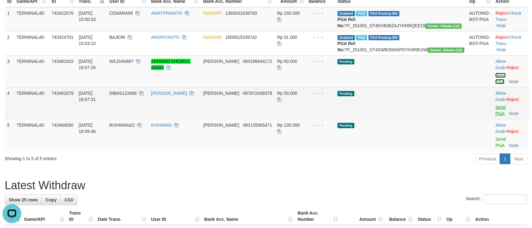
scroll to position [0, 0]
click at [497, 105] on link "Send PGA" at bounding box center [500, 110] width 10 height 11
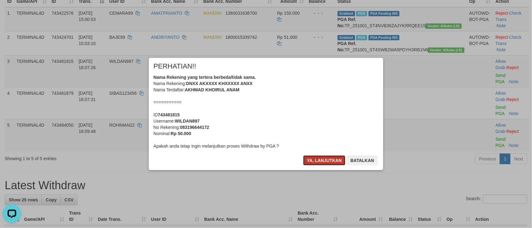
click at [308, 160] on button "Ya, lanjutkan" at bounding box center [324, 160] width 42 height 10
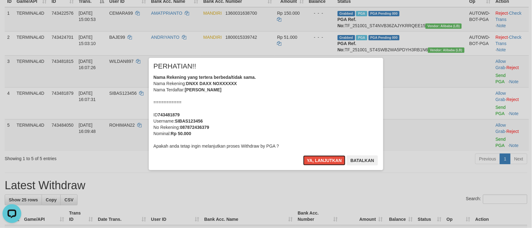
click at [308, 160] on button "Ya, lanjutkan" at bounding box center [324, 160] width 42 height 10
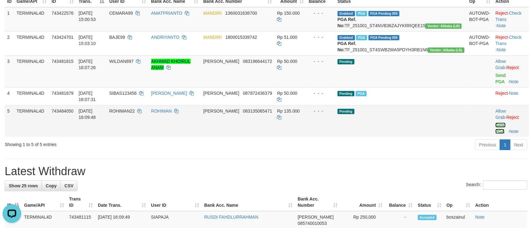
click at [495, 122] on link "Send PGA" at bounding box center [500, 127] width 10 height 11
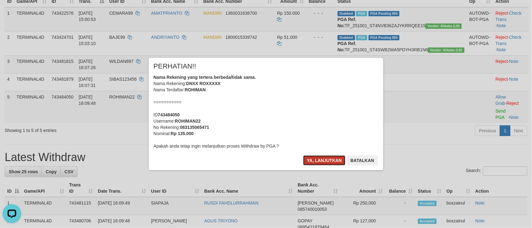
click at [313, 156] on button "Ya, lanjutkan" at bounding box center [324, 160] width 42 height 10
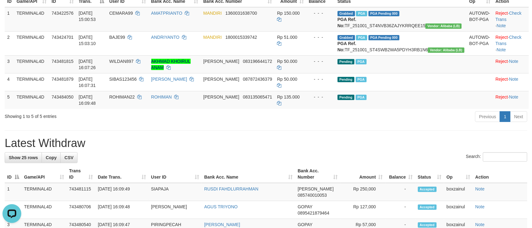
click at [295, 144] on h1 "Latest Withdraw" at bounding box center [266, 143] width 522 height 12
click at [295, 143] on h1 "Latest Withdraw" at bounding box center [266, 143] width 522 height 12
click at [294, 142] on h1 "Latest Withdraw" at bounding box center [266, 143] width 522 height 12
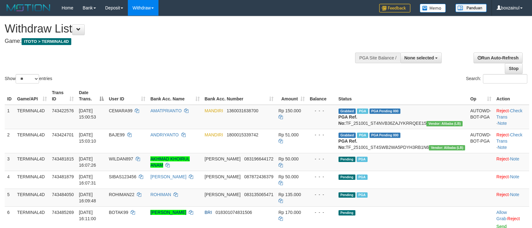
select select
select select "**"
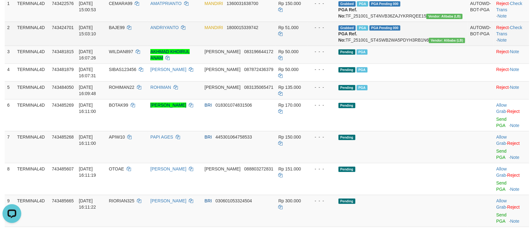
scroll to position [122, 0]
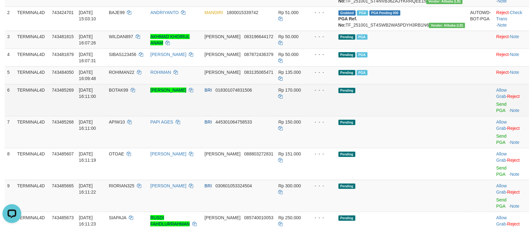
click at [493, 114] on td "Allow Grab · Reject Send PGA · Note" at bounding box center [510, 100] width 35 height 32
click at [496, 112] on link "Send PGA" at bounding box center [501, 107] width 10 height 11
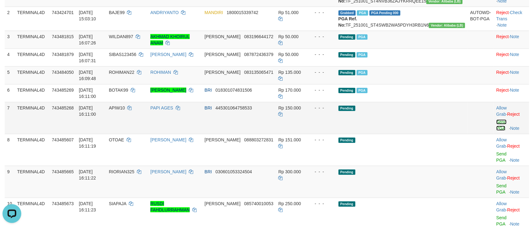
click at [497, 122] on link "Send PGA" at bounding box center [501, 124] width 10 height 11
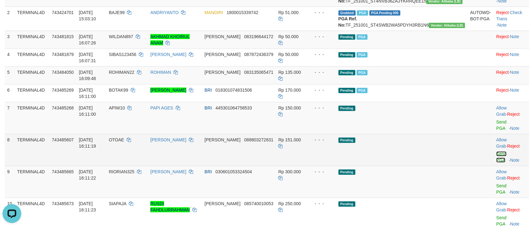
click at [496, 151] on link "Send PGA" at bounding box center [501, 156] width 10 height 11
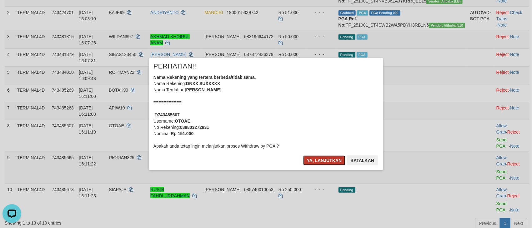
click at [319, 158] on button "Ya, lanjutkan" at bounding box center [324, 160] width 42 height 10
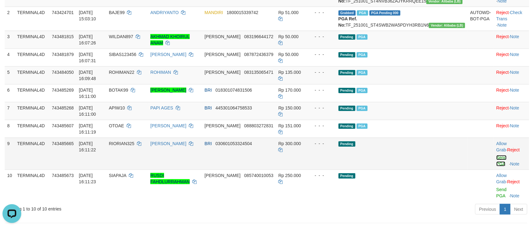
click at [497, 155] on link "Send PGA" at bounding box center [501, 160] width 10 height 11
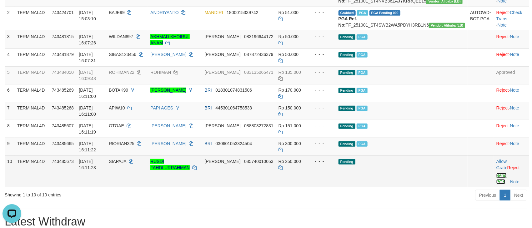
click at [496, 173] on link "Send PGA" at bounding box center [501, 178] width 10 height 11
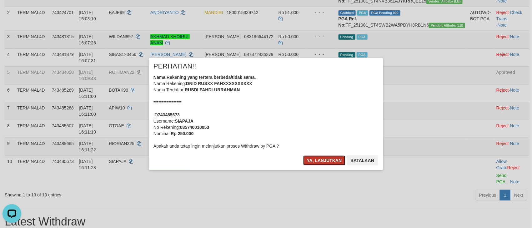
click at [319, 156] on button "Ya, lanjutkan" at bounding box center [324, 160] width 42 height 10
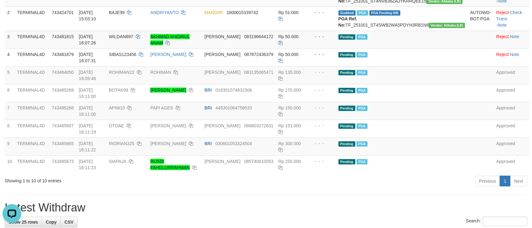
click at [206, 201] on h1 "Latest Withdraw" at bounding box center [266, 207] width 522 height 12
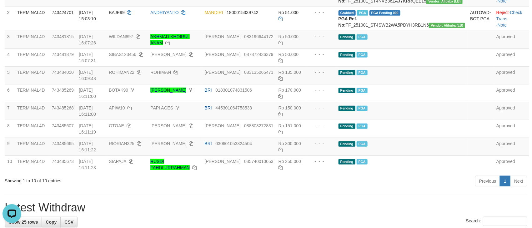
click at [355, 175] on div "Previous 1 Next" at bounding box center [376, 181] width 301 height 13
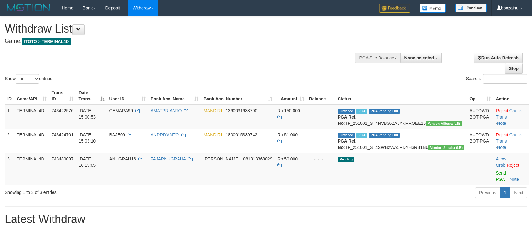
select select
select select "**"
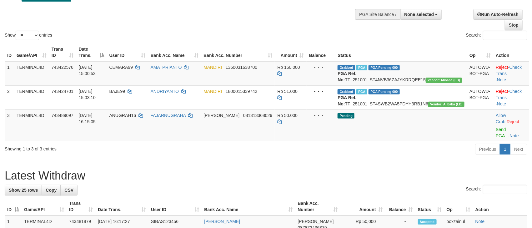
scroll to position [94, 0]
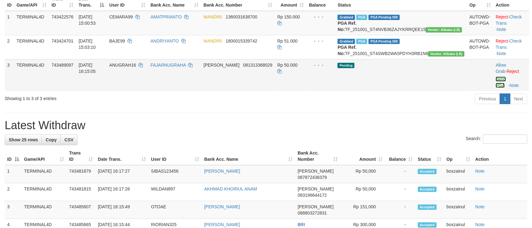
click at [495, 87] on link "Send PGA" at bounding box center [500, 82] width 10 height 11
drag, startPoint x: 239, startPoint y: 142, endPoint x: 231, endPoint y: 122, distance: 21.8
click at [239, 142] on div "Search:" at bounding box center [266, 139] width 522 height 11
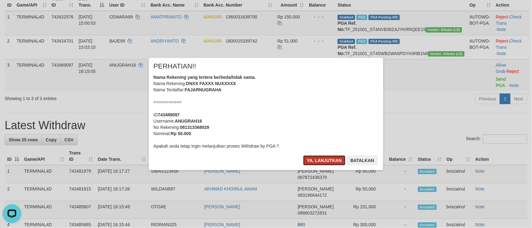
click at [320, 158] on button "Ya, lanjutkan" at bounding box center [324, 160] width 42 height 10
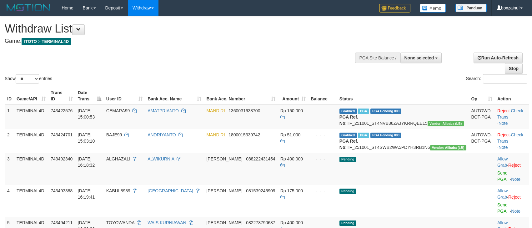
select select
select select "**"
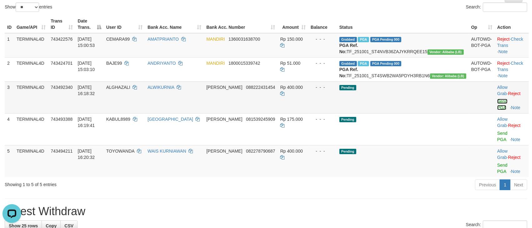
click at [497, 105] on link "Send PGA" at bounding box center [502, 104] width 10 height 11
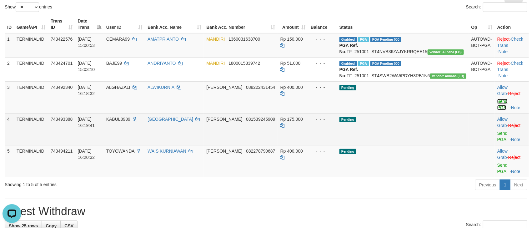
scroll to position [0, 0]
click at [497, 131] on link "Send PGA" at bounding box center [502, 136] width 10 height 11
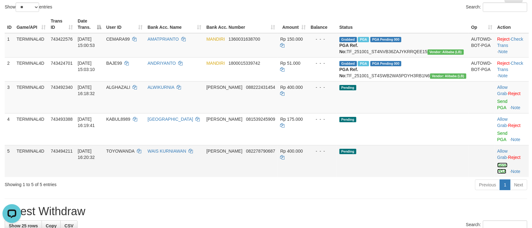
click at [497, 162] on link "Send PGA" at bounding box center [502, 167] width 10 height 11
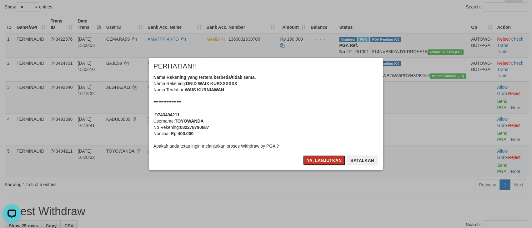
click at [321, 159] on button "Ya, lanjutkan" at bounding box center [324, 160] width 42 height 10
click at [321, 159] on div "× PERHATIAN!! Nama Rekening yang tertera berbeda/tidak sama. Nama Rekening: DNI…" at bounding box center [266, 114] width 244 height 112
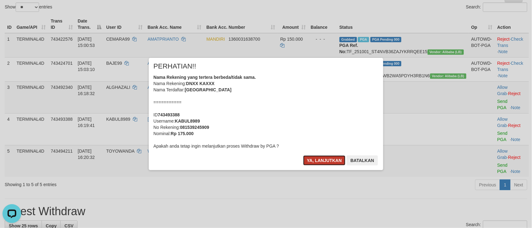
click at [323, 159] on button "Ya, lanjutkan" at bounding box center [324, 160] width 42 height 10
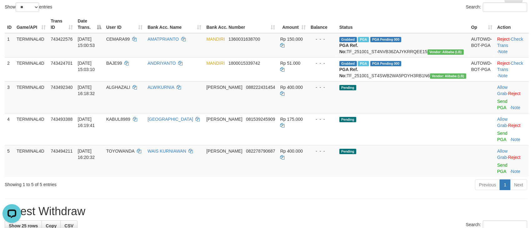
click at [305, 140] on button "Ya, lanjutkan" at bounding box center [294, 137] width 21 height 5
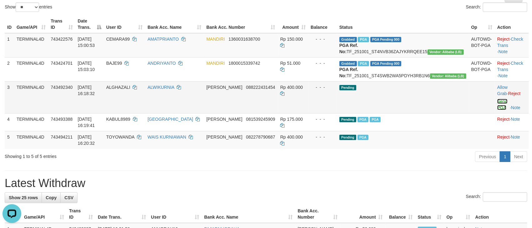
click at [497, 108] on link "Send PGA" at bounding box center [502, 104] width 10 height 11
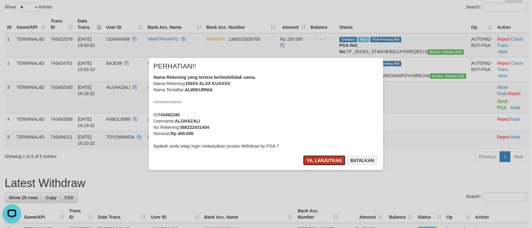
click at [320, 161] on button "Ya, lanjutkan" at bounding box center [324, 160] width 42 height 10
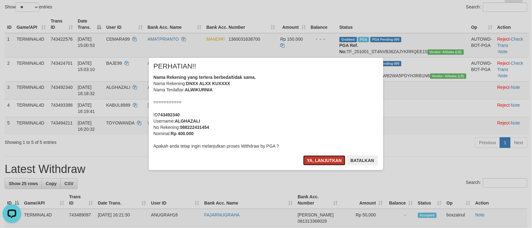
click at [317, 164] on button "Ya, lanjutkan" at bounding box center [324, 160] width 42 height 10
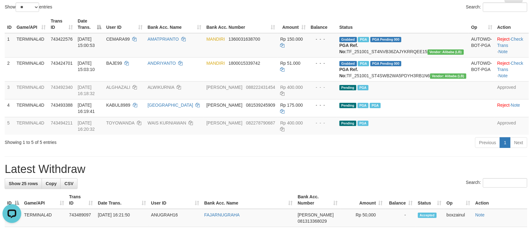
click at [273, 150] on div "Previous 1 Next" at bounding box center [376, 142] width 301 height 13
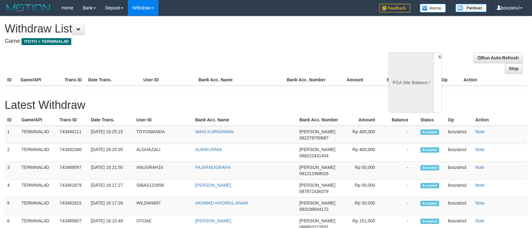
select select
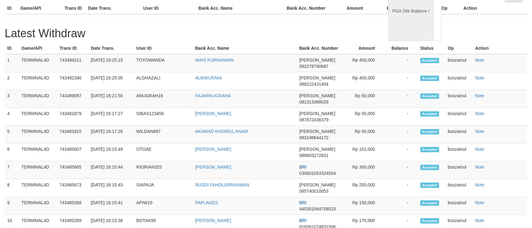
select select "**"
select select
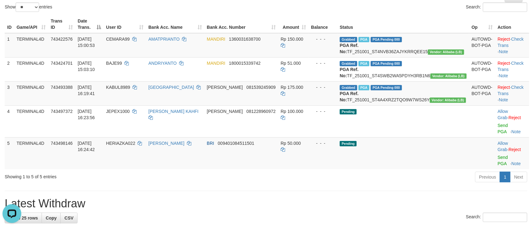
scroll to position [0, 0]
click at [440, 171] on div "Previous 1 Next" at bounding box center [376, 177] width 301 height 13
click at [512, 96] on link "Check Trans" at bounding box center [510, 90] width 26 height 11
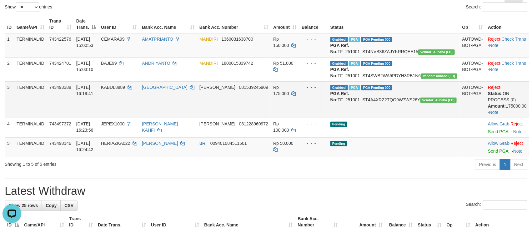
click at [263, 118] on td "[PERSON_NAME] 081539245909" at bounding box center [234, 99] width 74 height 37
click at [268, 171] on div "Previous 1 Next" at bounding box center [376, 164] width 301 height 13
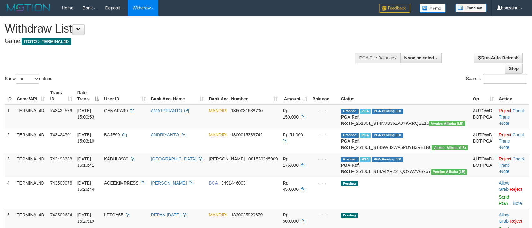
select select
select select "**"
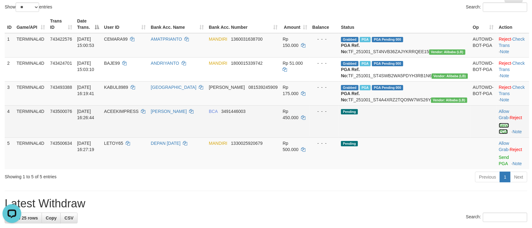
click at [498, 134] on link "Send PGA" at bounding box center [503, 128] width 10 height 11
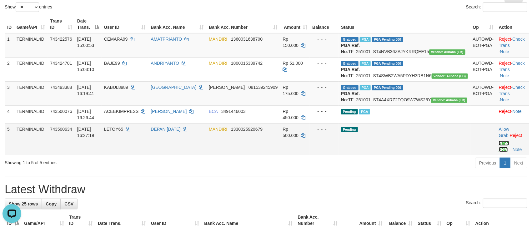
click at [498, 152] on link "Send PGA" at bounding box center [503, 146] width 10 height 11
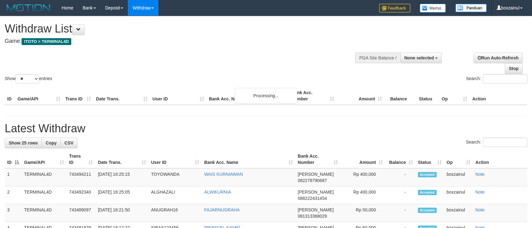
select select
select select "**"
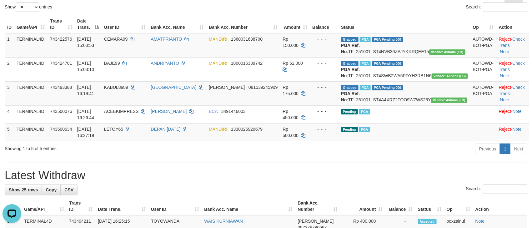
click at [363, 181] on h1 "Latest Withdraw" at bounding box center [266, 175] width 522 height 12
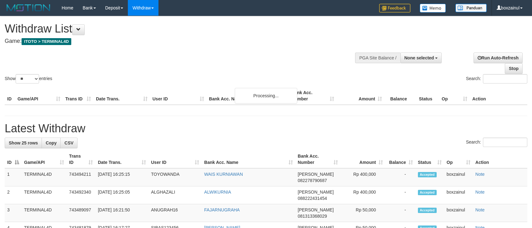
select select
select select "**"
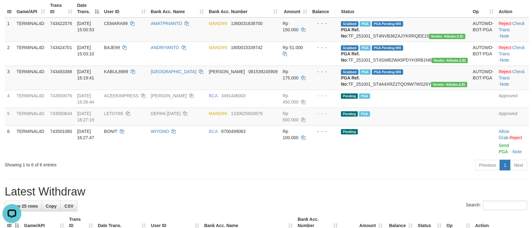
click at [280, 172] on div "Previous 1 Next" at bounding box center [376, 165] width 301 height 13
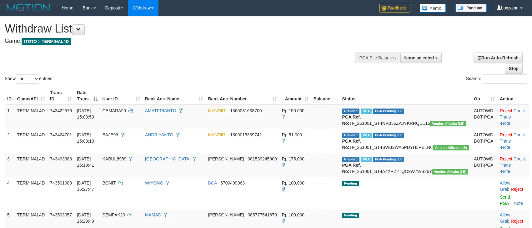
select select
select select "**"
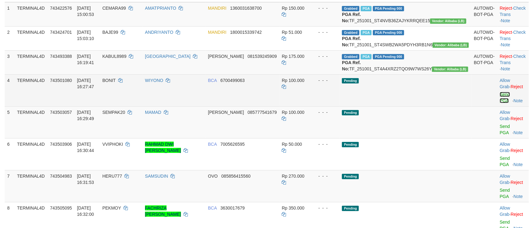
click at [499, 103] on link "Send PGA" at bounding box center [504, 97] width 10 height 11
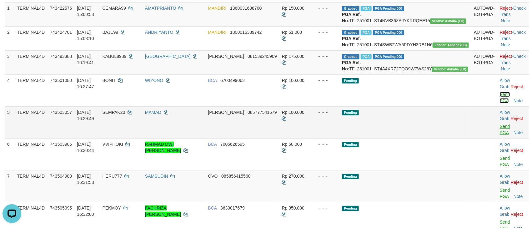
scroll to position [0, 0]
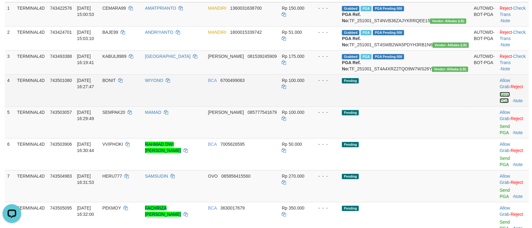
click at [499, 103] on link "Send PGA" at bounding box center [504, 97] width 10 height 11
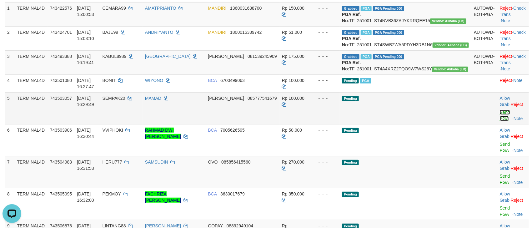
click at [499, 121] on link "Send PGA" at bounding box center [504, 115] width 10 height 11
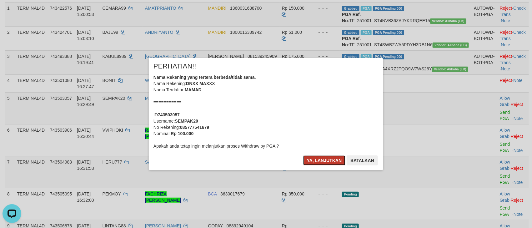
click at [332, 160] on button "Ya, lanjutkan" at bounding box center [324, 160] width 42 height 10
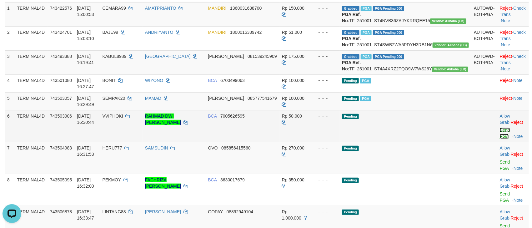
click at [499, 139] on link "Send PGA" at bounding box center [504, 132] width 10 height 11
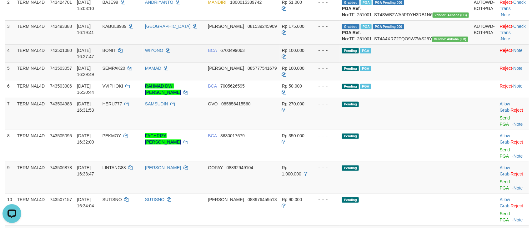
scroll to position [149, 0]
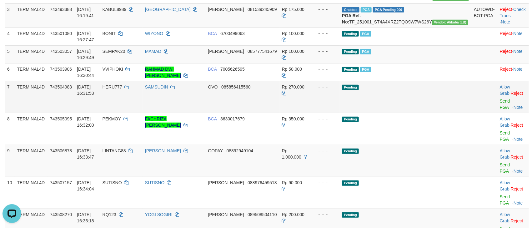
click at [497, 111] on td "Allow Grab · Reject Send PGA · Note" at bounding box center [513, 97] width 32 height 32
click at [499, 110] on link "Send PGA" at bounding box center [504, 103] width 10 height 11
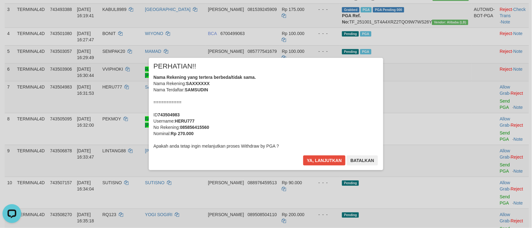
scroll to position [196, 0]
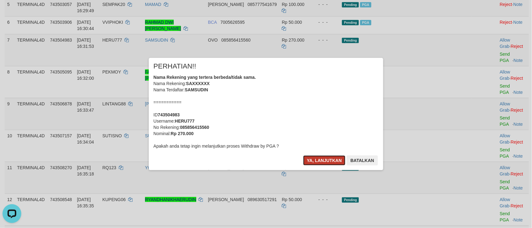
click at [321, 158] on button "Ya, lanjutkan" at bounding box center [324, 160] width 42 height 10
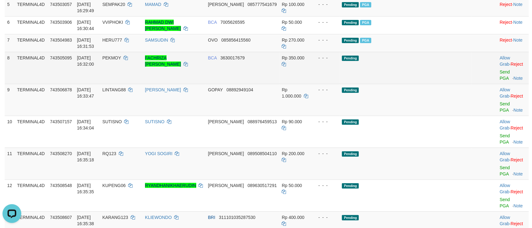
click at [497, 84] on td "Allow Grab · Reject Send PGA · Note" at bounding box center [513, 68] width 32 height 32
click at [499, 81] on link "Send PGA" at bounding box center [504, 74] width 10 height 11
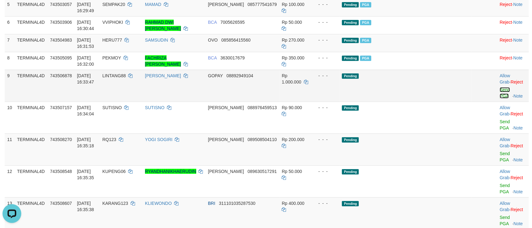
click at [499, 98] on link "Send PGA" at bounding box center [504, 92] width 10 height 11
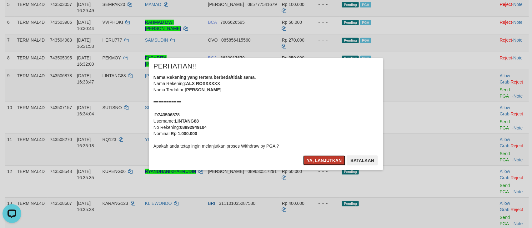
click at [324, 159] on button "Ya, lanjutkan" at bounding box center [324, 160] width 42 height 10
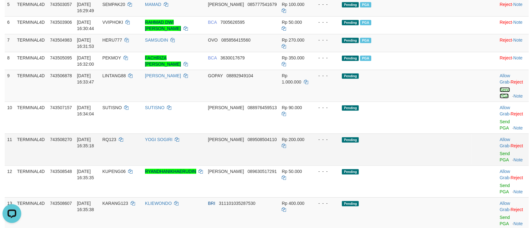
drag, startPoint x: 486, startPoint y: 101, endPoint x: 303, endPoint y: 135, distance: 186.8
click at [499, 98] on link "Send PGA" at bounding box center [504, 92] width 10 height 11
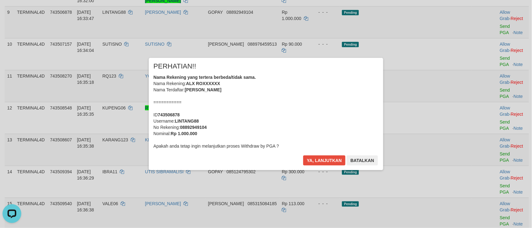
scroll to position [243, 0]
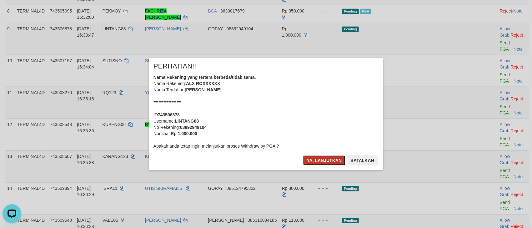
click at [324, 157] on button "Ya, lanjutkan" at bounding box center [324, 160] width 42 height 10
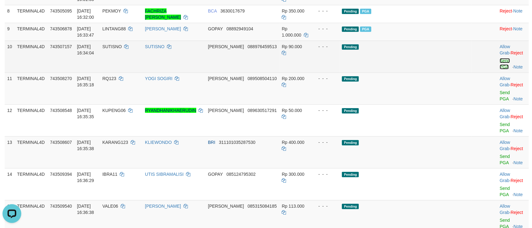
click at [499, 69] on link "Send PGA" at bounding box center [504, 63] width 10 height 11
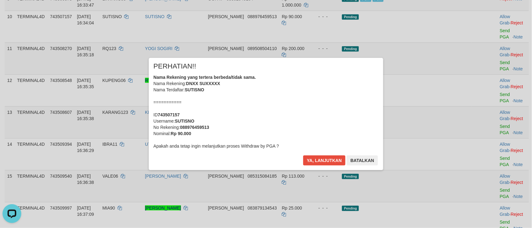
scroll to position [290, 0]
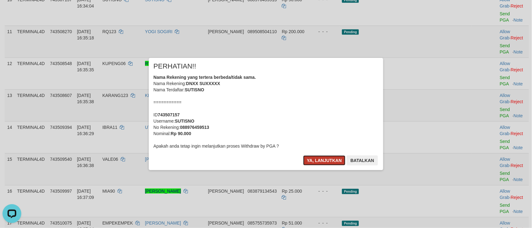
click at [320, 162] on button "Ya, lanjutkan" at bounding box center [324, 160] width 42 height 10
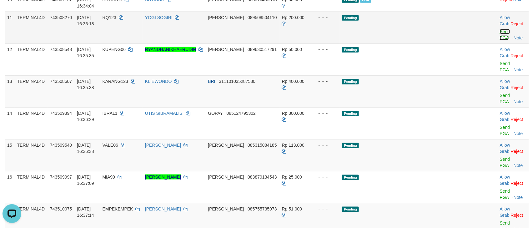
click at [499, 40] on link "Send PGA" at bounding box center [504, 34] width 10 height 11
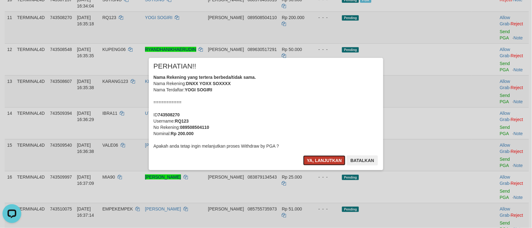
click at [319, 158] on button "Ya, lanjutkan" at bounding box center [324, 160] width 42 height 10
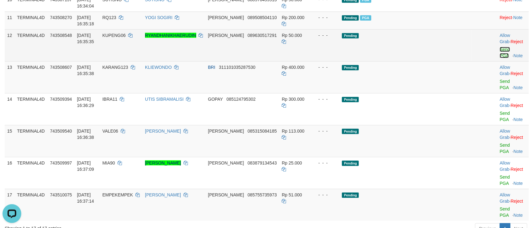
click at [499, 58] on link "Send PGA" at bounding box center [504, 52] width 10 height 11
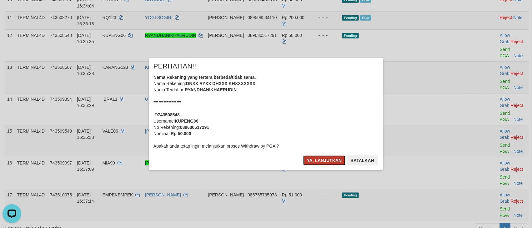
click at [325, 159] on button "Ya, lanjutkan" at bounding box center [324, 160] width 42 height 10
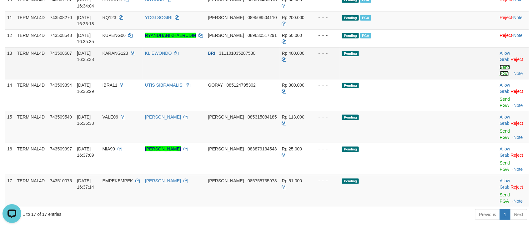
click at [499, 76] on link "Send PGA" at bounding box center [504, 70] width 10 height 11
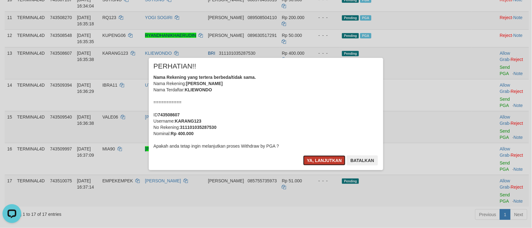
click at [319, 156] on button "Ya, lanjutkan" at bounding box center [324, 160] width 42 height 10
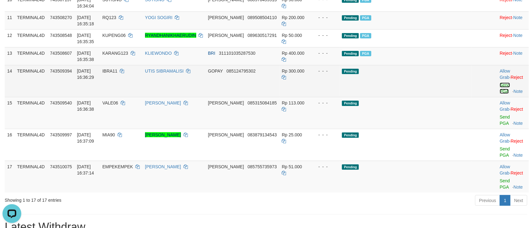
click at [499, 94] on link "Send PGA" at bounding box center [504, 87] width 10 height 11
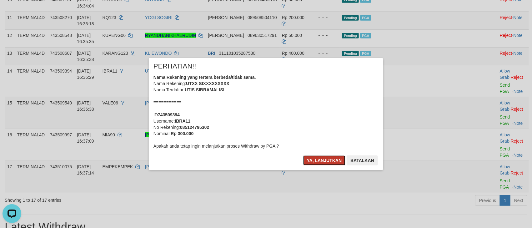
click at [332, 161] on button "Ya, lanjutkan" at bounding box center [324, 160] width 42 height 10
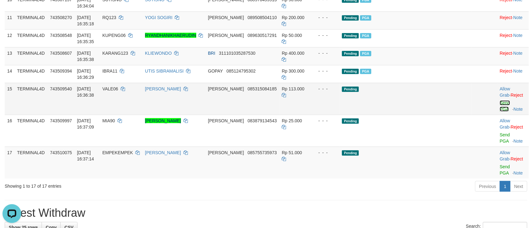
click at [499, 112] on link "Send PGA" at bounding box center [504, 105] width 10 height 11
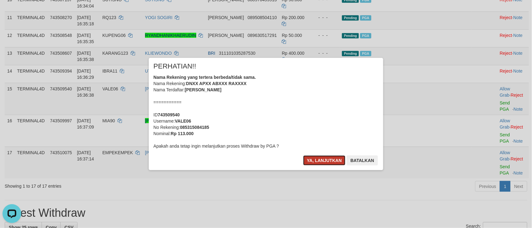
click at [319, 155] on button "Ya, lanjutkan" at bounding box center [324, 160] width 42 height 10
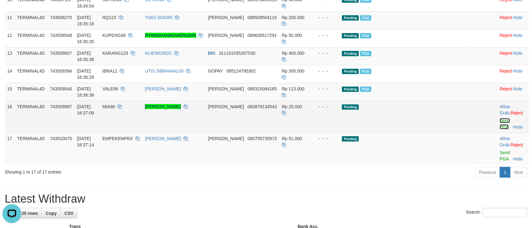
click at [499, 129] on link "Send PGA" at bounding box center [504, 123] width 10 height 11
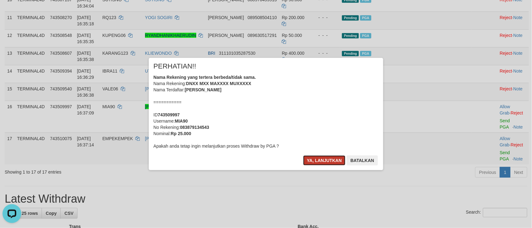
click at [319, 161] on button "Ya, lanjutkan" at bounding box center [324, 160] width 42 height 10
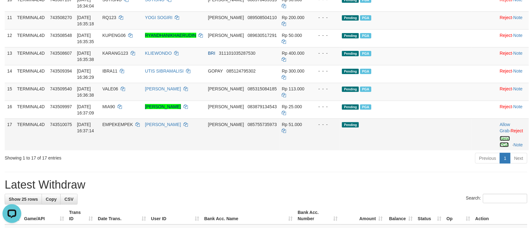
click at [499, 147] on link "Send PGA" at bounding box center [504, 141] width 10 height 11
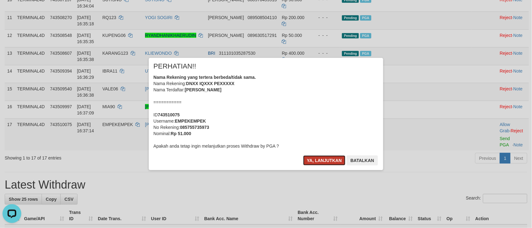
click at [315, 161] on button "Ya, lanjutkan" at bounding box center [324, 160] width 42 height 10
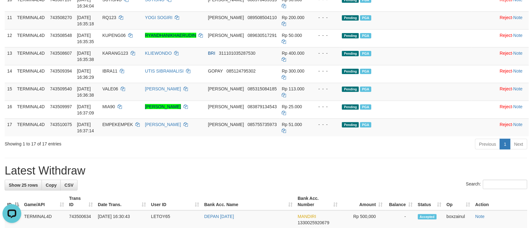
click at [335, 191] on div "Search:" at bounding box center [266, 185] width 522 height 11
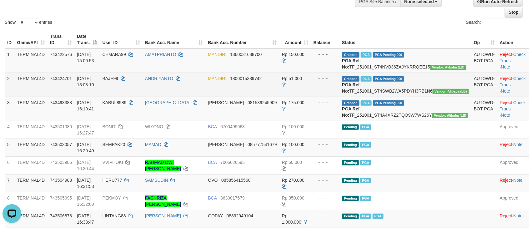
scroll to position [56, 0]
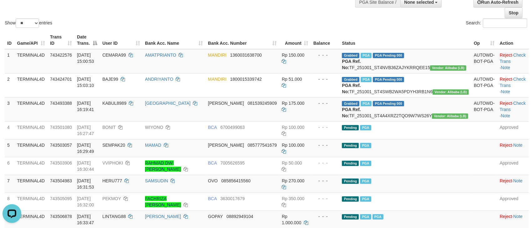
click at [279, 22] on div "Search:" at bounding box center [398, 23] width 256 height 11
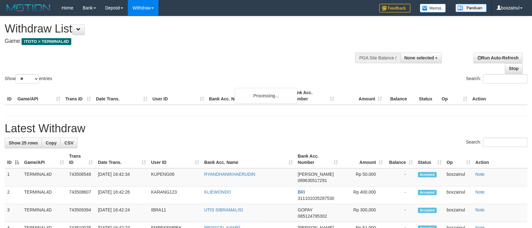
select select
select select "**"
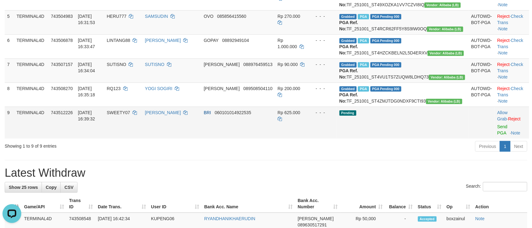
scroll to position [243, 0]
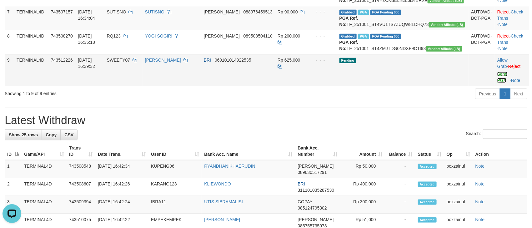
click at [497, 83] on link "Send PGA" at bounding box center [502, 77] width 10 height 11
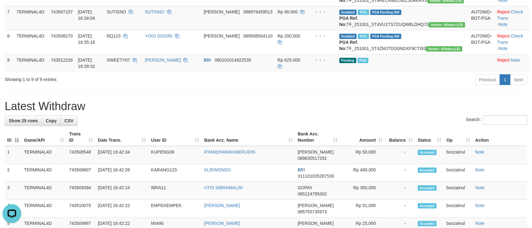
click at [337, 112] on h1 "Latest Withdraw" at bounding box center [266, 106] width 522 height 12
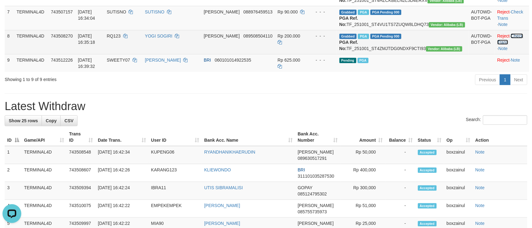
click at [522, 45] on link "Check Trans" at bounding box center [510, 38] width 26 height 11
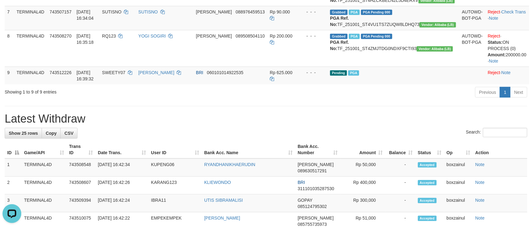
click at [327, 106] on hr at bounding box center [266, 106] width 522 height 0
click at [11, 207] on div "Open LiveChat chat widget" at bounding box center [12, 212] width 11 height 11
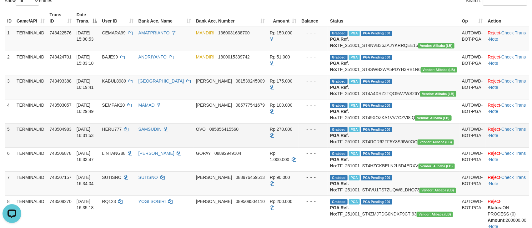
scroll to position [56, 0]
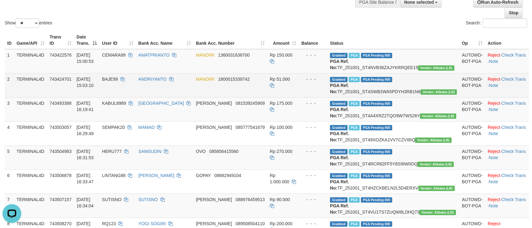
click at [249, 81] on td "MANDIRI 1800015339742" at bounding box center [230, 85] width 74 height 24
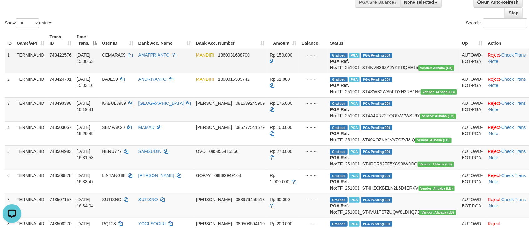
click at [414, 66] on td "Grabbed PGA PGA Pending 000 PGA Ref. No: TF_251001_ST4NVB36ZAJYKRRQEE15 Vendor:…" at bounding box center [393, 61] width 132 height 24
click at [411, 66] on td "Grabbed PGA PGA Pending 000 PGA Ref. No: TF_251001_ST4NVB36ZAJYKRRQEE15 Vendor:…" at bounding box center [393, 61] width 132 height 24
copy td "TF_251001_ST4NVB36ZAJYKRRQEE15"
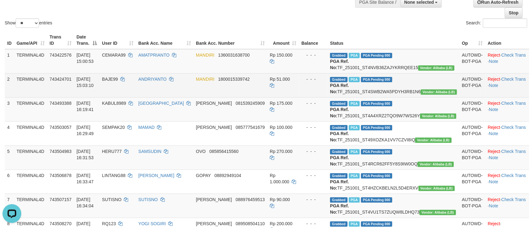
click at [431, 97] on td "Grabbed PGA PGA Pending 000 PGA Ref. No: TF_251001_ST4SWB2WA5PDYH3RB1N6 Vendor:…" at bounding box center [393, 85] width 132 height 24
copy td "TF_251001_ST4SWB2WA5PDYH3RB1N6"
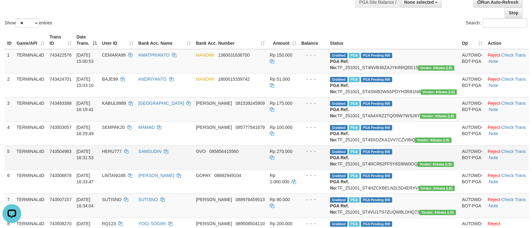
scroll to position [102, 0]
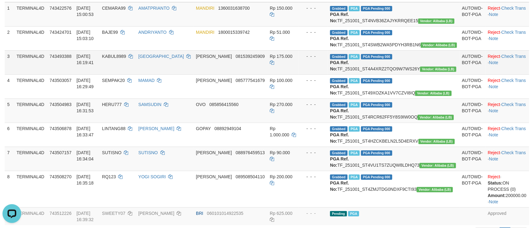
click at [430, 74] on td "Grabbed PGA PGA Pending 000 PGA Ref. No: TF_251001_ST4A4XRZ2TQO9W7WS26Y Vendor:…" at bounding box center [393, 62] width 132 height 24
copy td "TF_251001_ST4A4XRZ2TQO9W7WS26Y"
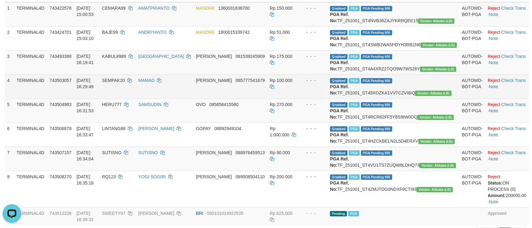
click at [429, 98] on td "Grabbed PGA PGA Pending 000 PGA Ref. No: TF_251001_ST49XOZKA1VV7CZVI8IQ Vendor:…" at bounding box center [393, 86] width 132 height 24
copy td "TF_251001_ST49XOZKA1VV7CZVI8IQ"
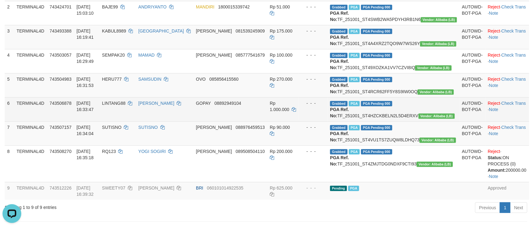
scroll to position [149, 0]
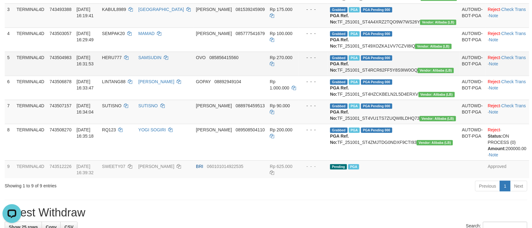
click at [427, 76] on td "Grabbed PGA PGA Pending 000 PGA Ref. No: TF_251001_ST4RCR62FF5Y8S9IW0OQ Vendor:…" at bounding box center [393, 64] width 132 height 24
copy td "TF_251001_ST4RCR62FF5Y8S9IW0OQ"
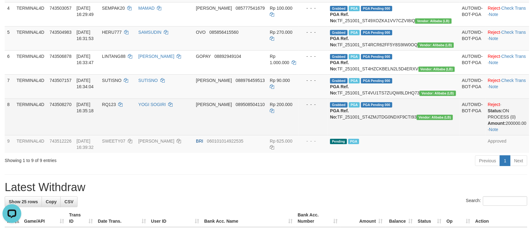
scroll to position [196, 0]
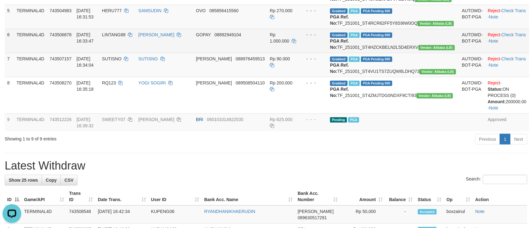
click at [431, 53] on td "Grabbed PGA PGA Pending 000 PGA Ref. No: TF_251001_ST4HZCKBELN2L5D4ERXV Vendor:…" at bounding box center [393, 41] width 132 height 24
copy td "PGA Ref. No: TF_251001_ST4HZCKBELN2L5D4ERXV Vendor: Alibaba (LB)"
click at [437, 53] on td "Grabbed PGA PGA Pending 000 PGA Ref. No: TF_251001_ST4HZCKBELN2L5D4ERXV Vendor:…" at bounding box center [393, 41] width 132 height 24
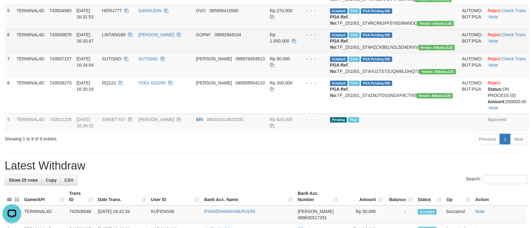
click at [437, 53] on td "Grabbed PGA PGA Pending 000 PGA Ref. No: TF_251001_ST4HZCKBELN2L5D4ERXV Vendor:…" at bounding box center [393, 41] width 132 height 24
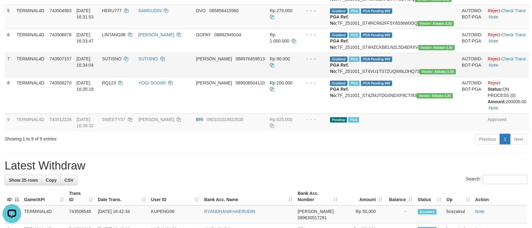
click at [429, 77] on td "Grabbed PGA PGA Pending 000 PGA Ref. No: TF_251001_ST4VU1TS7ZUQW8LDHQ73 Vendor:…" at bounding box center [393, 65] width 132 height 24
copy td "TF_251001_ST4VU1TS7ZUQW8LDHQ73"
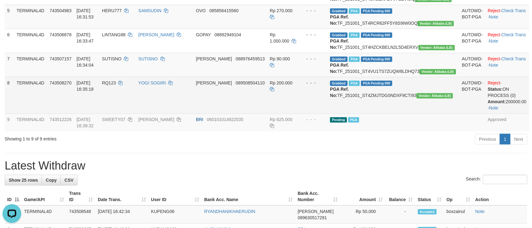
click at [423, 113] on td "Grabbed PGA PGA Pending 000 PGA Ref. No: TF_251001_ST4ZMJTDG0NDXF9CTI93 Vendor:…" at bounding box center [393, 95] width 132 height 37
copy td "TF_251001_ST4ZMJTDG0NDXF9CTI93"
click at [129, 113] on td "RQ123" at bounding box center [117, 95] width 36 height 37
copy td "RQ123"
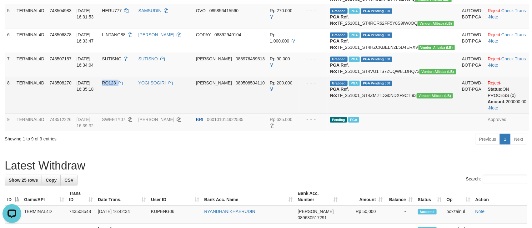
click at [129, 113] on td "RQ123" at bounding box center [117, 95] width 36 height 37
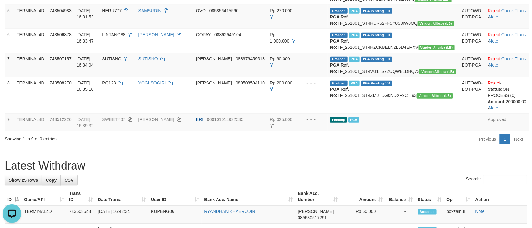
click at [280, 146] on div "Previous 1 Next" at bounding box center [376, 139] width 301 height 13
click at [313, 146] on div "Previous 1 Next" at bounding box center [376, 139] width 301 height 13
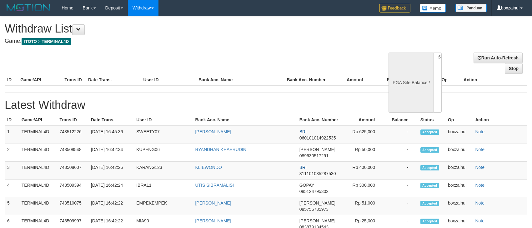
select select
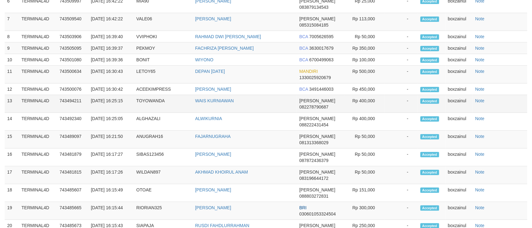
select select "**"
select select
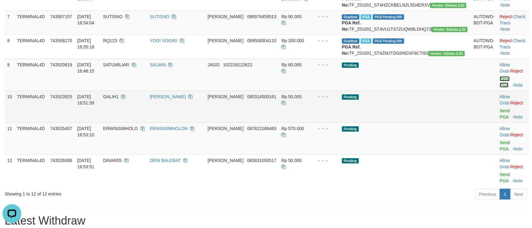
drag, startPoint x: 493, startPoint y: 125, endPoint x: 317, endPoint y: 134, distance: 176.4
click at [499, 87] on link "Send PGA" at bounding box center [504, 81] width 10 height 11
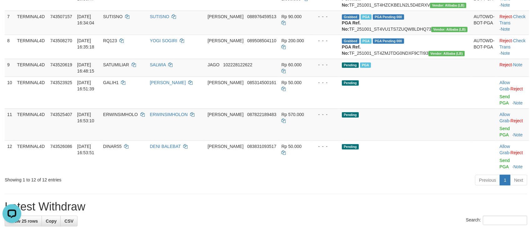
click at [298, 187] on div "Previous 1 Next" at bounding box center [376, 180] width 301 height 13
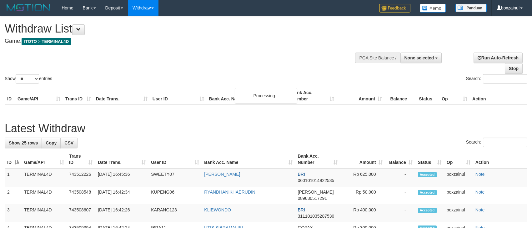
select select
select select "**"
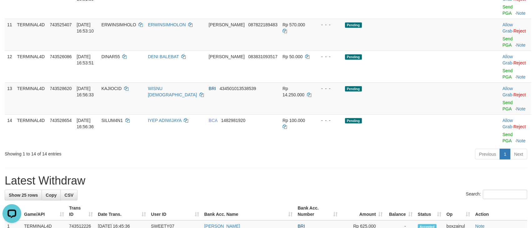
click at [203, 159] on div "**********" at bounding box center [266, 182] width 532 height 988
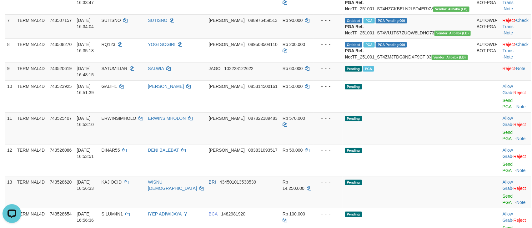
scroll to position [234, 0]
click at [126, 81] on td "SATUMILIAR" at bounding box center [122, 72] width 47 height 18
copy td "SATUMILIAR"
click at [126, 81] on td "SATUMILIAR" at bounding box center [122, 72] width 47 height 18
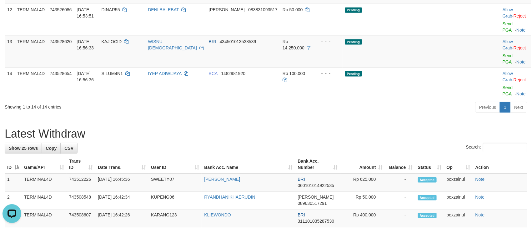
scroll to position [328, 0]
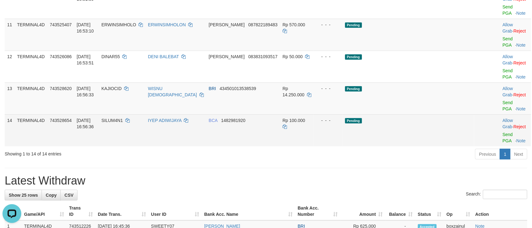
click at [500, 132] on td "Allow Grab · Reject Send PGA · Note" at bounding box center [515, 130] width 31 height 32
click at [502, 132] on link "Send PGA" at bounding box center [507, 137] width 10 height 11
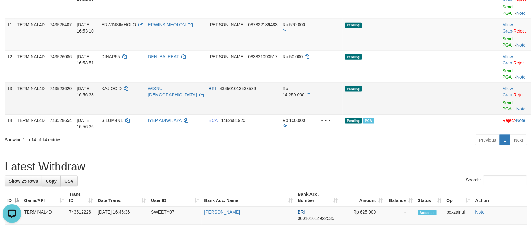
click at [122, 91] on span "KAJIOCID" at bounding box center [112, 88] width 20 height 5
copy td "KAJIOCID"
click at [122, 91] on span "KAJIOCID" at bounding box center [112, 88] width 20 height 5
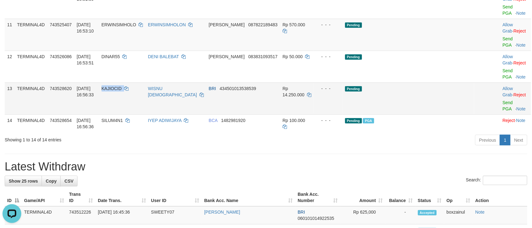
click at [122, 91] on span "KAJIOCID" at bounding box center [112, 88] width 20 height 5
click at [502, 110] on link "Send PGA" at bounding box center [507, 105] width 10 height 11
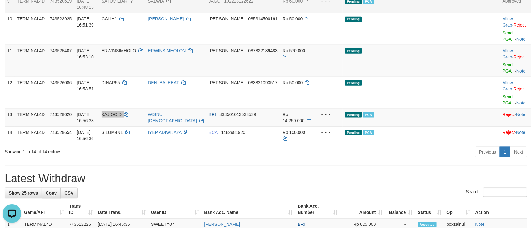
scroll to position [281, 0]
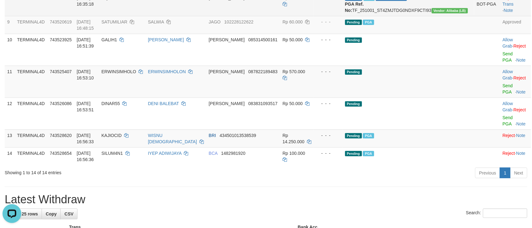
drag, startPoint x: 136, startPoint y: 42, endPoint x: 31, endPoint y: 4, distance: 112.0
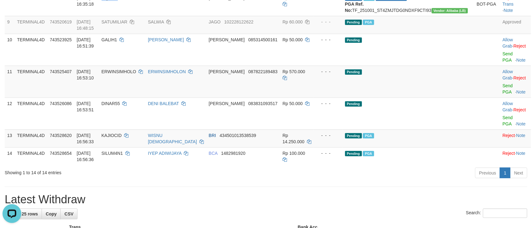
copy td "RQ123"
copy span "RQ123"
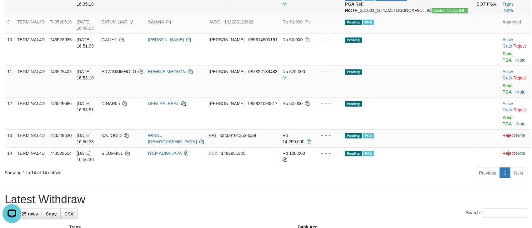
click at [206, 16] on td "YOGI SOGIRI" at bounding box center [175, 4] width 61 height 24
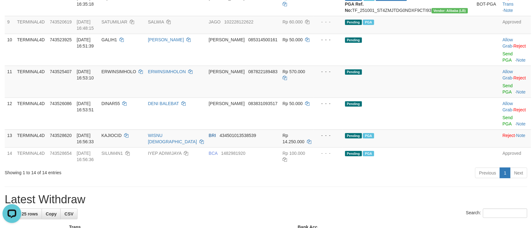
click at [334, 180] on div "Previous 1 Next" at bounding box center [376, 173] width 301 height 13
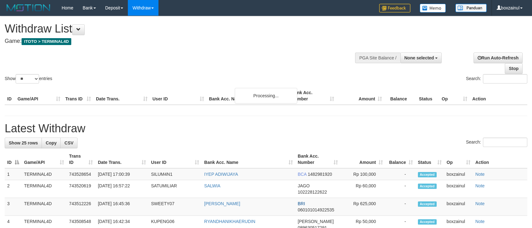
select select
select select "**"
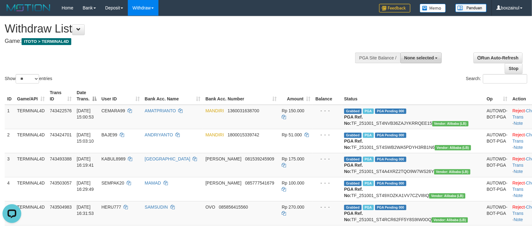
click at [431, 55] on button "None selected" at bounding box center [421, 57] width 42 height 11
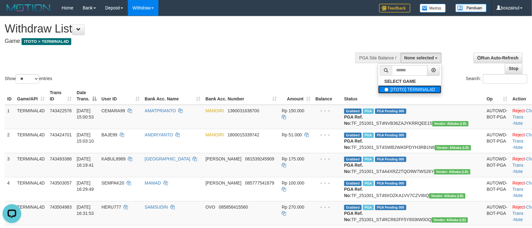
click at [396, 86] on label "[ITOTO] TERMINAL4D" at bounding box center [409, 89] width 63 height 8
select select "****"
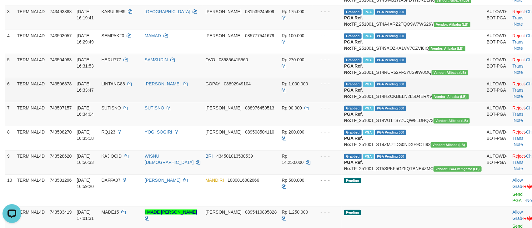
scroll to position [47, 0]
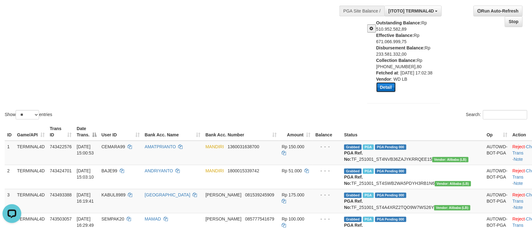
click at [387, 84] on button "Detail" at bounding box center [385, 87] width 19 height 10
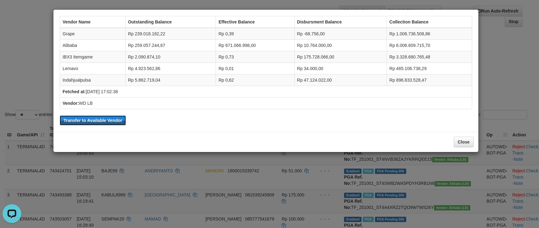
click at [89, 122] on button "Transfer to Available Vendor" at bounding box center [93, 120] width 66 height 10
click at [464, 141] on button "Close" at bounding box center [464, 141] width 20 height 11
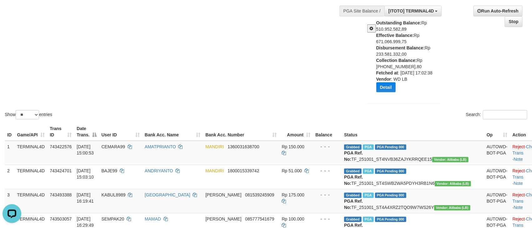
click at [371, 29] on span at bounding box center [371, 28] width 4 height 4
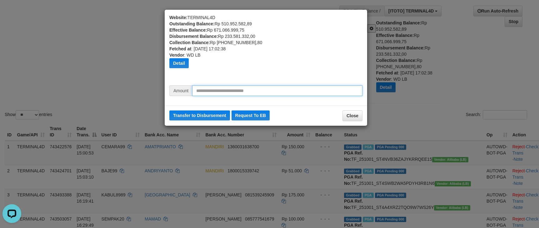
click at [225, 88] on input "text" at bounding box center [277, 90] width 170 height 11
type input "********"
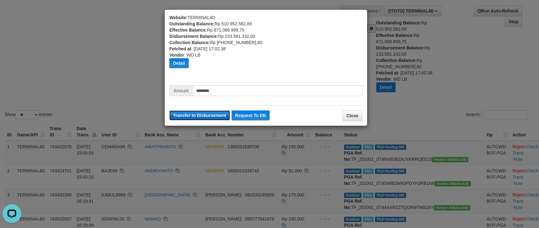
click at [203, 114] on button "Transfer to Disbursement" at bounding box center [199, 115] width 61 height 10
click at [474, 91] on div "Website: TERMINAL4D Outstanding Balance: Rp 510.952.582,89 Effective Balance: R…" at bounding box center [269, 114] width 539 height 228
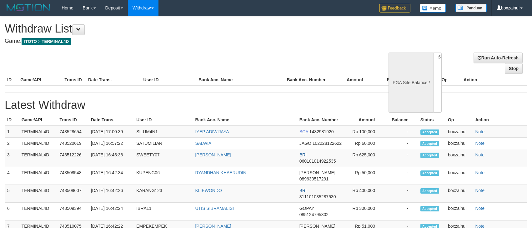
select select
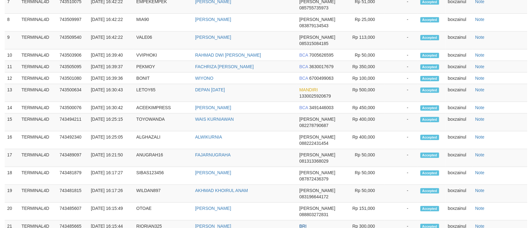
select select "**"
select select
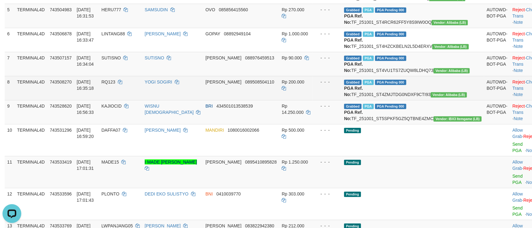
scroll to position [293, 0]
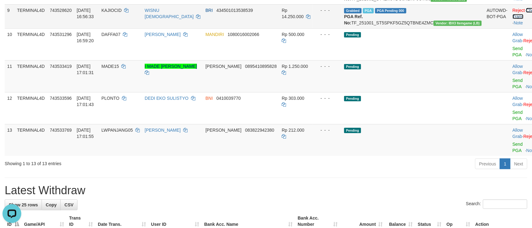
click at [517, 19] on link "Check Trans" at bounding box center [525, 13] width 26 height 11
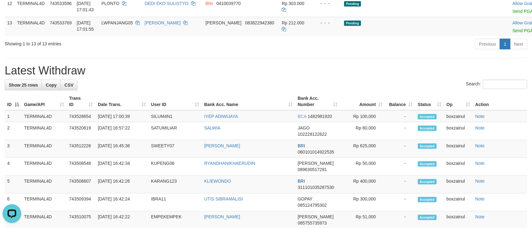
scroll to position [281, 0]
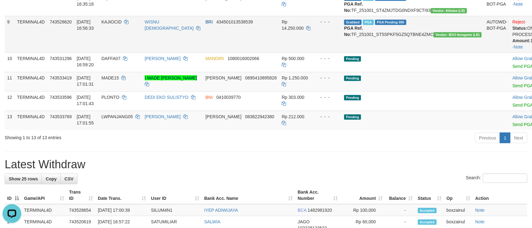
click at [239, 52] on td "BRI 434501013538539" at bounding box center [241, 34] width 76 height 37
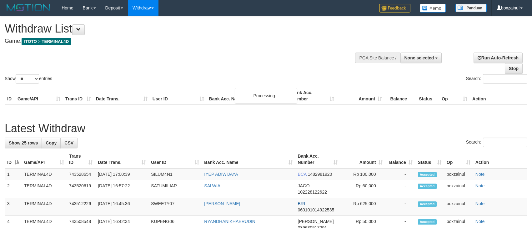
select select
select select "**"
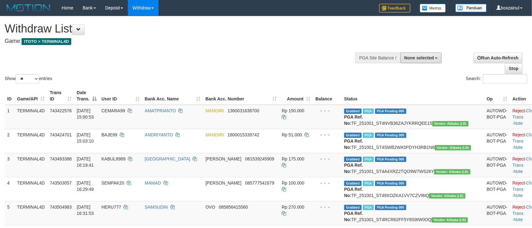
drag, startPoint x: 426, startPoint y: 55, endPoint x: 422, endPoint y: 79, distance: 24.2
click at [425, 55] on span "None selected" at bounding box center [419, 57] width 30 height 5
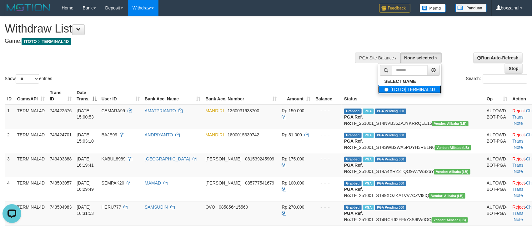
click at [404, 89] on label "[ITOTO] TERMINAL4D" at bounding box center [409, 89] width 63 height 8
select select "****"
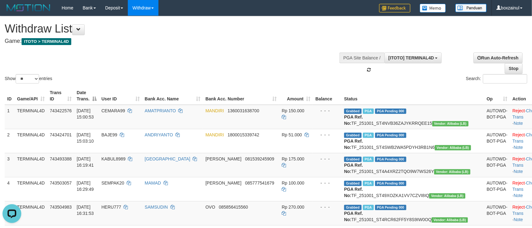
scroll to position [6, 0]
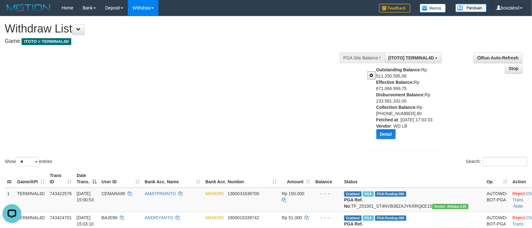
click at [371, 73] on span at bounding box center [371, 75] width 4 height 4
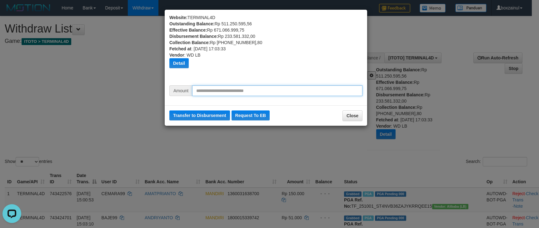
click at [243, 85] on input "text" at bounding box center [277, 90] width 170 height 11
type input "********"
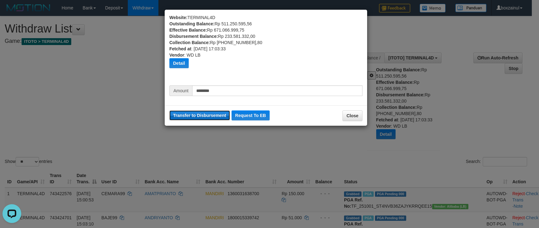
click at [214, 113] on button "Transfer to Disbursement" at bounding box center [199, 115] width 61 height 10
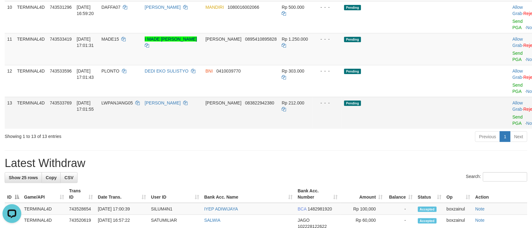
scroll to position [234, 0]
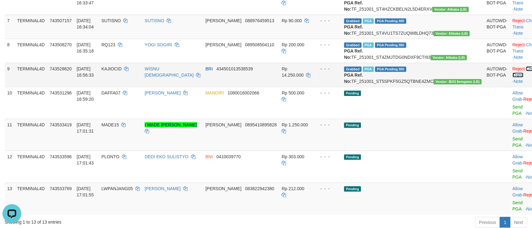
click at [519, 77] on link "Check Trans" at bounding box center [525, 71] width 26 height 11
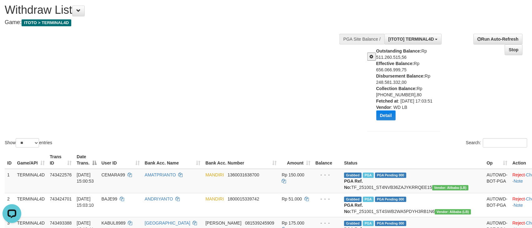
scroll to position [0, 0]
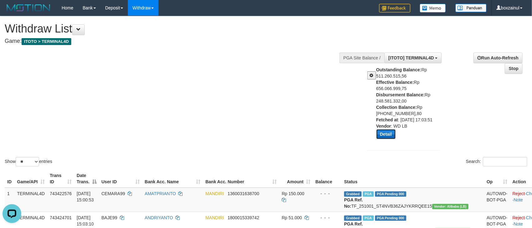
click at [385, 132] on button "Detail" at bounding box center [385, 134] width 19 height 10
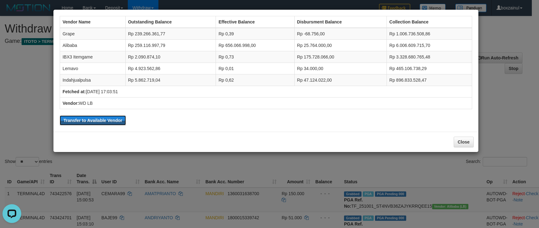
click at [116, 123] on button "Transfer to Available Vendor" at bounding box center [93, 120] width 66 height 10
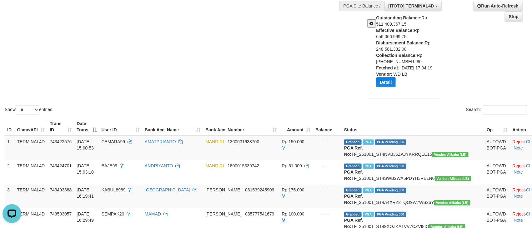
scroll to position [35, 0]
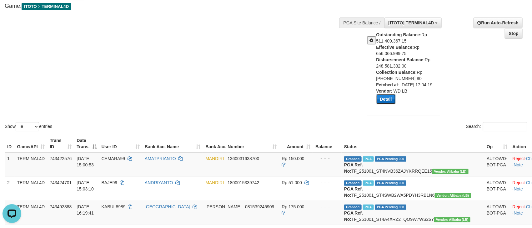
click at [391, 99] on button "Detail" at bounding box center [385, 99] width 19 height 10
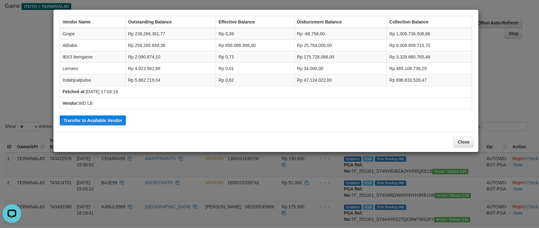
click at [311, 57] on td "Rp 175.728.066,00" at bounding box center [340, 57] width 92 height 12
click at [463, 143] on button "Close" at bounding box center [464, 141] width 20 height 11
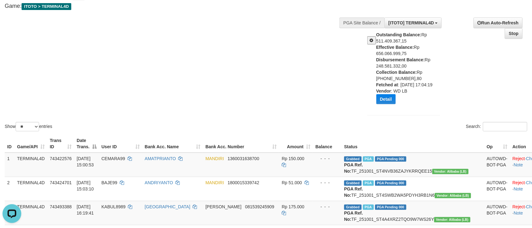
click at [368, 38] on button at bounding box center [371, 40] width 9 height 8
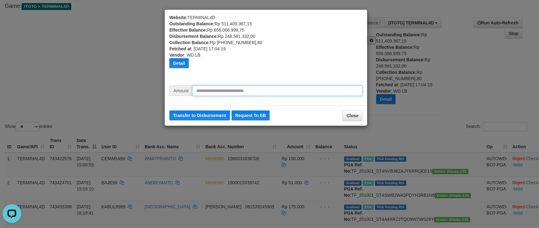
click at [275, 93] on input "text" at bounding box center [277, 90] width 170 height 11
type input "*******"
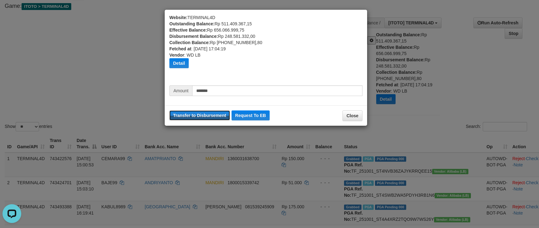
drag, startPoint x: 214, startPoint y: 114, endPoint x: 323, endPoint y: 57, distance: 123.2
click at [214, 114] on button "Transfer to Disbursement" at bounding box center [199, 115] width 61 height 10
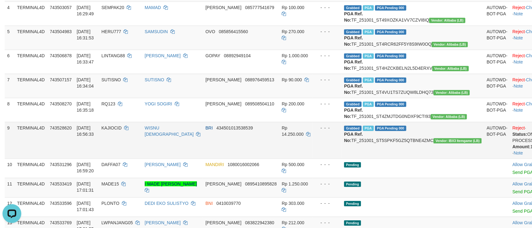
scroll to position [0, 0]
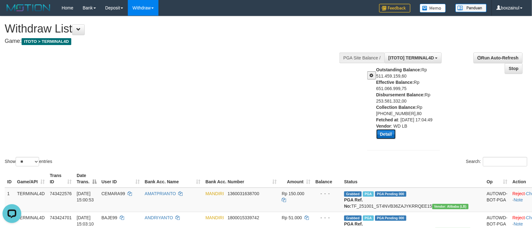
click at [388, 133] on button "Detail" at bounding box center [385, 134] width 19 height 10
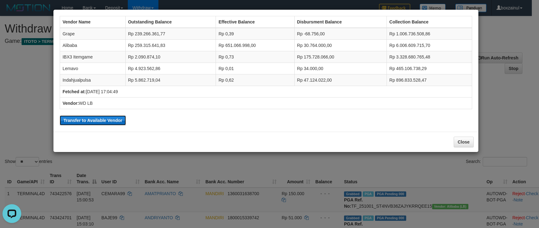
click at [115, 125] on button "Transfer to Available Vendor" at bounding box center [93, 120] width 66 height 10
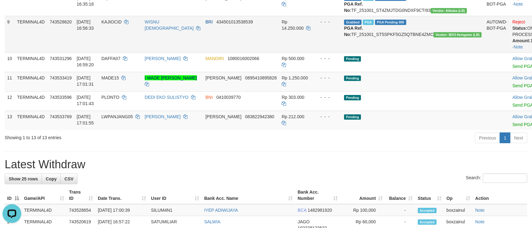
scroll to position [364, 0]
click at [203, 53] on td "WISNU HANAFI" at bounding box center [172, 34] width 61 height 37
click at [122, 25] on span "KAJIOCID" at bounding box center [112, 22] width 20 height 5
copy td "KAJIOCID"
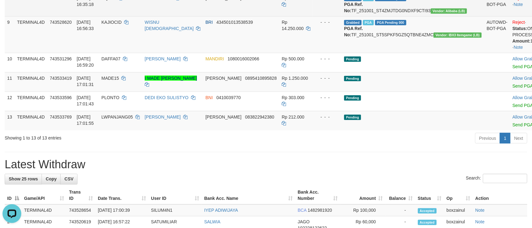
click at [203, 16] on td "YOGI SOGIRI" at bounding box center [172, 4] width 61 height 24
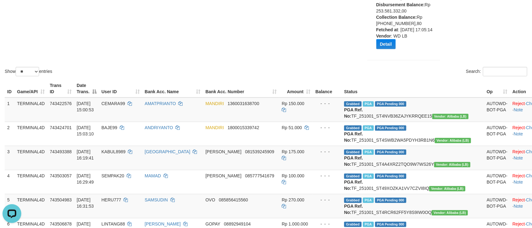
scroll to position [82, 0]
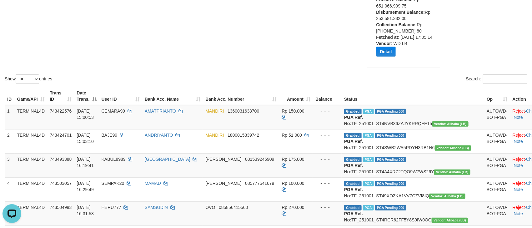
click at [325, 81] on div "Search:" at bounding box center [398, 79] width 256 height 11
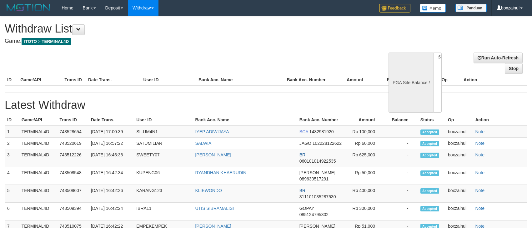
select select
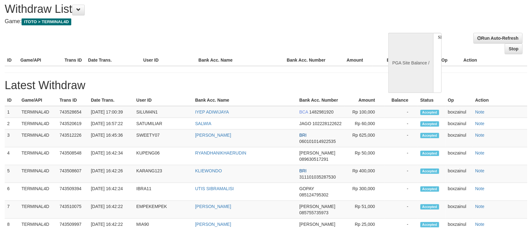
select select "**"
select select
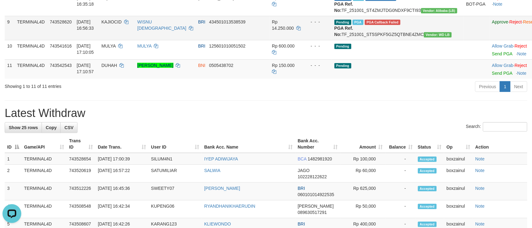
scroll to position [0, 0]
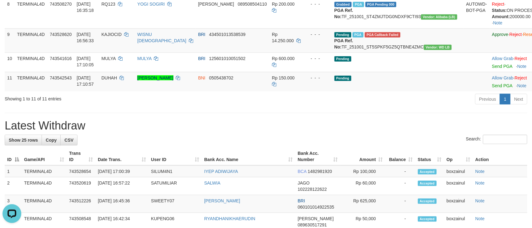
click at [159, 163] on div "**********" at bounding box center [266, 175] width 532 height 880
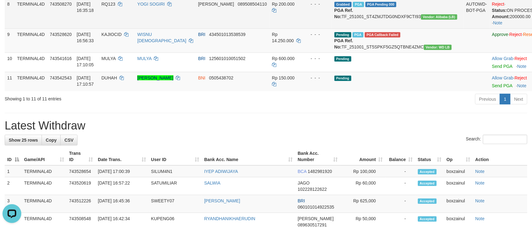
click at [115, 7] on span "RQ123" at bounding box center [109, 4] width 14 height 5
copy td "RQ123"
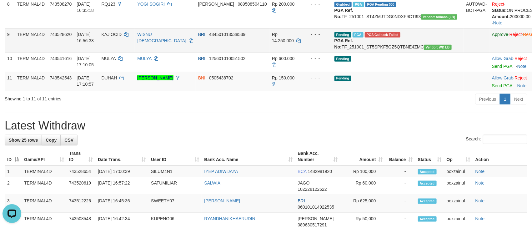
click at [227, 52] on td "BRI 434501013538539" at bounding box center [233, 40] width 74 height 24
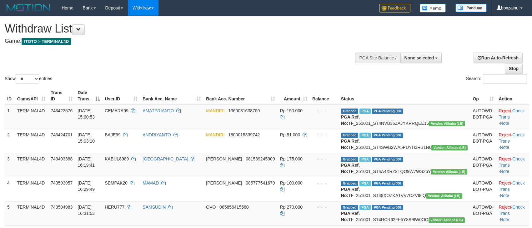
select select
select select "**"
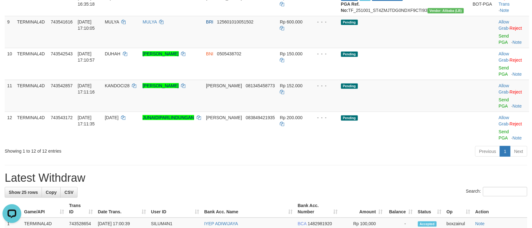
click at [282, 178] on h1 "Latest Withdraw" at bounding box center [266, 177] width 522 height 12
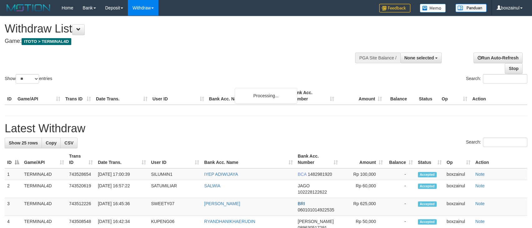
select select
select select "**"
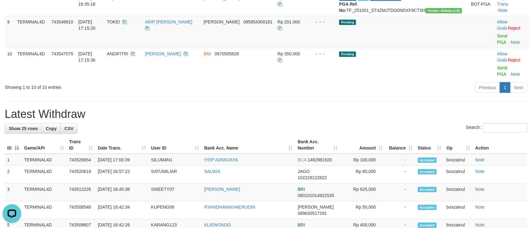
click at [160, 102] on hr at bounding box center [266, 101] width 522 height 0
click at [202, 120] on h1 "Latest Withdraw" at bounding box center [266, 114] width 522 height 12
click at [245, 148] on div "**********" at bounding box center [266, 169] width 532 height 868
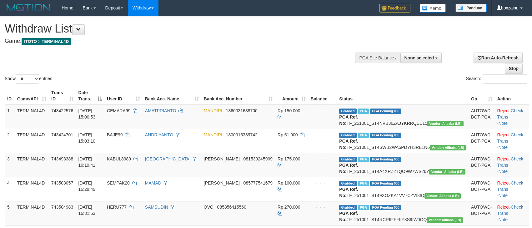
select select
select select "**"
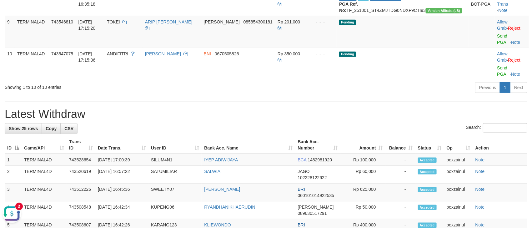
click at [238, 150] on div "**********" at bounding box center [266, 169] width 532 height 868
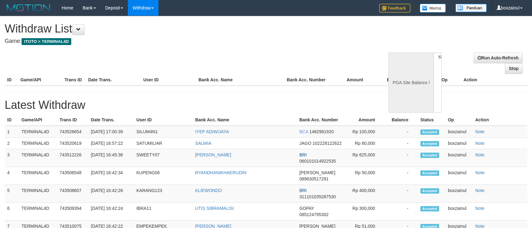
select select
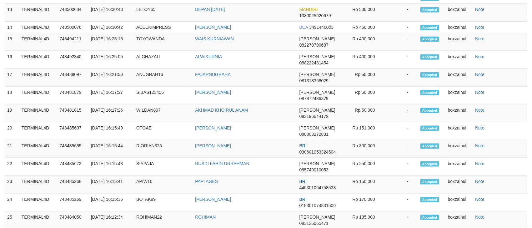
select select "**"
select select
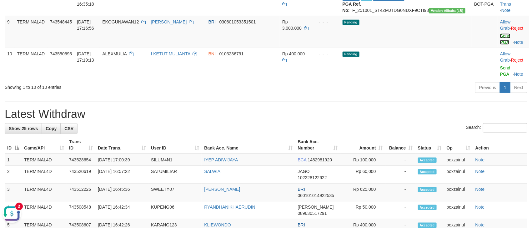
click at [500, 45] on link "Send PGA" at bounding box center [505, 38] width 10 height 11
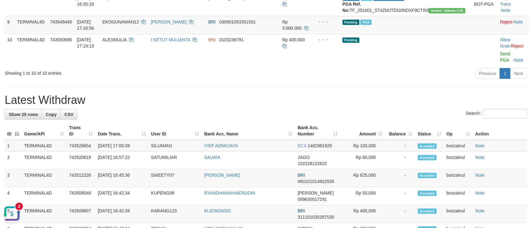
click at [286, 130] on div "**********" at bounding box center [266, 162] width 532 height 854
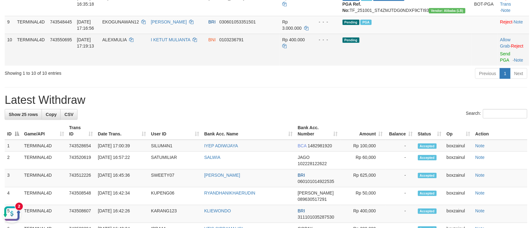
drag, startPoint x: 259, startPoint y: 137, endPoint x: 198, endPoint y: 100, distance: 71.2
click at [259, 106] on h1 "Latest Withdraw" at bounding box center [266, 100] width 522 height 12
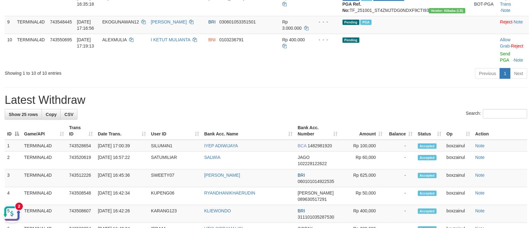
click at [15, 213] on button "Open LiveChat chat widget" at bounding box center [11, 213] width 19 height 19
click at [223, 120] on div "Search:" at bounding box center [266, 114] width 522 height 11
click at [350, 106] on h1 "Latest Withdraw" at bounding box center [266, 100] width 522 height 12
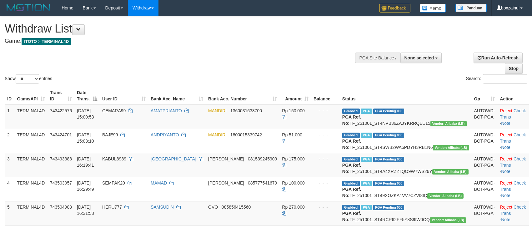
select select
select select "**"
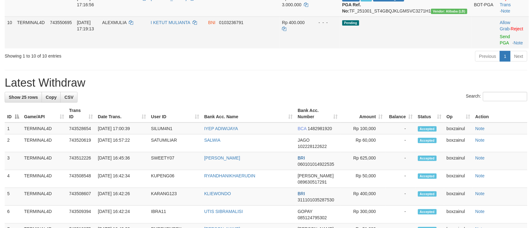
scroll to position [281, 0]
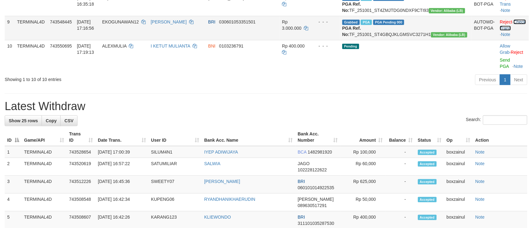
click at [507, 31] on link "Check Trans" at bounding box center [512, 24] width 26 height 11
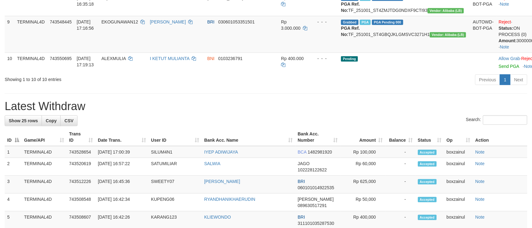
click at [230, 87] on div "Previous 1 Next" at bounding box center [376, 80] width 301 height 13
click at [361, 126] on div "Search:" at bounding box center [266, 120] width 522 height 11
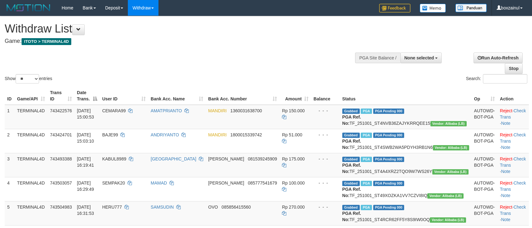
select select
select select "**"
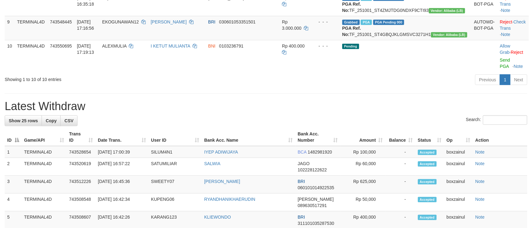
click at [275, 161] on div "**********" at bounding box center [266, 165] width 532 height 860
click at [146, 40] on td "EKOGUNAWAN12" at bounding box center [124, 28] width 48 height 24
copy td "EKOGUNAWAN12"
click at [278, 112] on h1 "Latest Withdraw" at bounding box center [266, 106] width 522 height 12
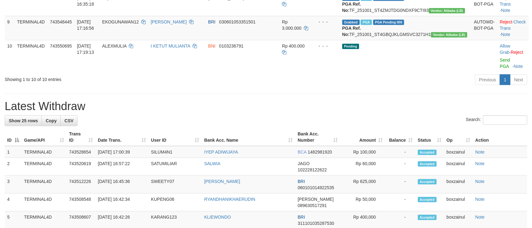
drag, startPoint x: 278, startPoint y: 147, endPoint x: 286, endPoint y: 156, distance: 11.9
click at [281, 112] on h1 "Latest Withdraw" at bounding box center [266, 106] width 522 height 12
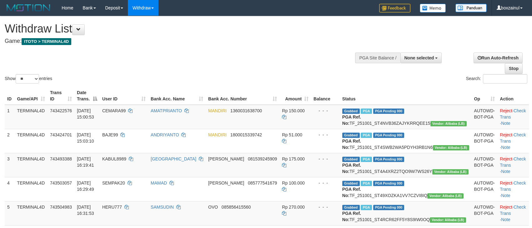
select select
select select "**"
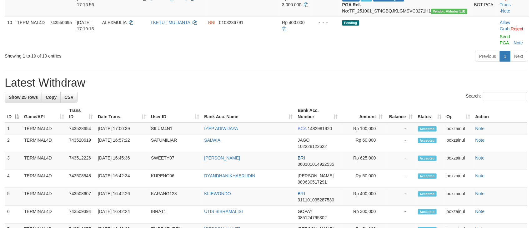
scroll to position [281, 0]
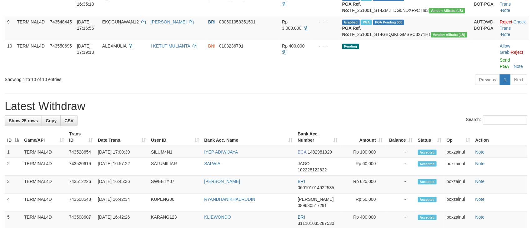
click at [317, 112] on h1 "Latest Withdraw" at bounding box center [266, 106] width 522 height 12
click at [139, 24] on span "EKOGUNAWAN12" at bounding box center [120, 21] width 37 height 5
copy td "EKOGUNAWAN12"
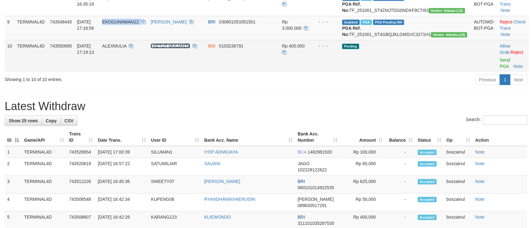
click at [180, 48] on link "I KETUT MULIANTA" at bounding box center [170, 45] width 39 height 5
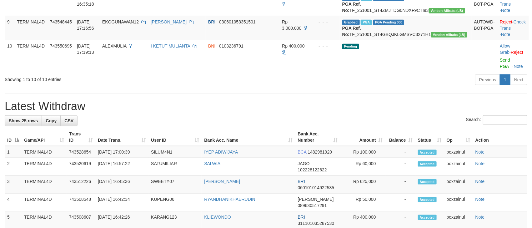
click at [268, 126] on div "Search:" at bounding box center [266, 120] width 522 height 11
click at [306, 136] on div "**********" at bounding box center [266, 165] width 532 height 860
click at [305, 137] on div "**********" at bounding box center [266, 165] width 532 height 860
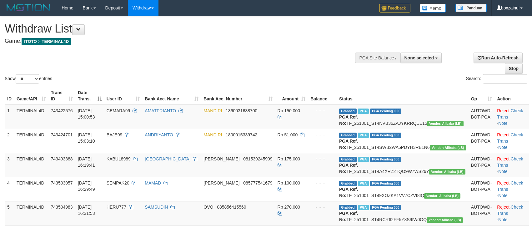
select select
select select "**"
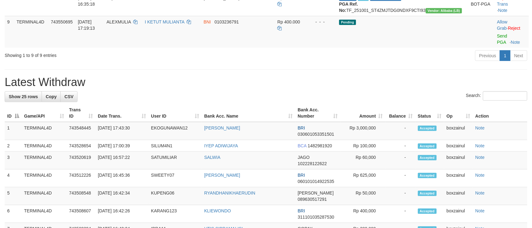
click at [263, 102] on div "Search:" at bounding box center [266, 96] width 522 height 11
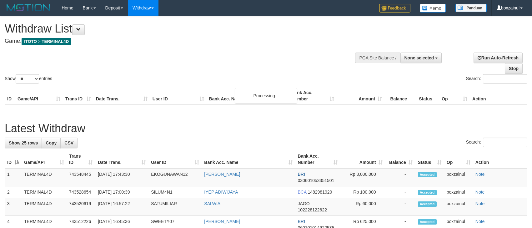
select select
select select "**"
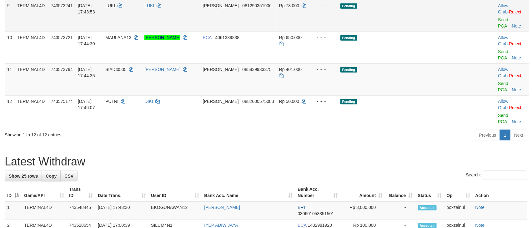
scroll to position [281, 0]
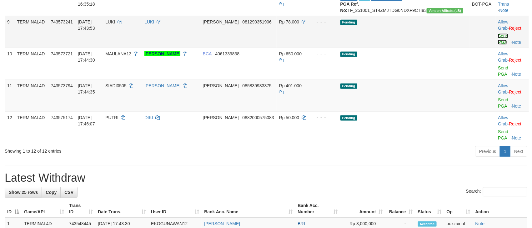
click at [498, 45] on link "Send PGA" at bounding box center [503, 38] width 10 height 11
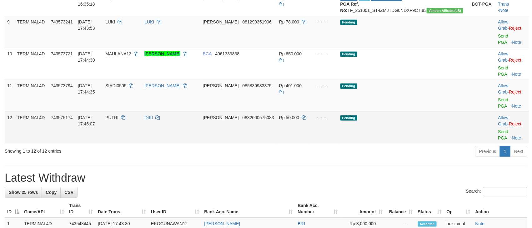
scroll to position [0, 0]
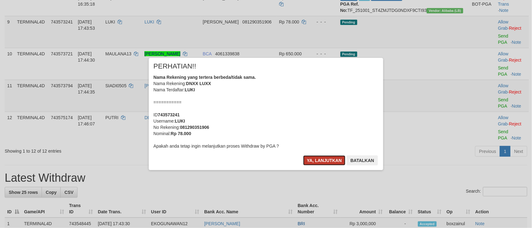
click at [319, 164] on button "Ya, lanjutkan" at bounding box center [324, 160] width 42 height 10
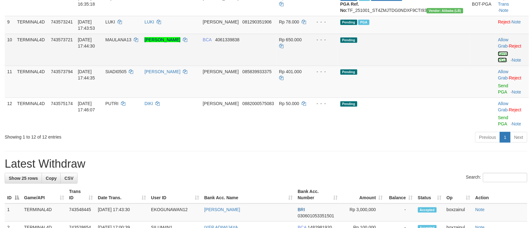
click at [498, 62] on link "Send PGA" at bounding box center [503, 56] width 10 height 11
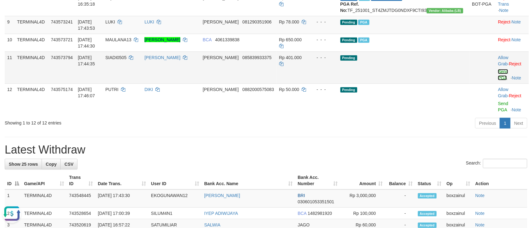
click at [498, 80] on link "Send PGA" at bounding box center [503, 74] width 10 height 11
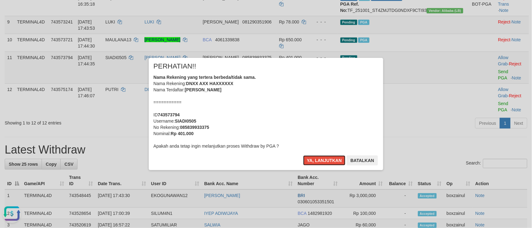
drag, startPoint x: 332, startPoint y: 162, endPoint x: 346, endPoint y: 161, distance: 14.1
click at [332, 162] on button "Ya, lanjutkan" at bounding box center [324, 160] width 42 height 10
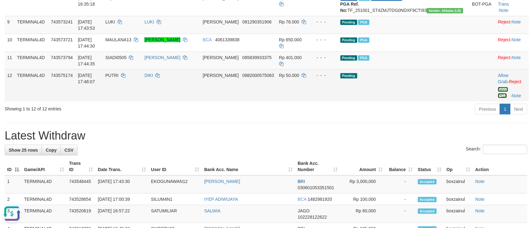
click at [498, 98] on link "Send PGA" at bounding box center [503, 92] width 10 height 11
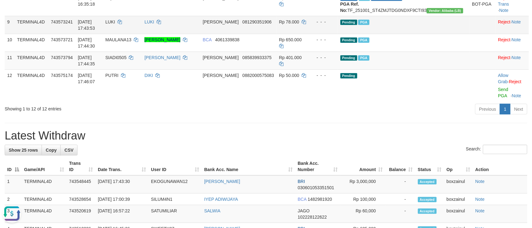
click at [133, 34] on td "LUKI" at bounding box center [122, 25] width 39 height 18
click at [115, 24] on span "LUKI" at bounding box center [110, 21] width 10 height 5
copy td "LUKI"
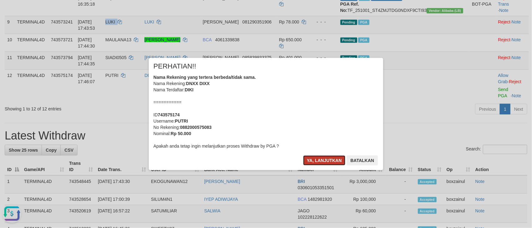
click at [328, 164] on button "Ya, lanjutkan" at bounding box center [324, 160] width 42 height 10
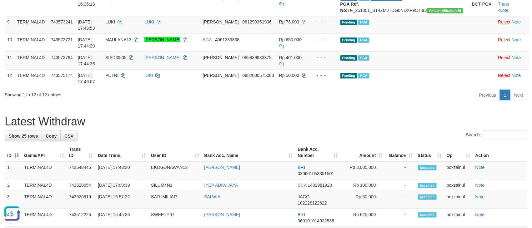
click at [196, 98] on div "Showing 1 to 12 of 12 entries" at bounding box center [111, 93] width 212 height 9
click at [249, 109] on hr at bounding box center [266, 109] width 522 height 0
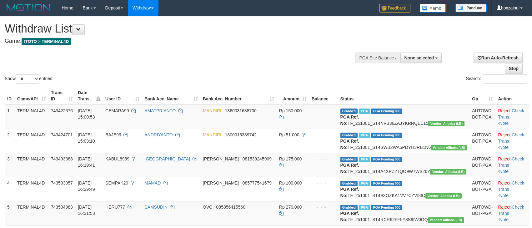
select select
select select "**"
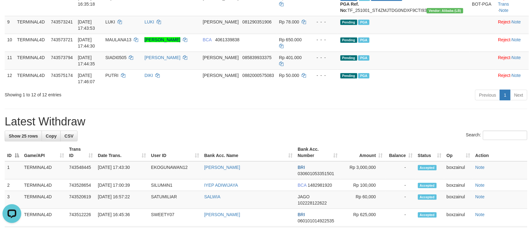
click at [241, 167] on div "**********" at bounding box center [266, 172] width 532 height 875
click at [216, 141] on div "Search:" at bounding box center [266, 136] width 522 height 11
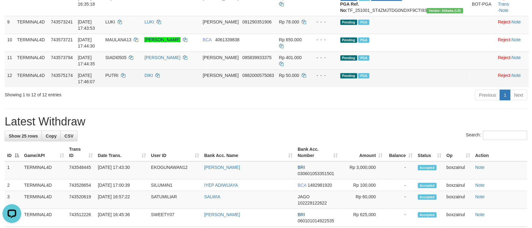
click at [118, 78] on span "PUTRI" at bounding box center [111, 75] width 13 height 5
copy td "PUTRI"
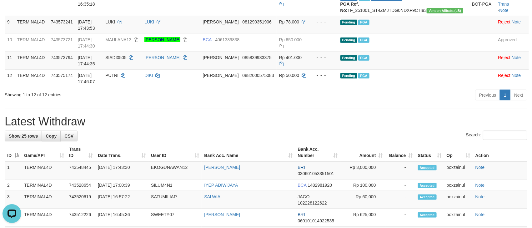
click at [331, 128] on h1 "Latest Withdraw" at bounding box center [266, 121] width 522 height 12
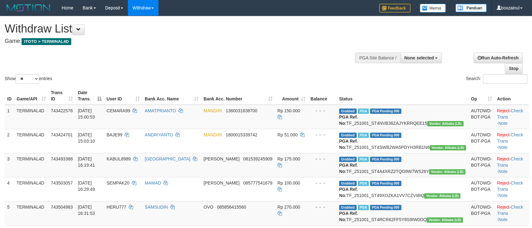
select select
select select "**"
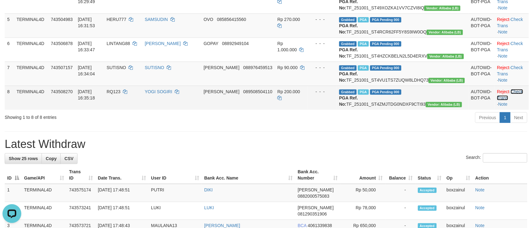
click at [516, 100] on link "Check Trans" at bounding box center [510, 94] width 26 height 11
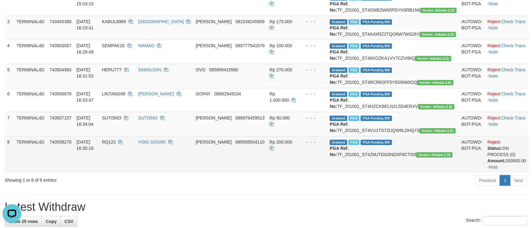
scroll to position [187, 0]
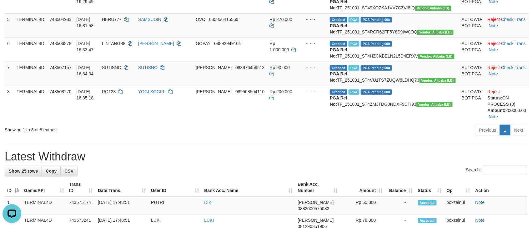
click at [307, 137] on div "Previous 1 Next" at bounding box center [376, 130] width 301 height 13
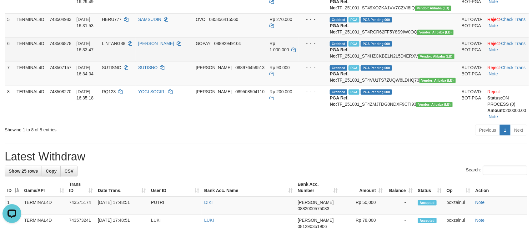
click at [193, 62] on td "[PERSON_NAME]" at bounding box center [164, 49] width 57 height 24
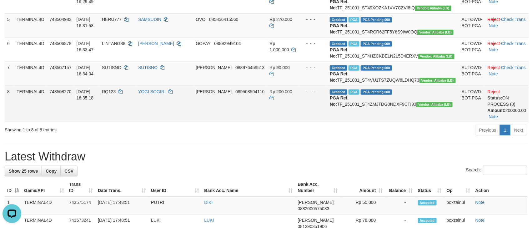
click at [116, 94] on span "RQ123" at bounding box center [109, 91] width 14 height 5
copy td "RQ123"
